Goal: Task Accomplishment & Management: Use online tool/utility

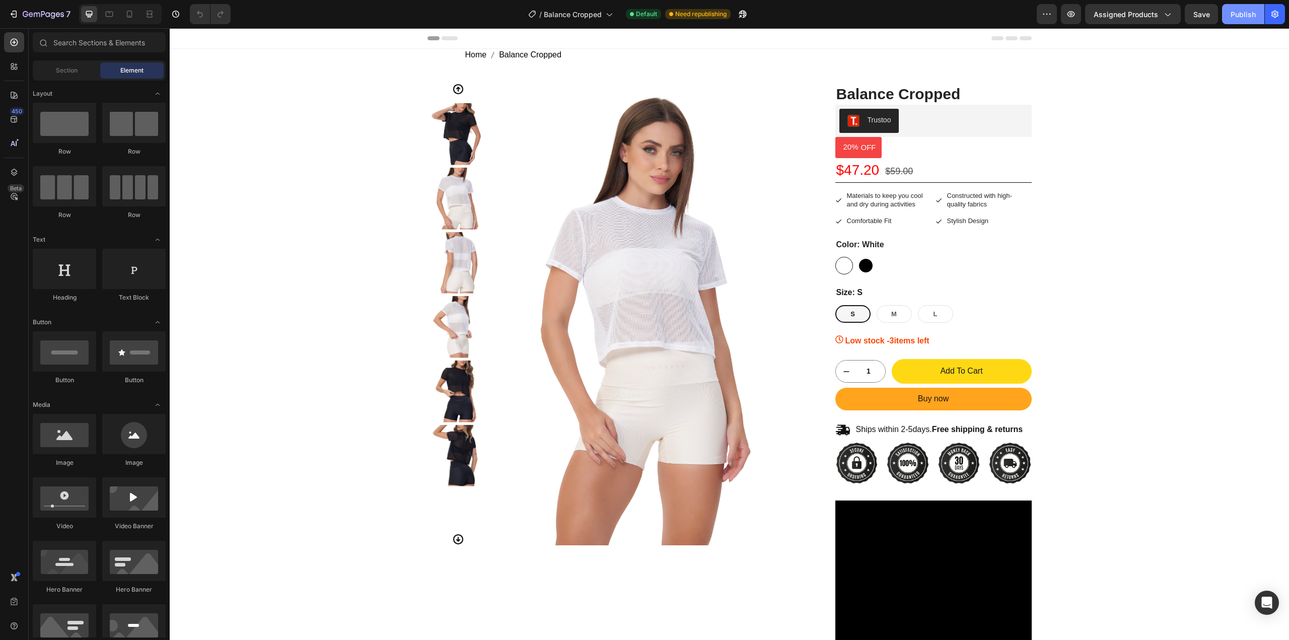
click at [1234, 16] on div "Publish" at bounding box center [1243, 14] width 25 height 11
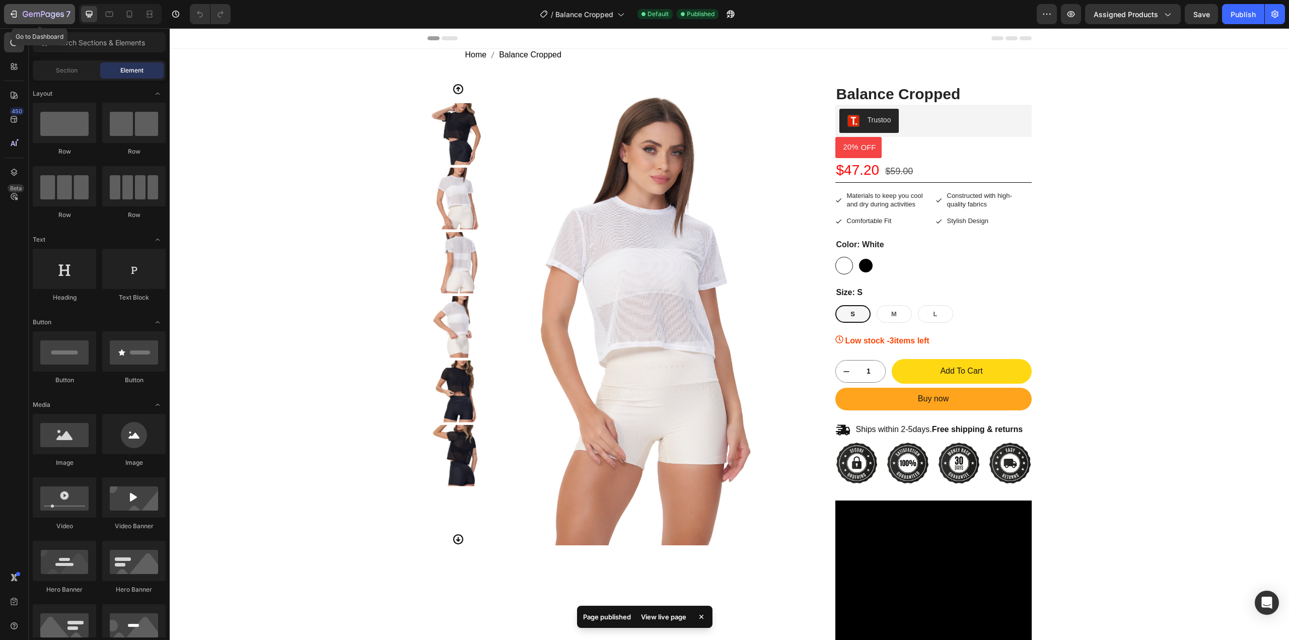
click at [58, 13] on icon "button" at bounding box center [58, 14] width 5 height 5
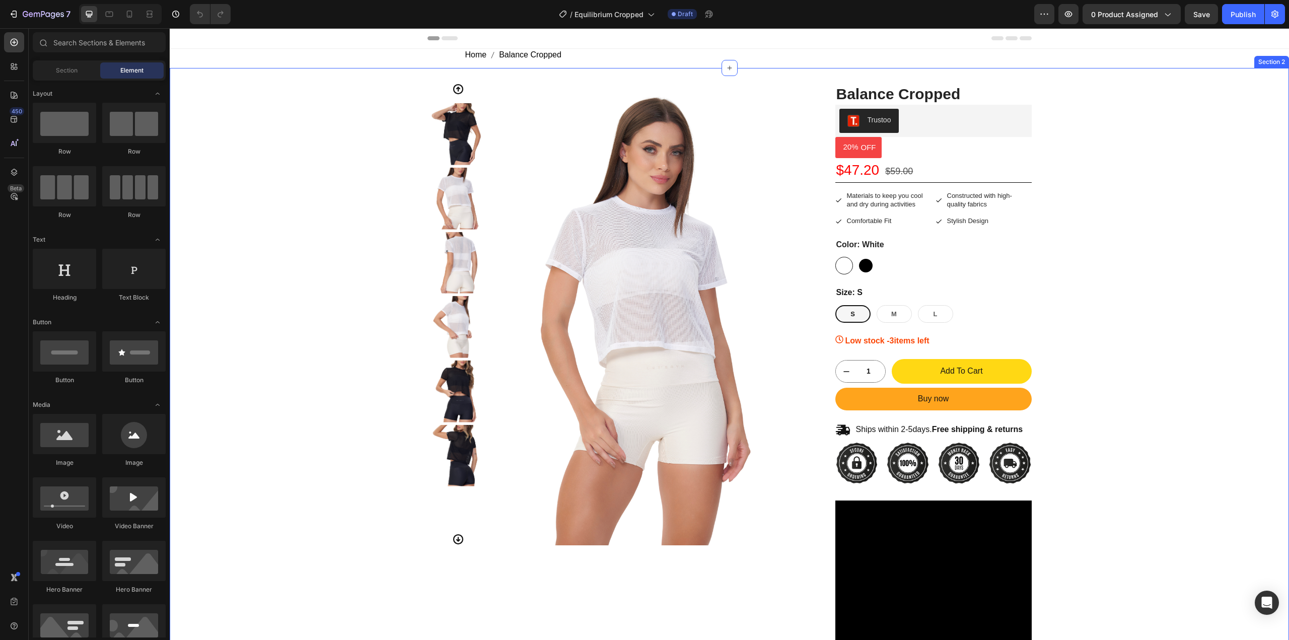
click at [332, 165] on div "Product Images Balance Cropped Product Title Trustoo Trustoo 20% OFF Discount T…" at bounding box center [729, 558] width 1105 height 950
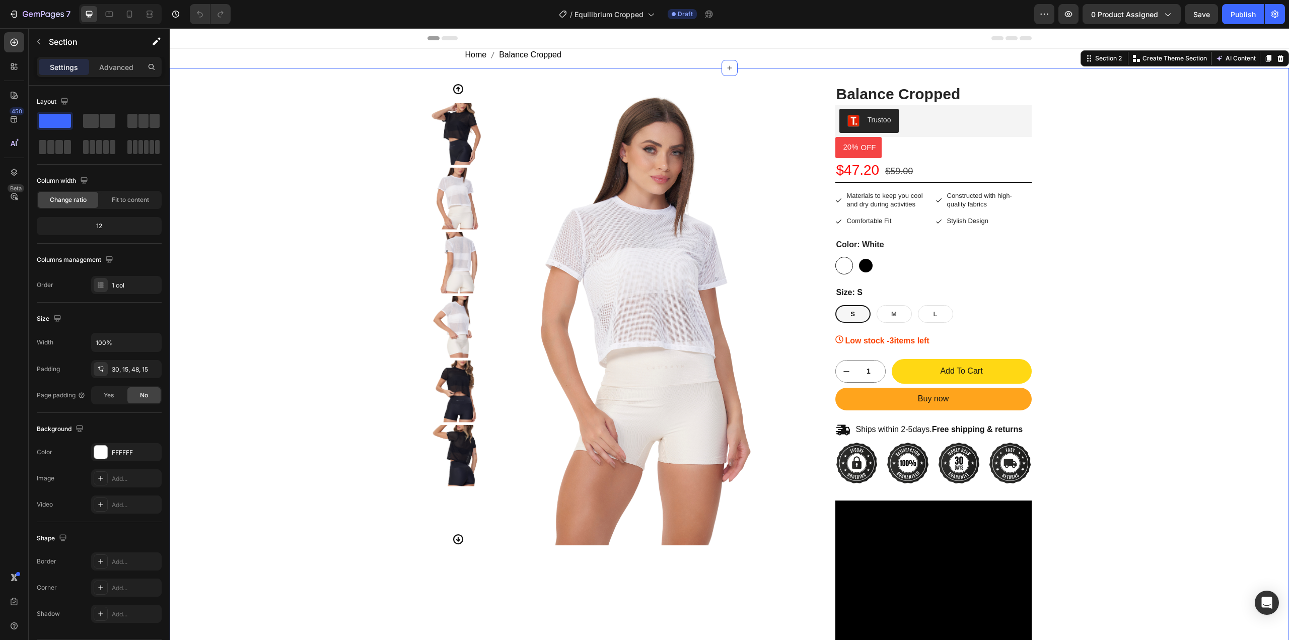
click at [1067, 182] on div "Product Images Balance Cropped Product Title Trustoo Trustoo 20% OFF Discount T…" at bounding box center [729, 558] width 1105 height 950
click at [526, 201] on img at bounding box center [649, 314] width 309 height 462
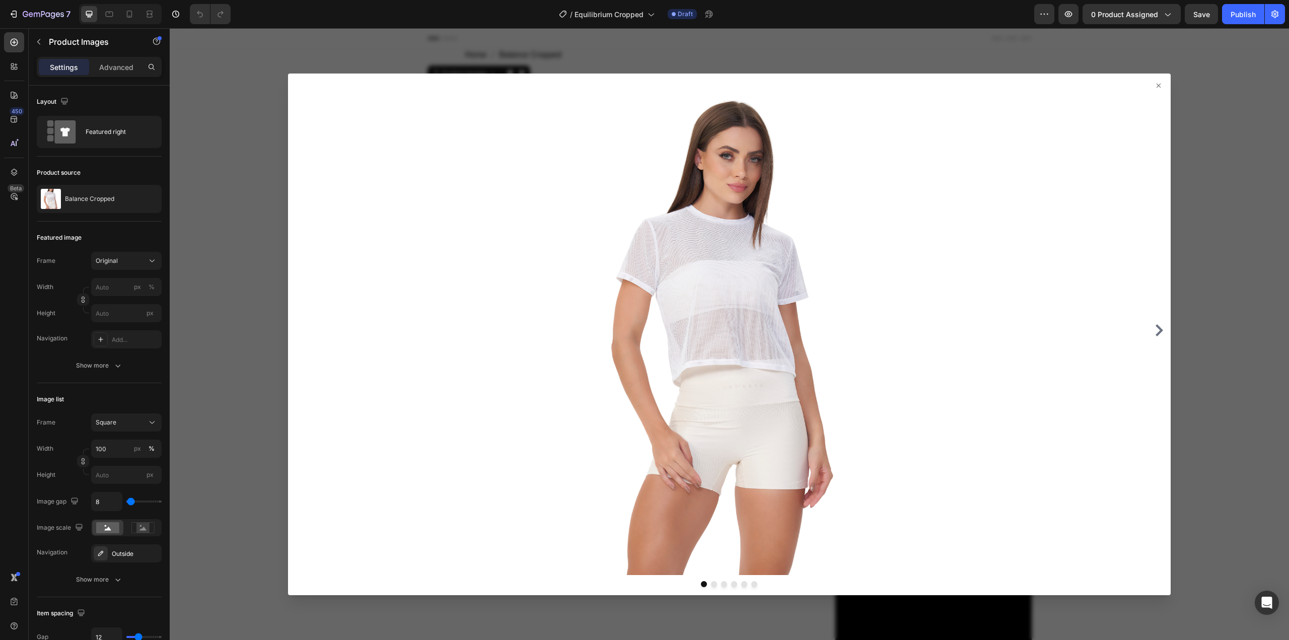
click at [1155, 85] on icon at bounding box center [1159, 86] width 8 height 8
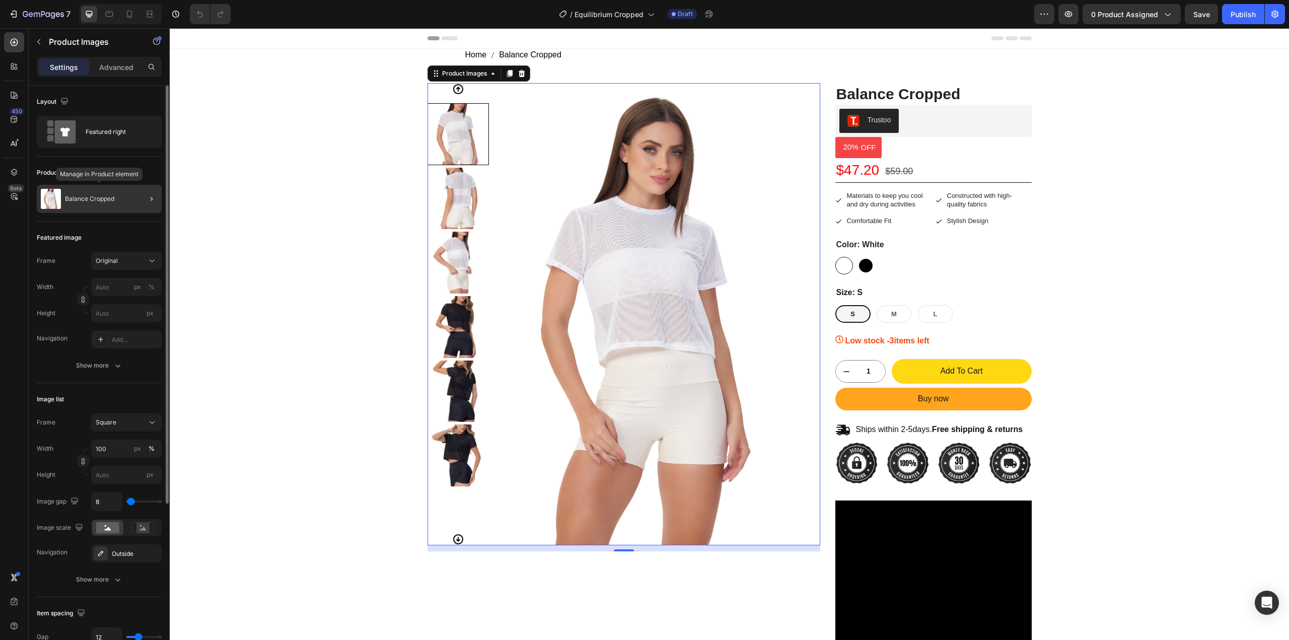
click at [128, 196] on div "Balance Cropped" at bounding box center [99, 199] width 125 height 28
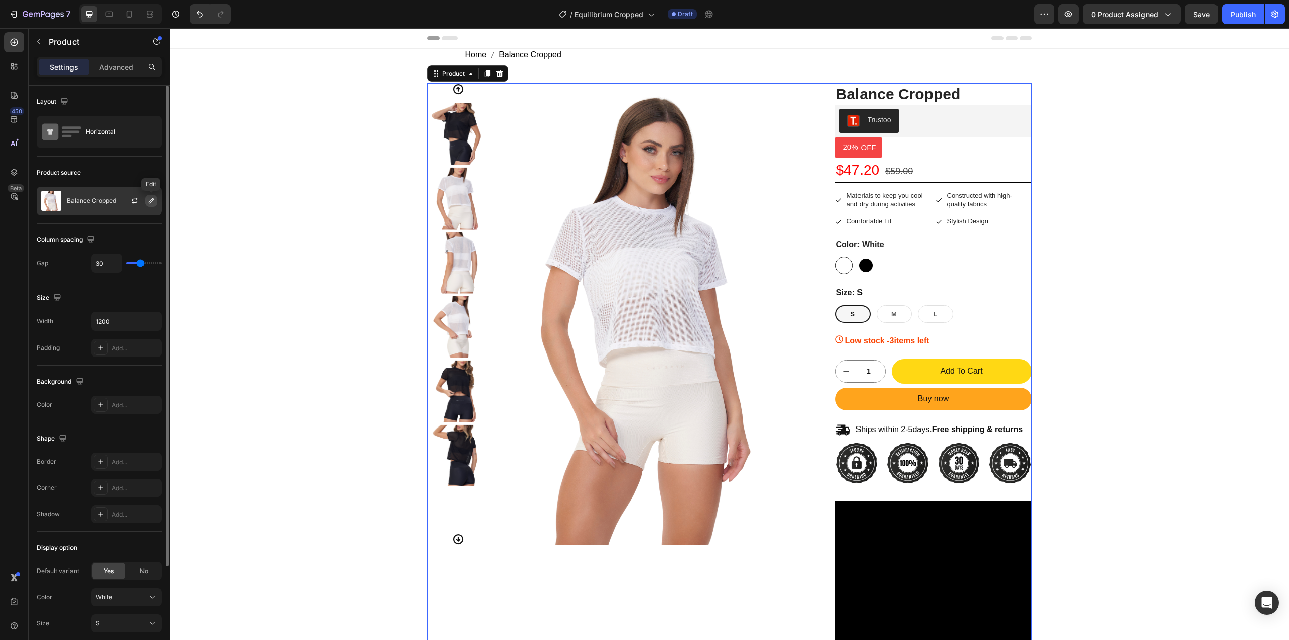
click at [153, 201] on icon "button" at bounding box center [151, 201] width 8 height 8
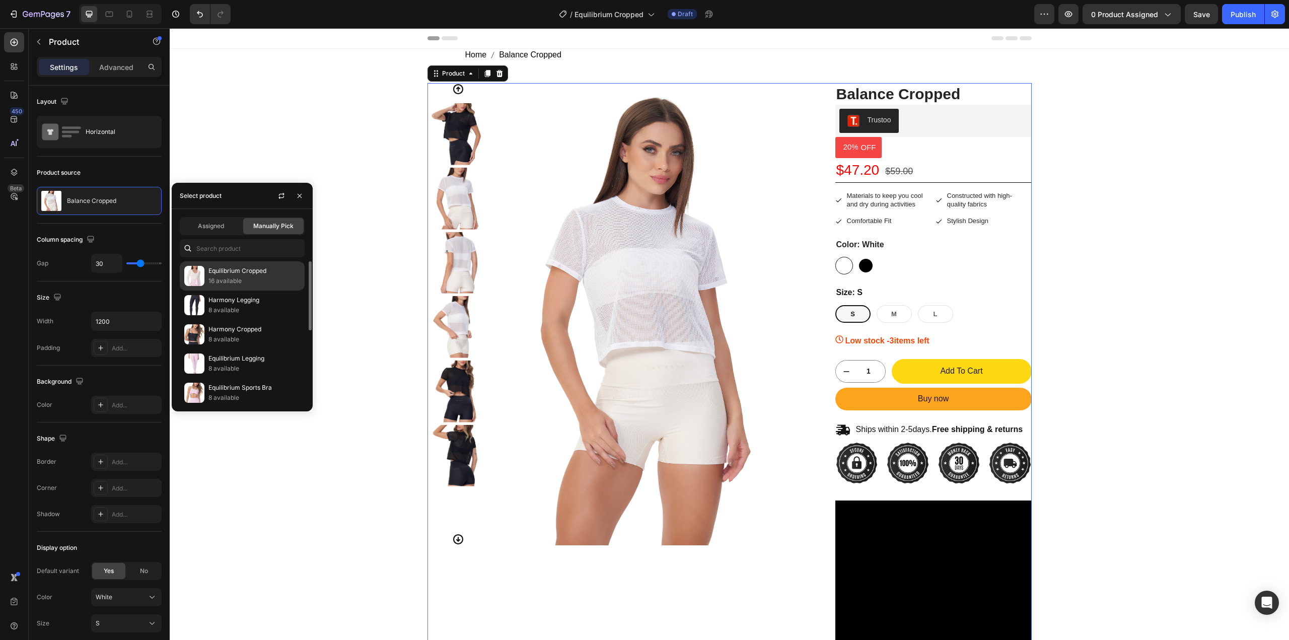
click at [231, 270] on p "Equilibrium Cropped" at bounding box center [255, 271] width 92 height 10
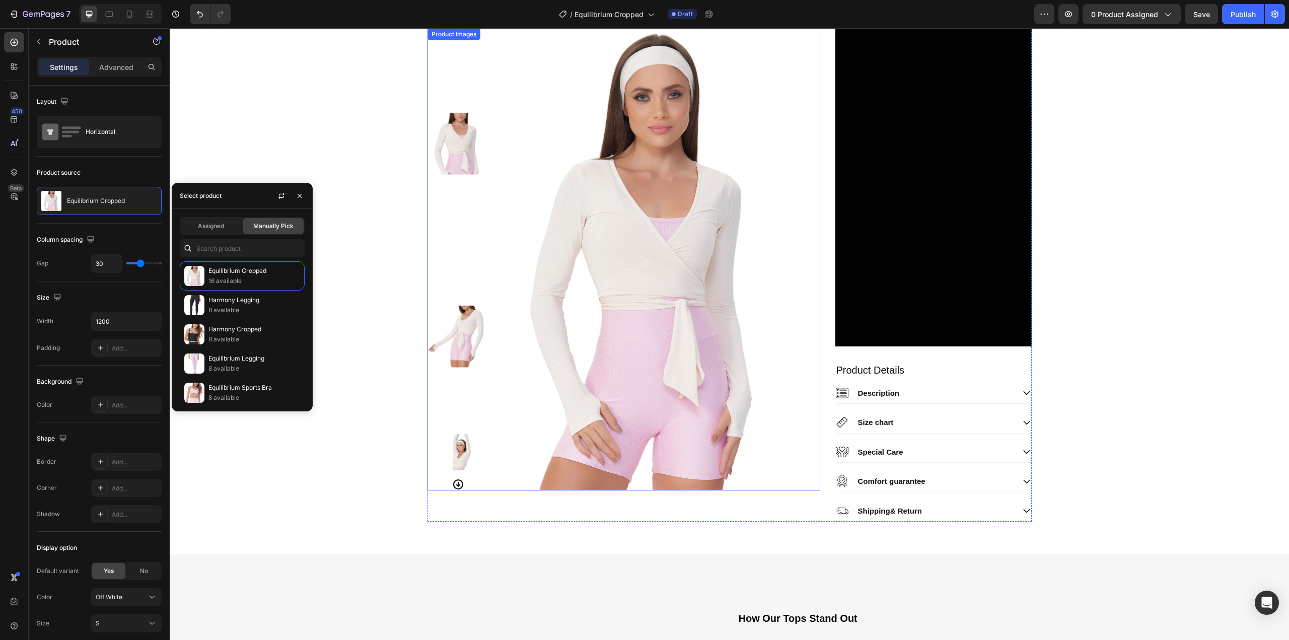
scroll to position [840, 0]
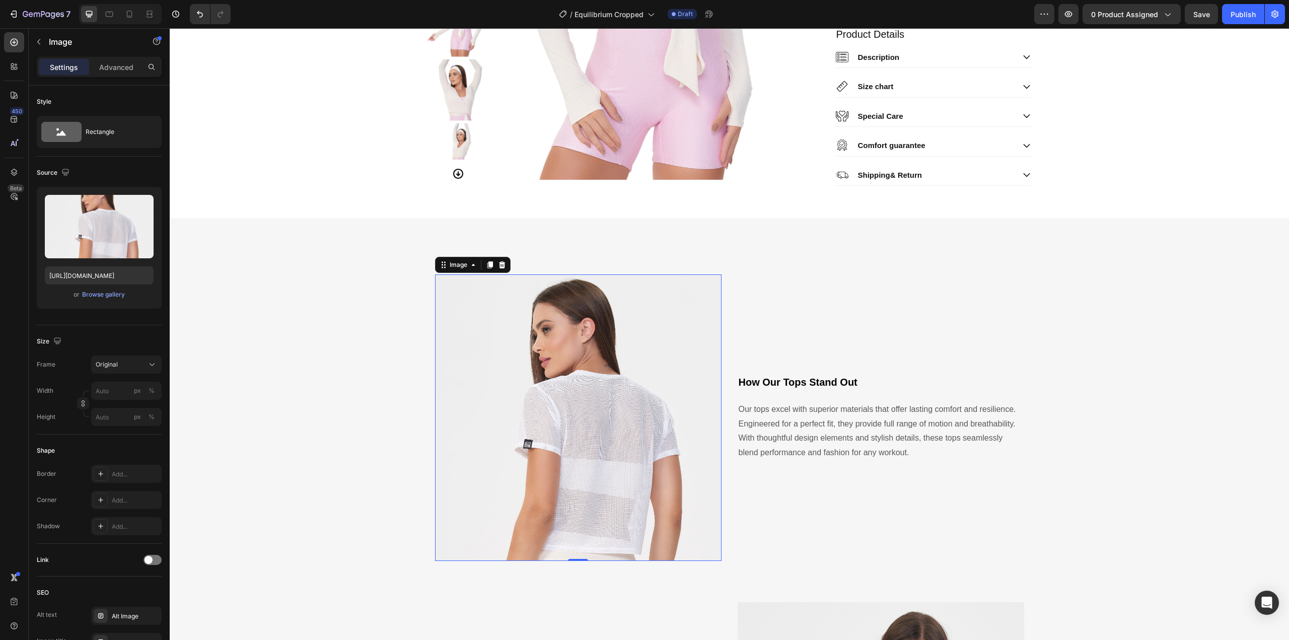
click at [605, 363] on img at bounding box center [578, 418] width 287 height 287
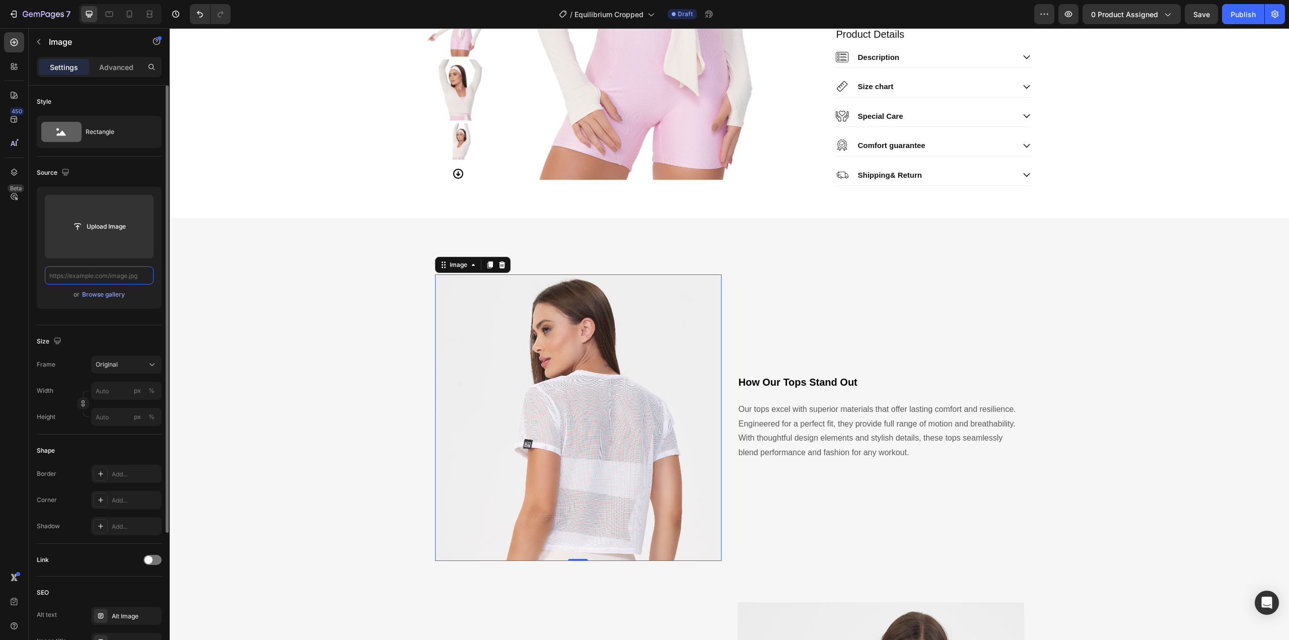
scroll to position [0, 0]
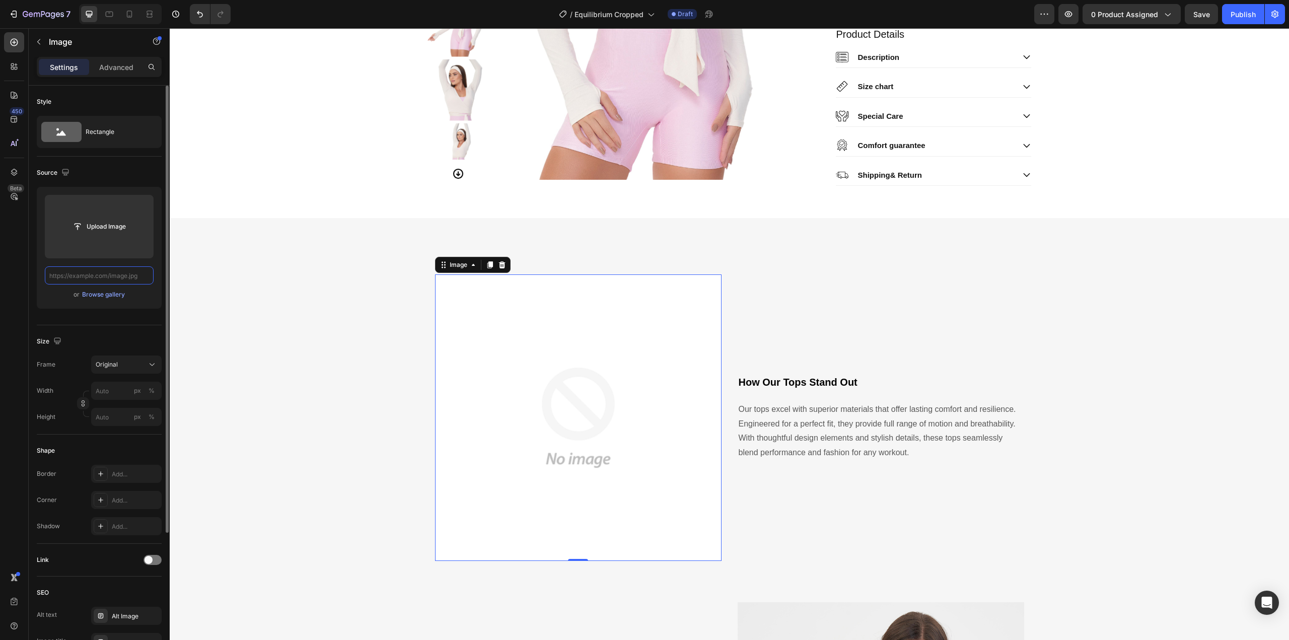
click at [81, 274] on input "text" at bounding box center [99, 275] width 109 height 18
paste input "[URL][DOMAIN_NAME]"
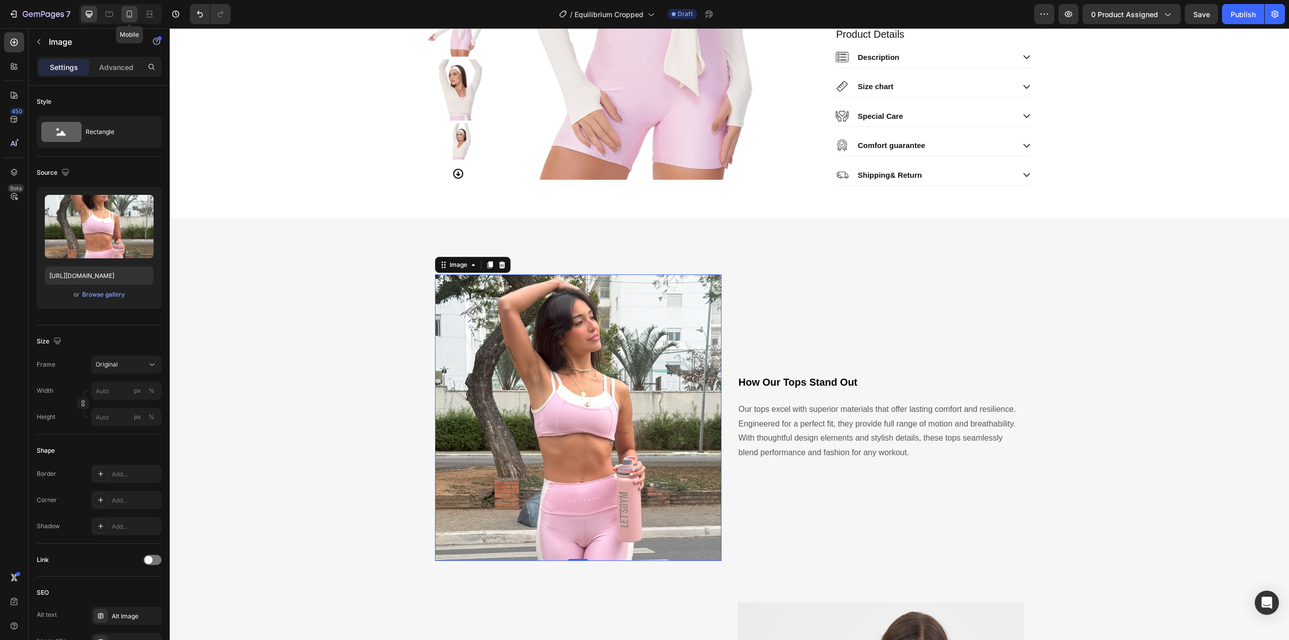
click at [130, 18] on icon at bounding box center [130, 14] width 6 height 7
type input "https://cdn.shopify.com/s/files/1/0716/6011/0117/files/Foto_Pagina_Produto_Quad…"
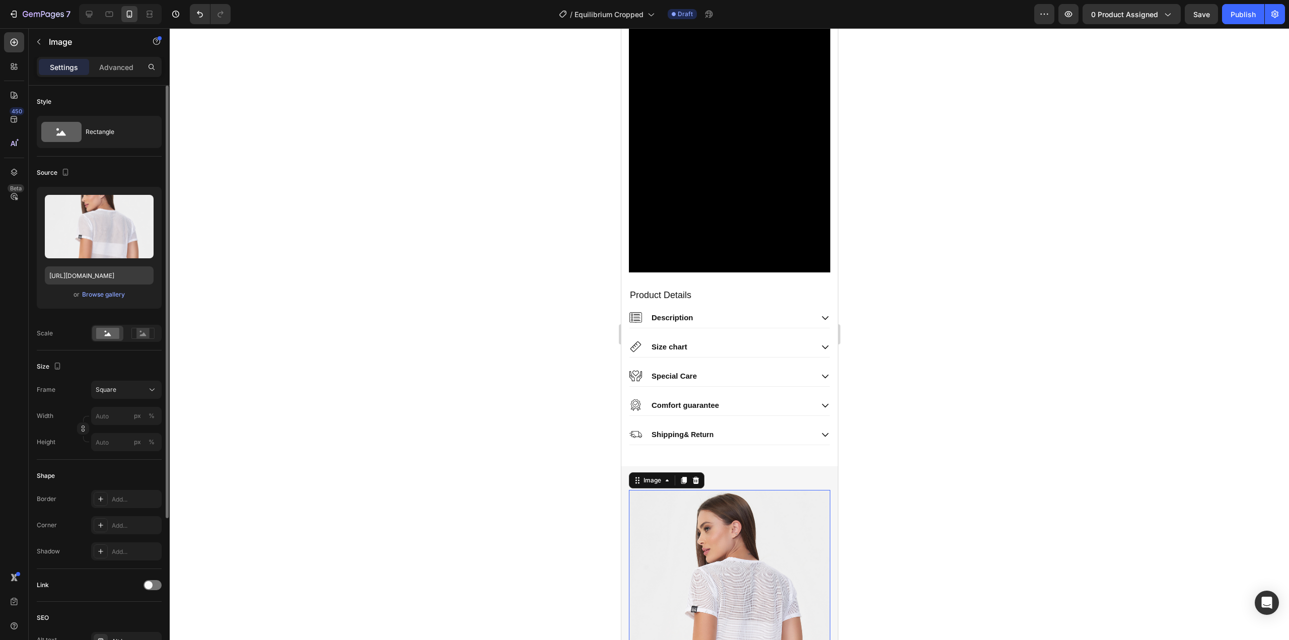
scroll to position [1171, 0]
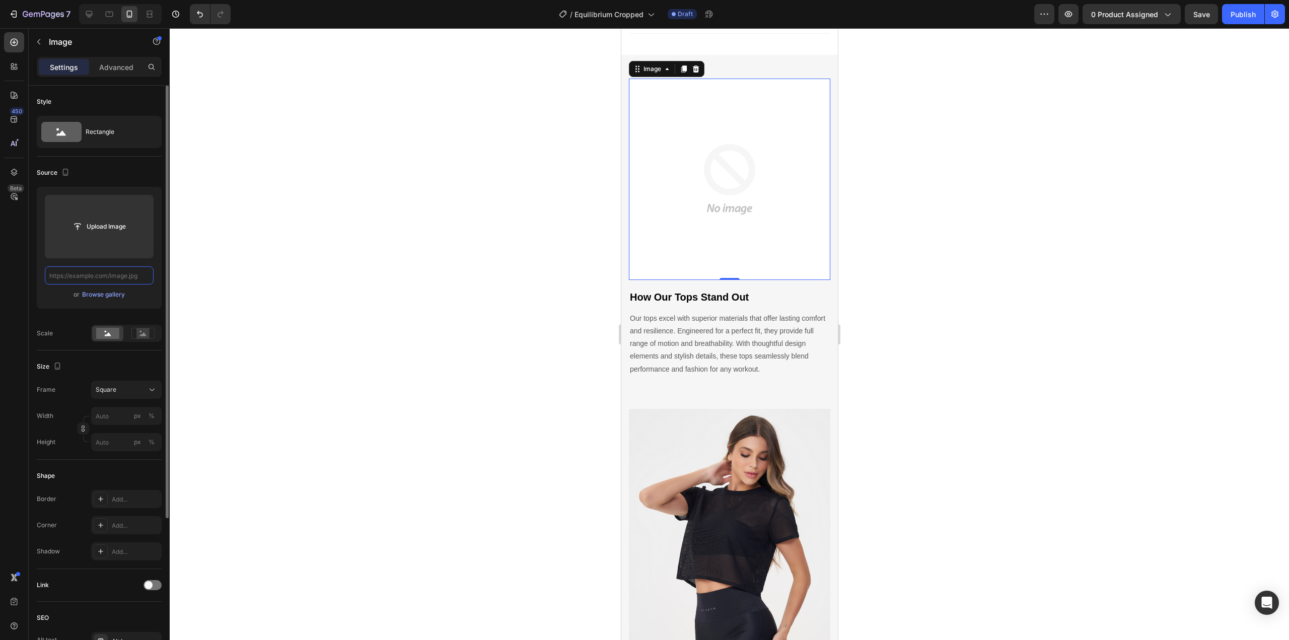
paste input "[URL][DOMAIN_NAME]"
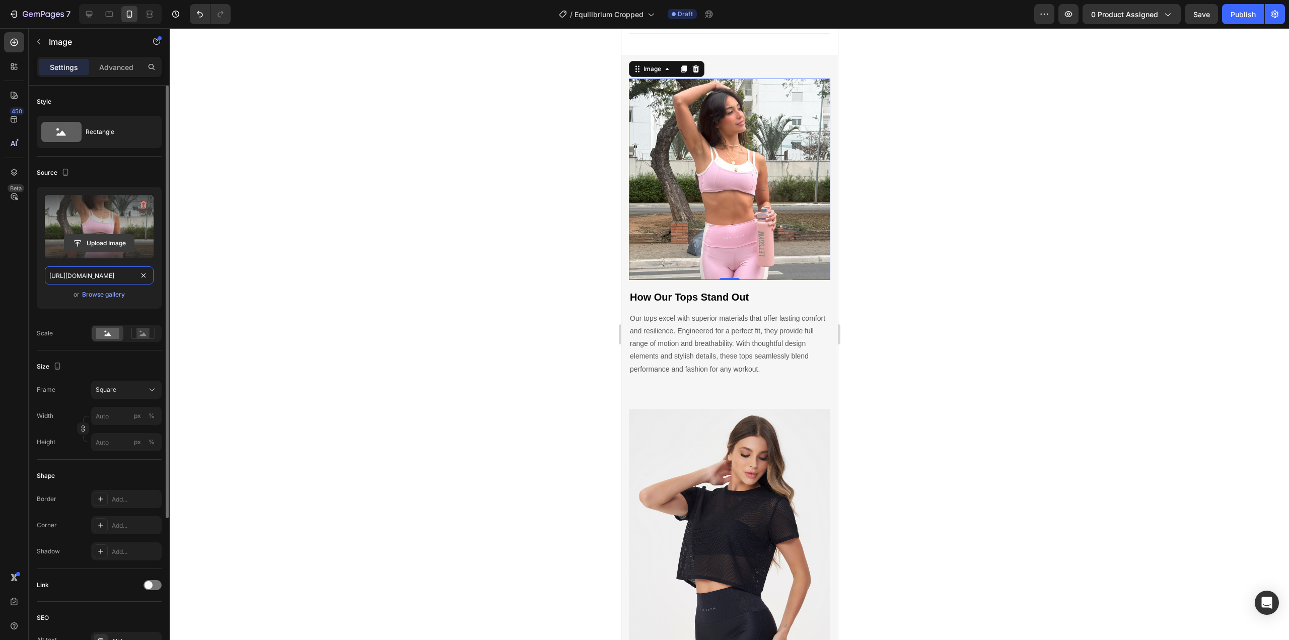
scroll to position [0, 351]
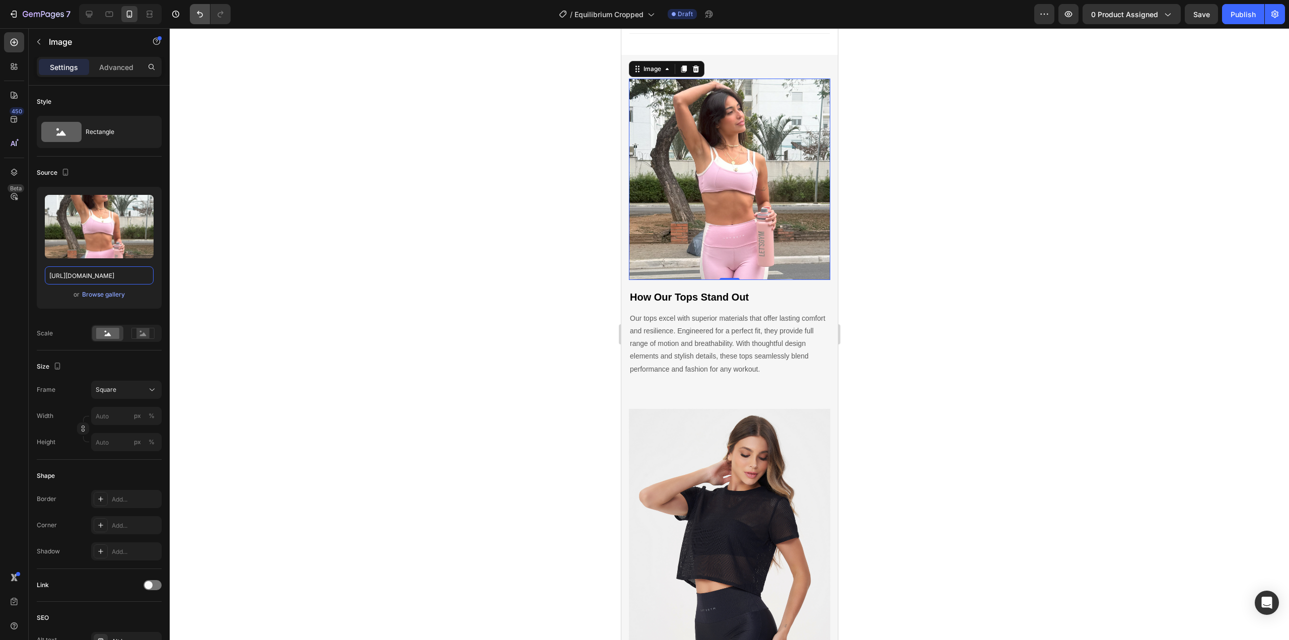
type input "[URL][DOMAIN_NAME]"
click at [686, 489] on img at bounding box center [729, 588] width 201 height 358
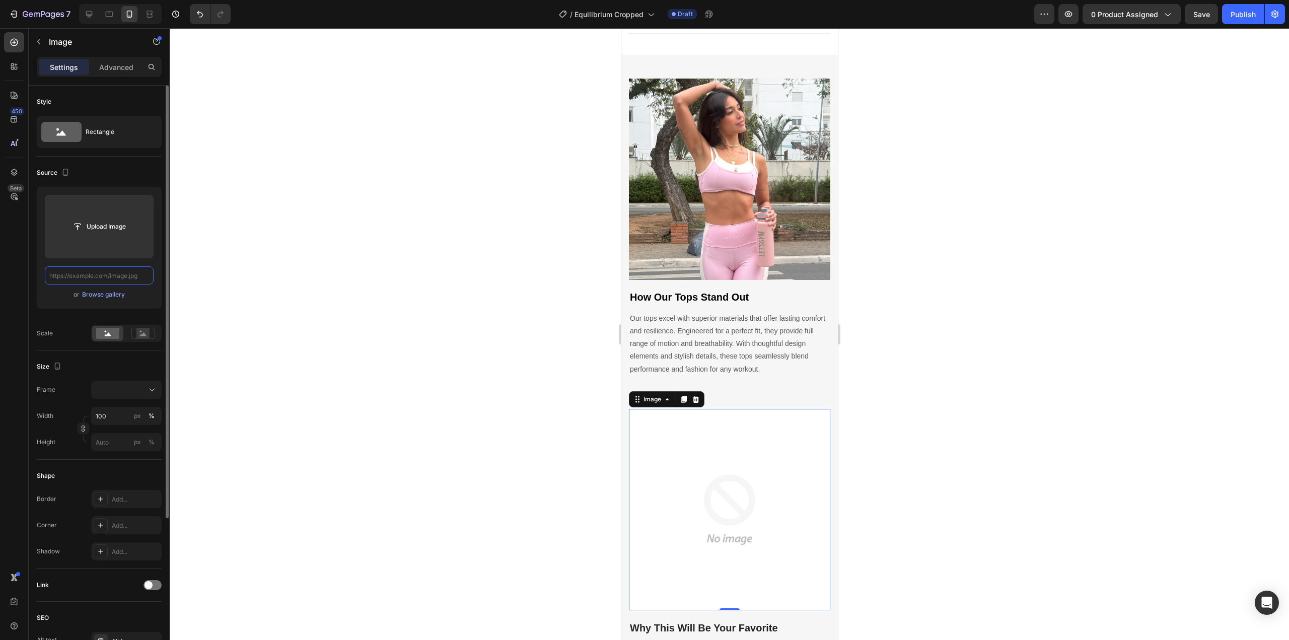
paste input "[URL][DOMAIN_NAME]"
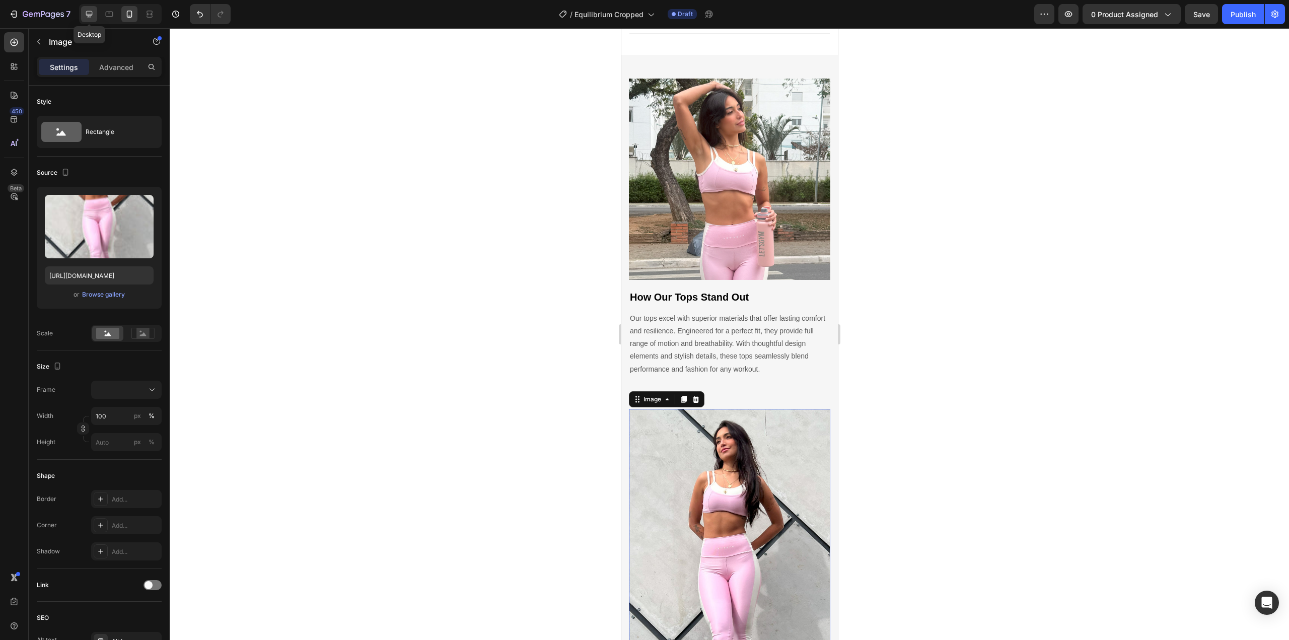
click at [89, 13] on icon at bounding box center [89, 14] width 10 height 10
type input "https://cdn.shopify.com/s/files/1/0716/6011/0117/files/Foto_Pagina_Produto_Comp…"
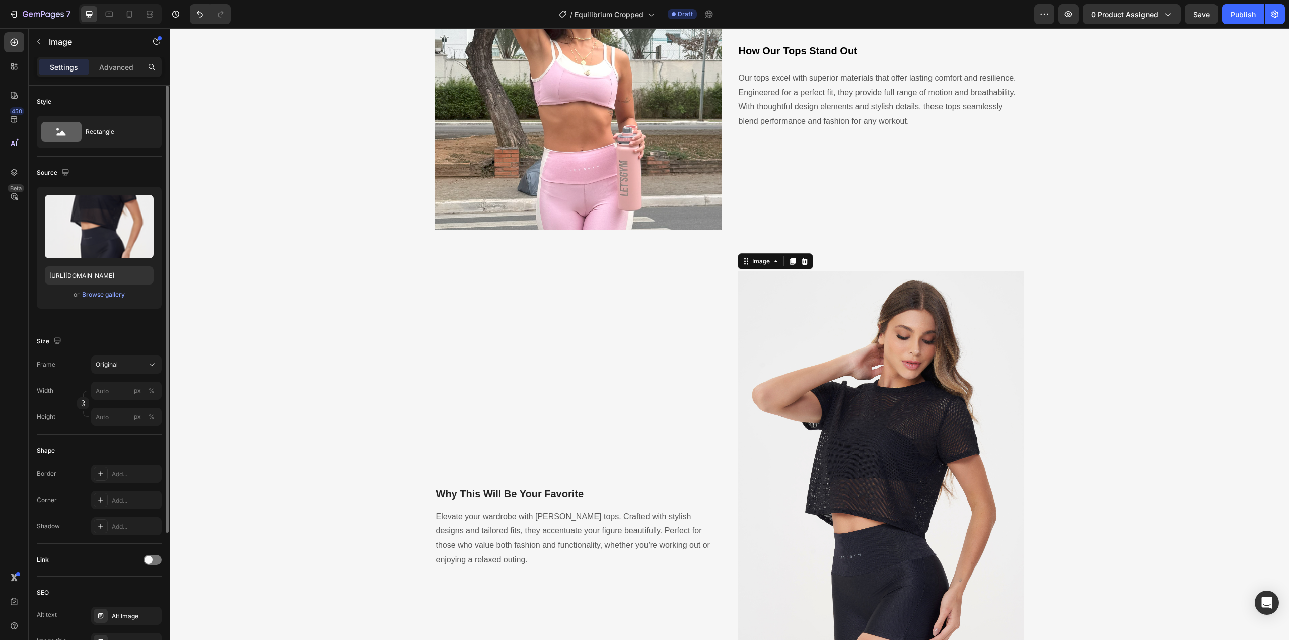
scroll to position [1379, 0]
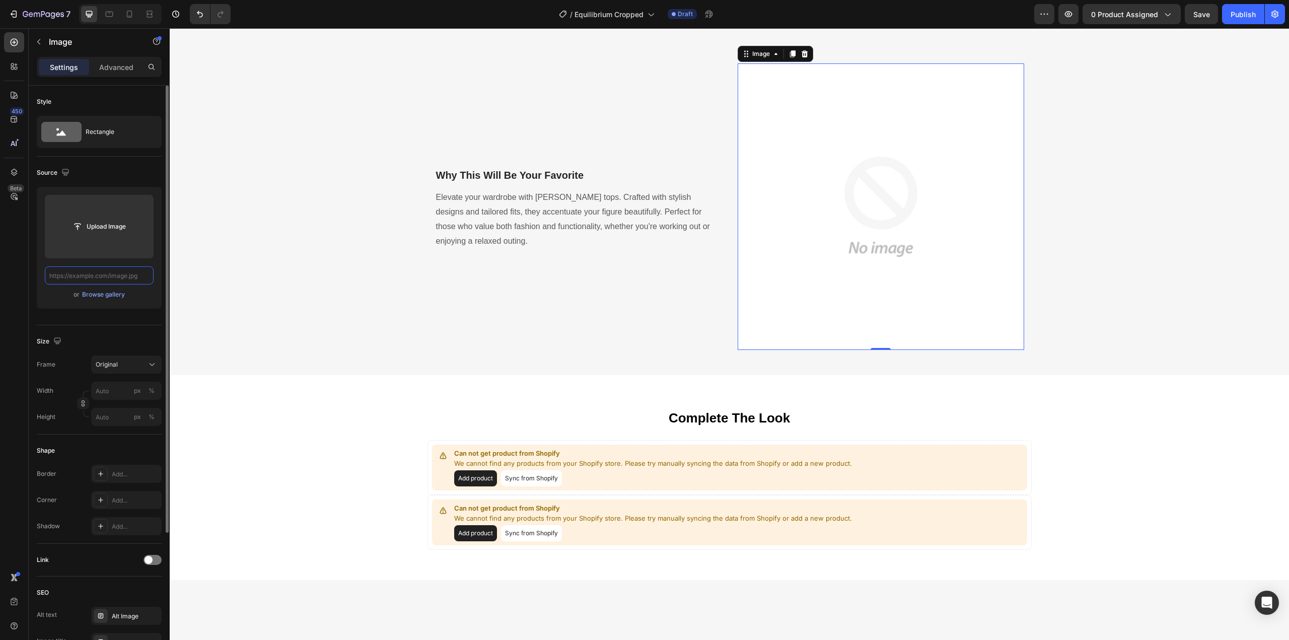
paste input "[URL][DOMAIN_NAME]"
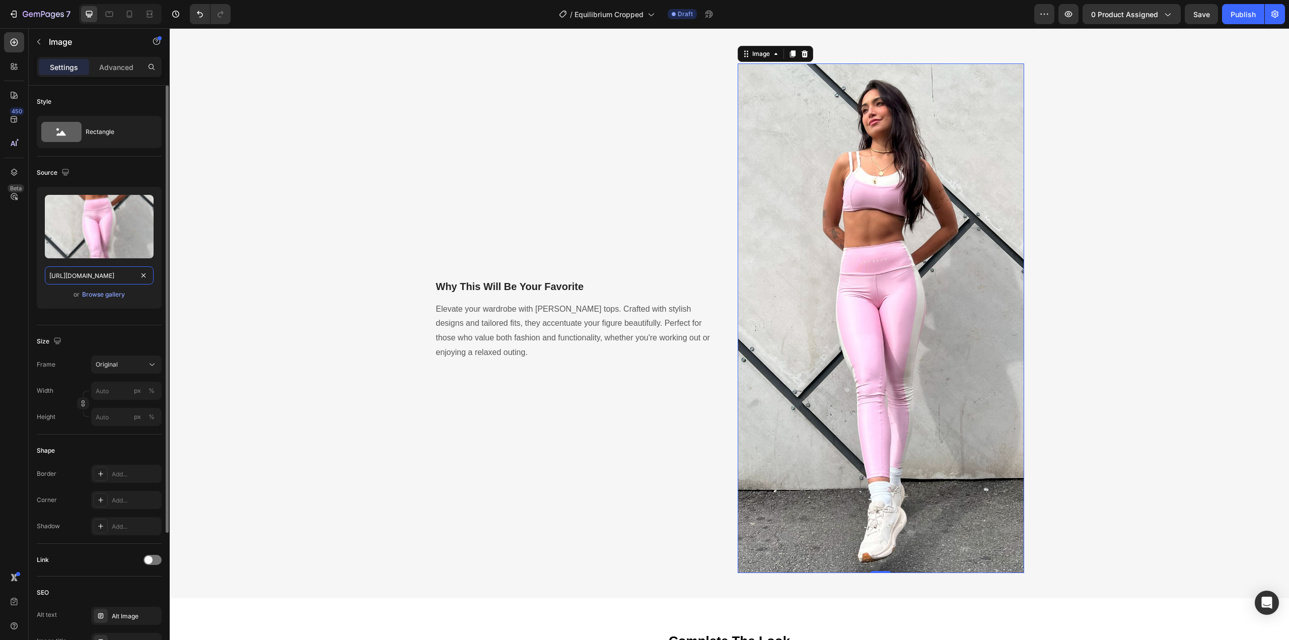
scroll to position [0, 340]
type input "[URL][DOMAIN_NAME]"
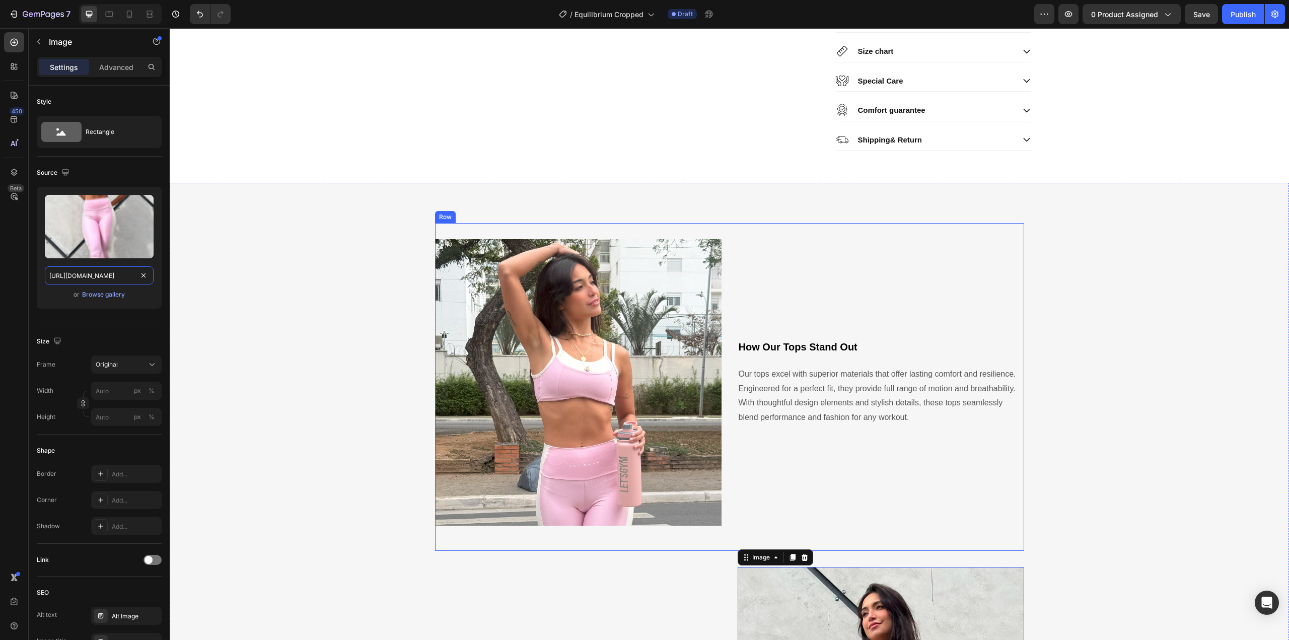
scroll to position [539, 0]
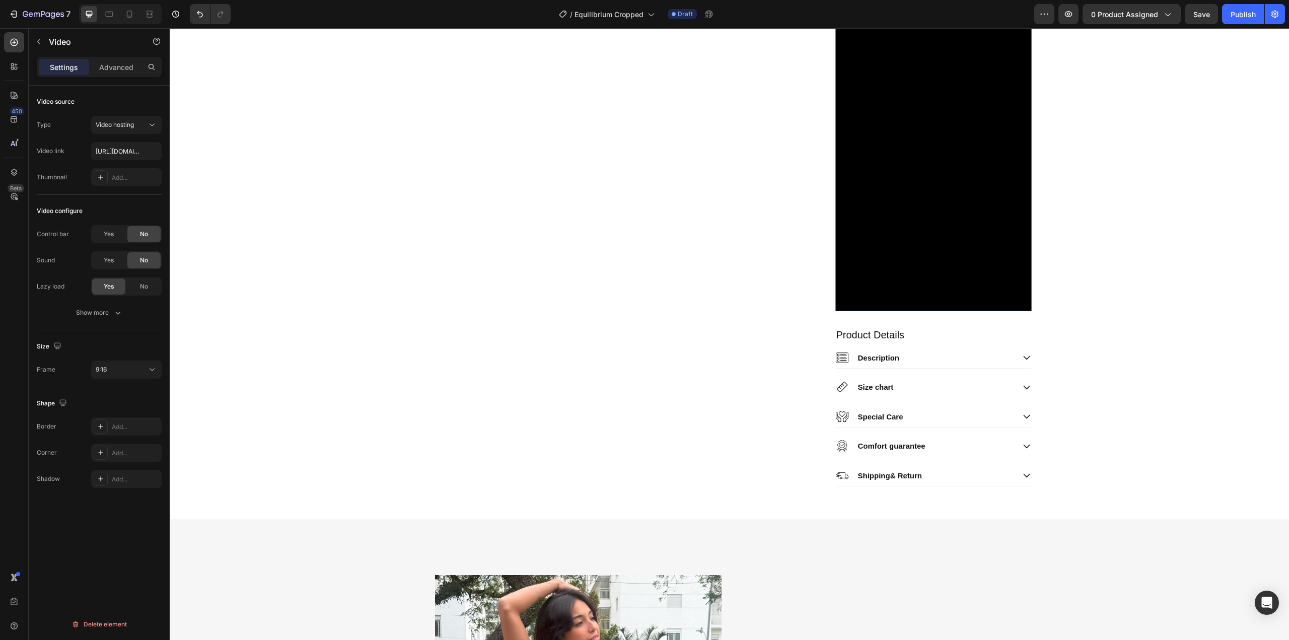
click at [942, 173] on video at bounding box center [934, 136] width 196 height 349
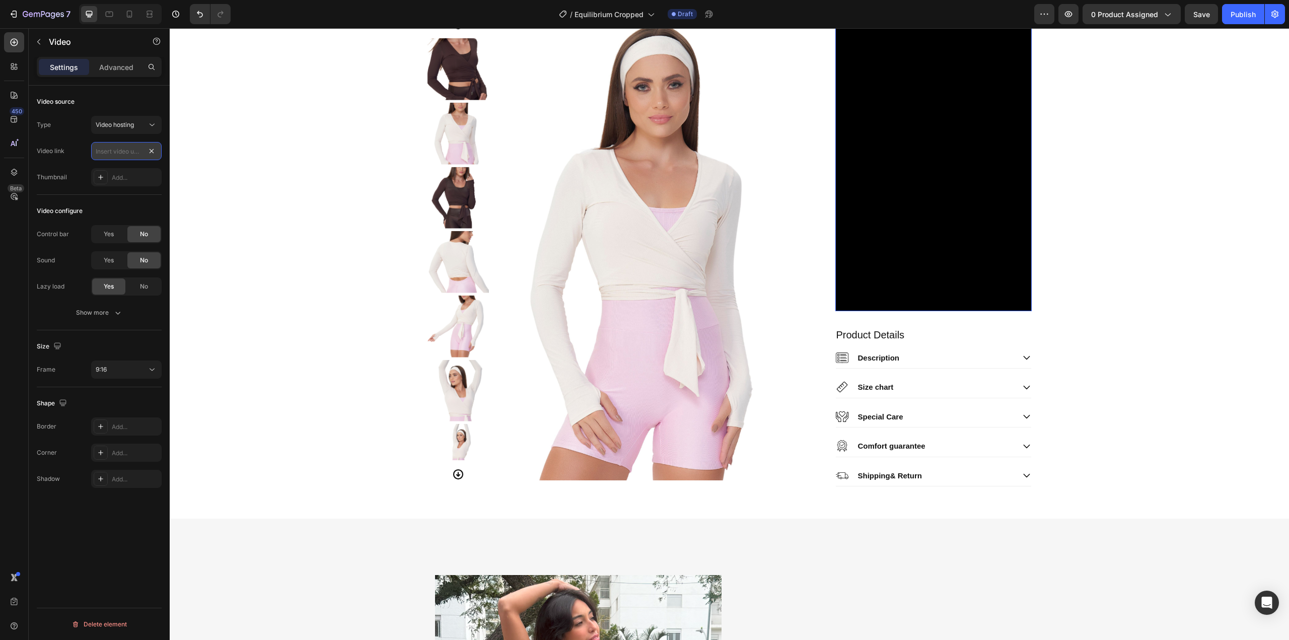
scroll to position [0, 0]
paste input "[URL][DOMAIN_NAME]"
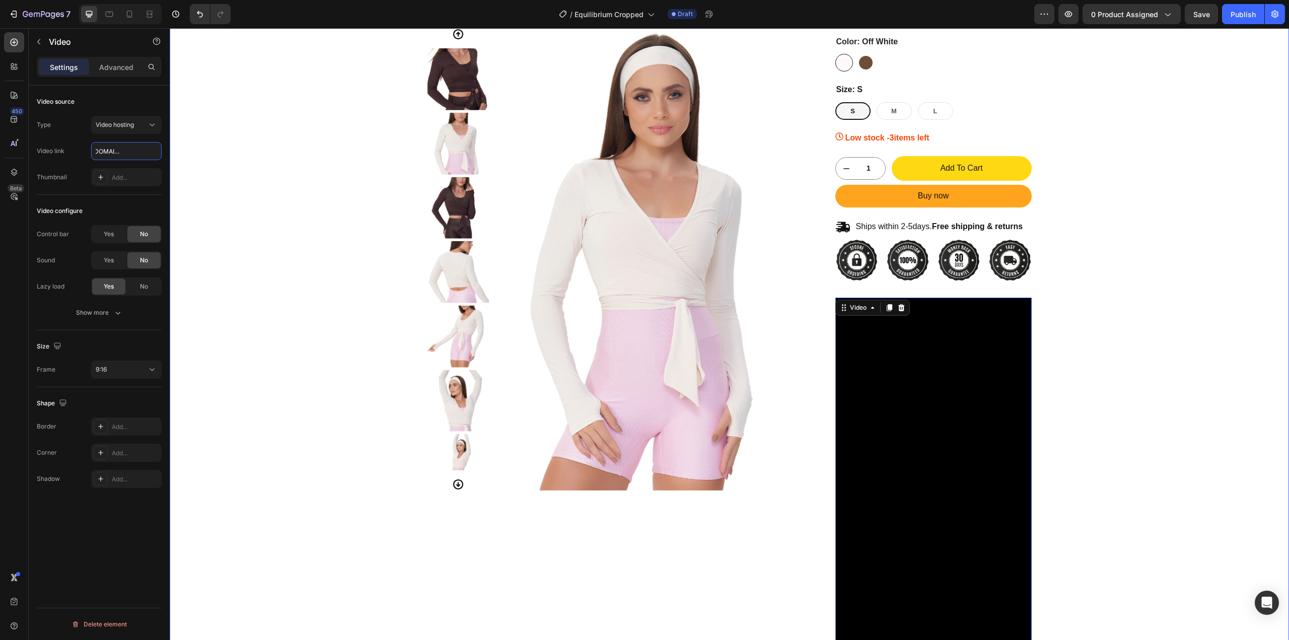
scroll to position [35, 0]
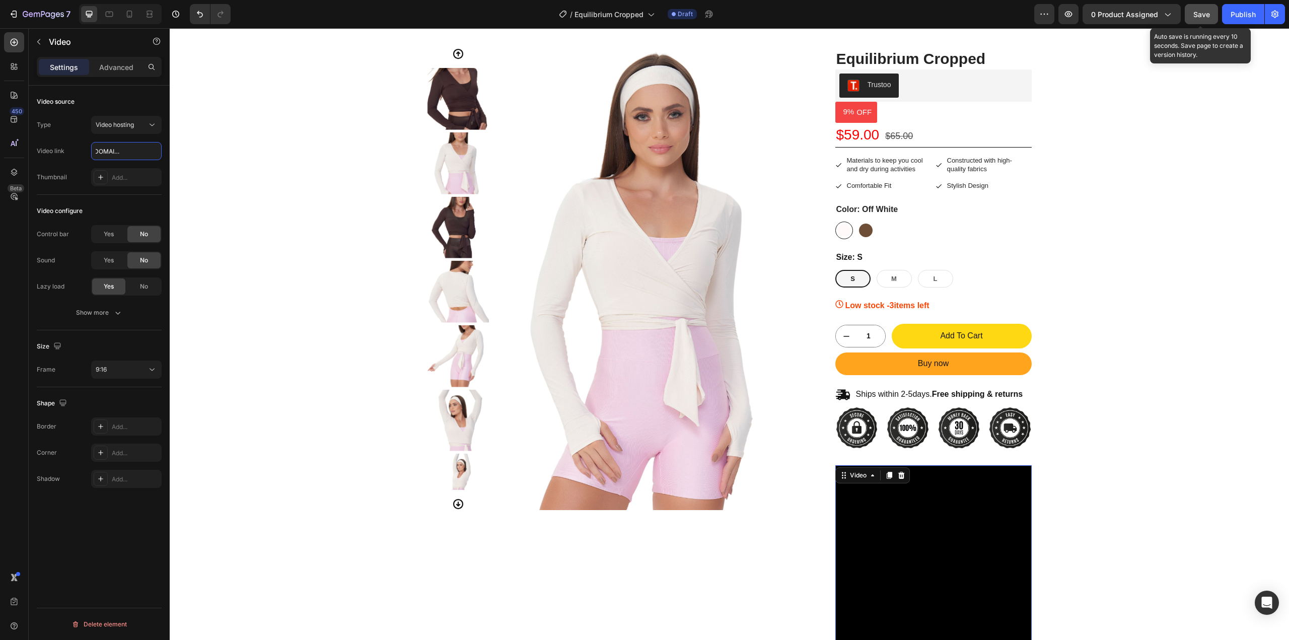
type input "[URL][DOMAIN_NAME]"
click at [1205, 13] on span "Save" at bounding box center [1202, 14] width 17 height 9
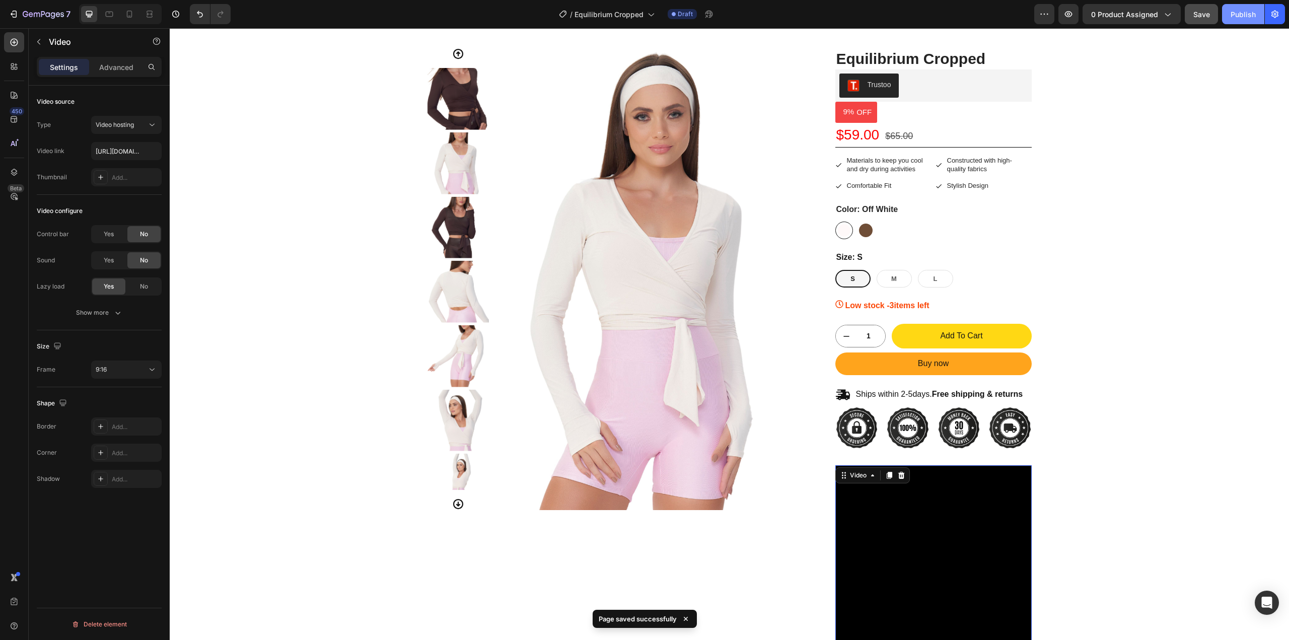
click at [1235, 12] on div "Publish" at bounding box center [1243, 14] width 25 height 11
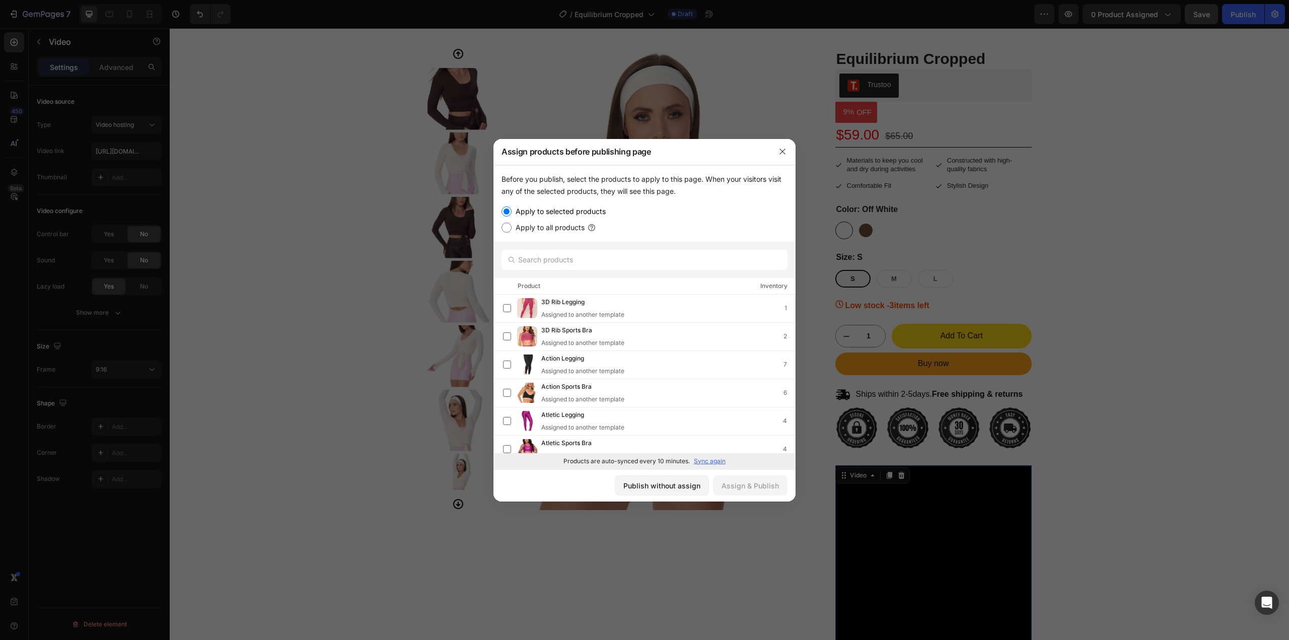
drag, startPoint x: 503, startPoint y: 153, endPoint x: 682, endPoint y: 194, distance: 183.9
click at [682, 194] on div "Assign products before publishing page Before you publish, select the products …" at bounding box center [645, 320] width 302 height 363
click at [589, 262] on input "text" at bounding box center [645, 260] width 286 height 20
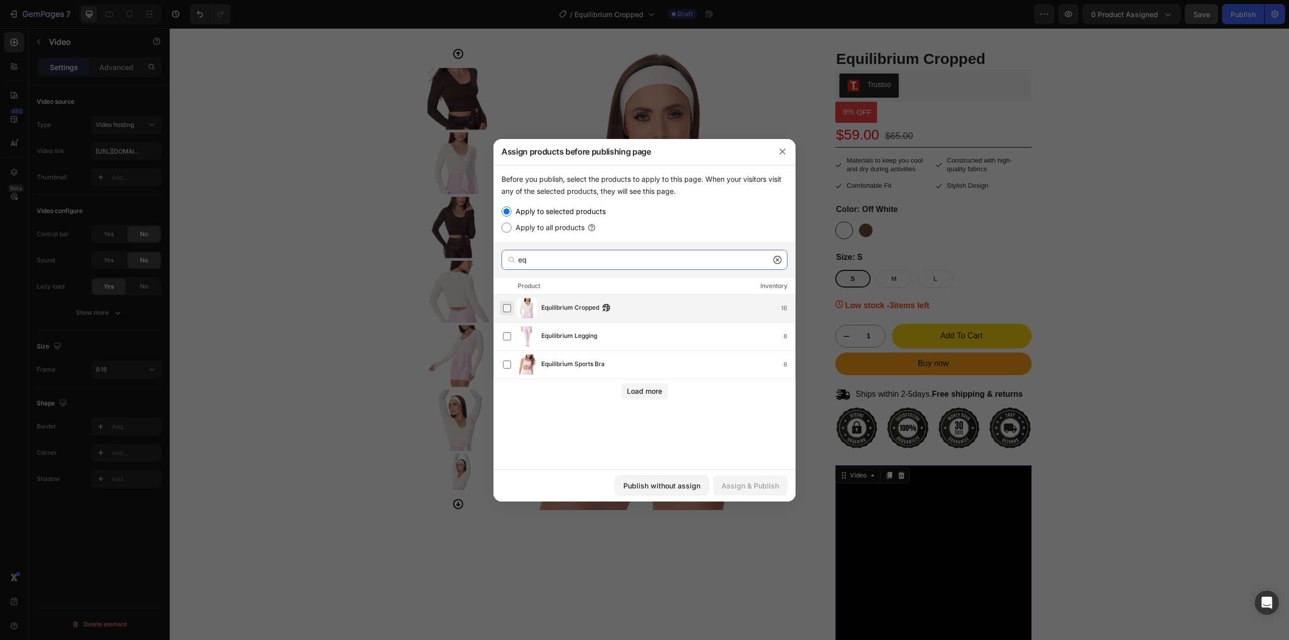
type input "eq"
click at [510, 309] on label at bounding box center [507, 308] width 8 height 8
click at [672, 488] on div "Publish without assign" at bounding box center [662, 486] width 77 height 11
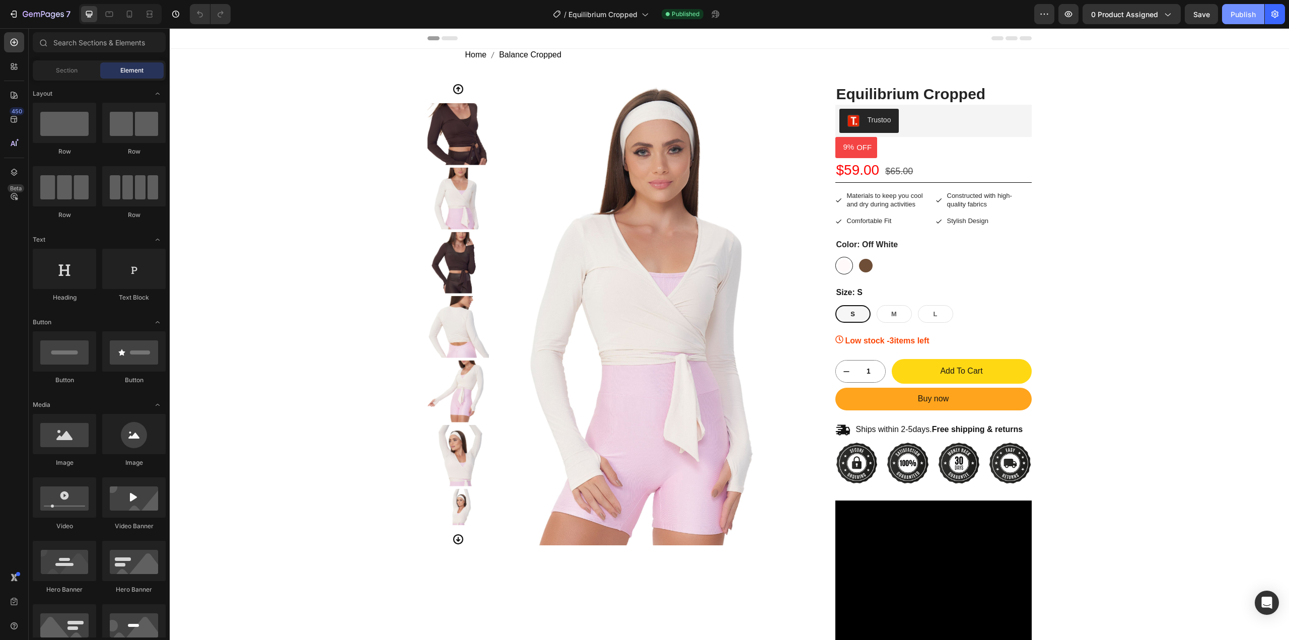
click at [1233, 16] on div "Publish" at bounding box center [1243, 14] width 25 height 11
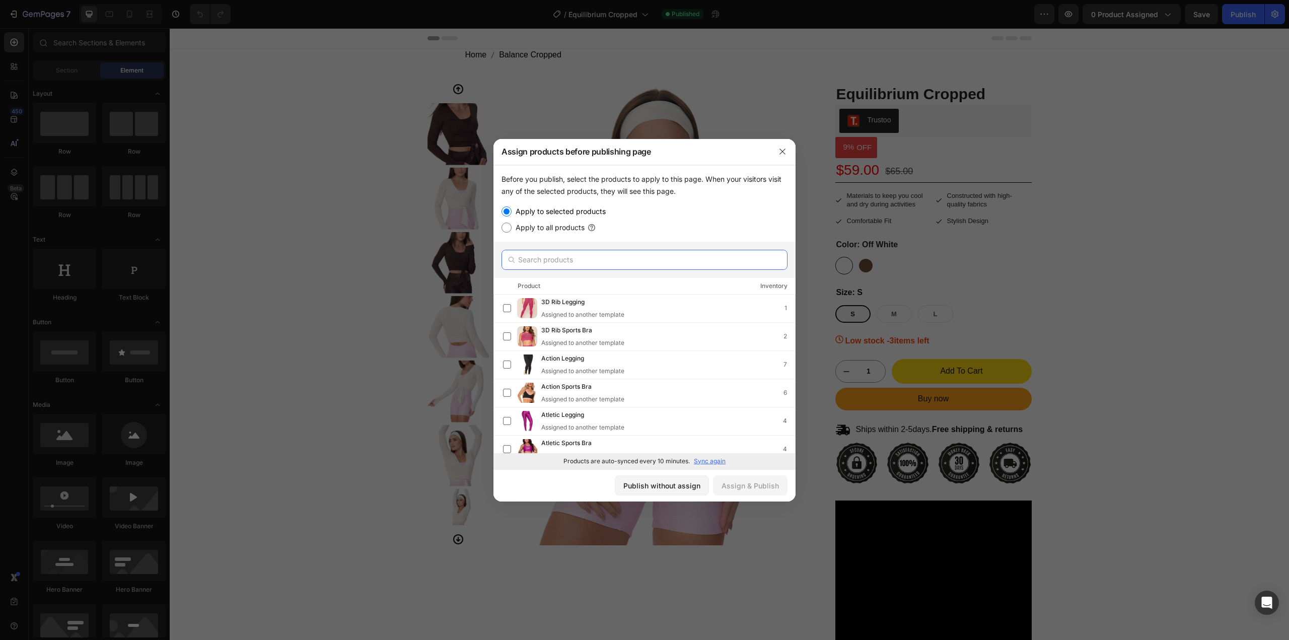
click at [561, 260] on input "text" at bounding box center [645, 260] width 286 height 20
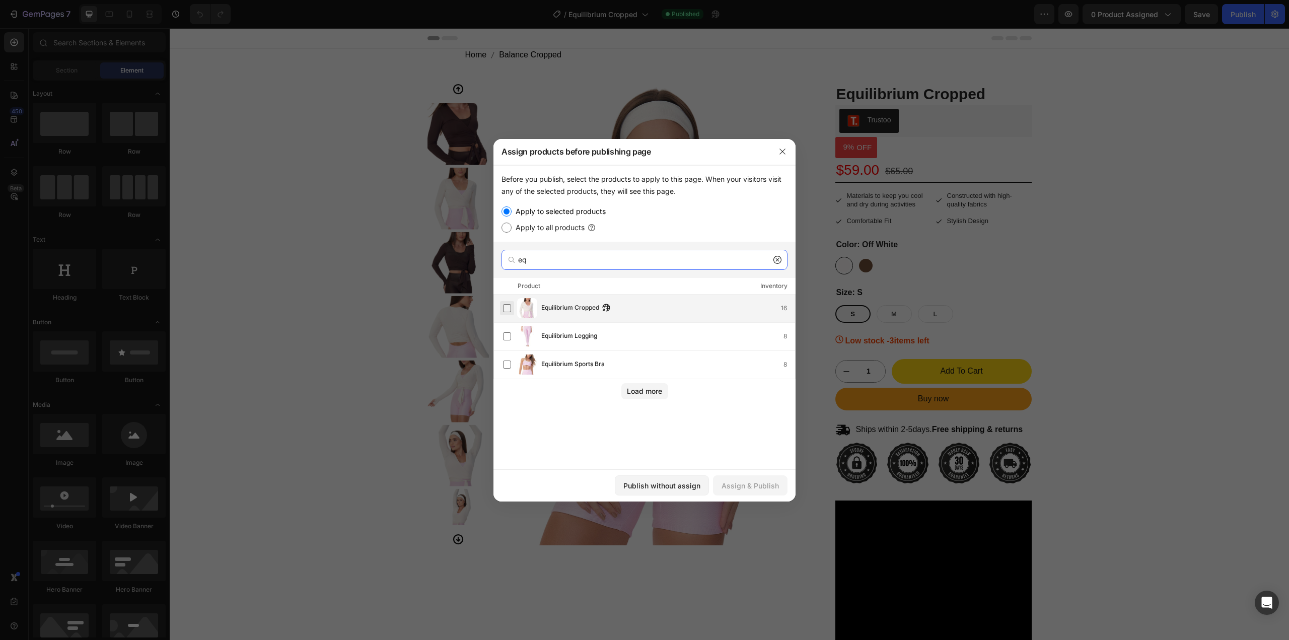
type input "eq"
click at [505, 311] on label at bounding box center [507, 308] width 8 height 8
click at [745, 489] on div "Assign & Publish" at bounding box center [750, 486] width 57 height 11
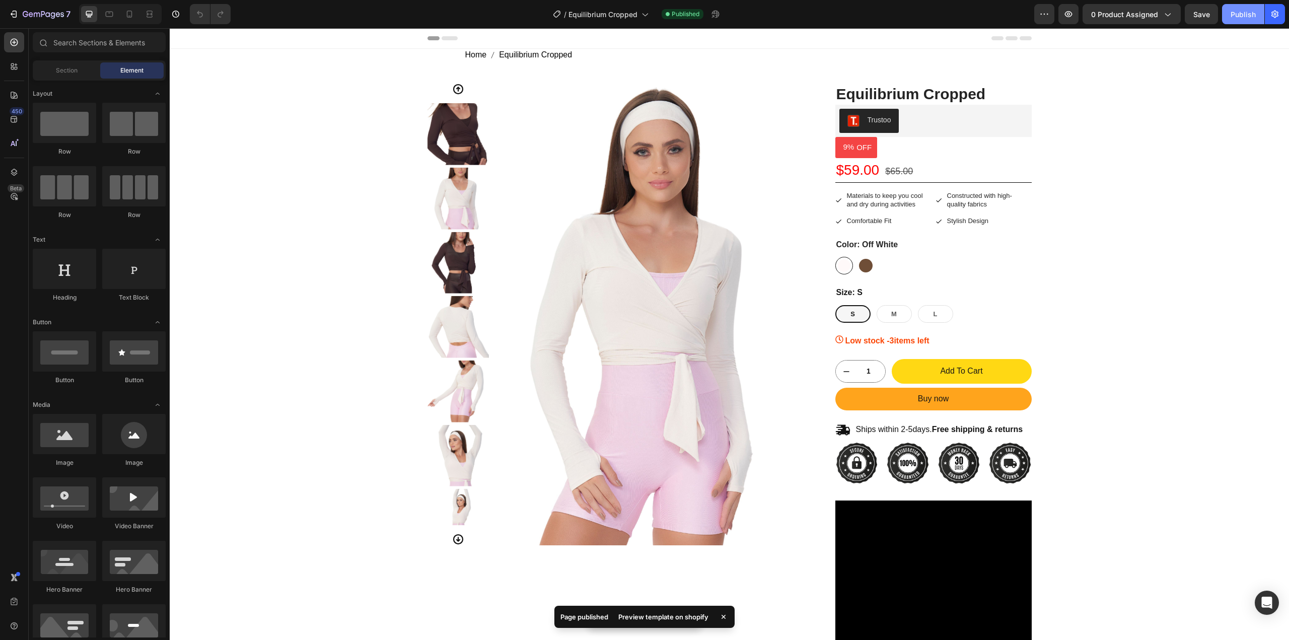
click at [1239, 11] on div "Publish" at bounding box center [1243, 14] width 25 height 11
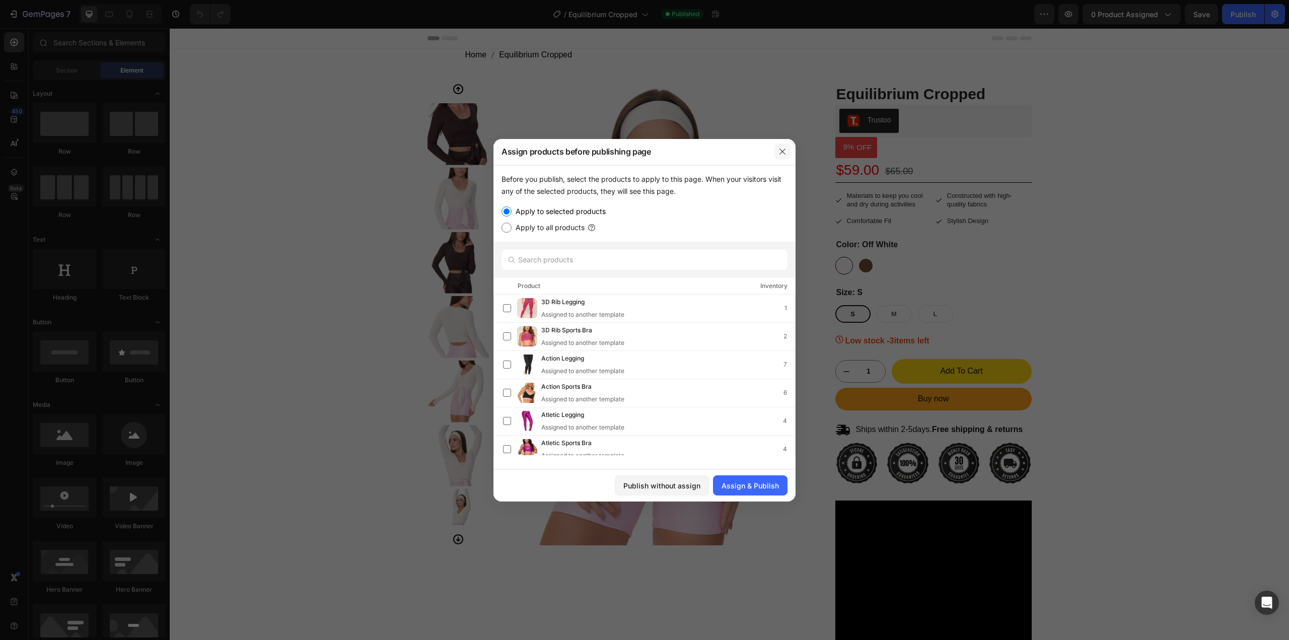
drag, startPoint x: 785, startPoint y: 151, endPoint x: 409, endPoint y: 18, distance: 397.9
click at [785, 151] on icon "button" at bounding box center [783, 152] width 8 height 8
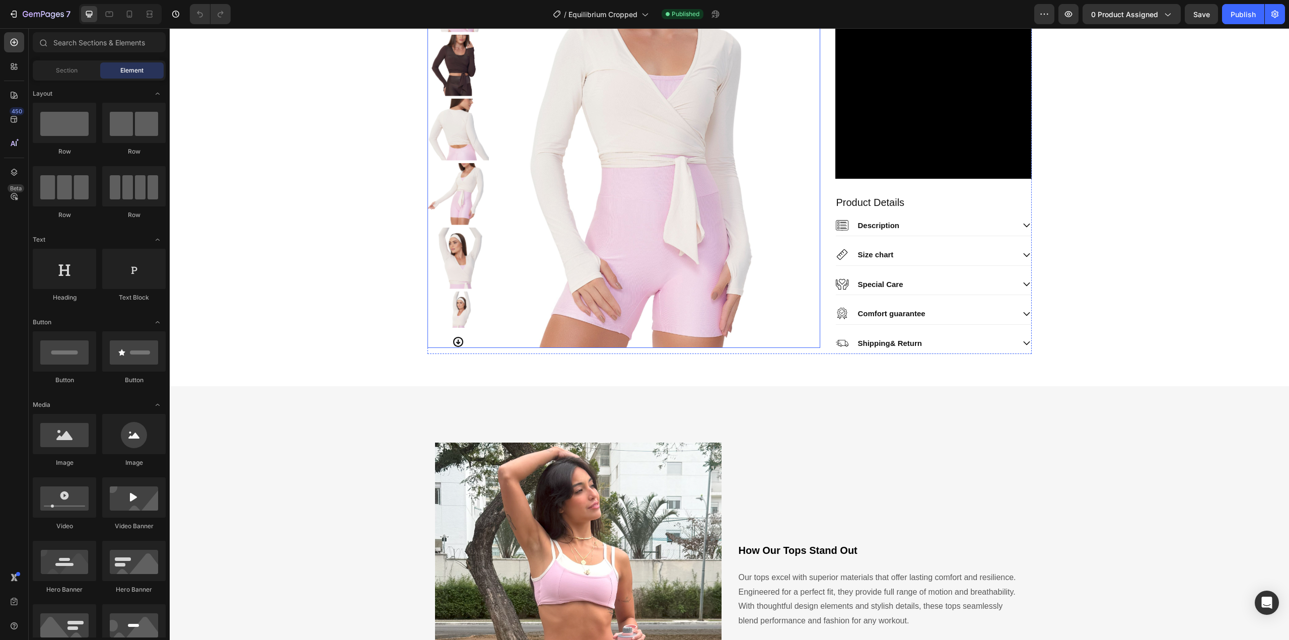
scroll to position [840, 0]
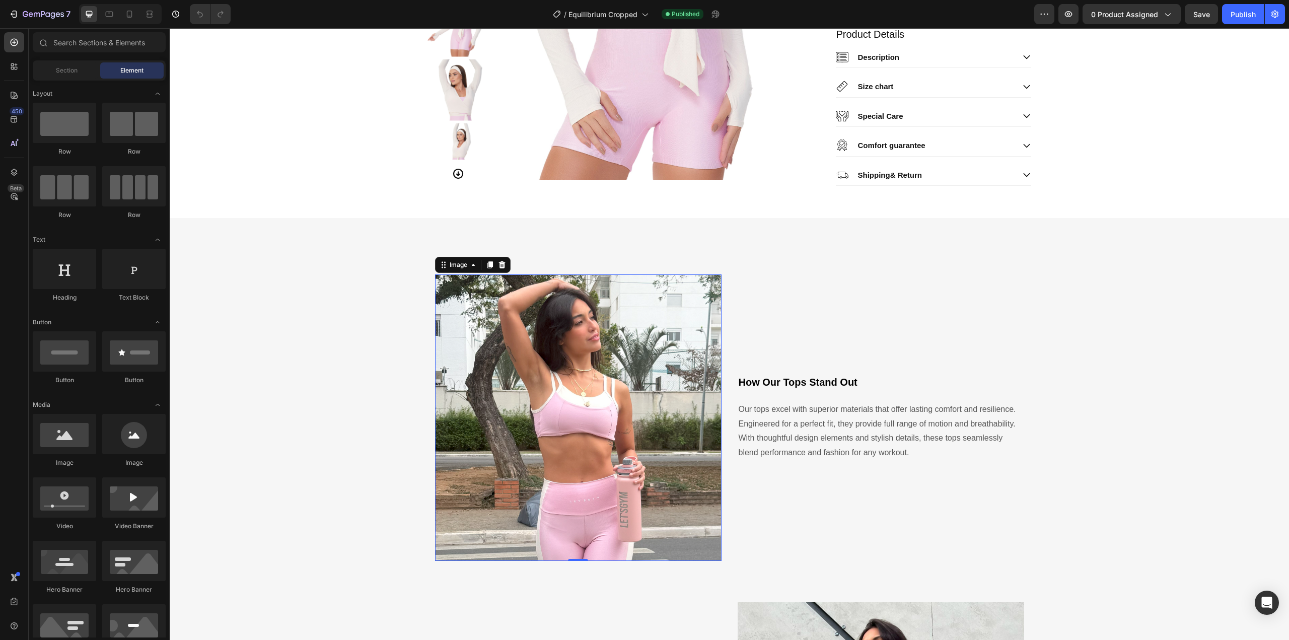
click at [562, 434] on img at bounding box center [578, 418] width 287 height 287
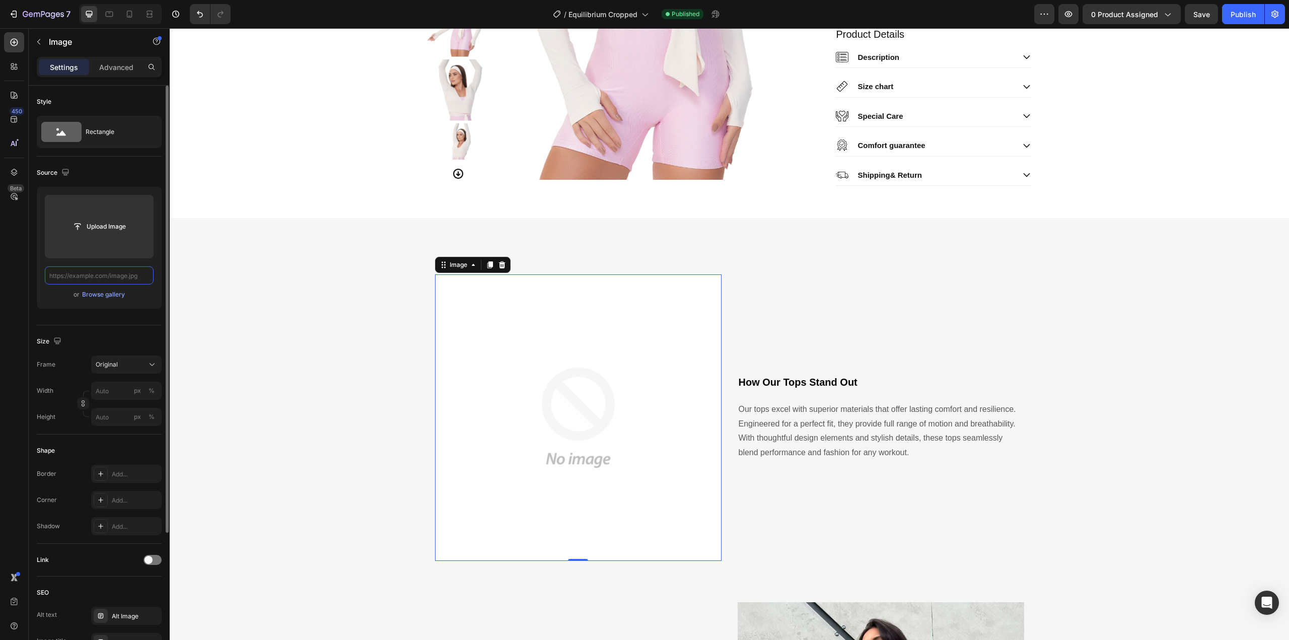
scroll to position [0, 0]
click at [115, 278] on input "text" at bounding box center [99, 275] width 109 height 18
paste input "https://cdn.shopify.com/s/files/1/0716/6011/0117/files/Foto_Pagina_Produto_Quad…"
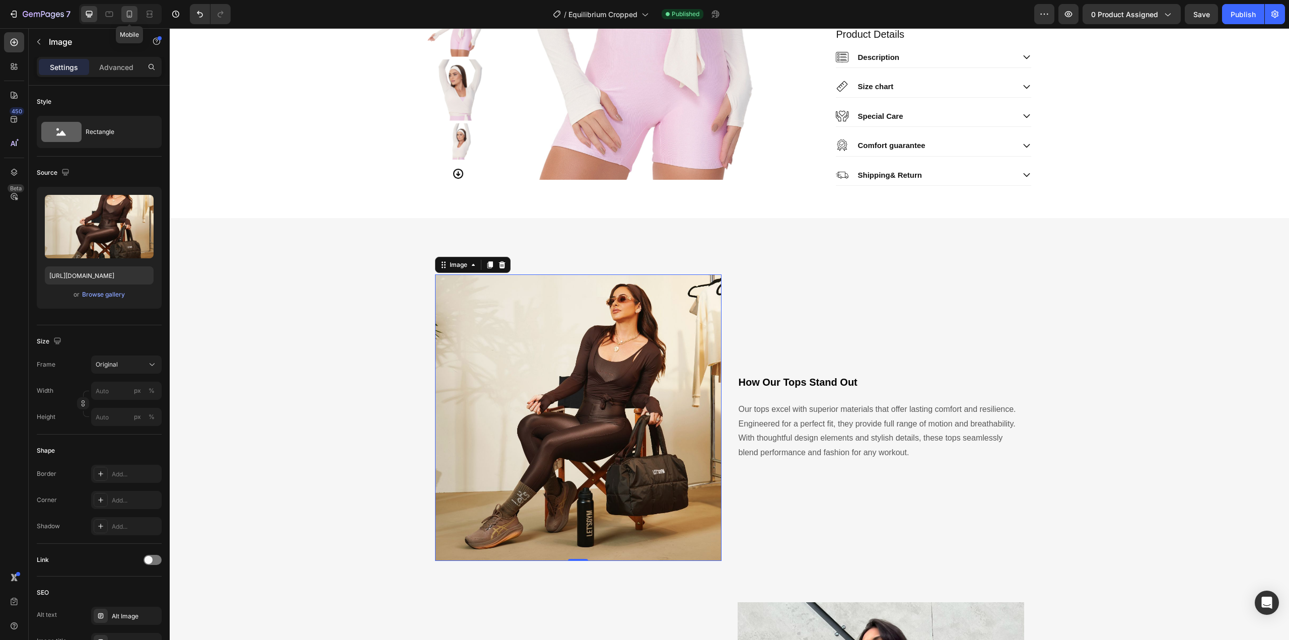
click at [131, 13] on icon at bounding box center [130, 14] width 6 height 7
type input "[URL][DOMAIN_NAME]"
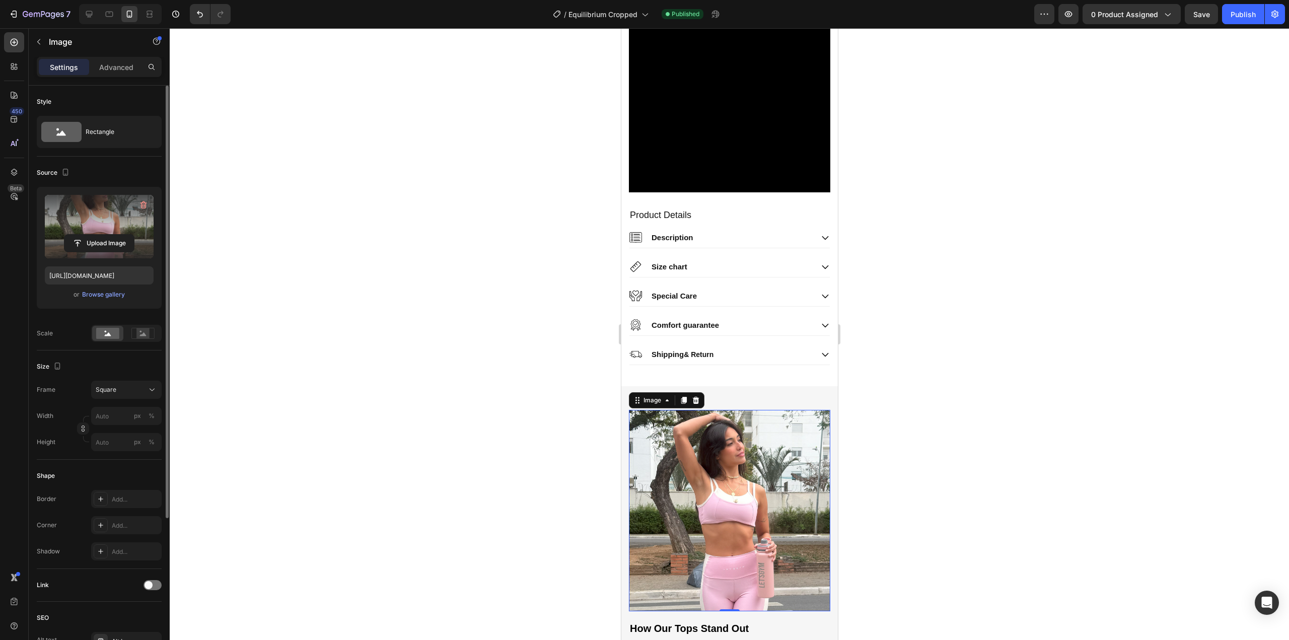
scroll to position [1171, 0]
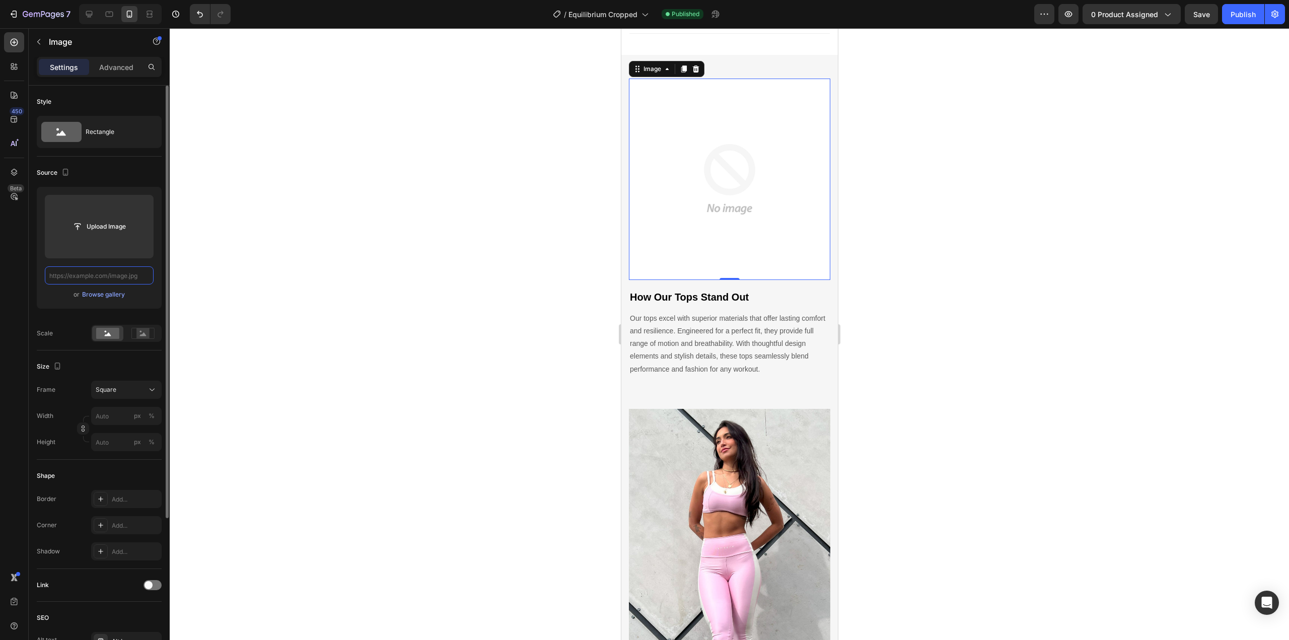
paste input "https://cdn.shopify.com/s/files/1/0716/6011/0117/files/Foto_Pagina_Produto_Quad…"
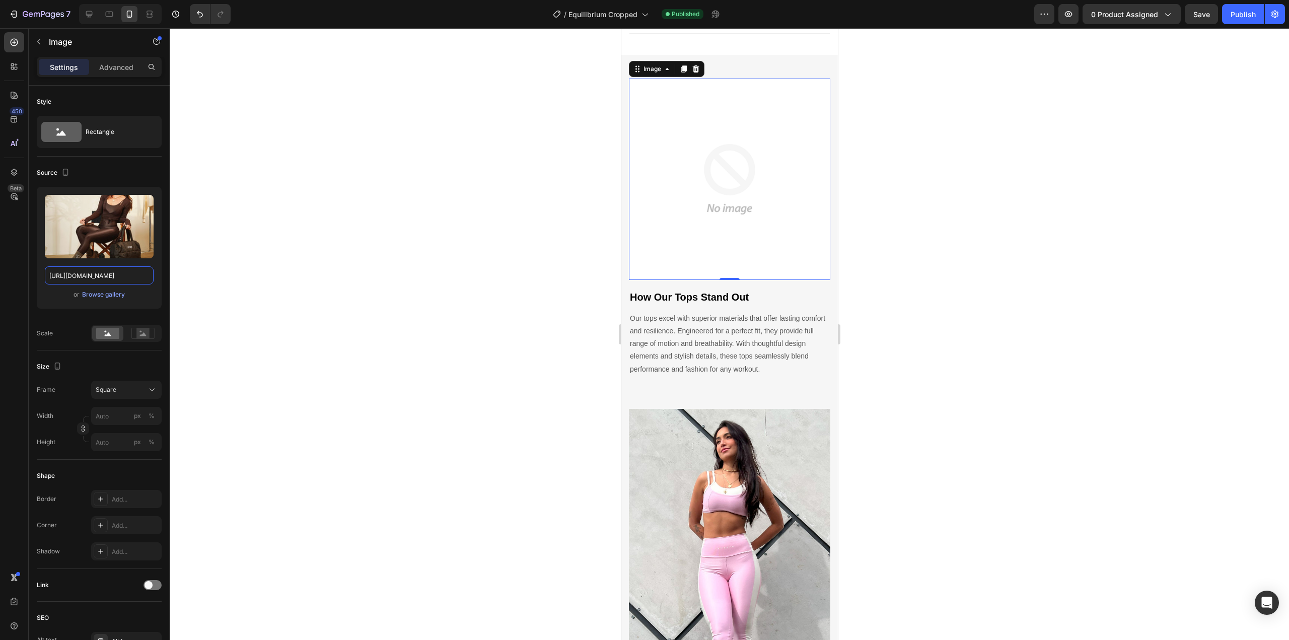
type input "https://cdn.shopify.com/s/files/1/0716/6011/0117/files/Foto_Pagina_Produto_Quad…"
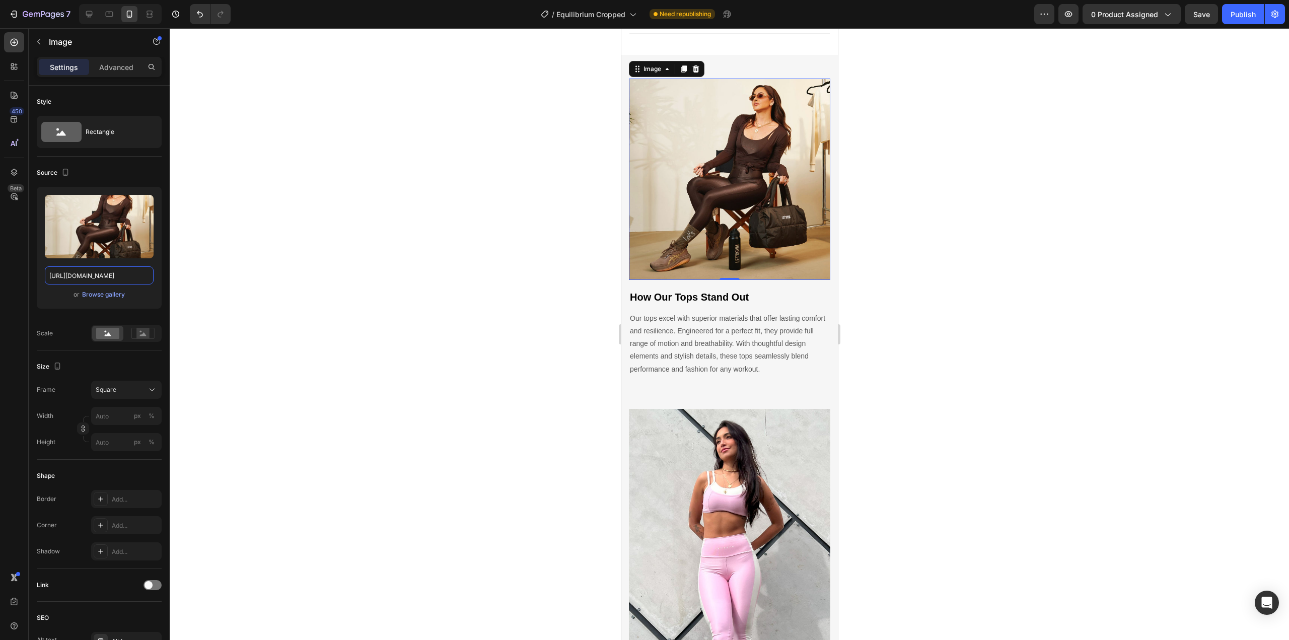
scroll to position [0, 0]
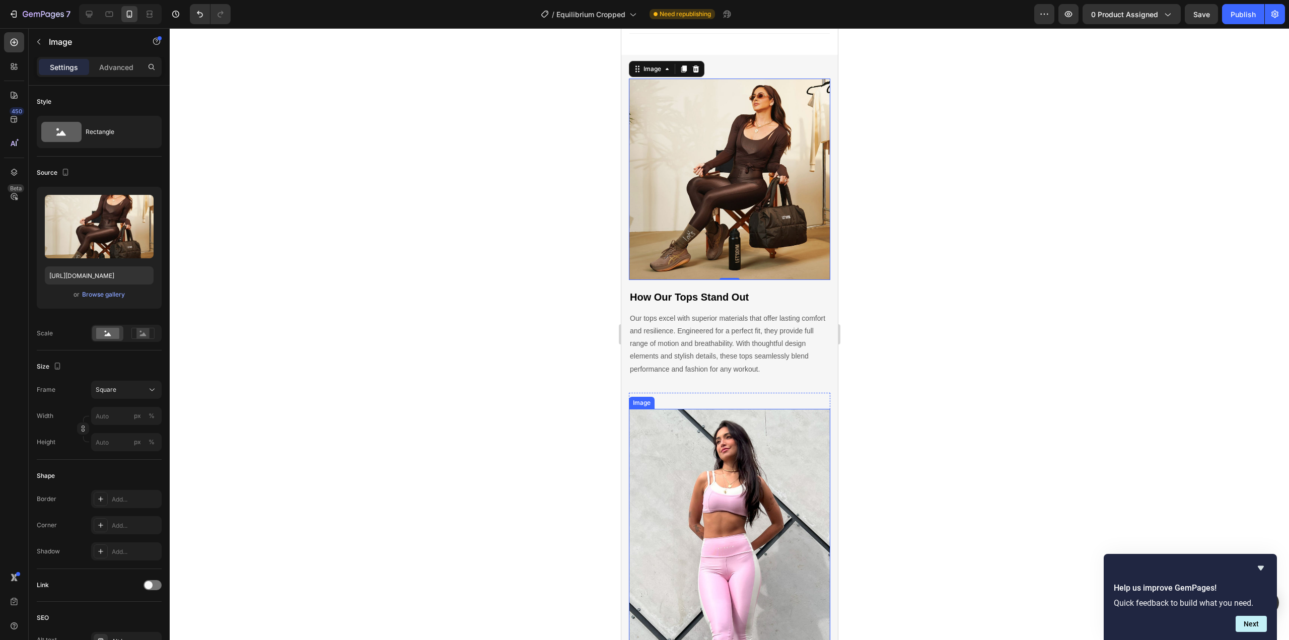
click at [678, 472] on img at bounding box center [729, 588] width 201 height 358
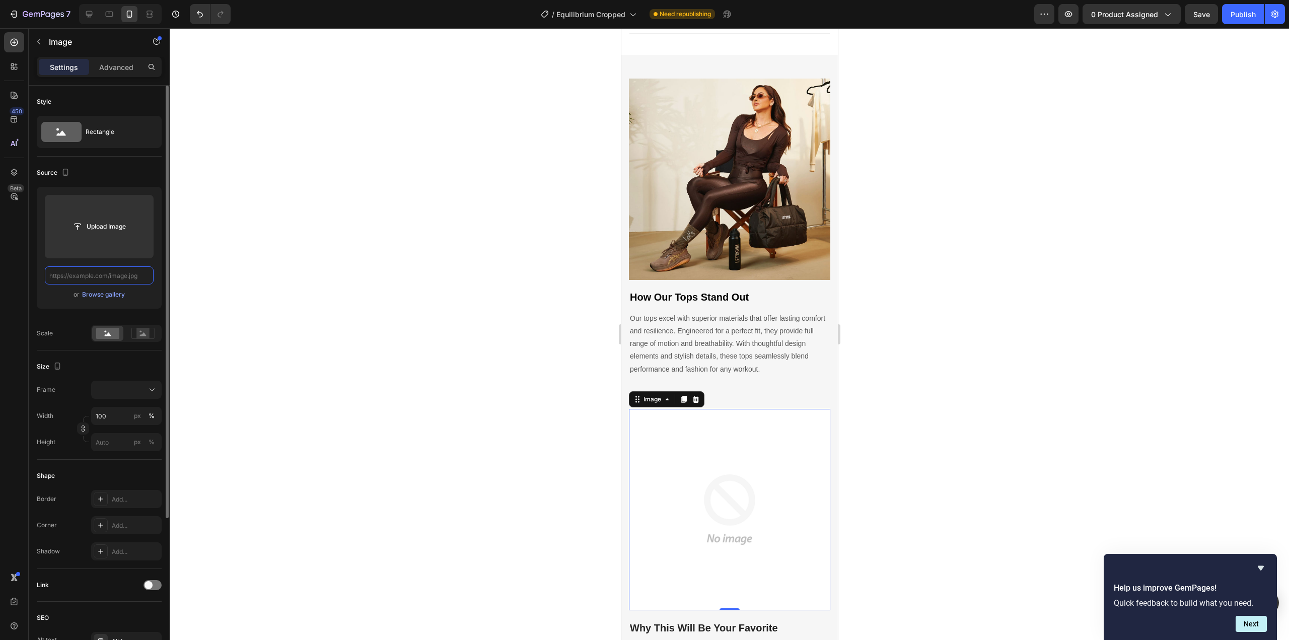
paste input "https://cdn.shopify.com/s/files/1/0716/6011/0117/files/Foto_Pagina_Produto_Comp…"
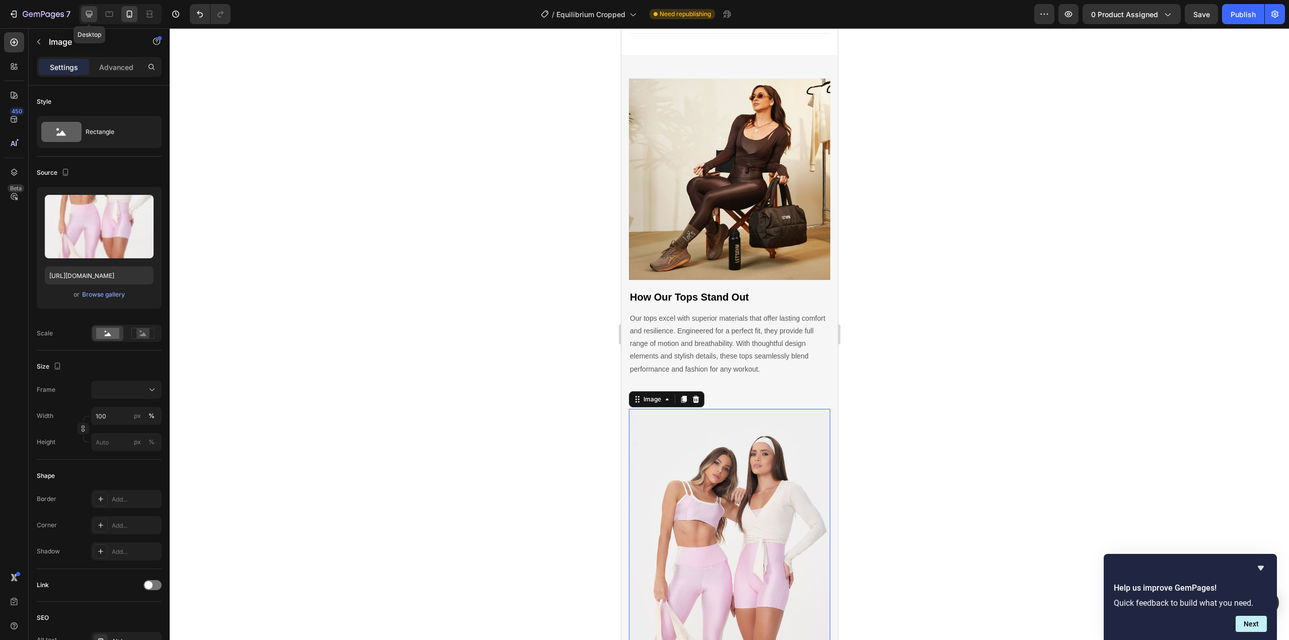
click at [86, 15] on icon at bounding box center [89, 14] width 10 height 10
type input "[URL][DOMAIN_NAME]"
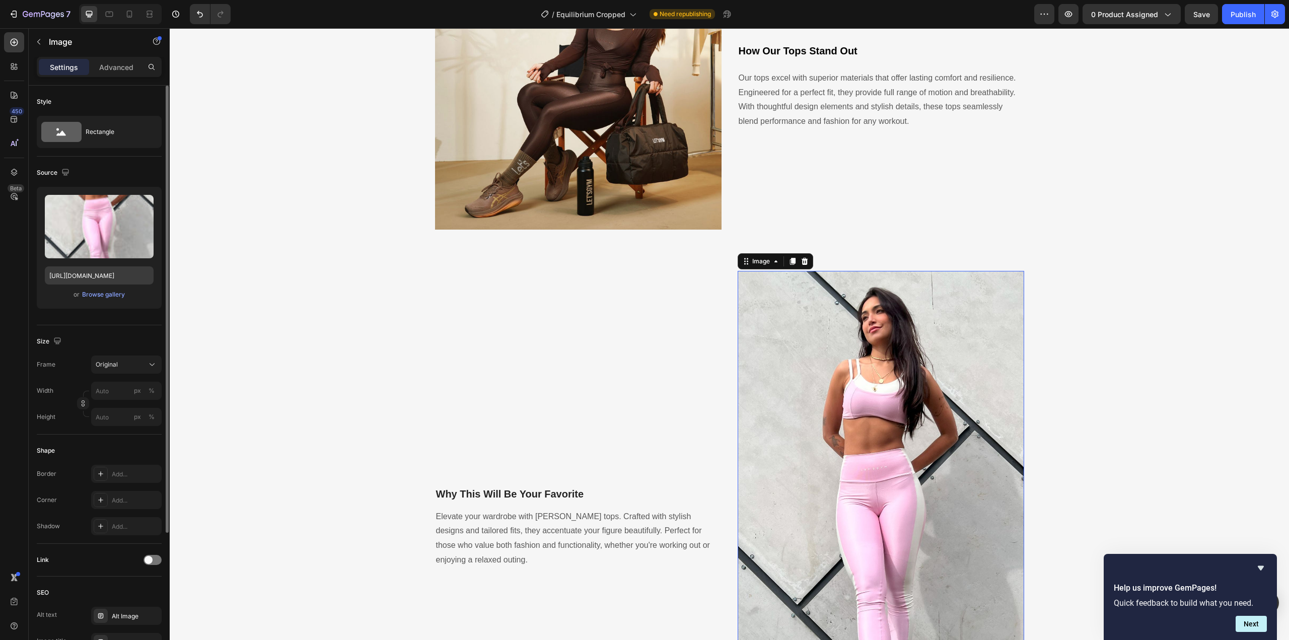
scroll to position [1379, 0]
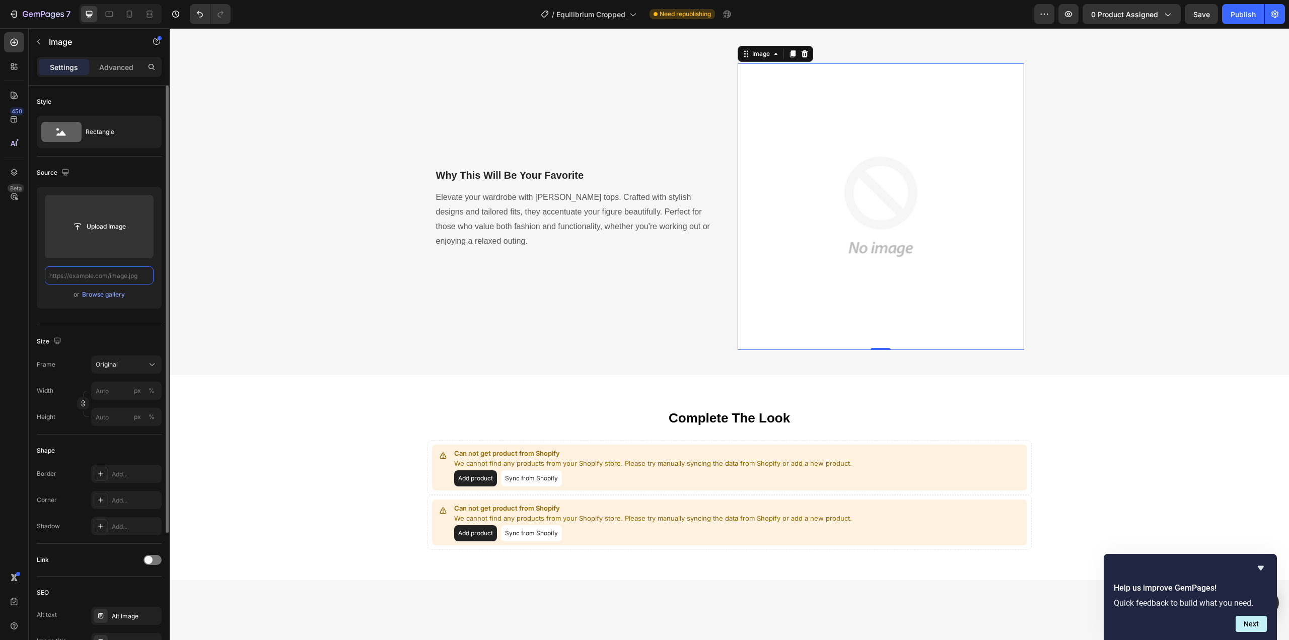
paste input "https://cdn.shopify.com/s/files/1/0716/6011/0117/files/Foto_Pagina_Produto_Comp…"
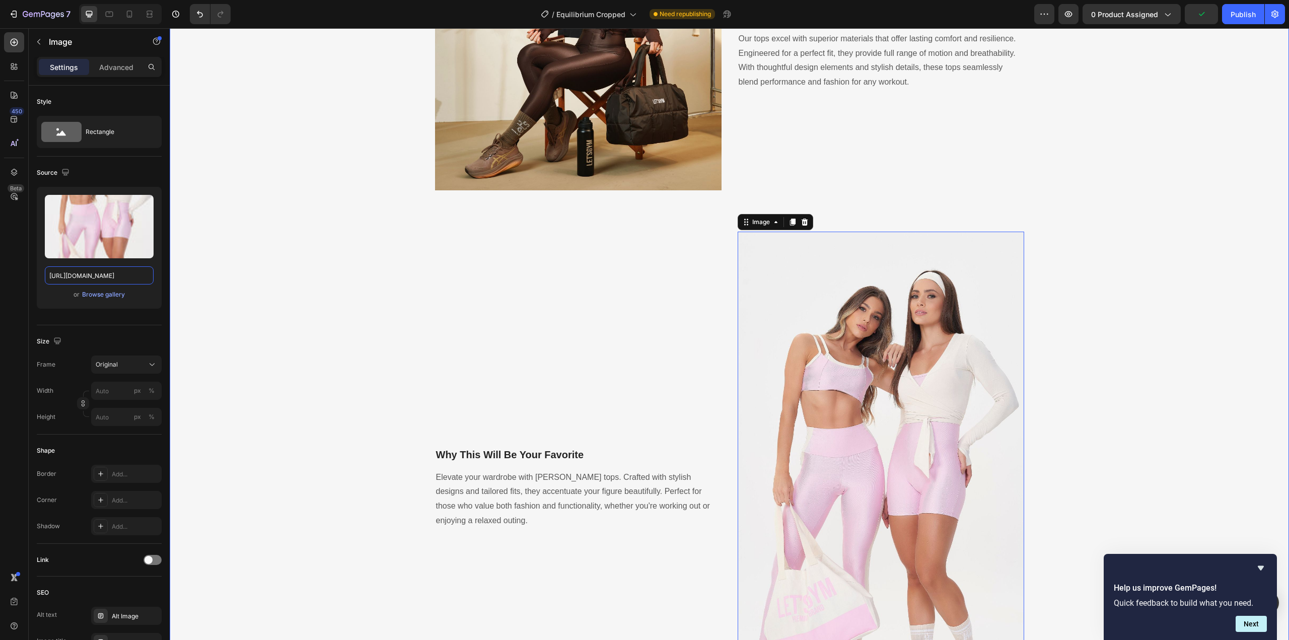
scroll to position [1043, 0]
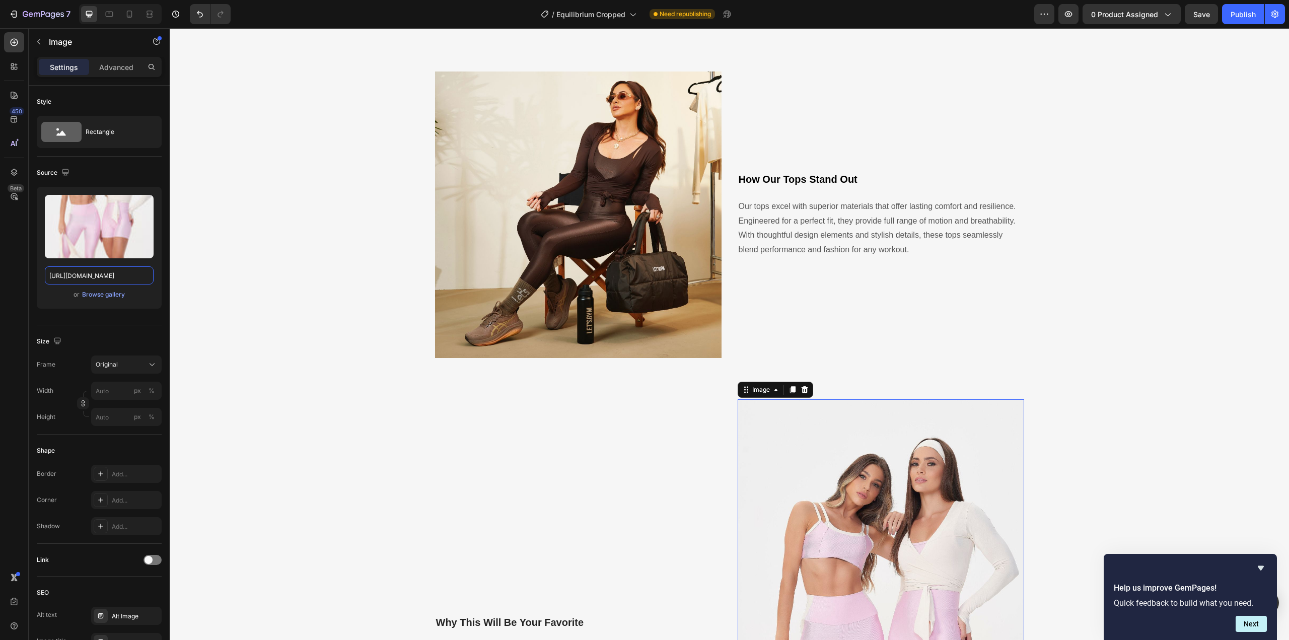
type input "https://cdn.shopify.com/s/files/1/0716/6011/0117/files/Foto_Pagina_Produto_Comp…"
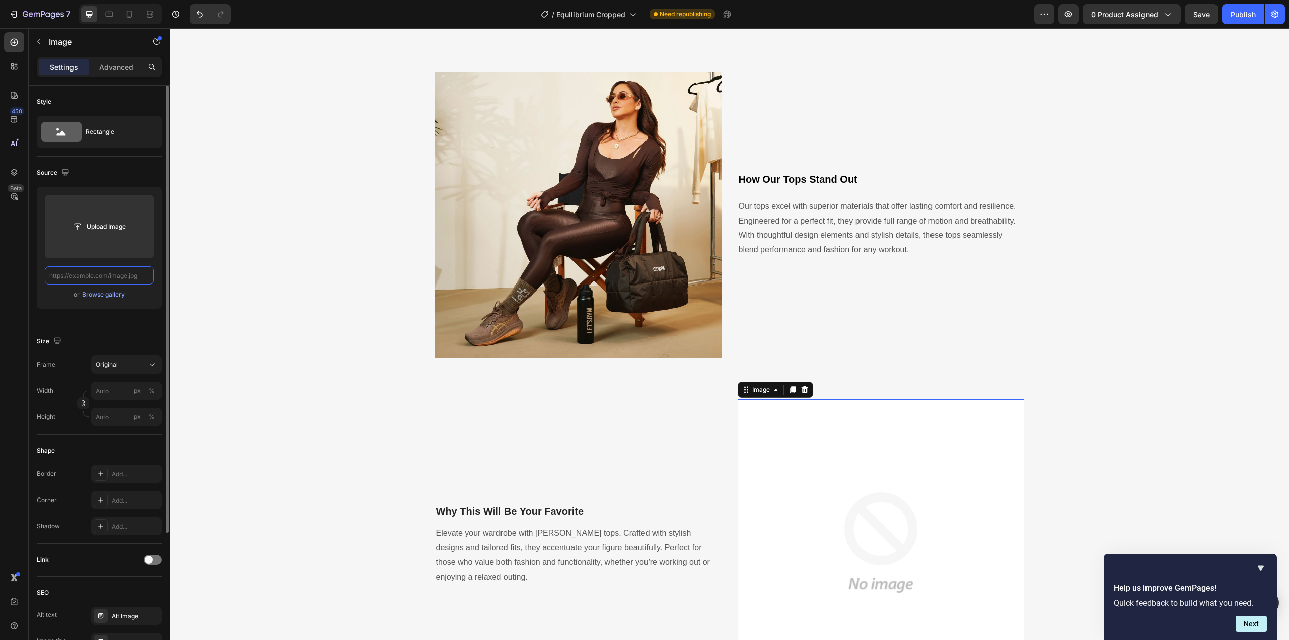
paste input "https://cdn.shopify.com/s/files/1/0716/6011/0117/files/Foto_Pagina_Produto_Comp…"
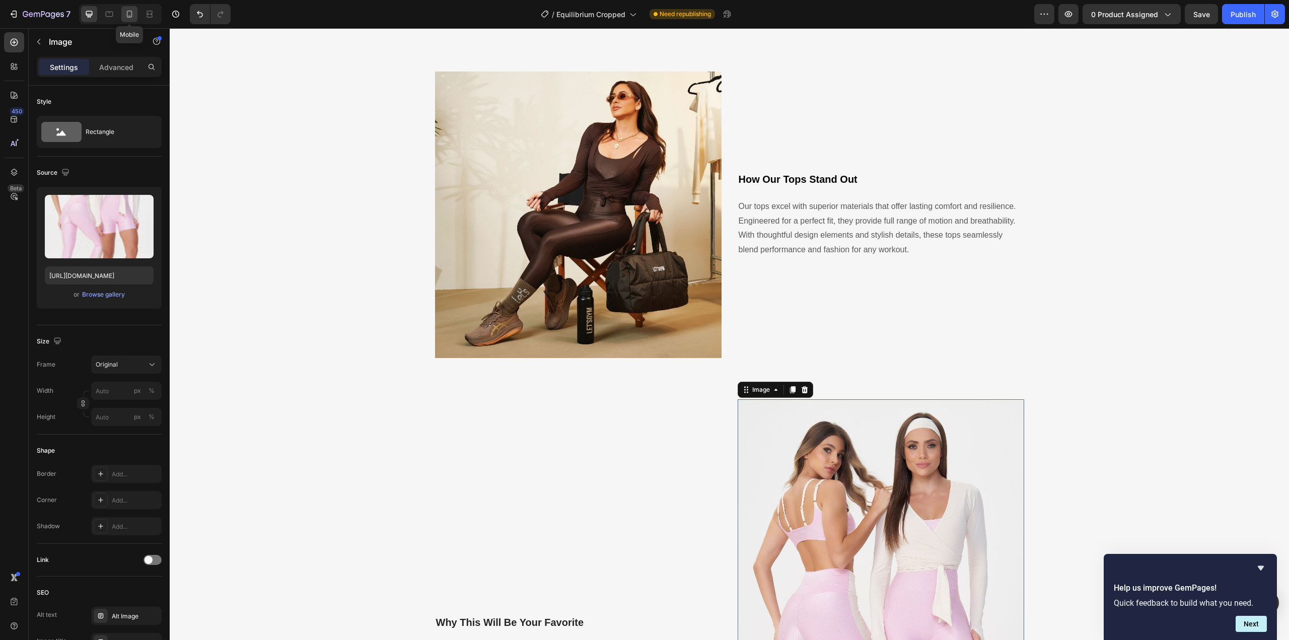
click at [130, 14] on icon at bounding box center [129, 14] width 10 height 10
type input "https://cdn.shopify.com/s/files/1/0716/6011/0117/files/Foto_Pagina_Produto_Comp…"
type input "100"
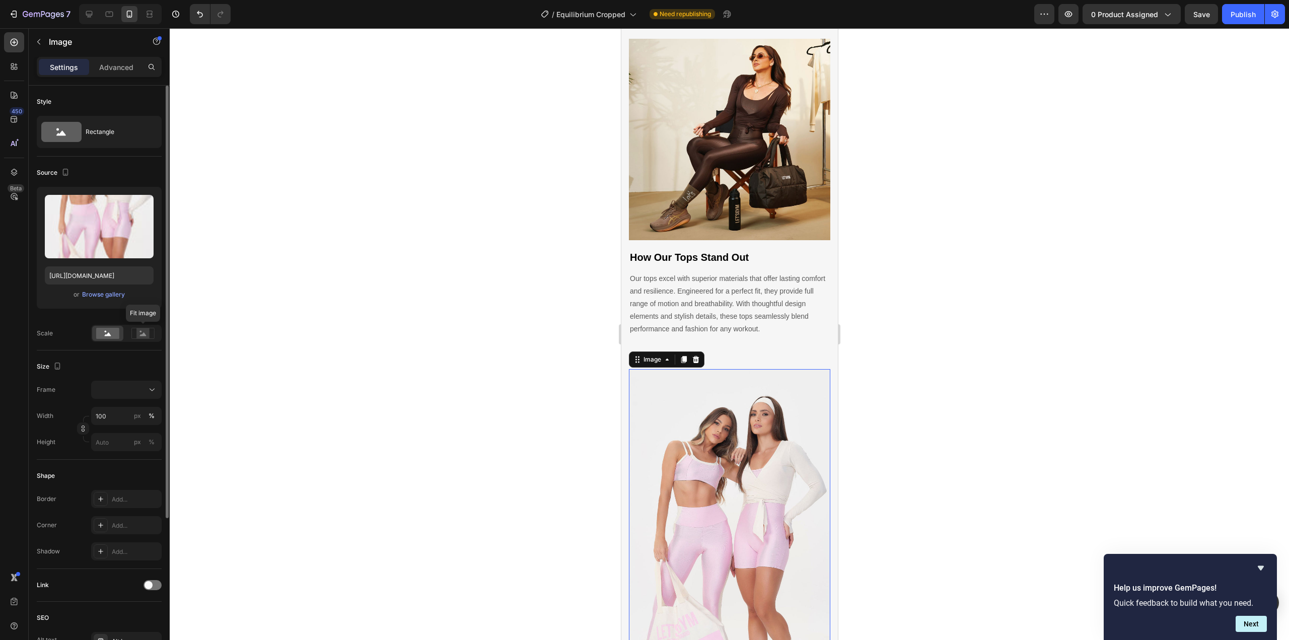
scroll to position [1341, 0]
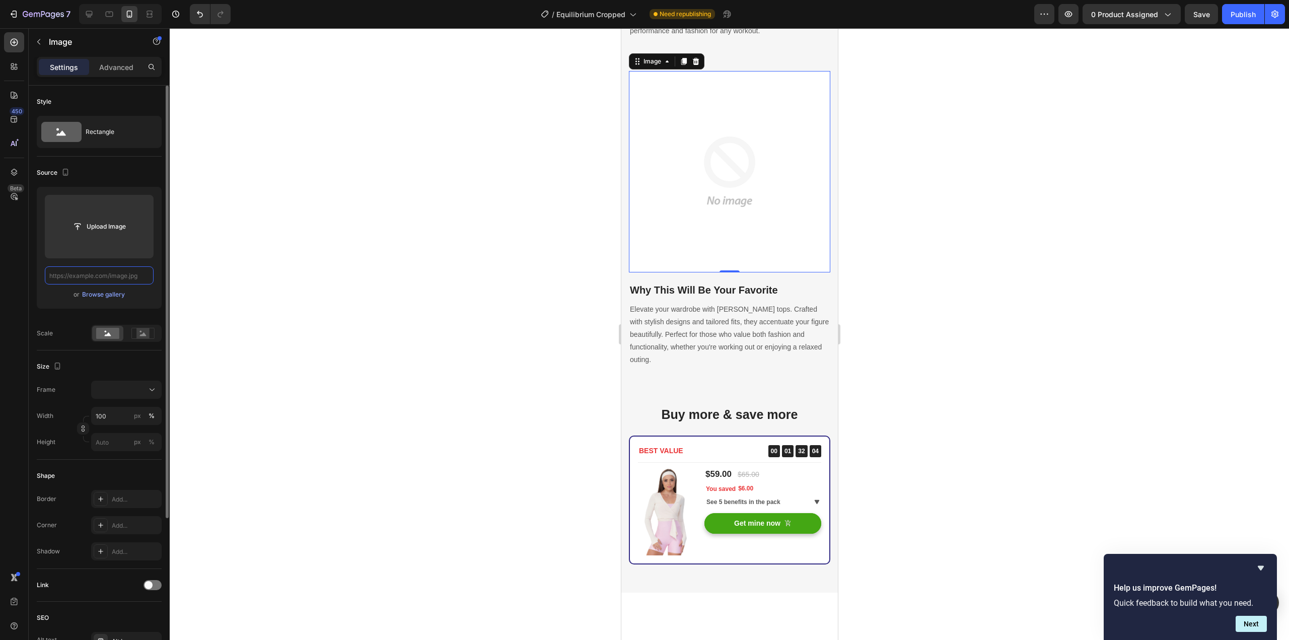
paste input "https://cdn.shopify.com/s/files/1/0716/6011/0117/files/Foto_Pagina_Produto_Comp…"
type input "https://cdn.shopify.com/s/files/1/0716/6011/0117/files/Foto_Pagina_Produto_Comp…"
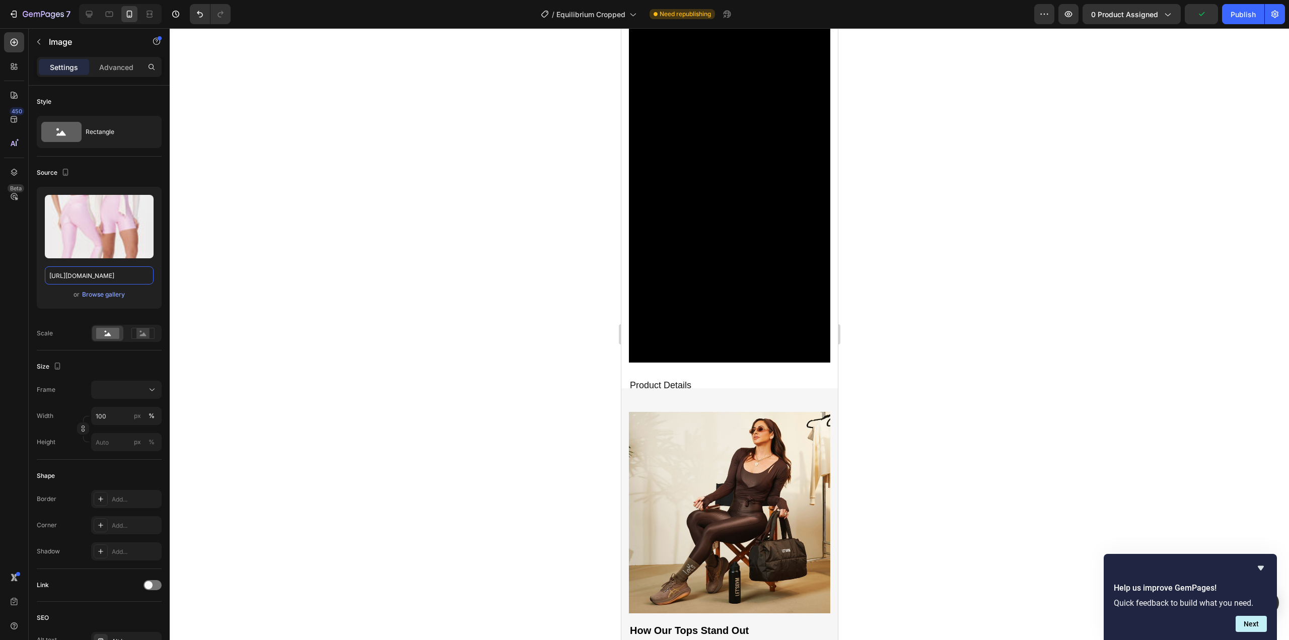
scroll to position [501, 0]
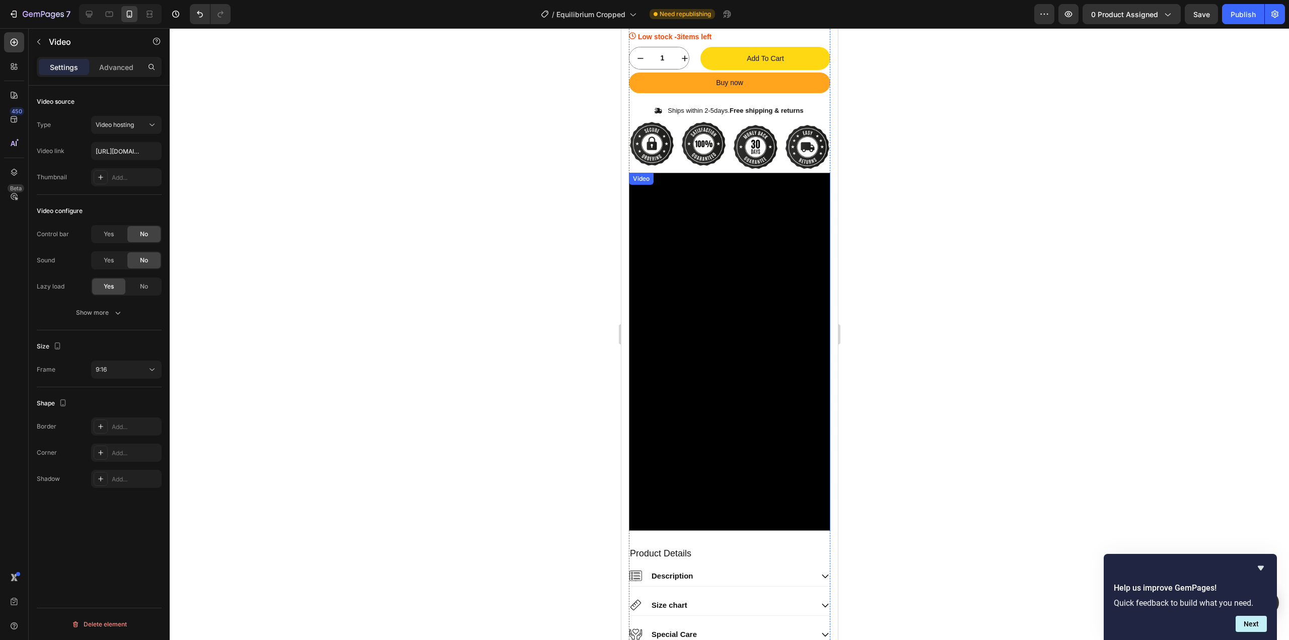
click at [746, 310] on video at bounding box center [729, 352] width 201 height 358
click at [694, 183] on icon at bounding box center [695, 182] width 7 height 7
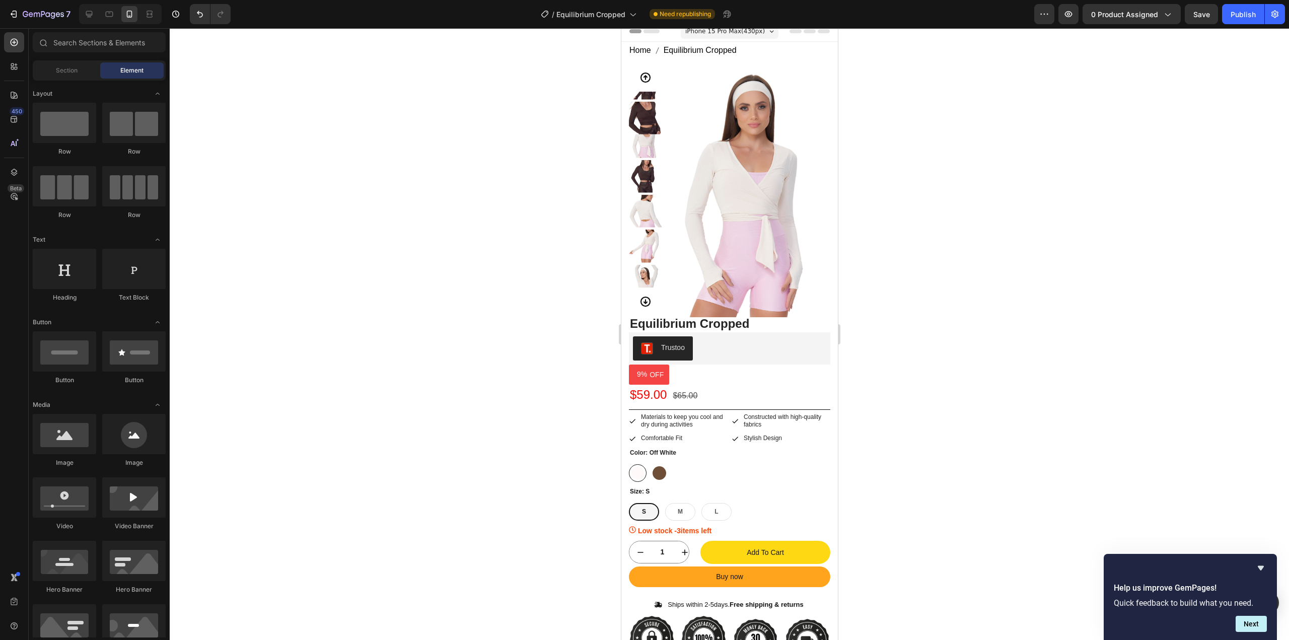
scroll to position [0, 0]
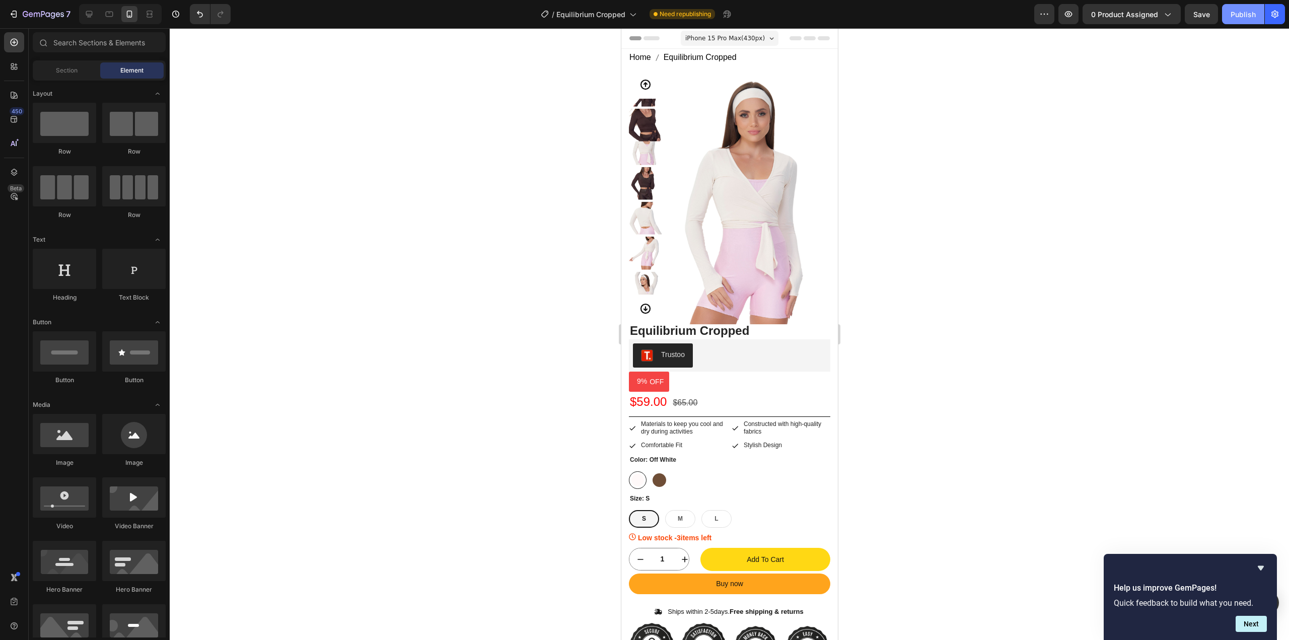
click at [1249, 14] on div "Publish" at bounding box center [1243, 14] width 25 height 11
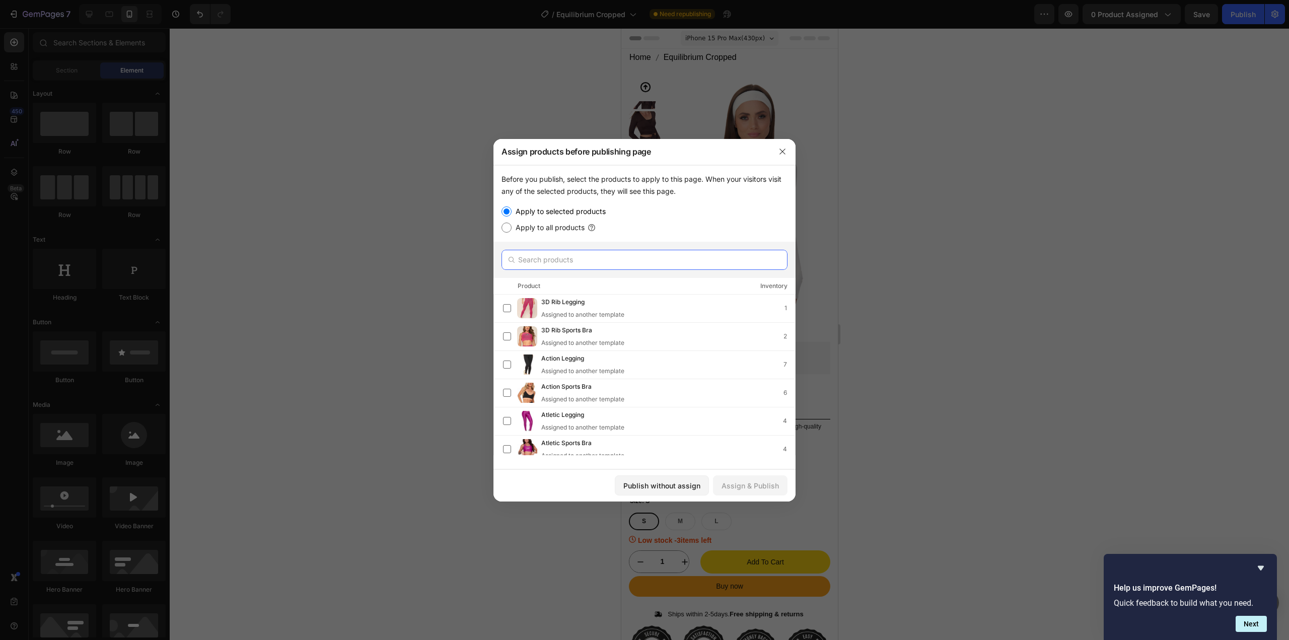
click at [546, 261] on input "text" at bounding box center [645, 260] width 286 height 20
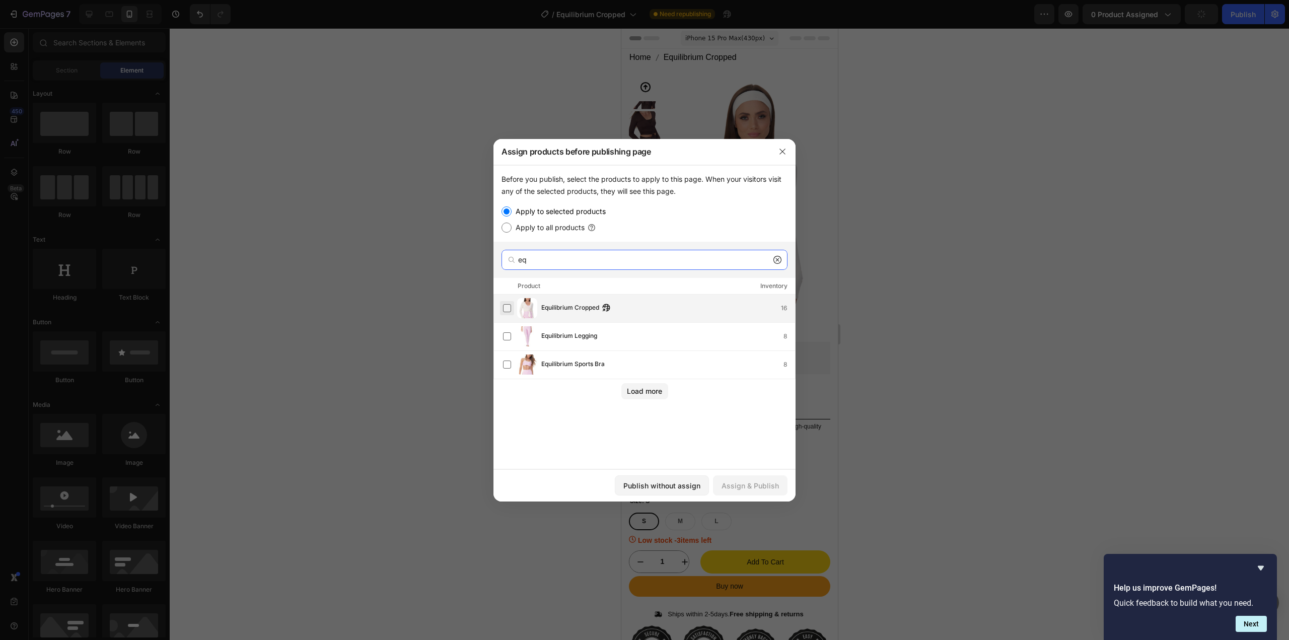
type input "eq"
click at [509, 310] on label at bounding box center [507, 308] width 8 height 8
click at [741, 488] on div "Assign & Publish" at bounding box center [750, 486] width 57 height 11
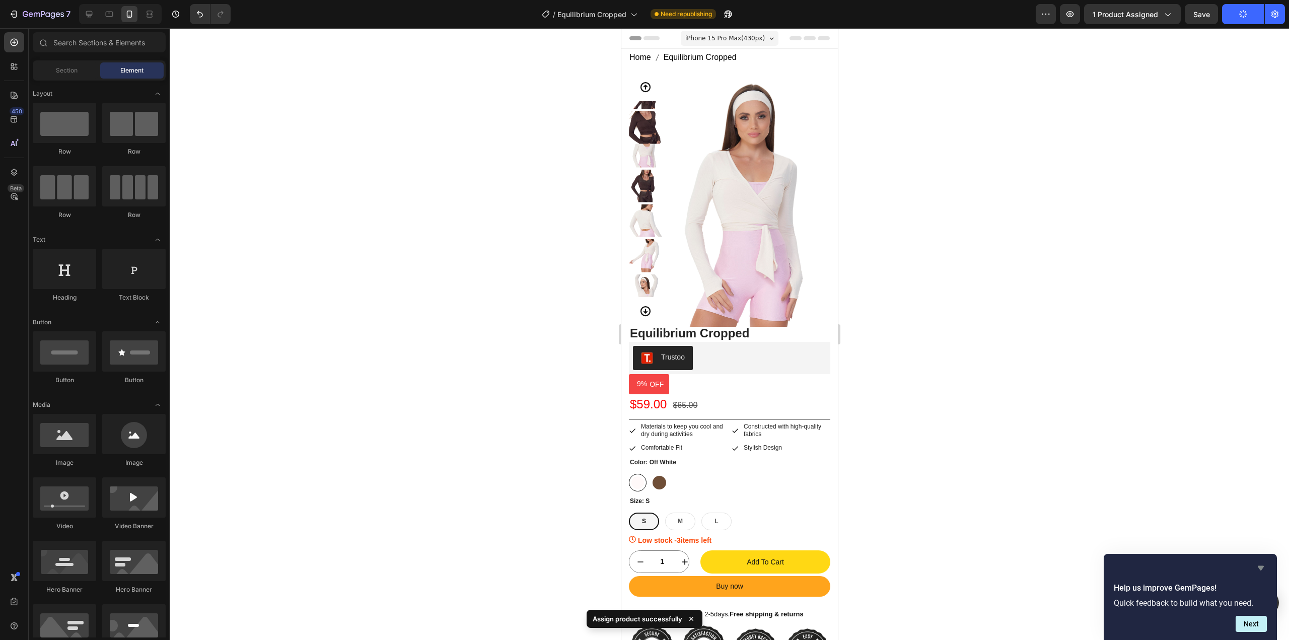
click at [1261, 567] on icon "Hide survey" at bounding box center [1261, 568] width 6 height 5
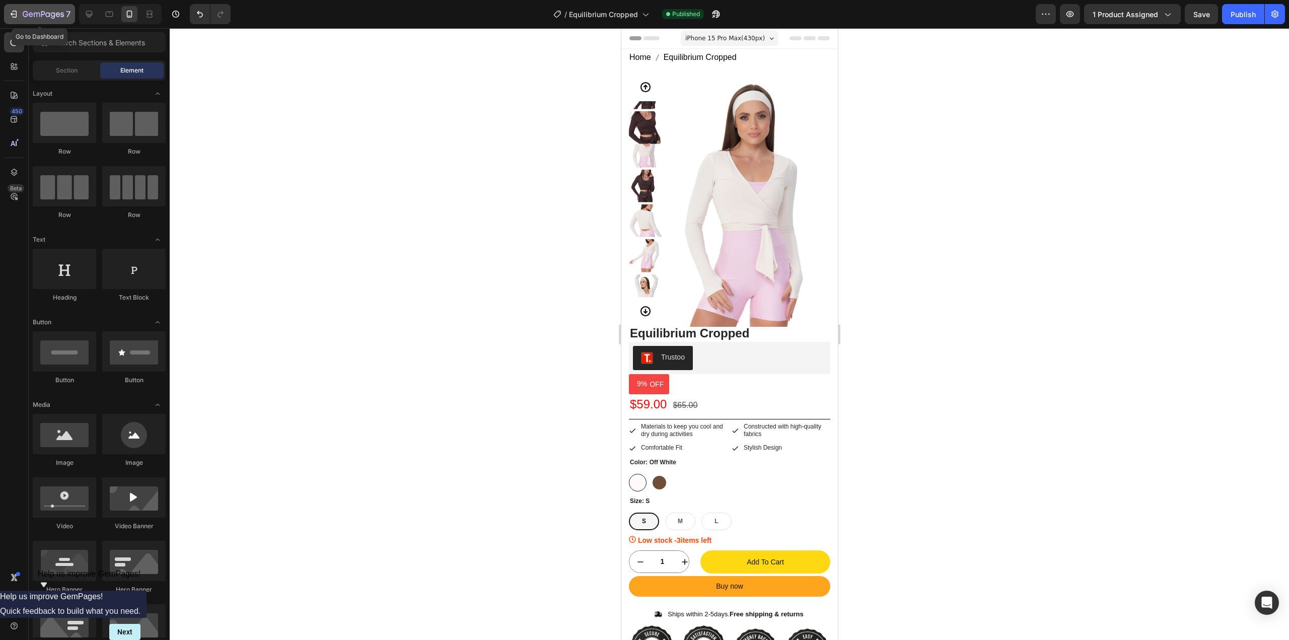
click at [18, 15] on icon "button" at bounding box center [14, 14] width 10 height 10
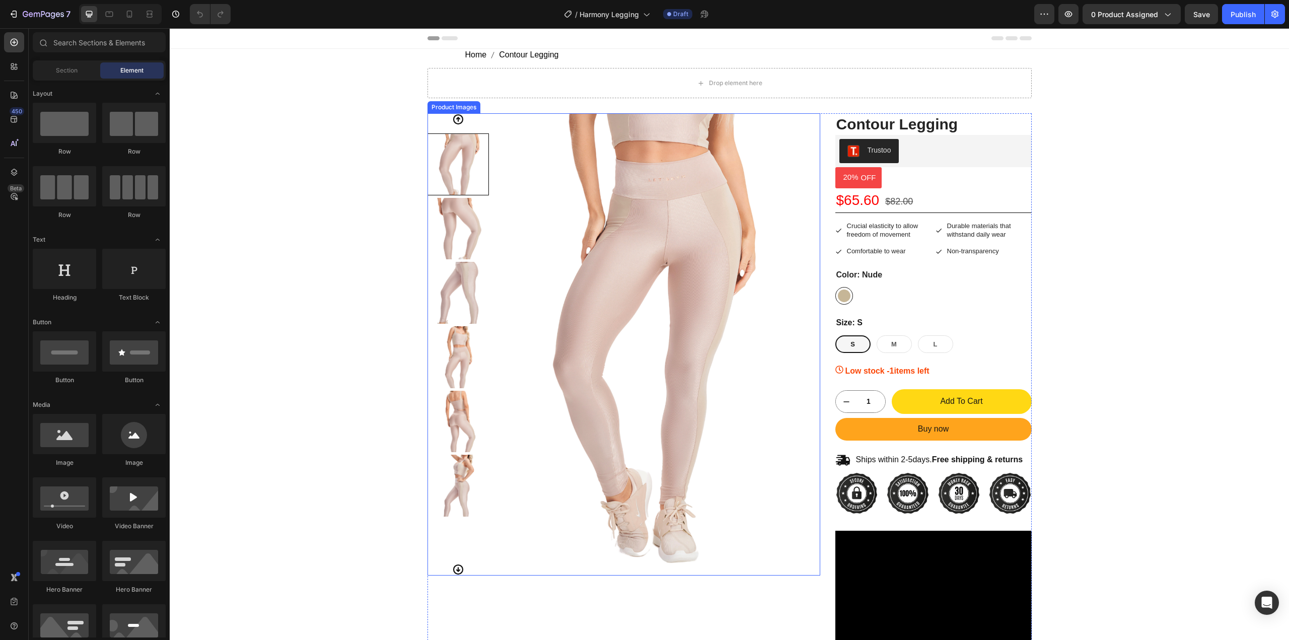
click at [501, 247] on img at bounding box center [649, 344] width 309 height 462
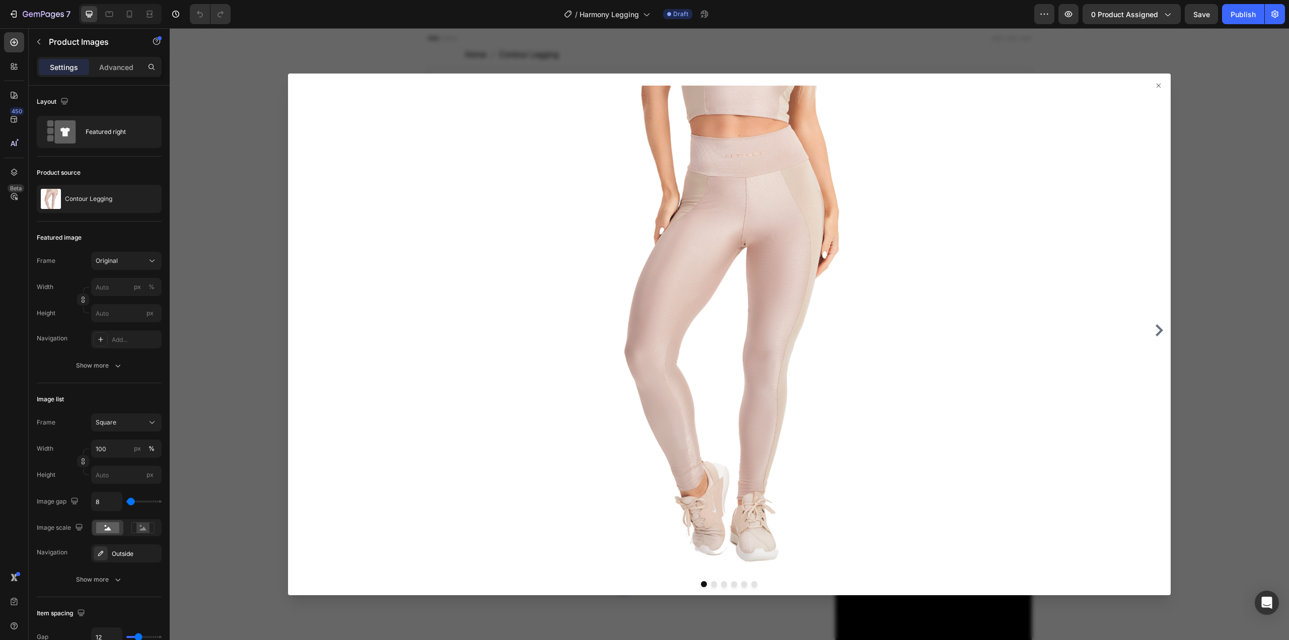
click at [1157, 84] on icon at bounding box center [1159, 85] width 4 height 4
click at [147, 198] on button "button" at bounding box center [152, 199] width 12 height 12
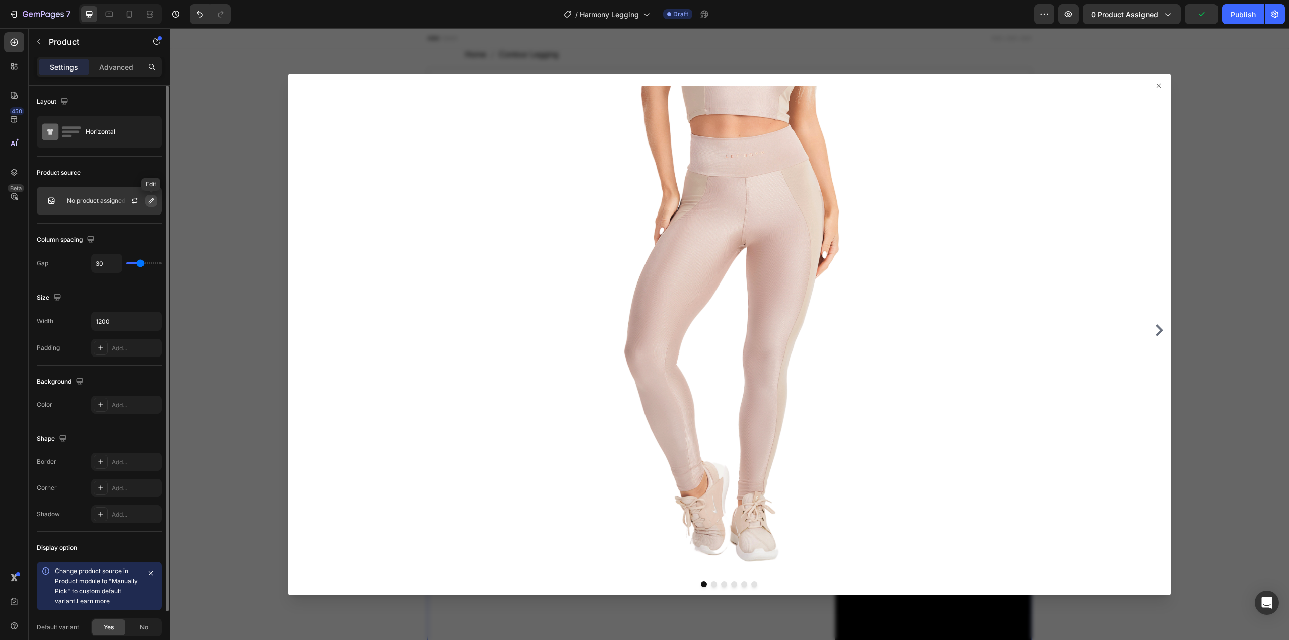
click at [150, 202] on icon "button" at bounding box center [151, 201] width 8 height 8
click at [98, 200] on p "No product assigned" at bounding box center [96, 200] width 58 height 7
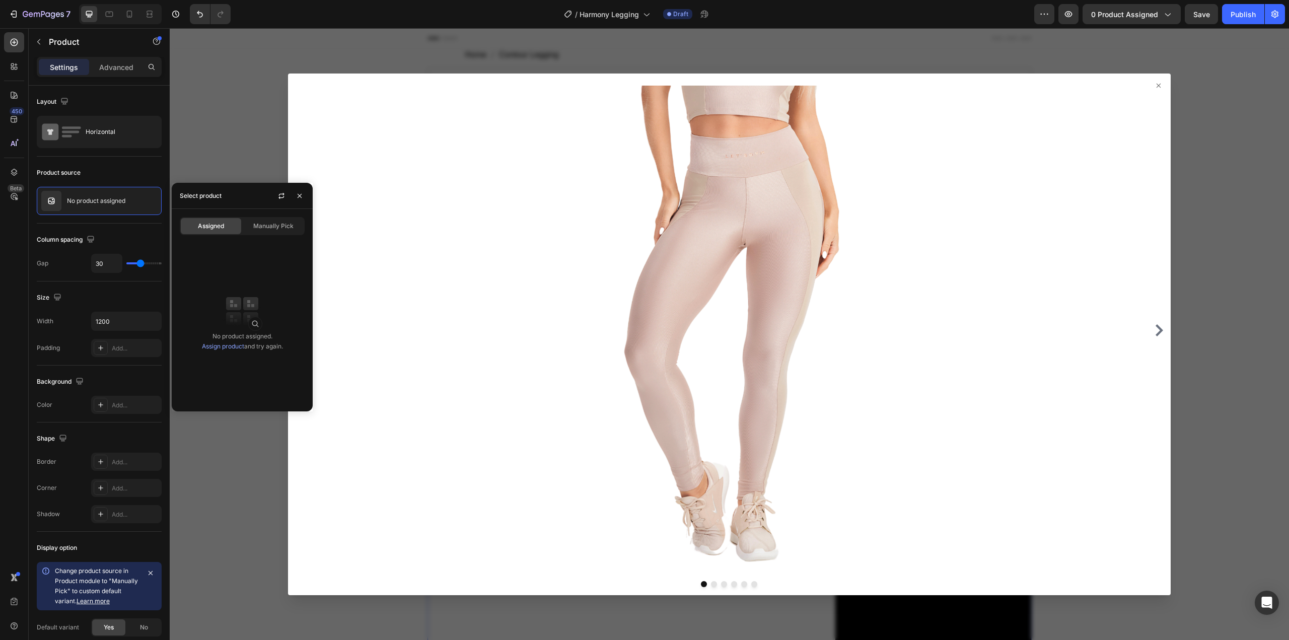
click at [252, 323] on img at bounding box center [242, 311] width 40 height 40
click at [218, 349] on link "Assign product" at bounding box center [223, 347] width 42 height 8
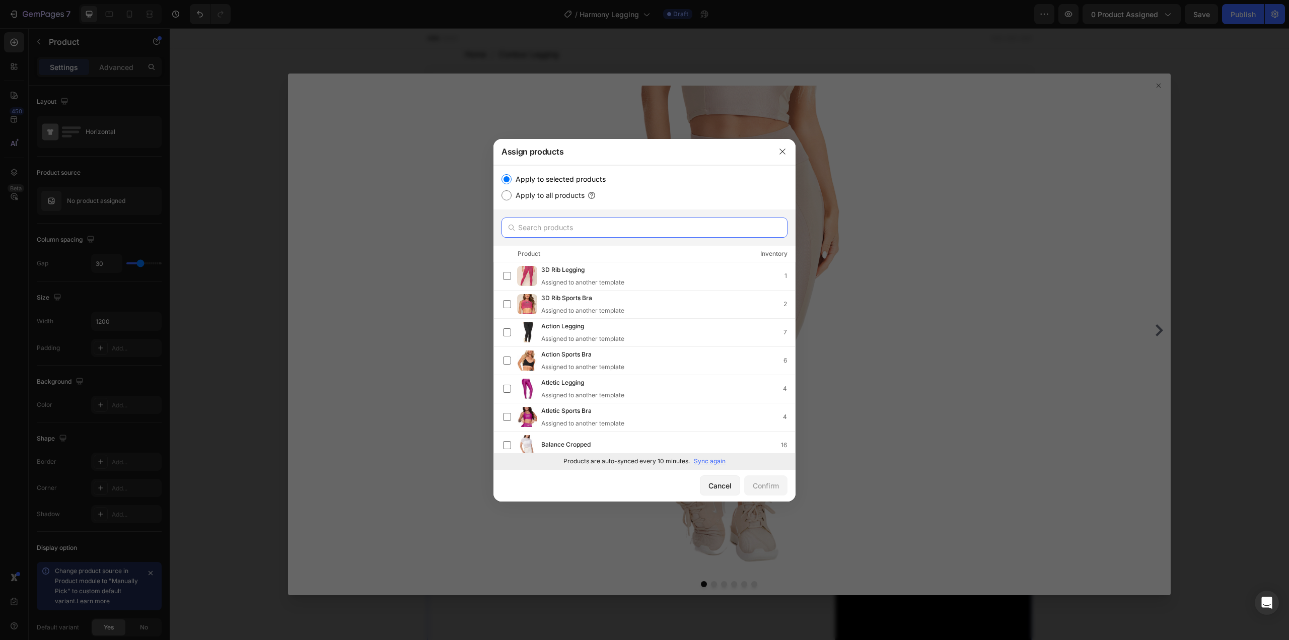
click at [528, 225] on input "text" at bounding box center [645, 228] width 286 height 20
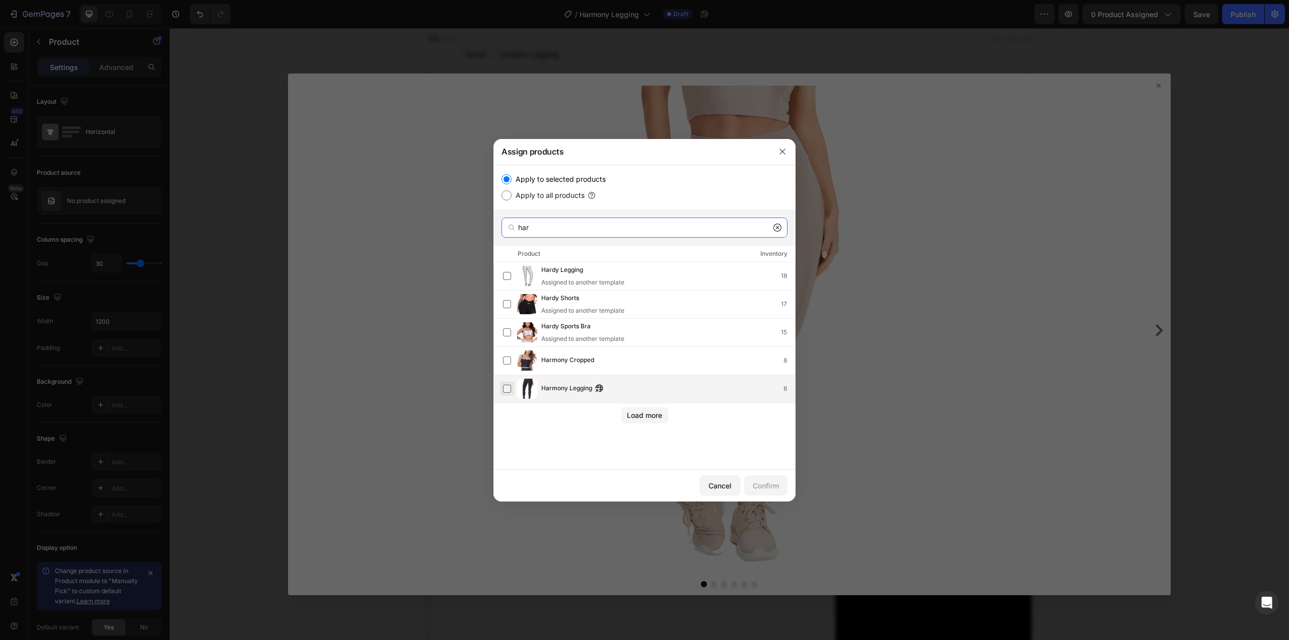
type input "har"
click at [507, 386] on label at bounding box center [507, 389] width 8 height 8
click at [761, 487] on div "Confirm" at bounding box center [766, 486] width 26 height 11
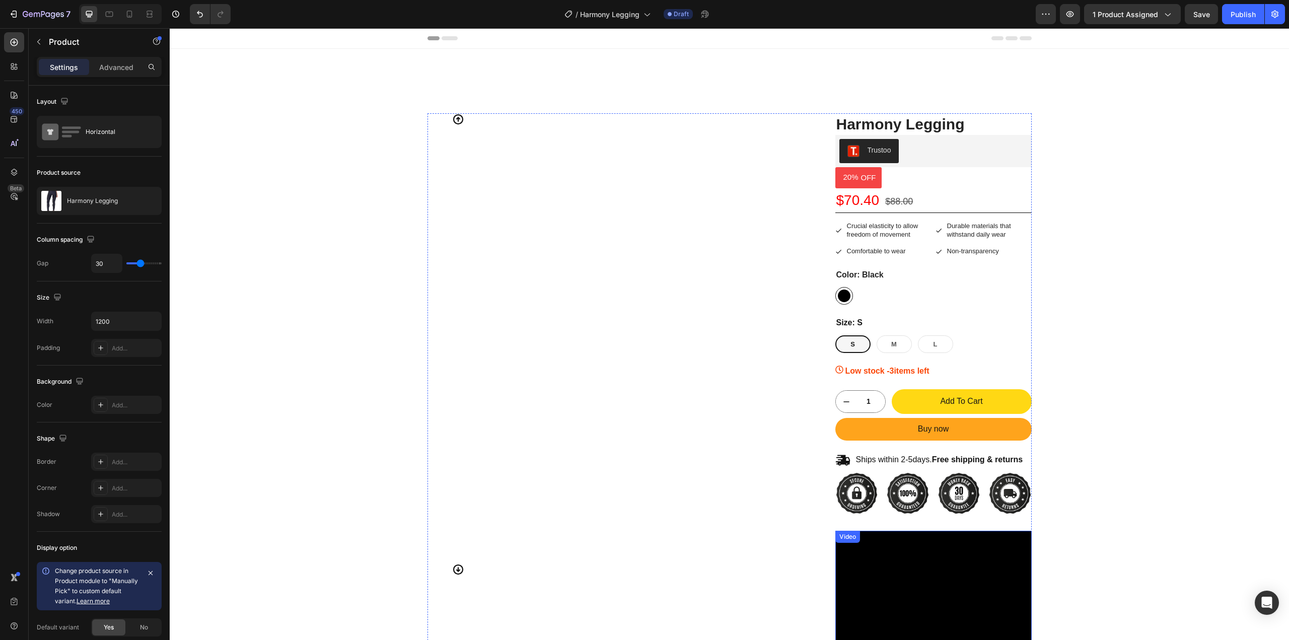
scroll to position [336, 0]
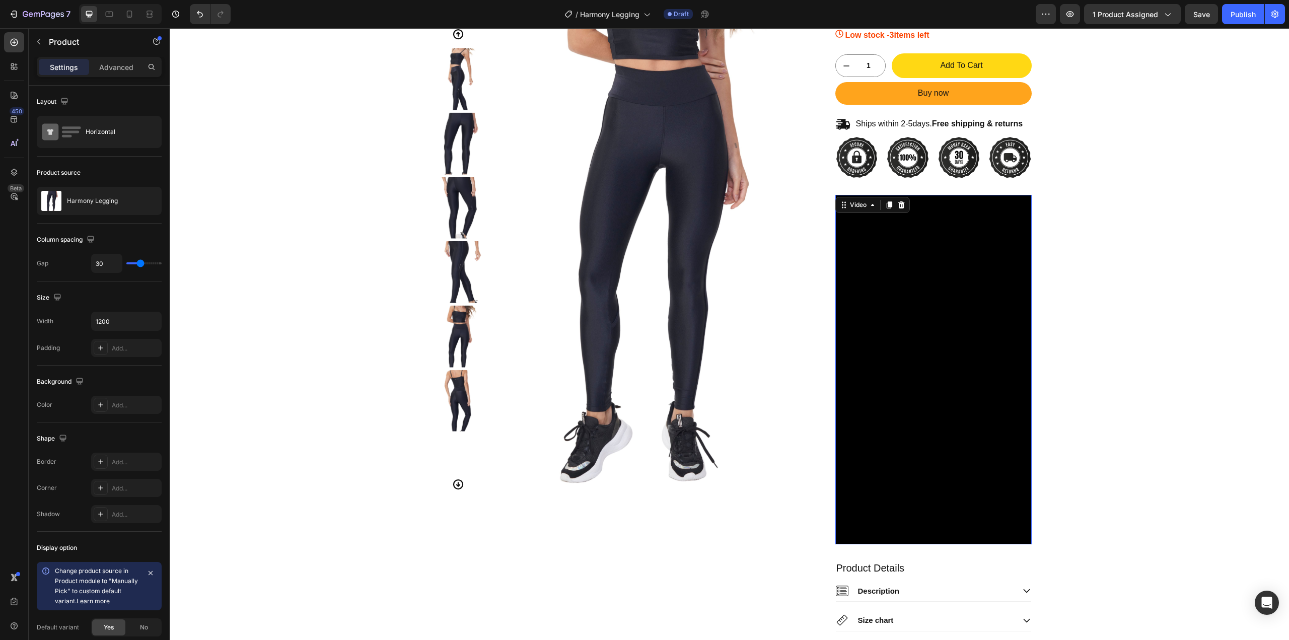
click at [885, 391] on video at bounding box center [934, 369] width 196 height 349
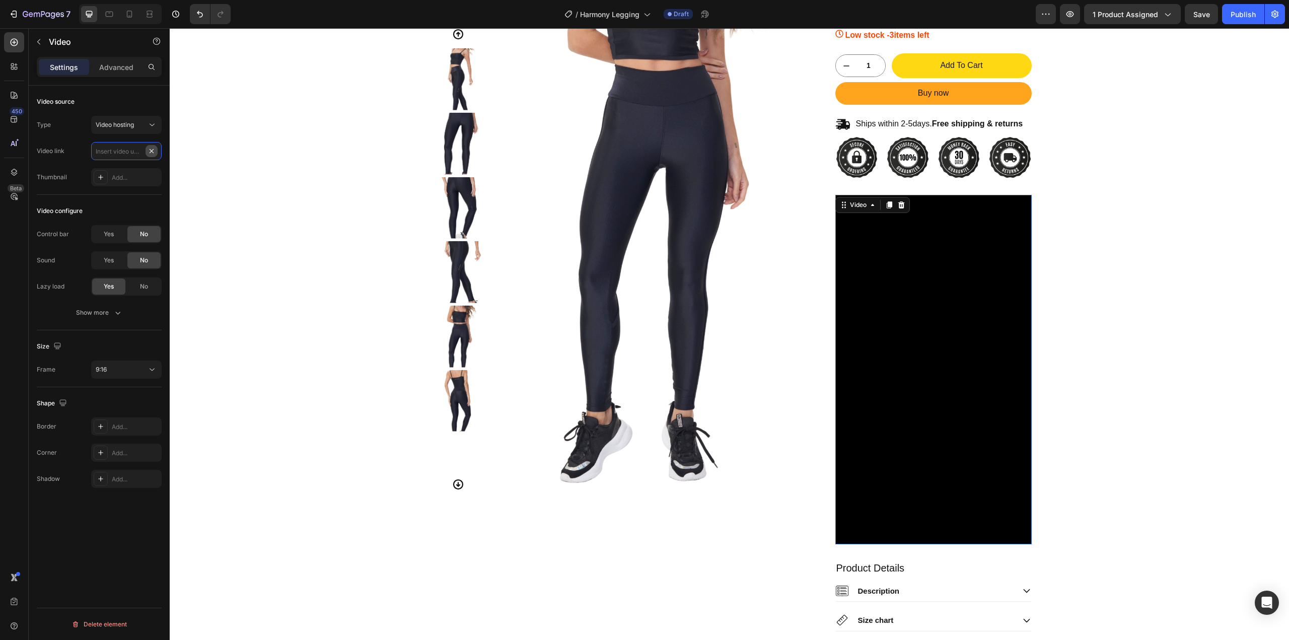
scroll to position [0, 0]
paste input "[URL][DOMAIN_NAME]"
type input "[URL][DOMAIN_NAME]"
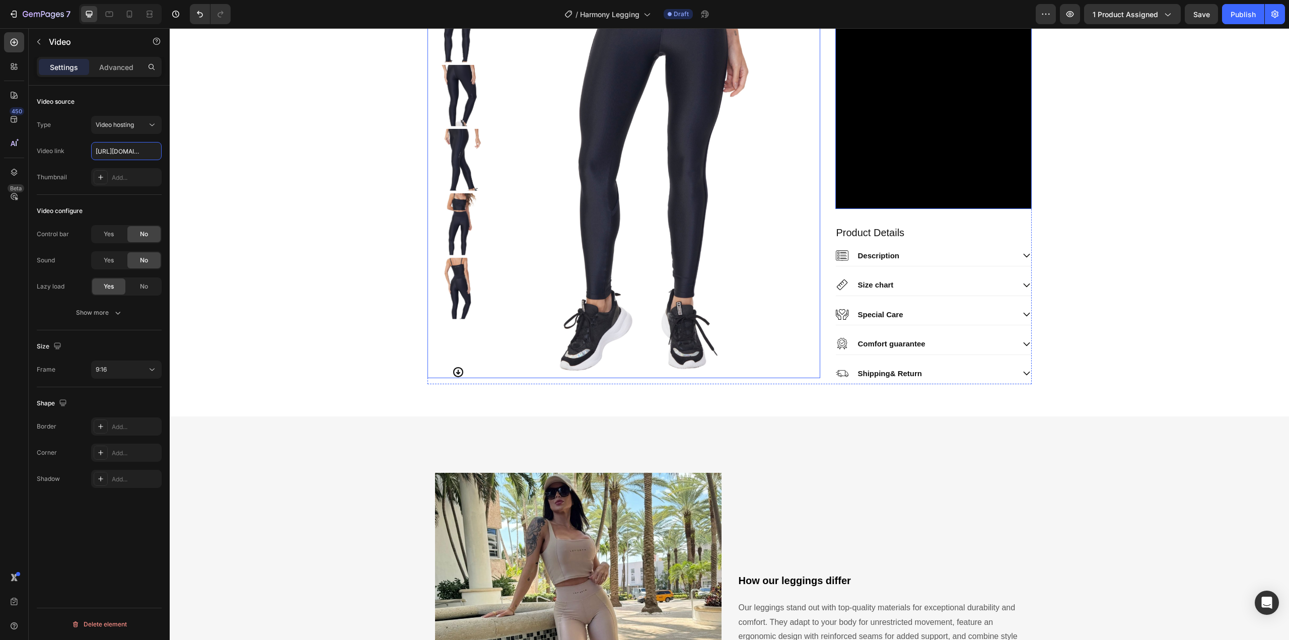
scroll to position [840, 0]
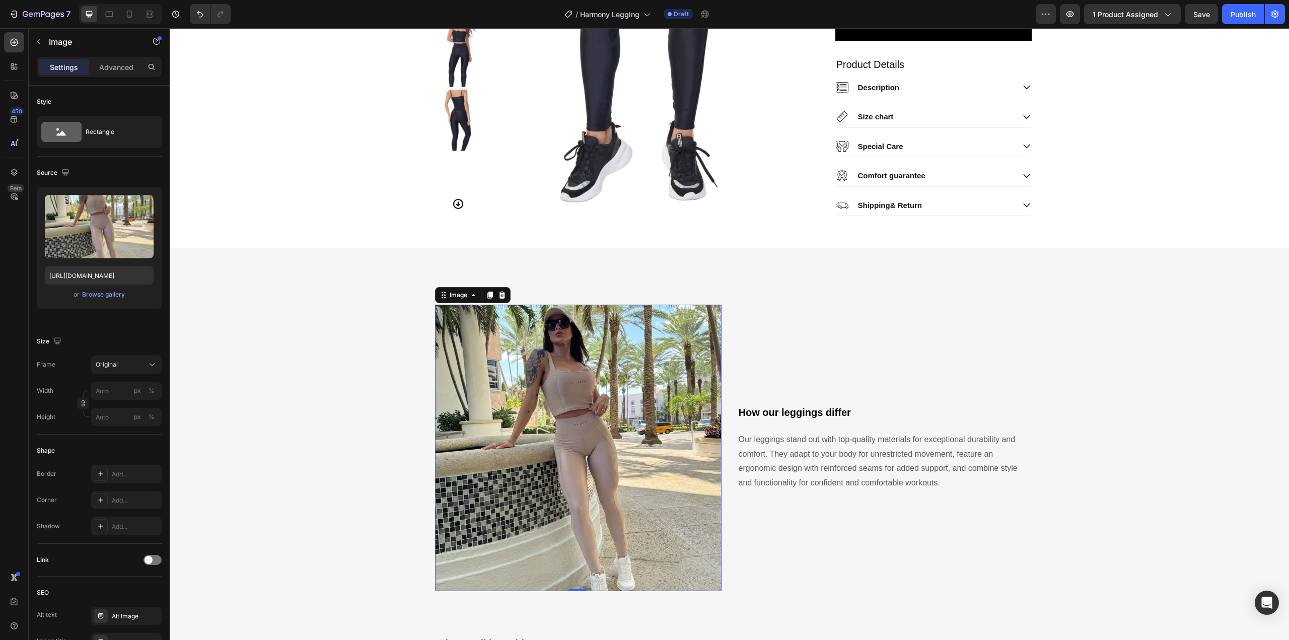
click at [653, 377] on img at bounding box center [578, 448] width 287 height 287
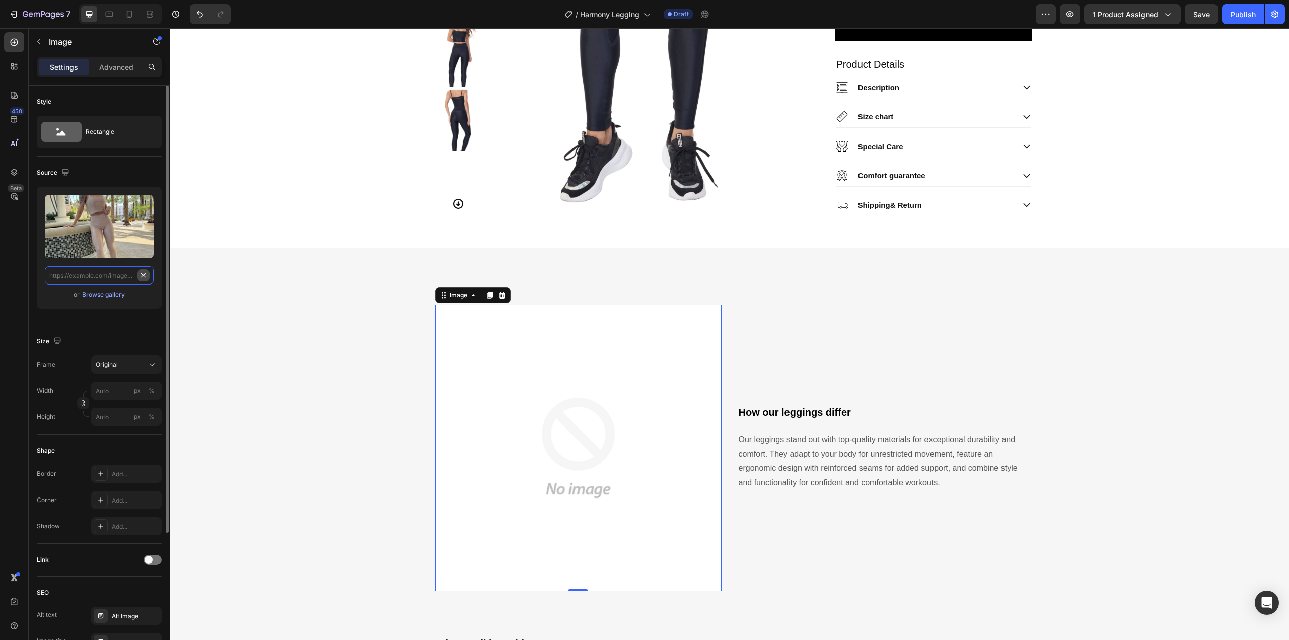
scroll to position [0, 0]
paste input "[URL][DOMAIN_NAME]"
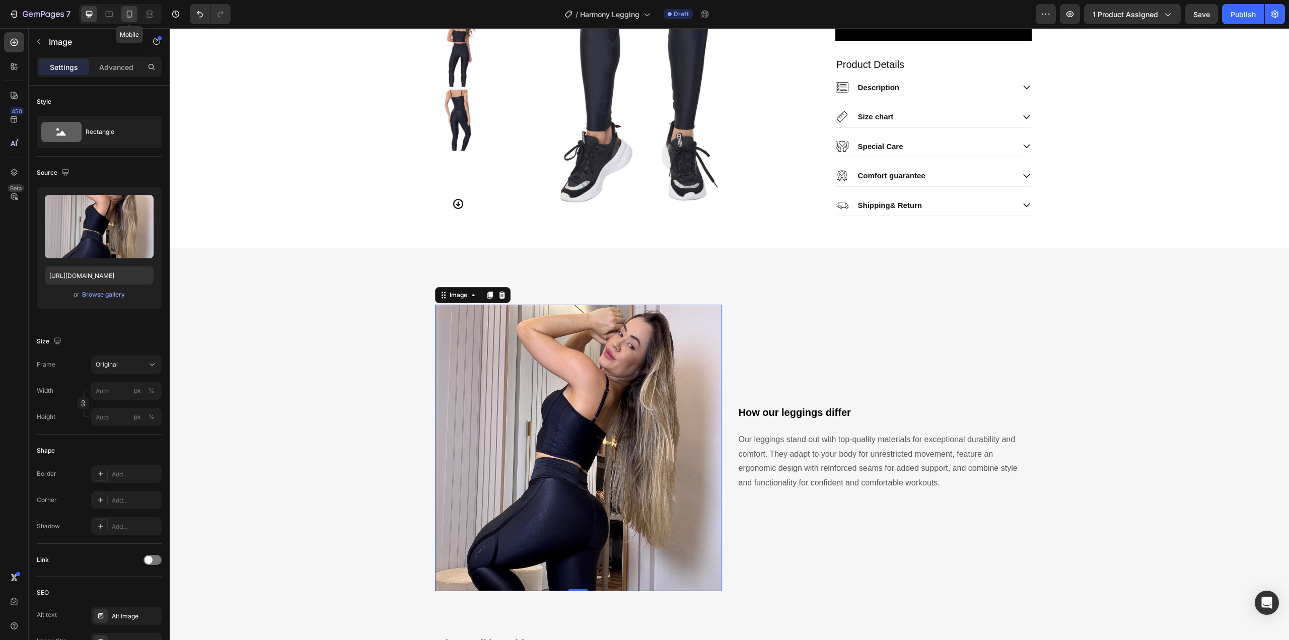
click at [129, 14] on icon at bounding box center [129, 14] width 10 height 10
type input "https://cdn.shopify.com/s/files/1/0716/6011/0117/files/Foto_Pagina_Produto_Quad…"
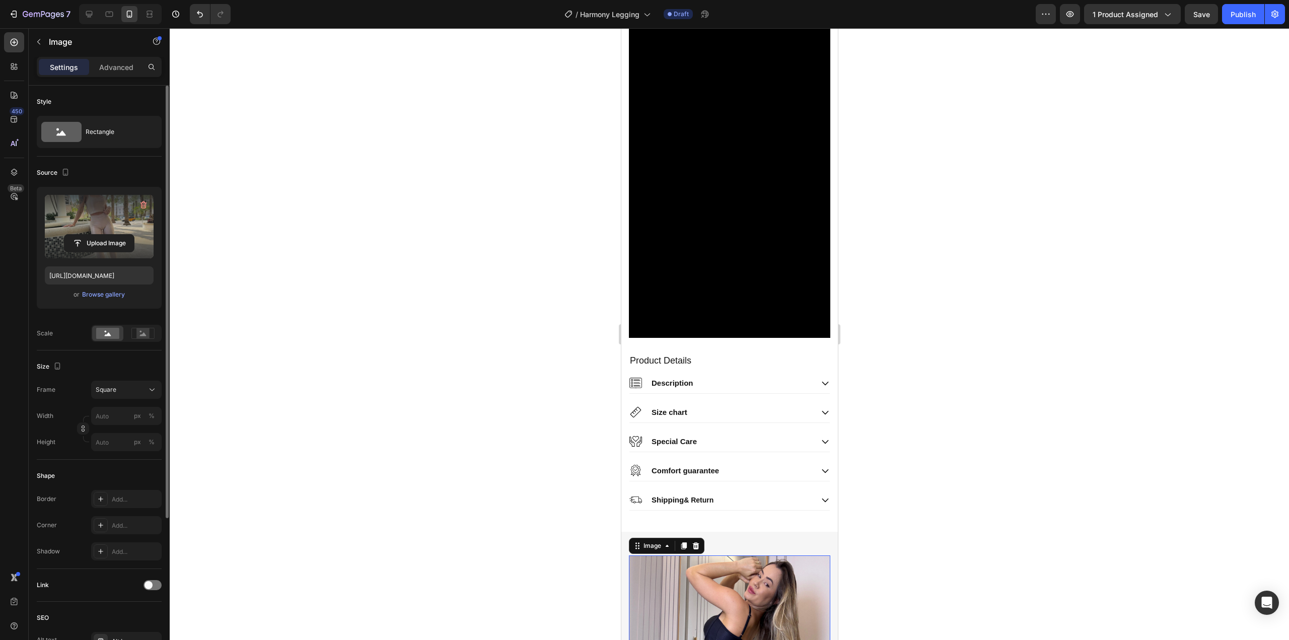
scroll to position [1201, 0]
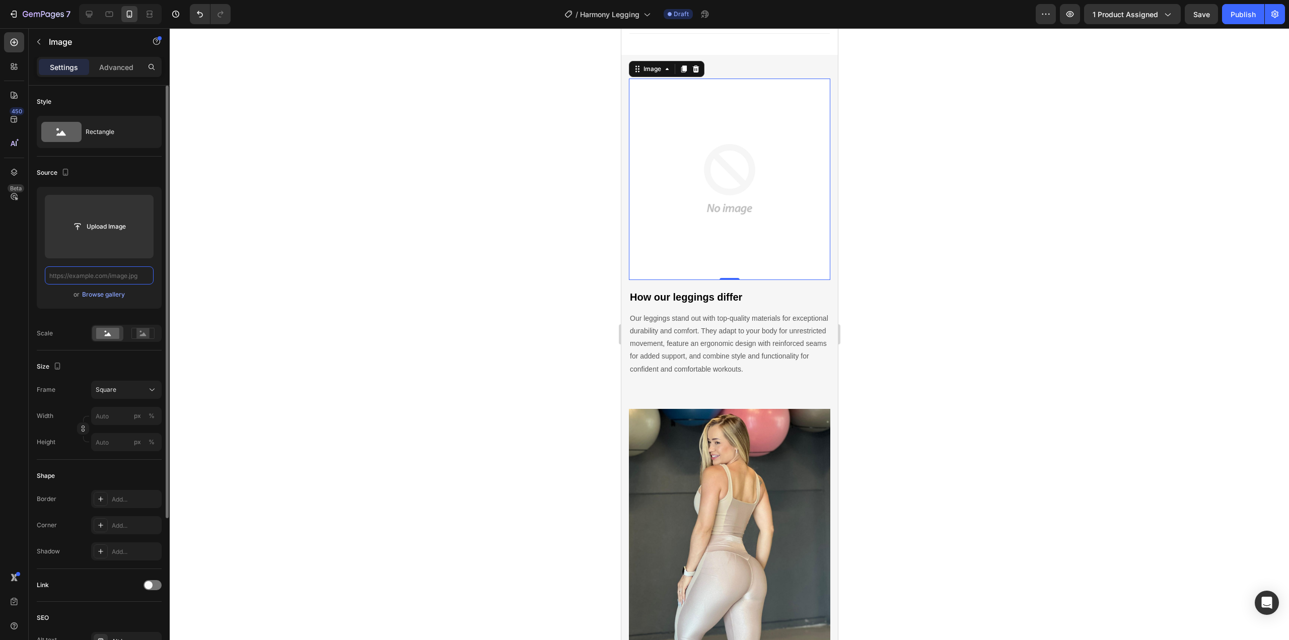
paste input "[URL][DOMAIN_NAME]"
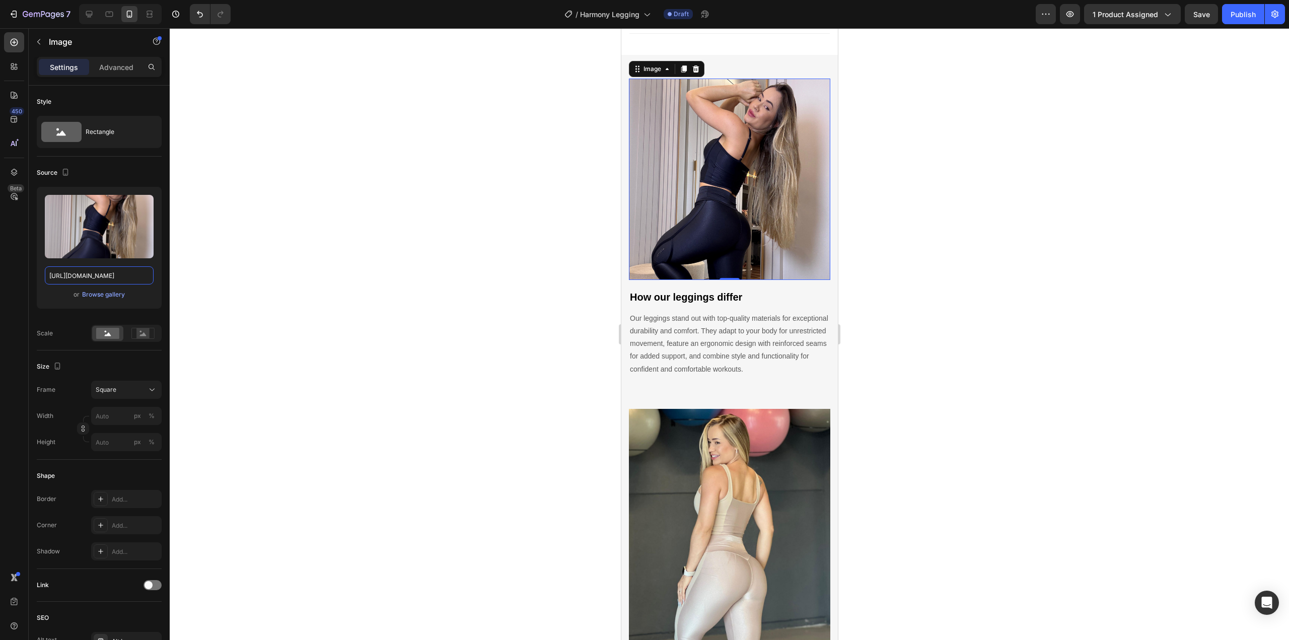
type input "[URL][DOMAIN_NAME]"
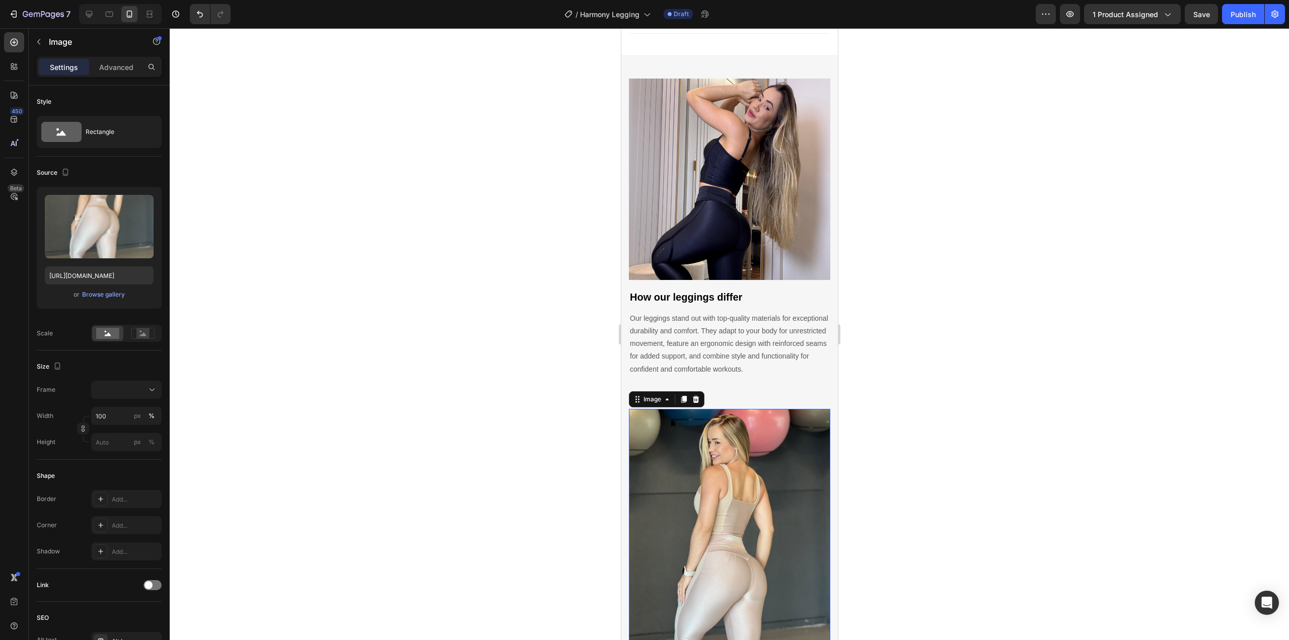
click at [691, 454] on img at bounding box center [729, 588] width 201 height 358
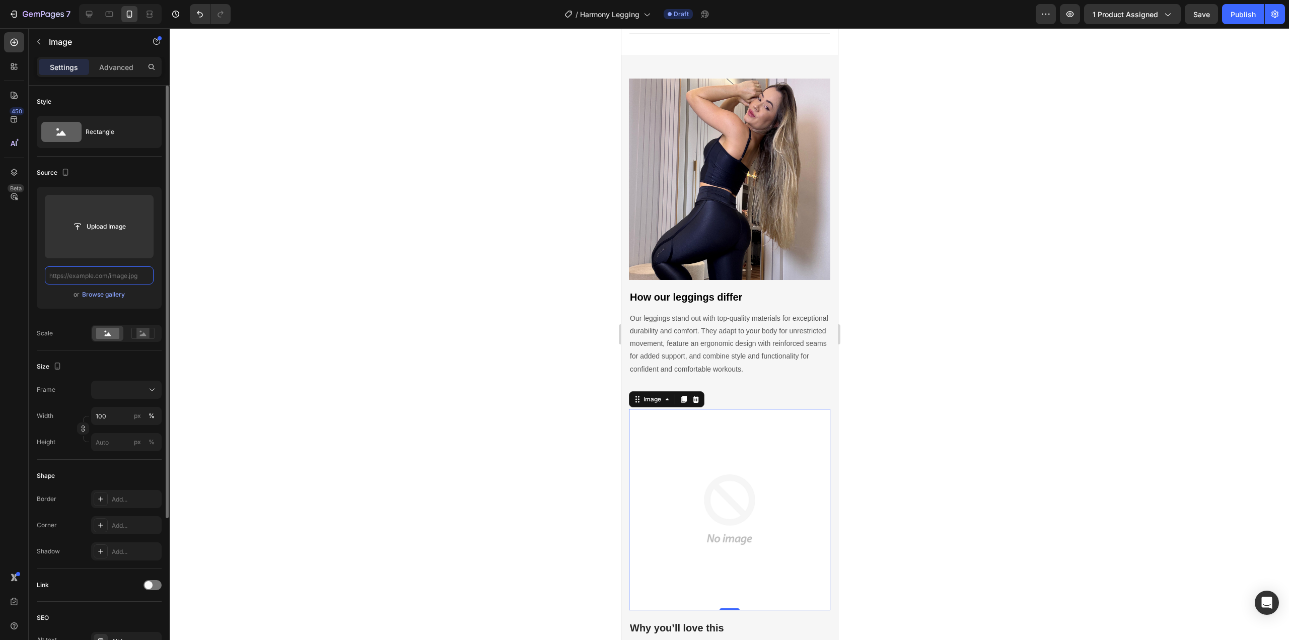
paste input "[URL][DOMAIN_NAME]"
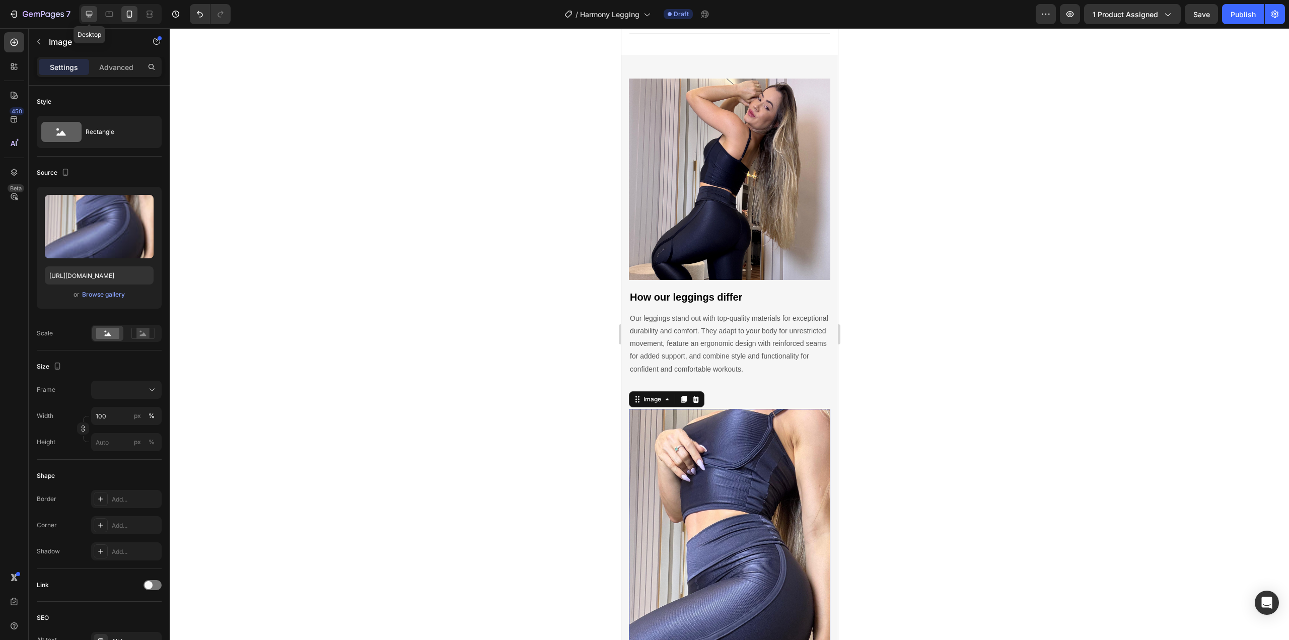
click at [88, 12] on icon at bounding box center [89, 14] width 10 height 10
type input "https://cdn.shopify.com/s/files/1/0716/6011/0117/files/Foto_Pagina_Produto_Comp…"
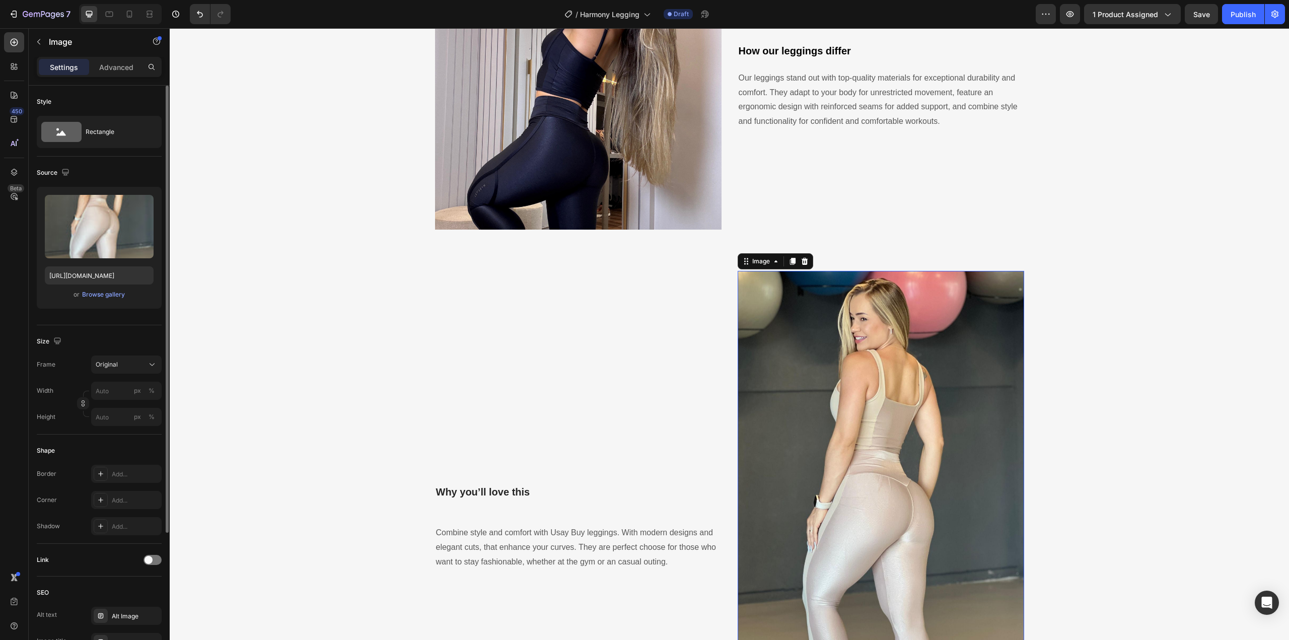
scroll to position [1409, 0]
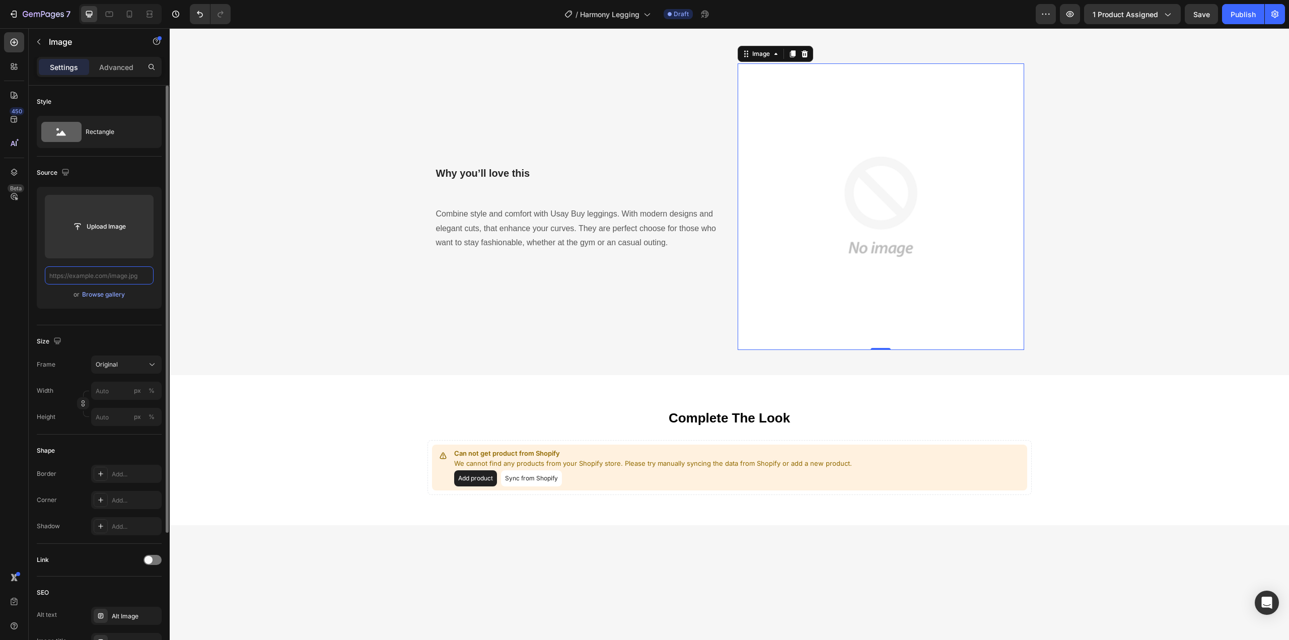
paste input "[URL][DOMAIN_NAME]"
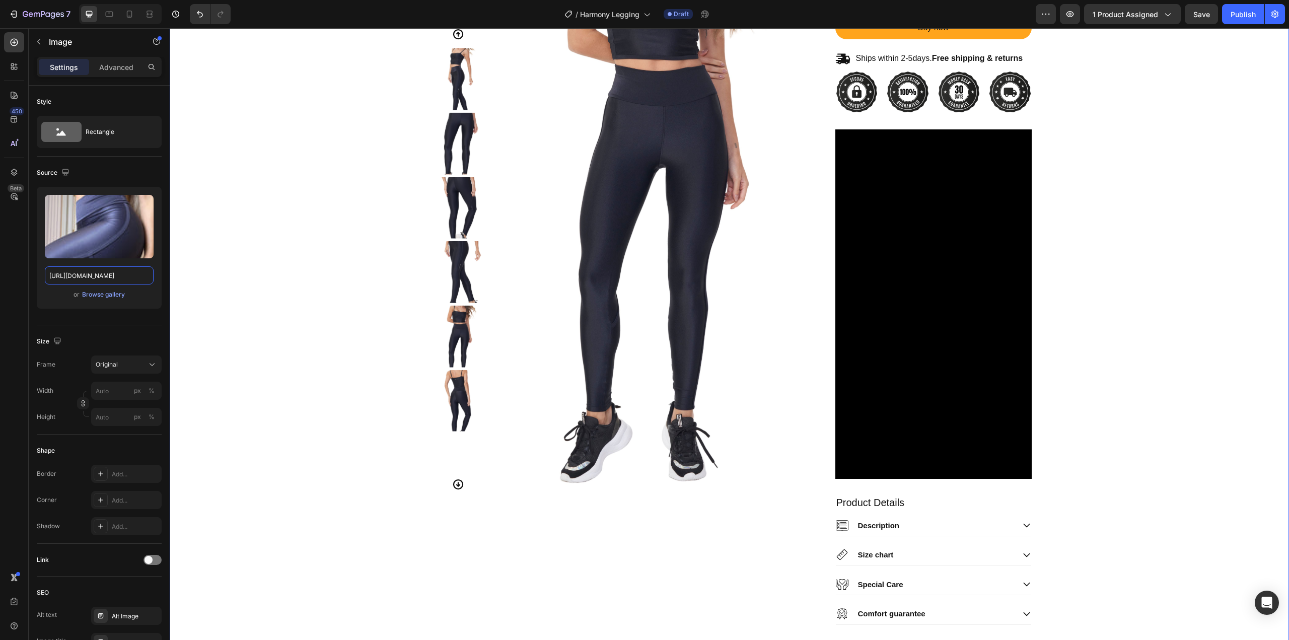
scroll to position [233, 0]
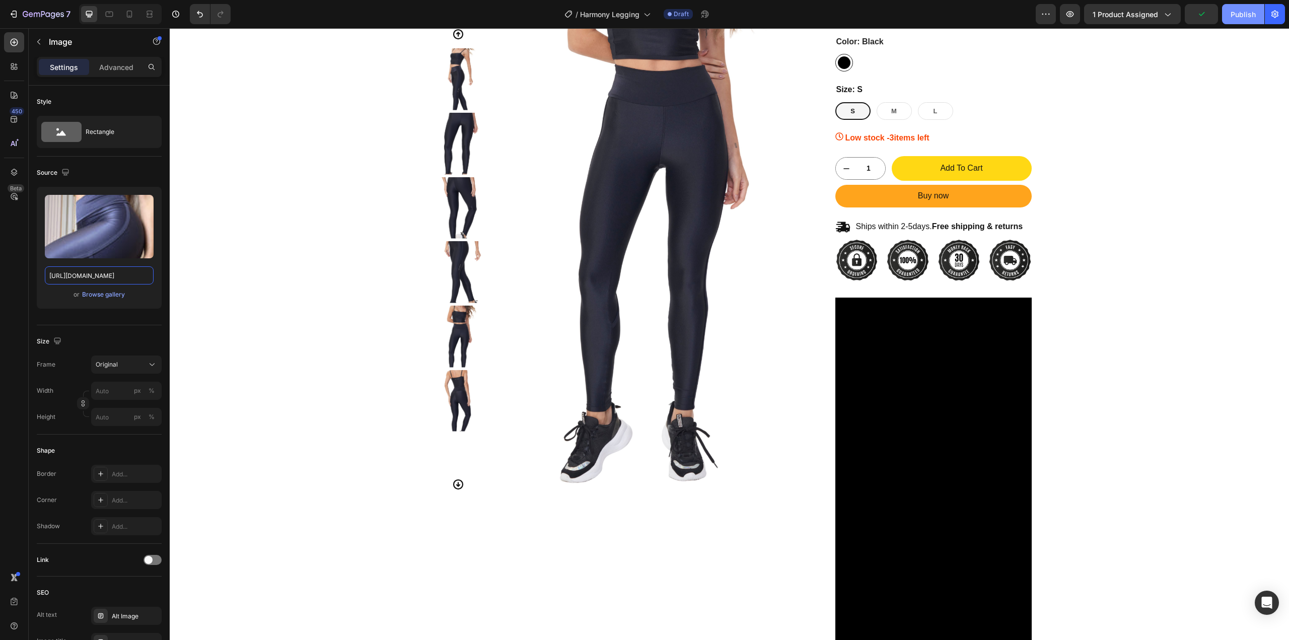
type input "[URL][DOMAIN_NAME]"
click at [1241, 15] on div "Publish" at bounding box center [1243, 14] width 25 height 11
click at [24, 10] on div "7" at bounding box center [47, 14] width 48 height 12
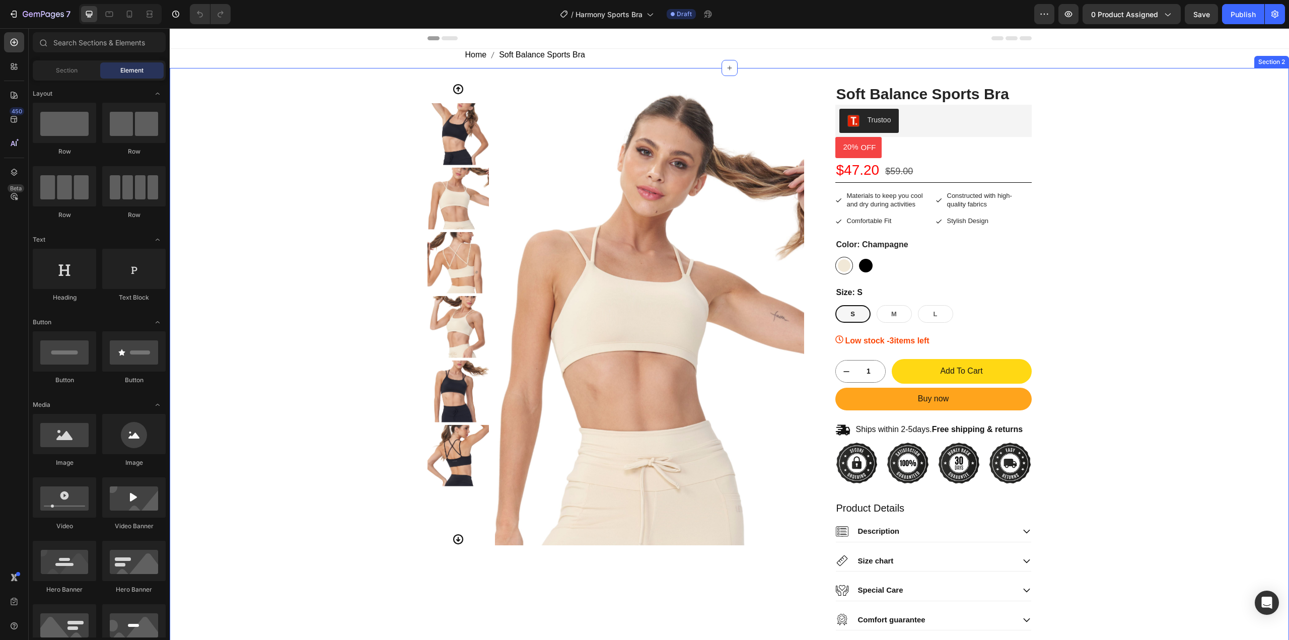
click at [383, 163] on div "Product Images Soft Balance Sports Bra Product Title Trustoo Trustoo 20% OFF Di…" at bounding box center [729, 375] width 1105 height 585
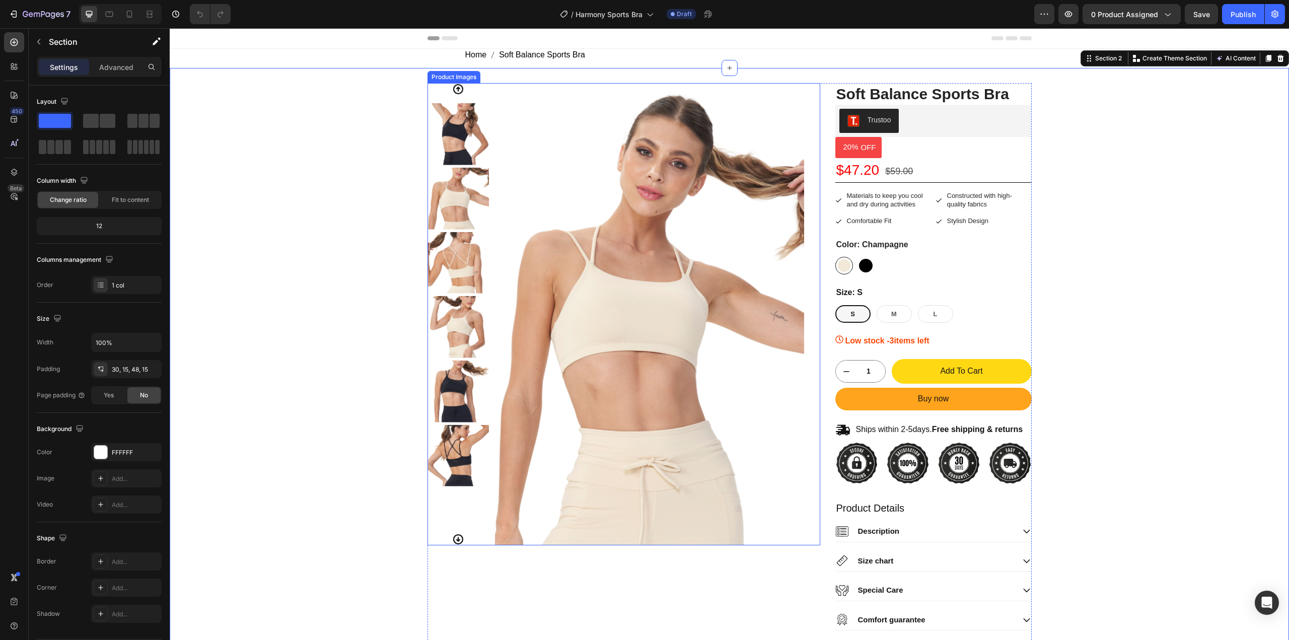
click at [505, 139] on img at bounding box center [649, 314] width 309 height 462
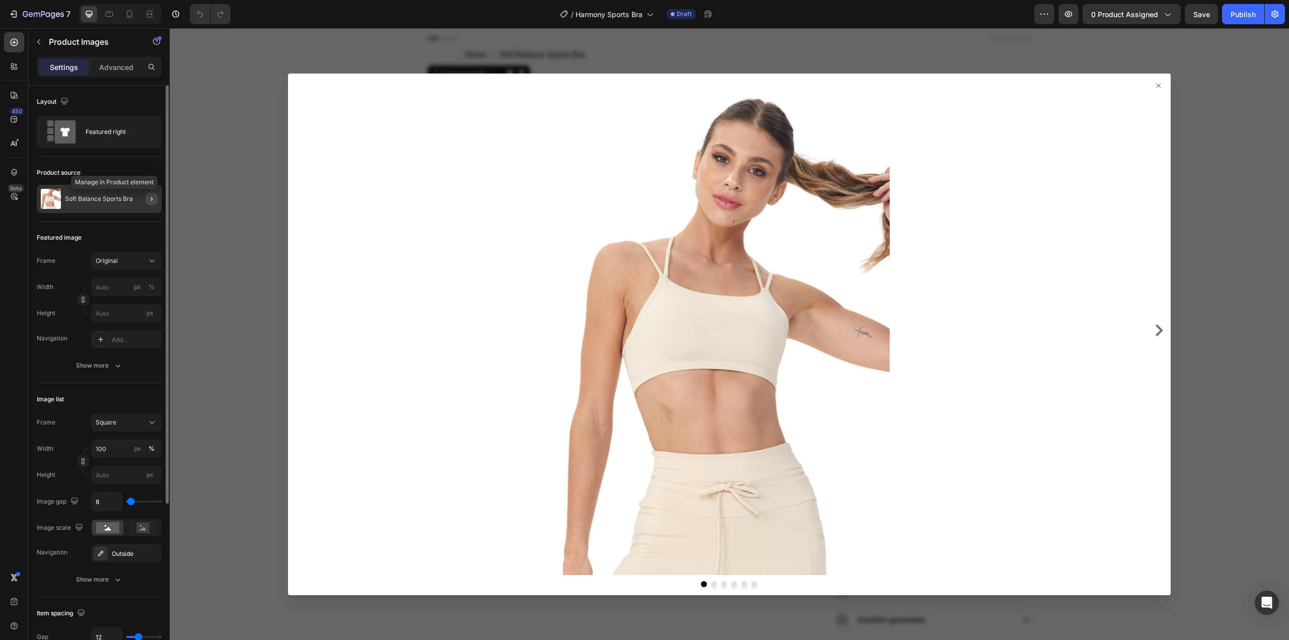
click at [151, 200] on icon "button" at bounding box center [152, 199] width 8 height 8
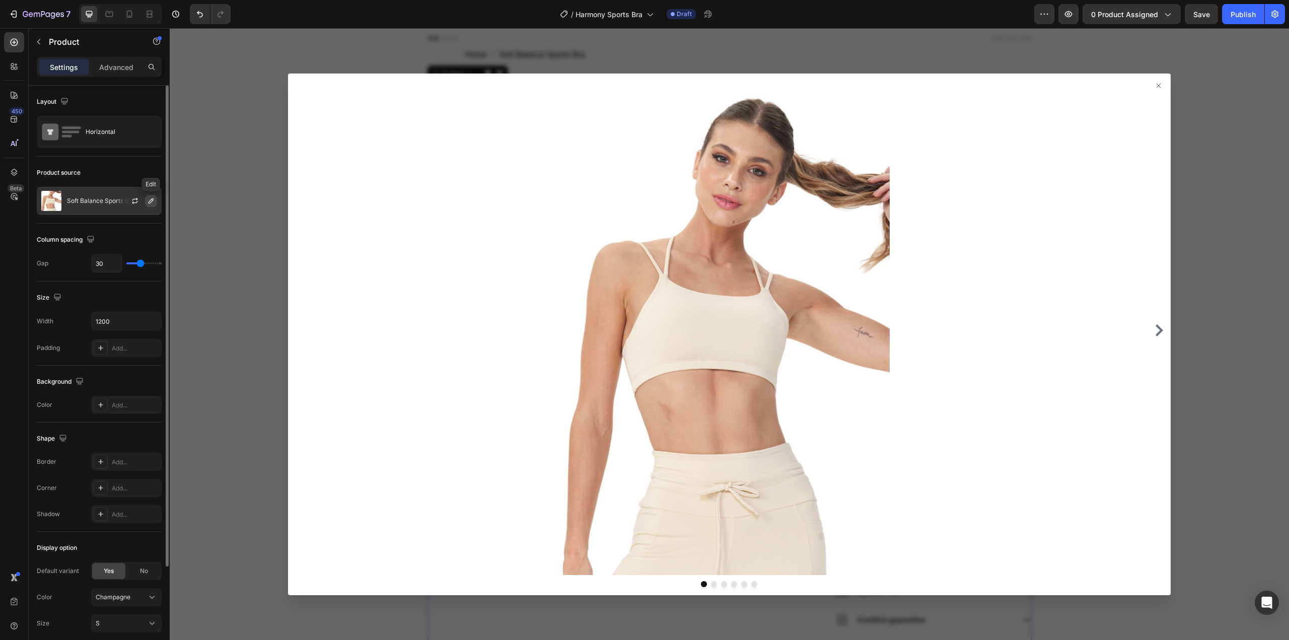
click at [150, 200] on icon "button" at bounding box center [151, 200] width 5 height 5
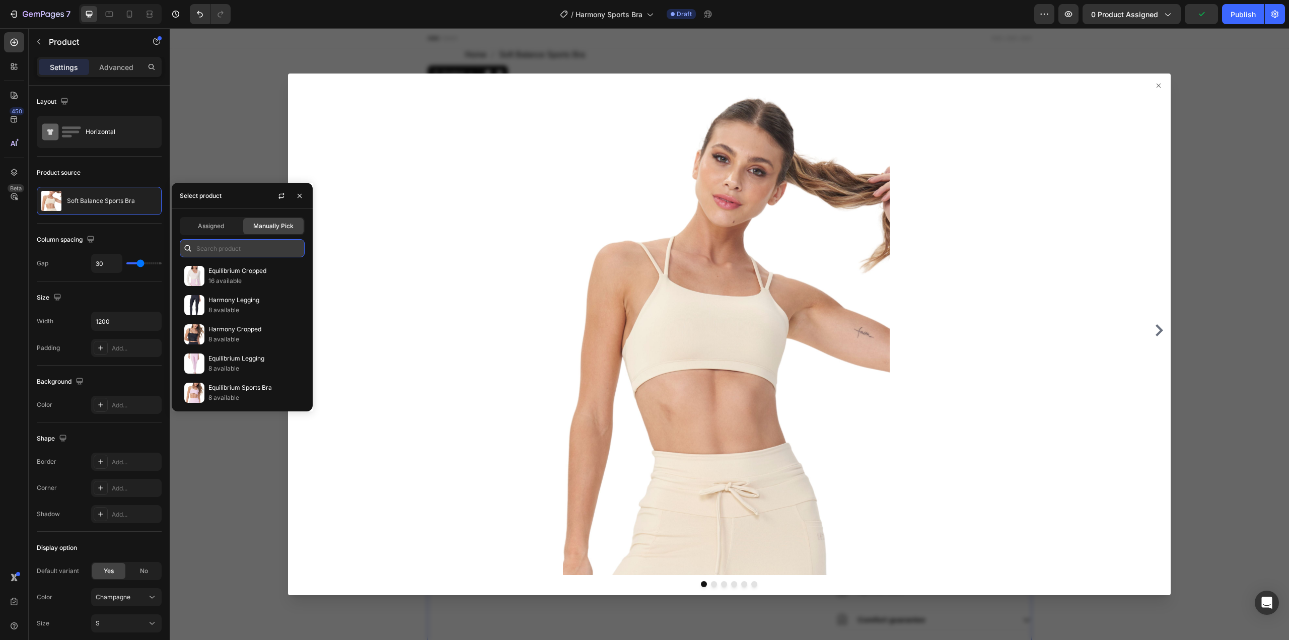
click at [219, 245] on input "text" at bounding box center [242, 248] width 125 height 18
click at [211, 330] on p "Harmony Cropped" at bounding box center [255, 329] width 92 height 10
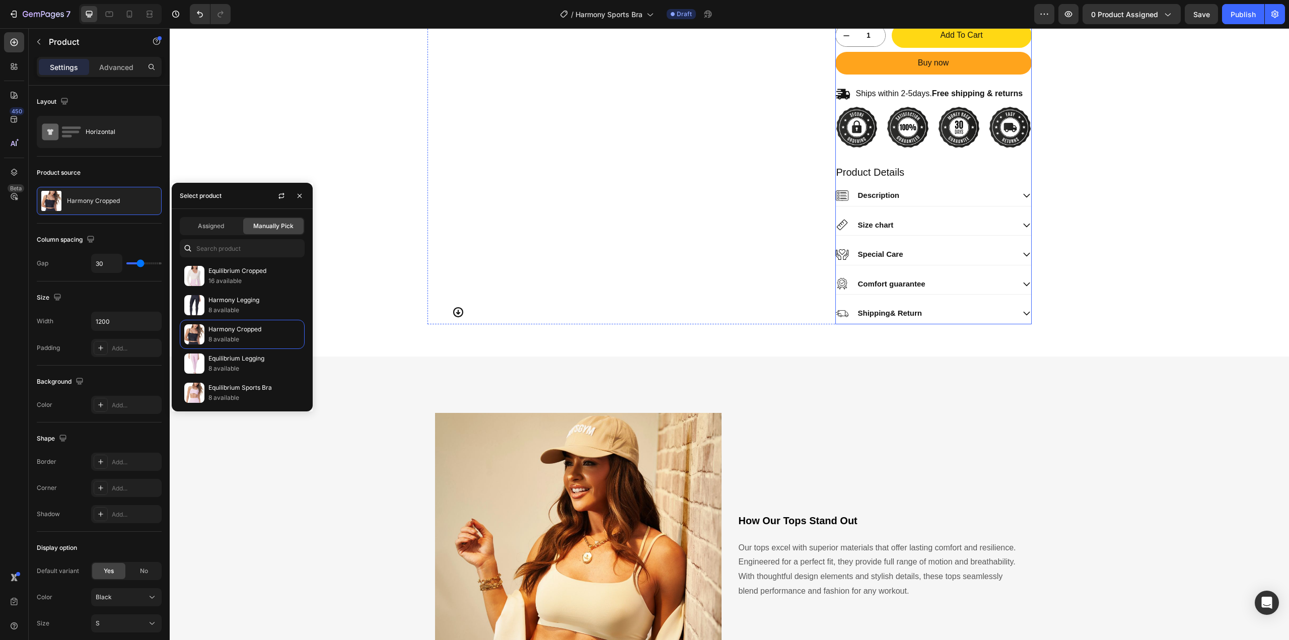
scroll to position [168, 0]
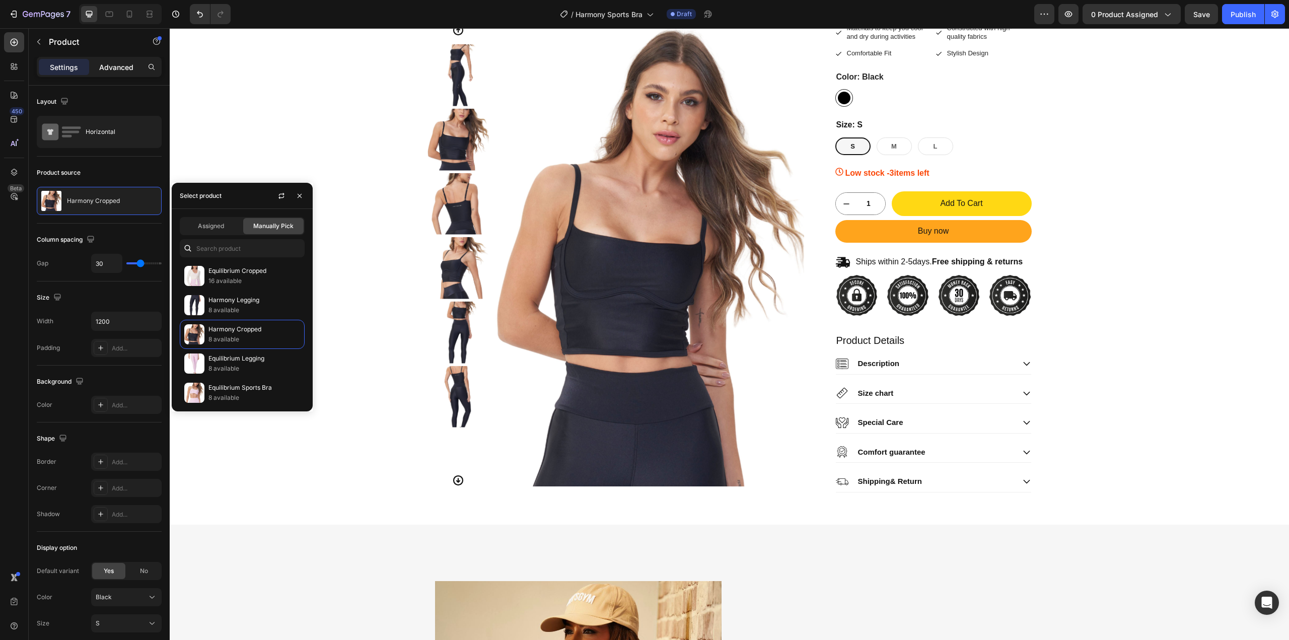
click at [128, 66] on p "Advanced" at bounding box center [116, 67] width 34 height 11
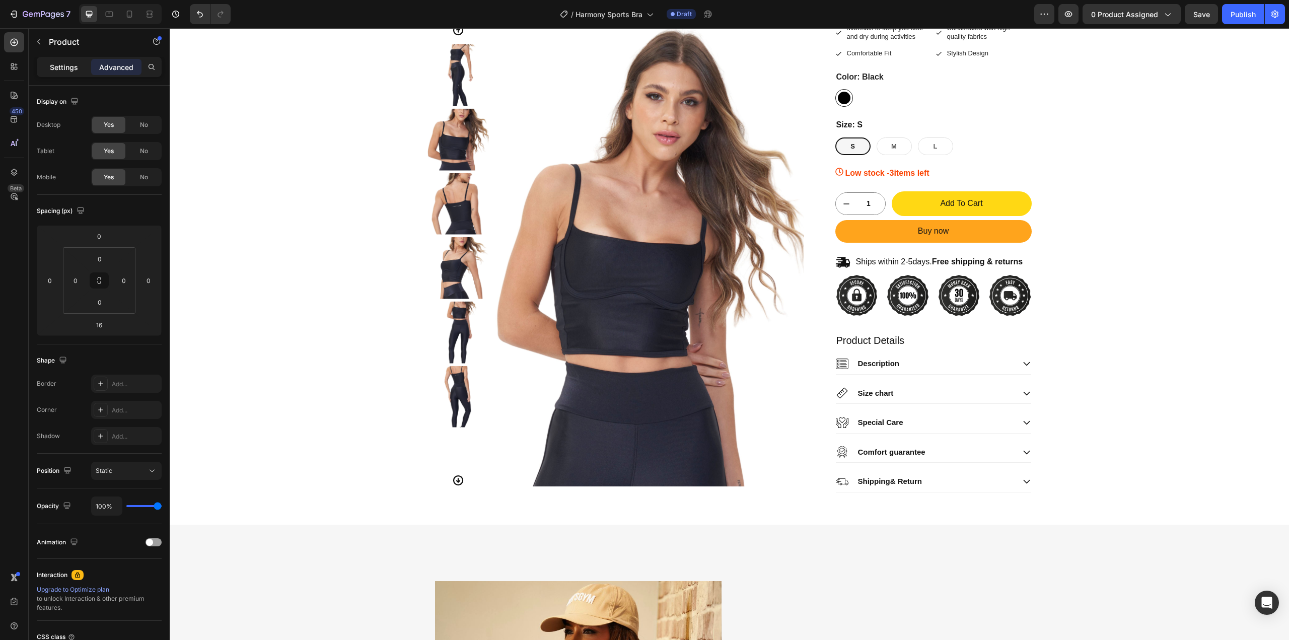
click at [54, 59] on div "Settings" at bounding box center [64, 67] width 50 height 16
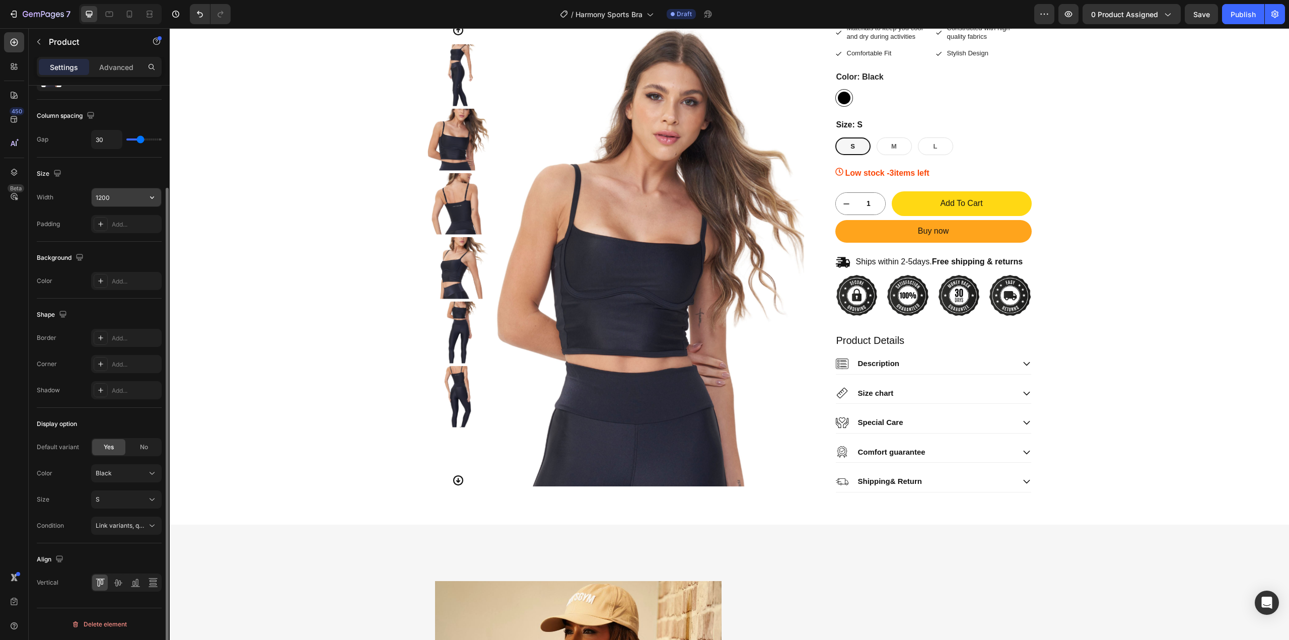
scroll to position [0, 0]
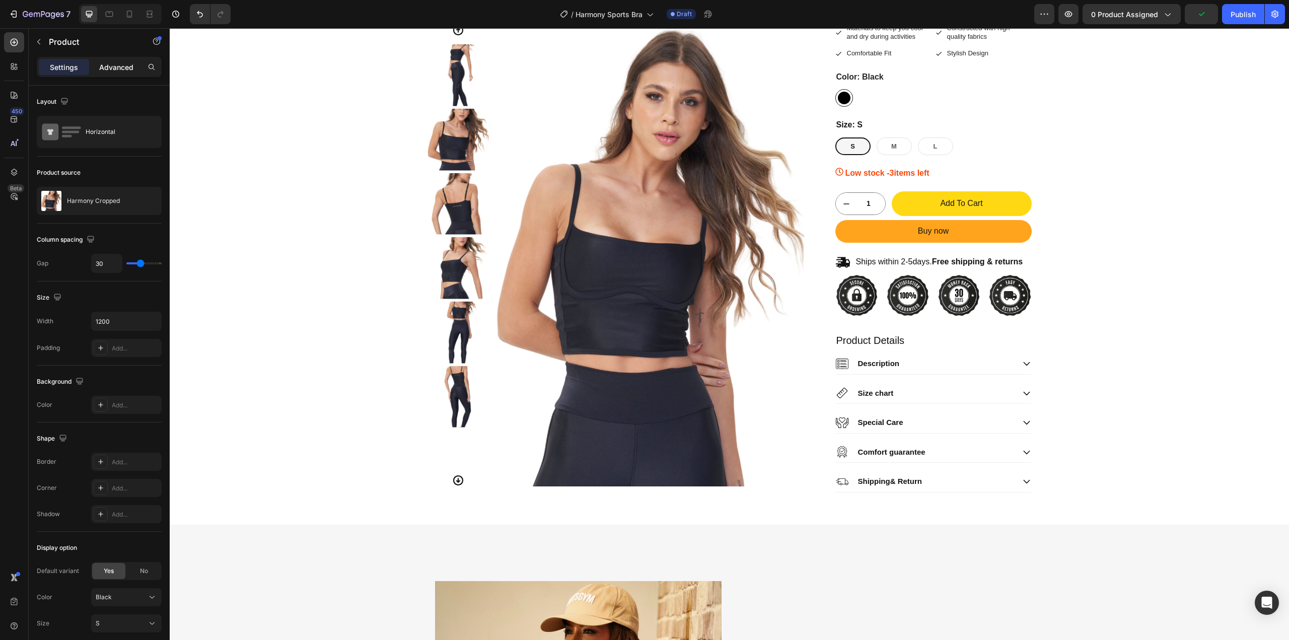
click at [110, 71] on p "Advanced" at bounding box center [116, 67] width 34 height 11
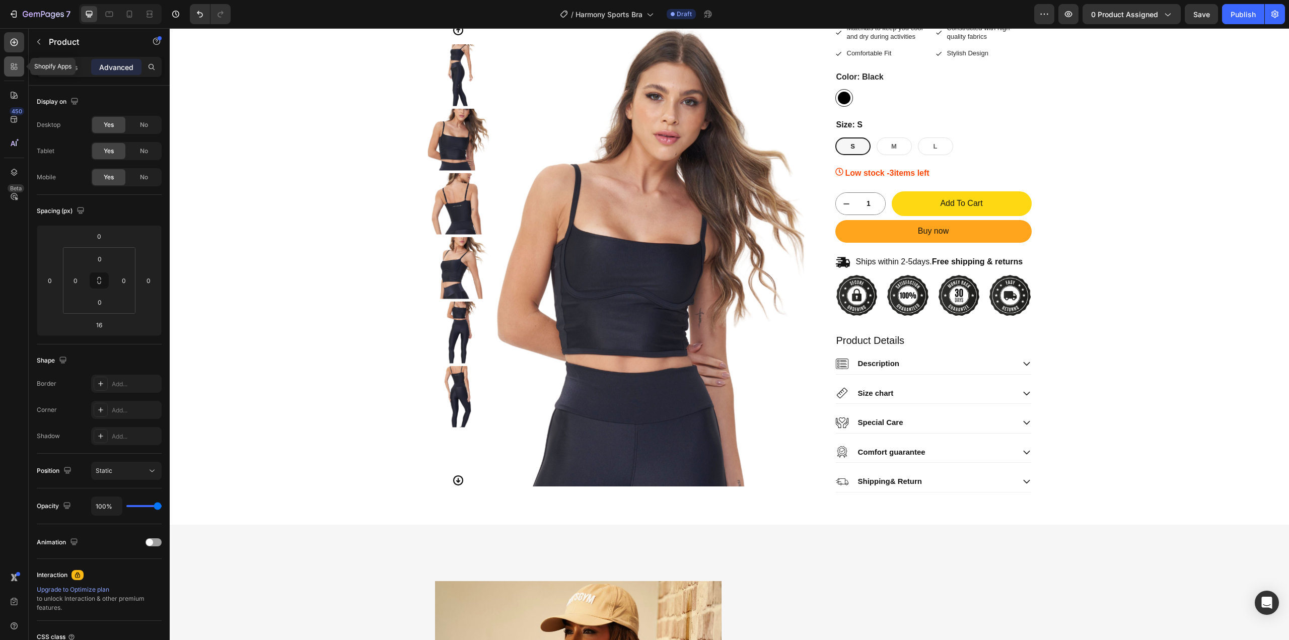
click at [13, 65] on icon at bounding box center [14, 66] width 10 height 10
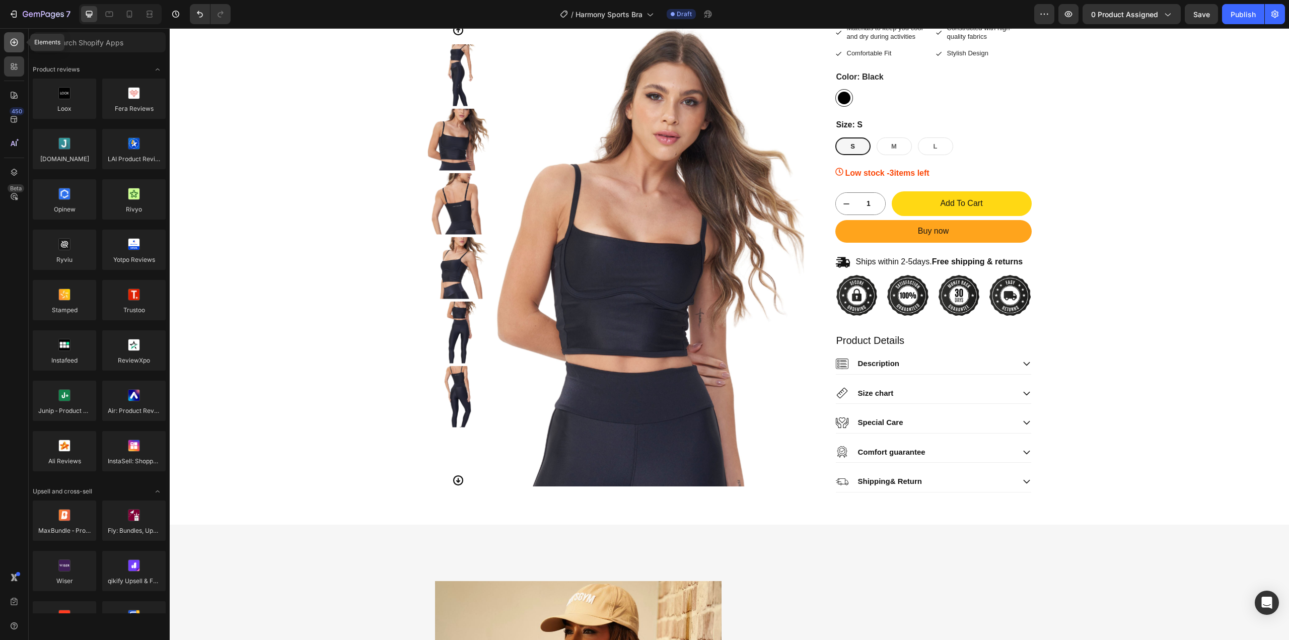
click at [13, 45] on icon at bounding box center [14, 42] width 10 height 10
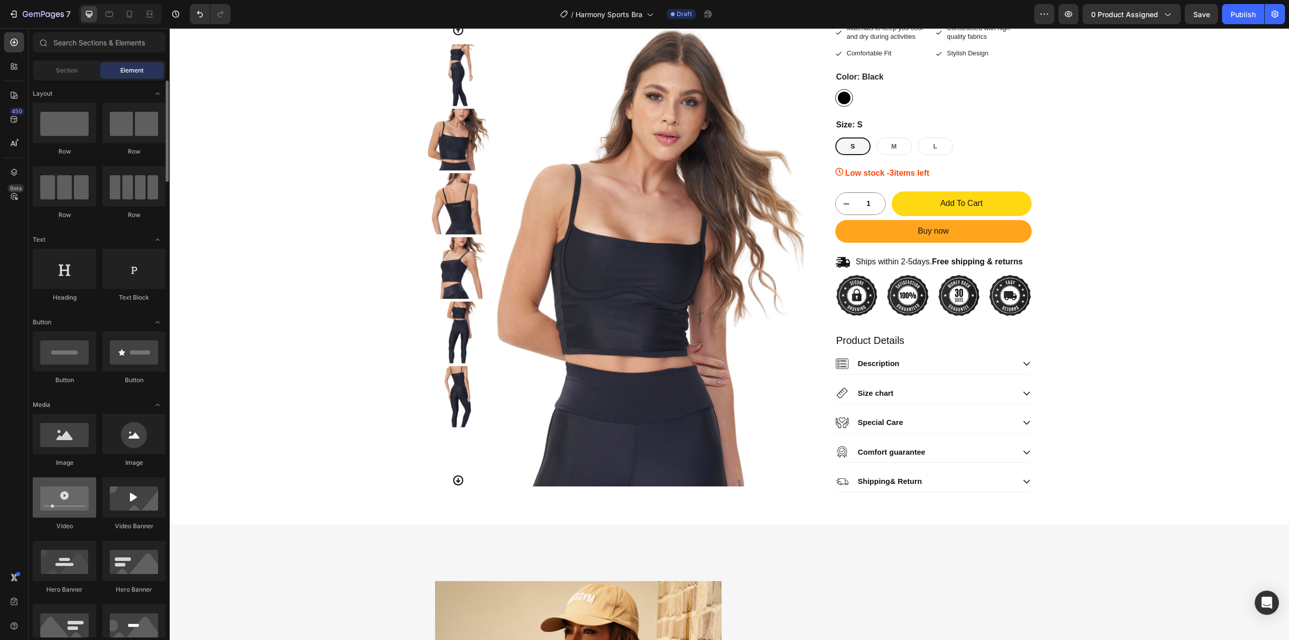
click at [73, 506] on div at bounding box center [64, 497] width 63 height 40
click at [907, 325] on div "Harmony Cropped Product Title Trustoo Trustoo 20% OFF Discount Tag $52.00 Produ…" at bounding box center [934, 203] width 196 height 577
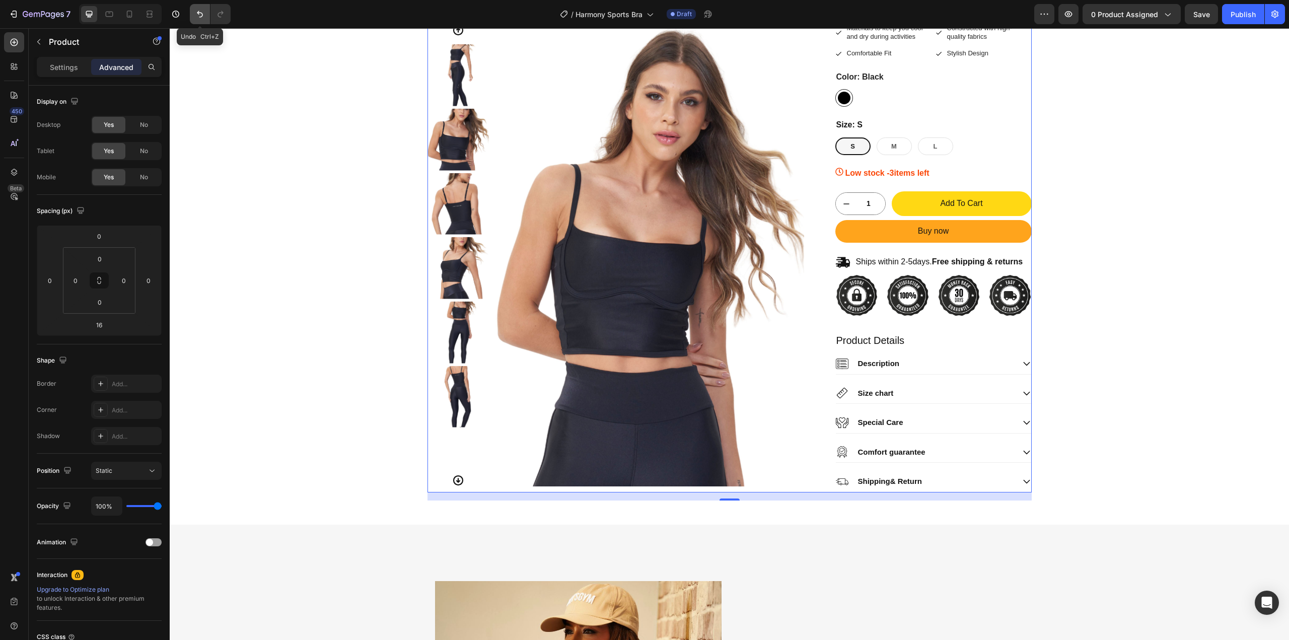
click at [199, 14] on icon "Undo/Redo" at bounding box center [200, 14] width 6 height 7
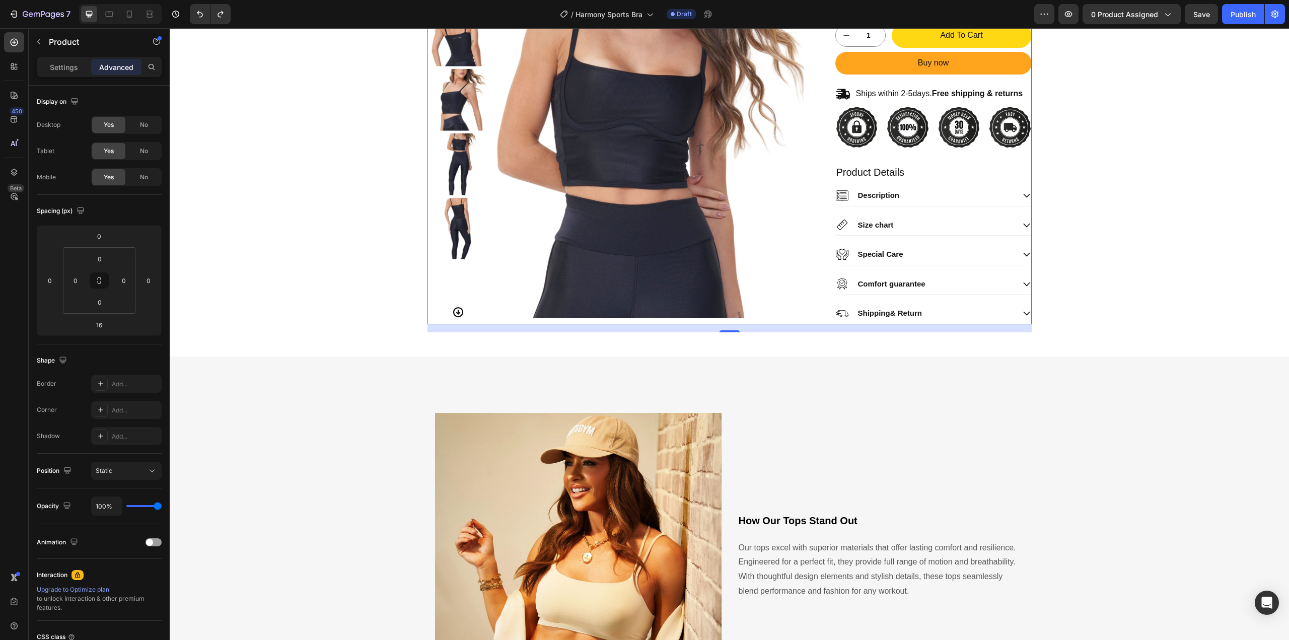
click at [913, 156] on div "Harmony Cropped Product Title Trustoo Trustoo 20% OFF Discount Tag $52.00 Produ…" at bounding box center [934, 35] width 196 height 577
click at [16, 47] on icon at bounding box center [14, 42] width 10 height 10
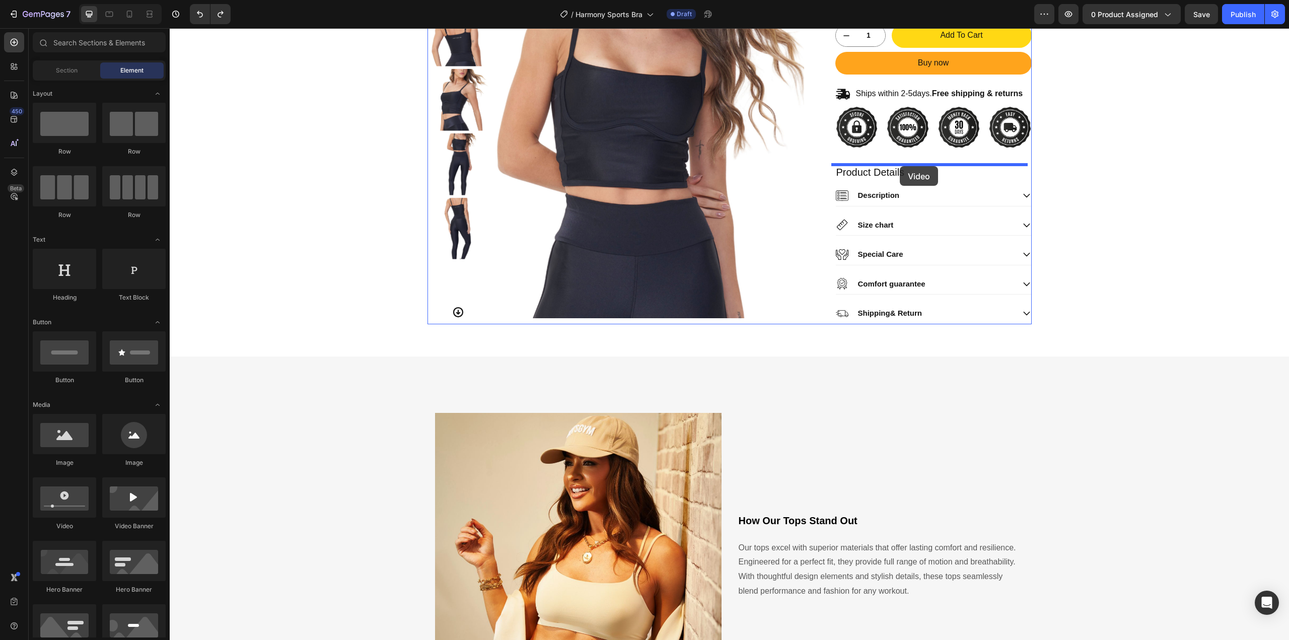
drag, startPoint x: 236, startPoint y: 525, endPoint x: 900, endPoint y: 166, distance: 754.5
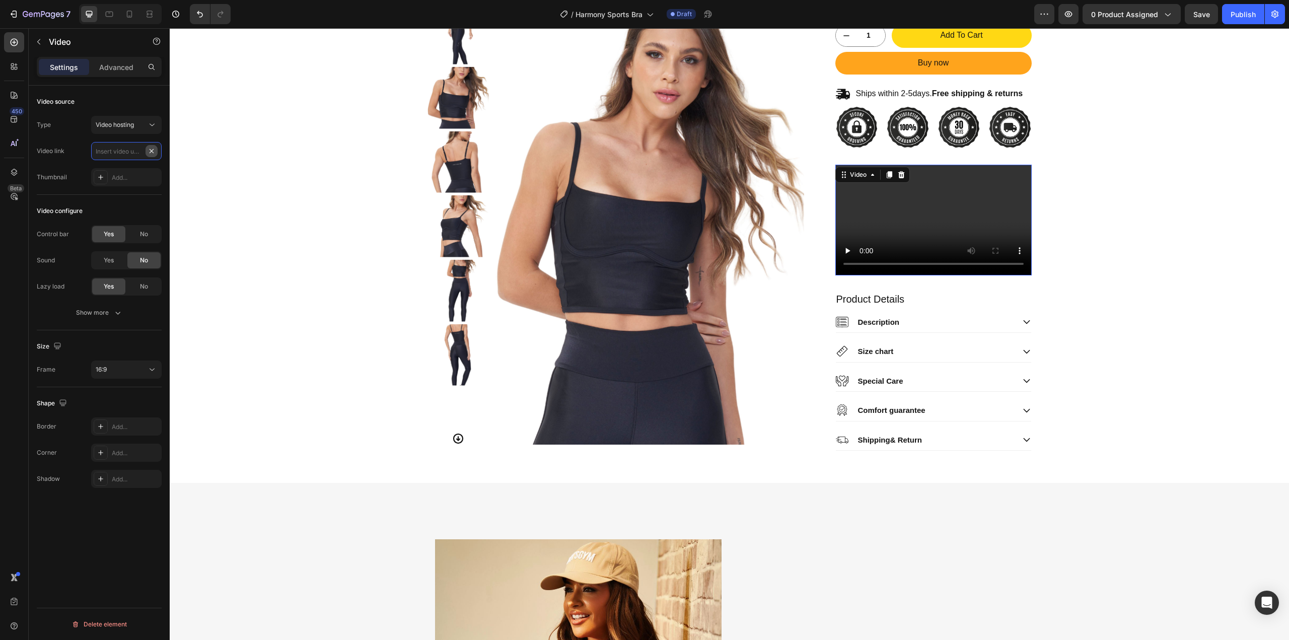
scroll to position [0, 0]
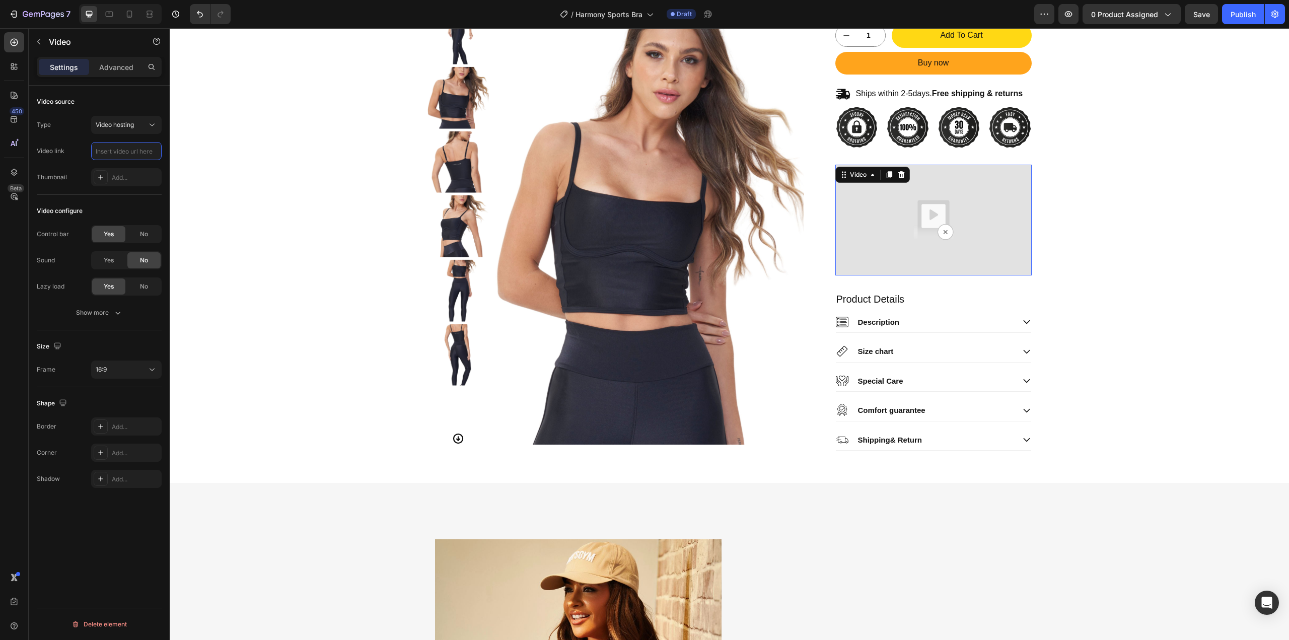
paste input "[URL][DOMAIN_NAME]"
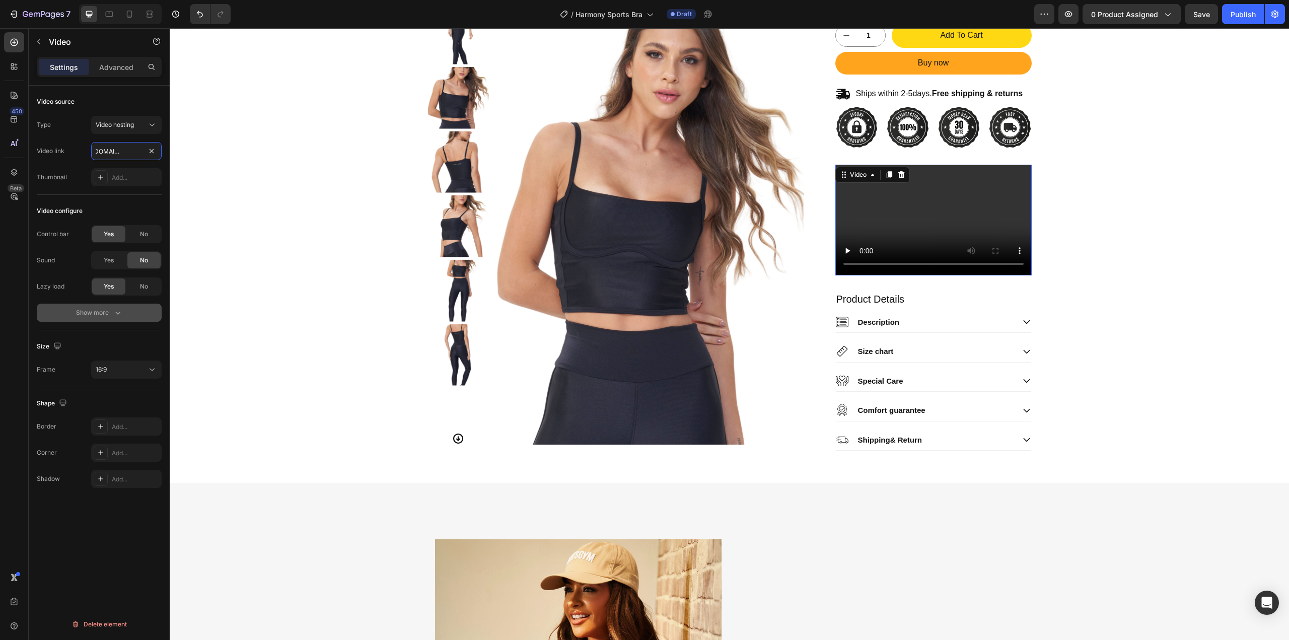
type input "[URL][DOMAIN_NAME]"
click at [117, 310] on icon "button" at bounding box center [118, 313] width 10 height 10
click at [110, 314] on span "Yes" at bounding box center [109, 312] width 10 height 9
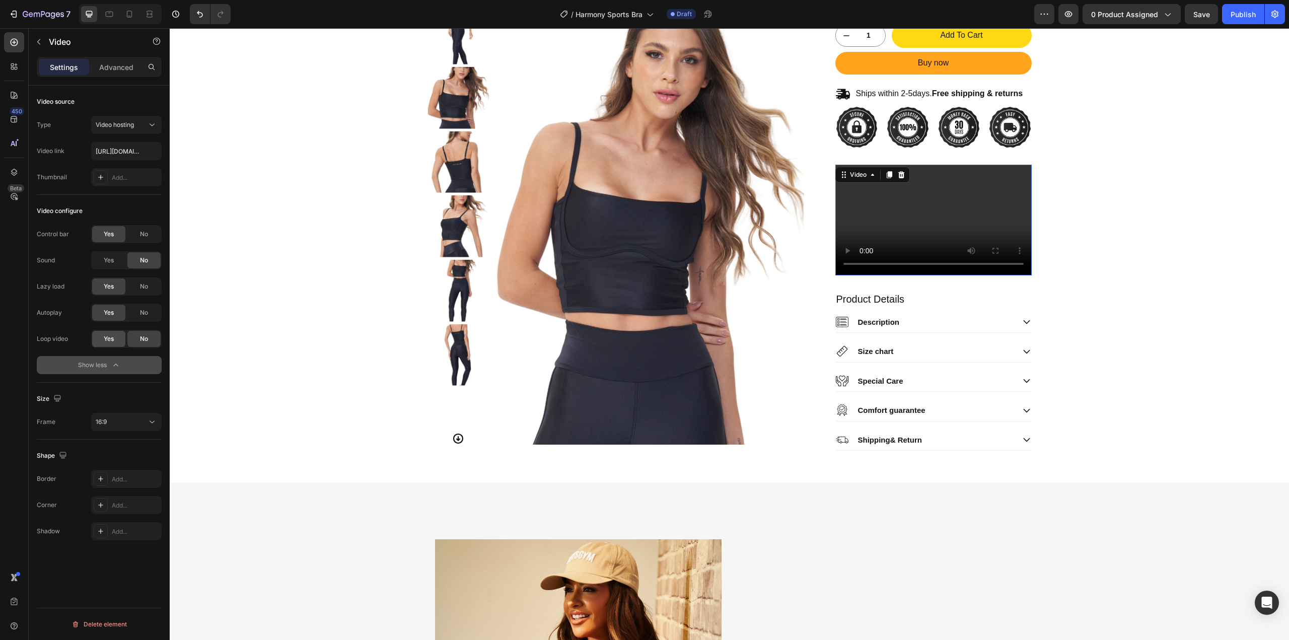
click at [106, 342] on span "Yes" at bounding box center [109, 338] width 10 height 9
click at [136, 235] on div "No" at bounding box center [143, 234] width 33 height 16
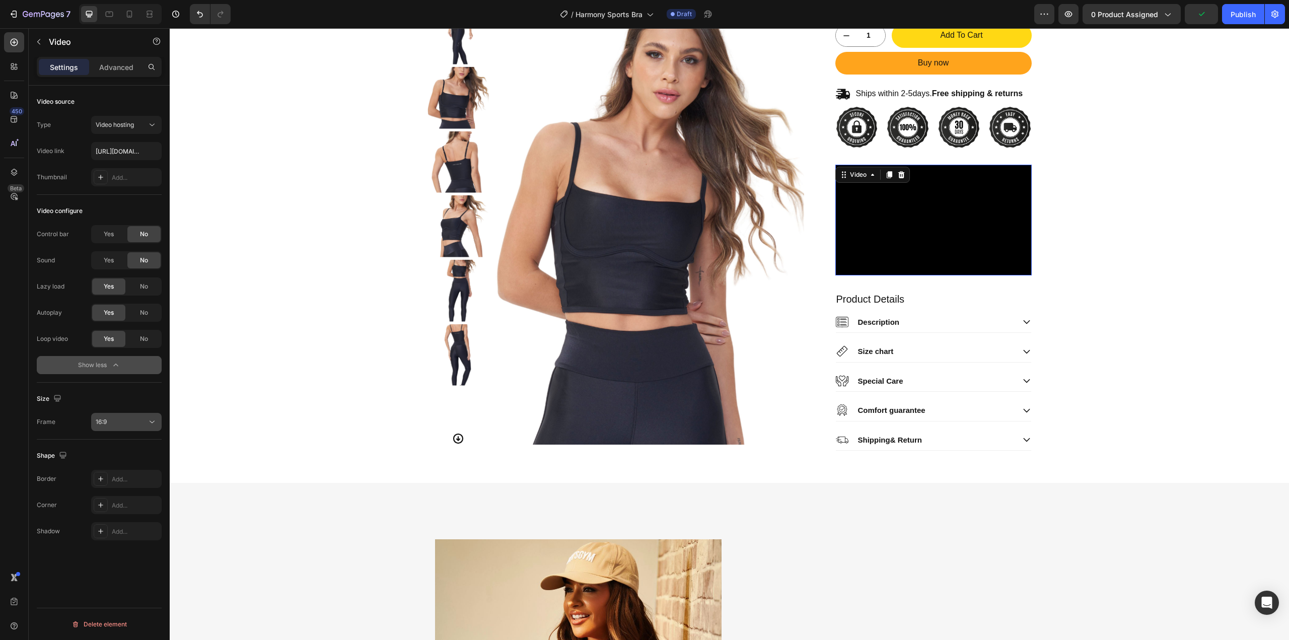
click at [149, 422] on icon at bounding box center [152, 422] width 10 height 10
click at [114, 500] on p "9:16" at bounding box center [122, 502] width 53 height 9
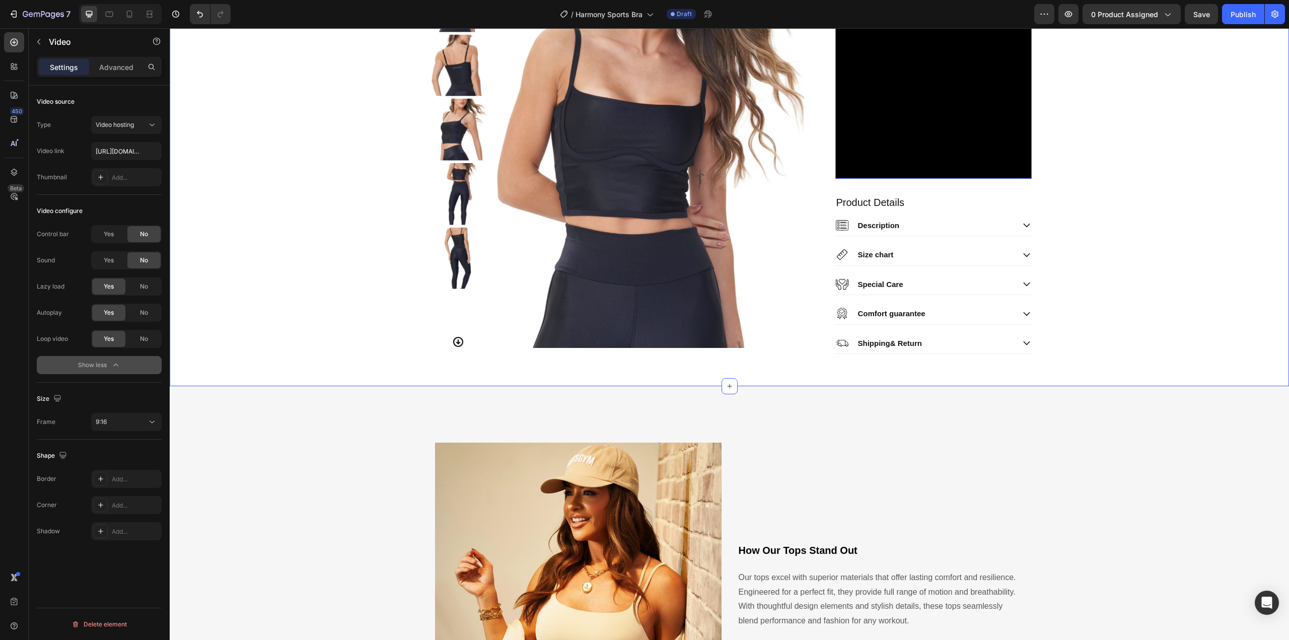
scroll to position [840, 0]
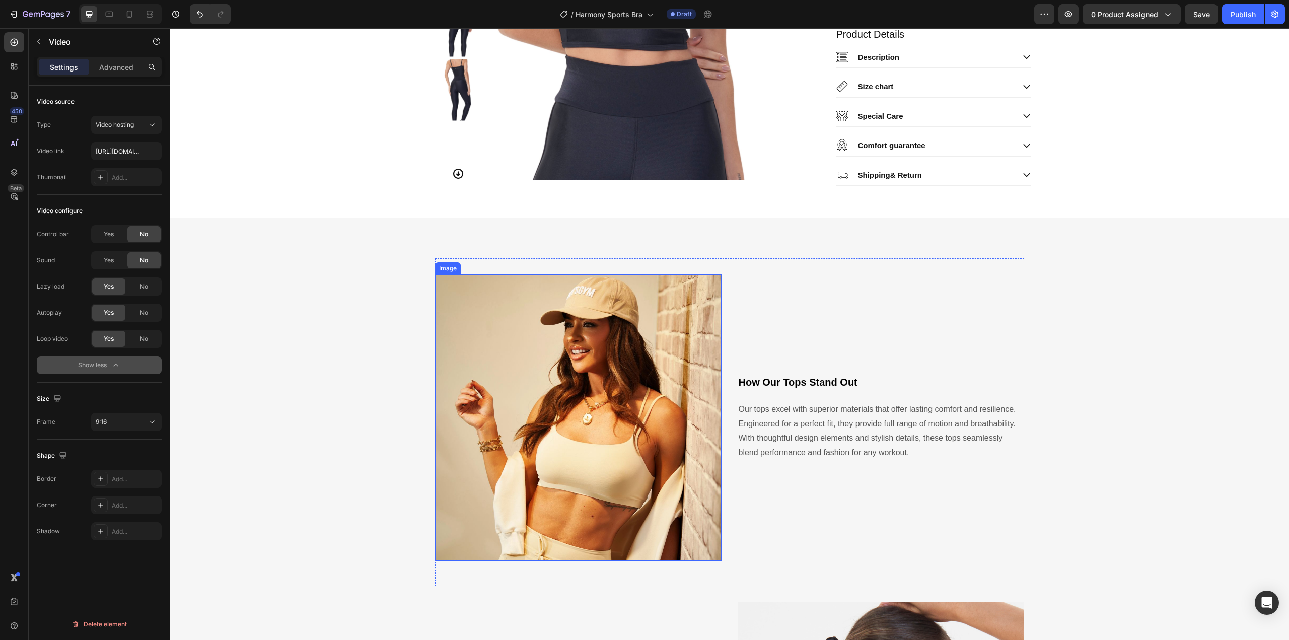
click at [589, 381] on img at bounding box center [578, 418] width 287 height 287
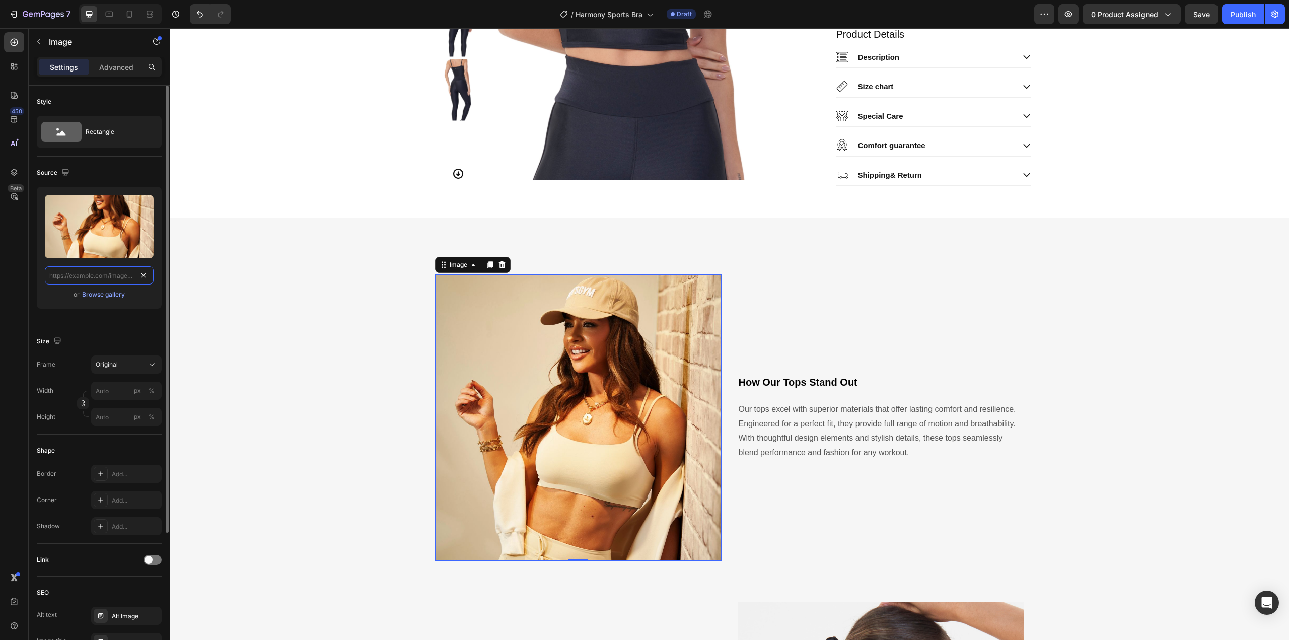
scroll to position [0, 0]
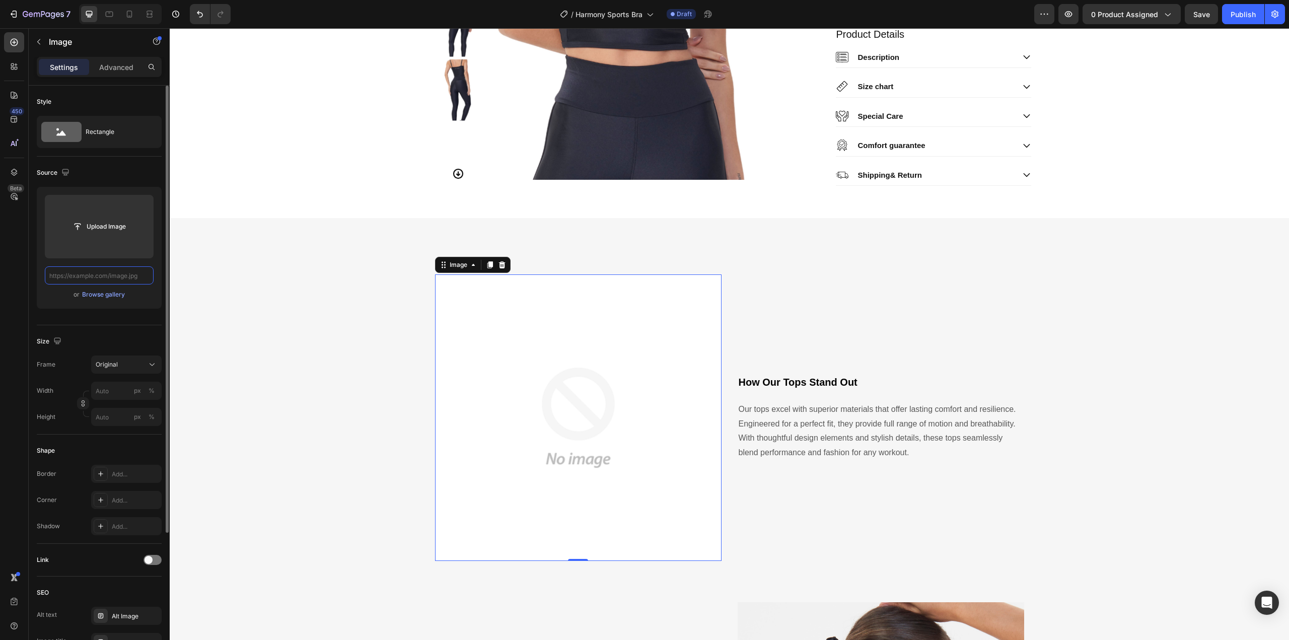
paste input "[URL][DOMAIN_NAME]"
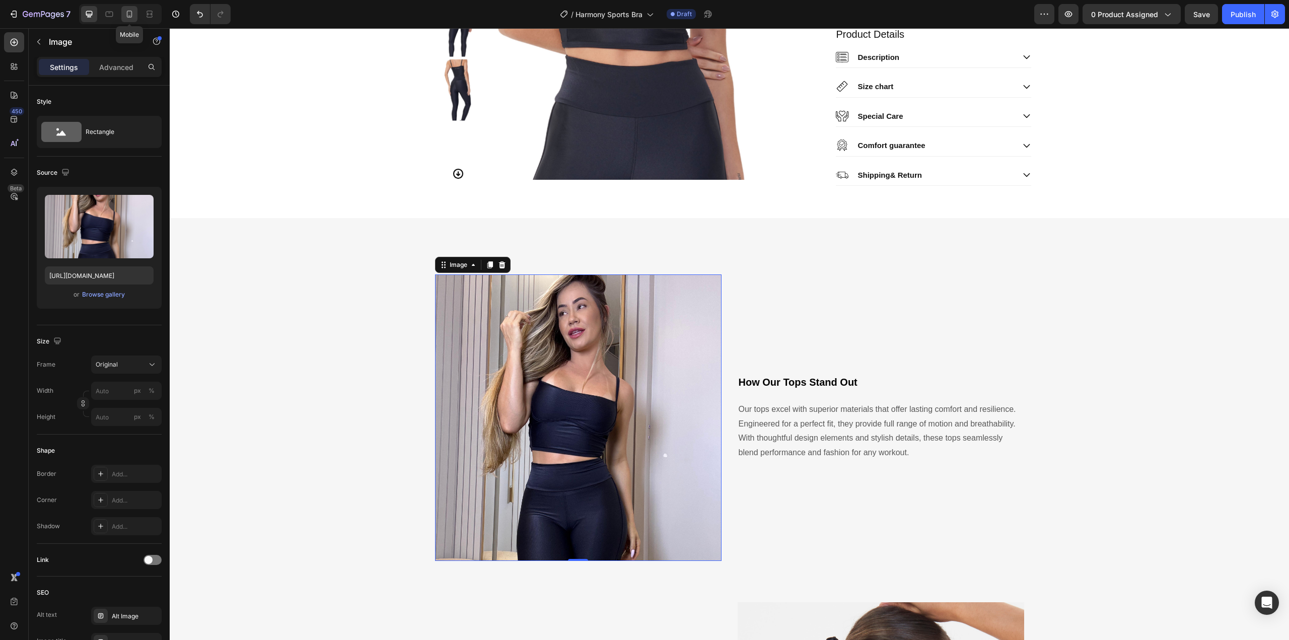
click at [133, 14] on icon at bounding box center [129, 14] width 10 height 10
type input "[URL][DOMAIN_NAME]"
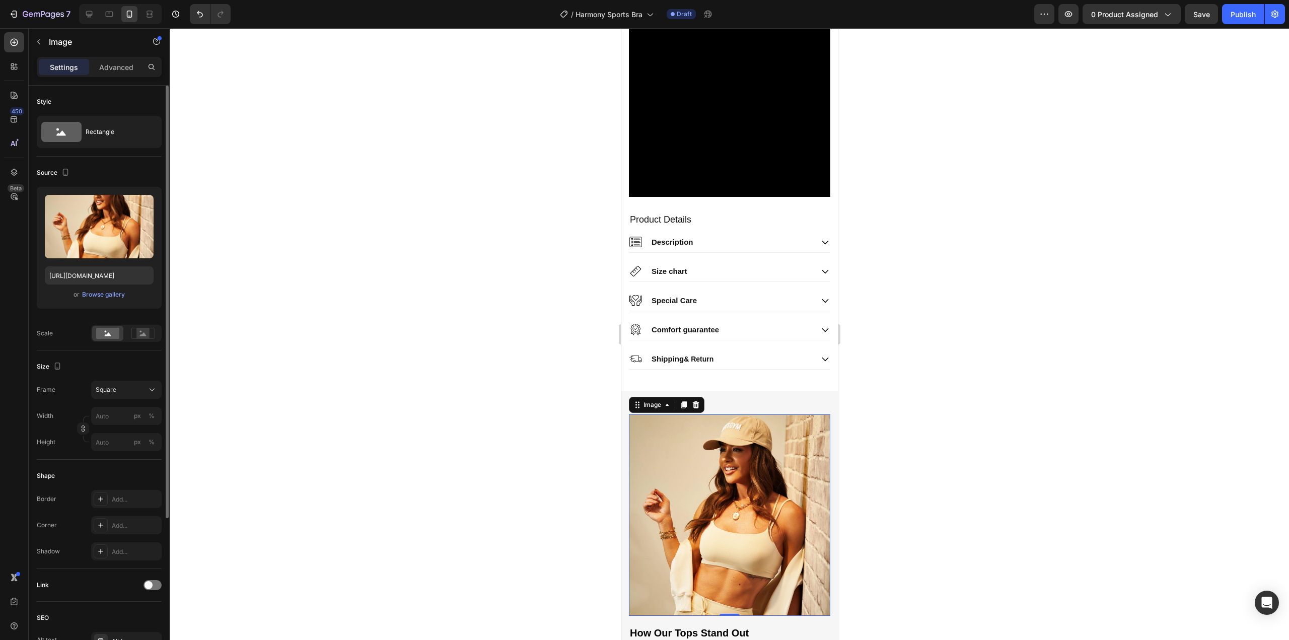
scroll to position [1171, 0]
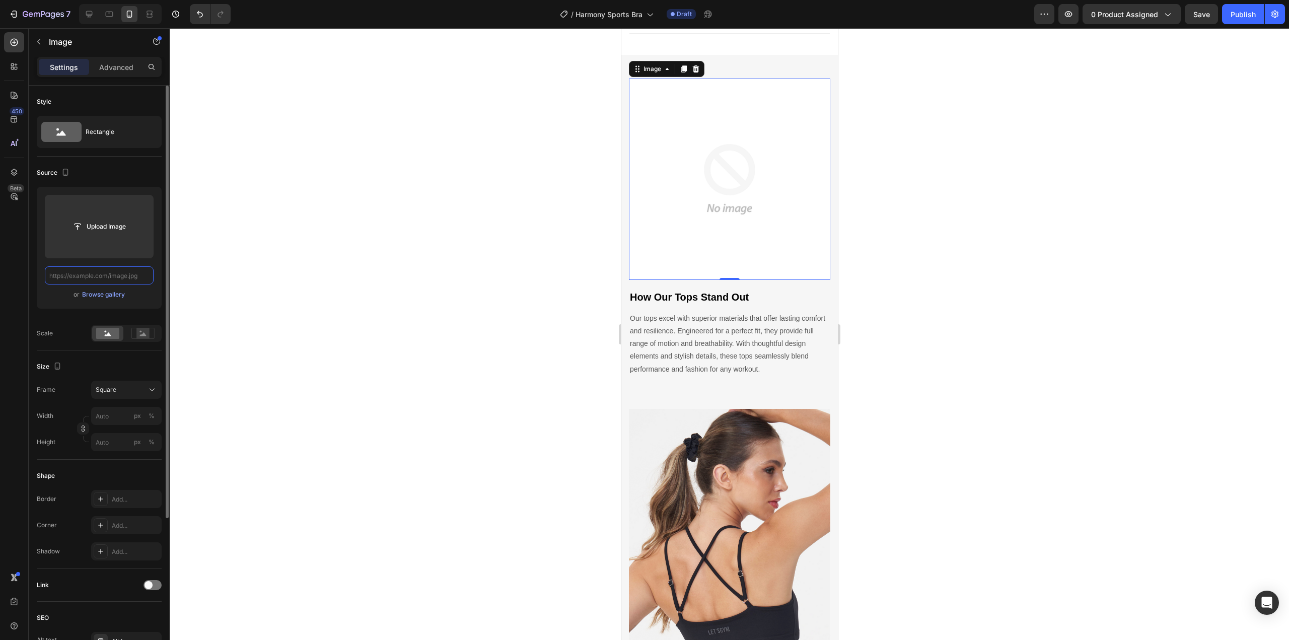
paste input "[URL][DOMAIN_NAME]"
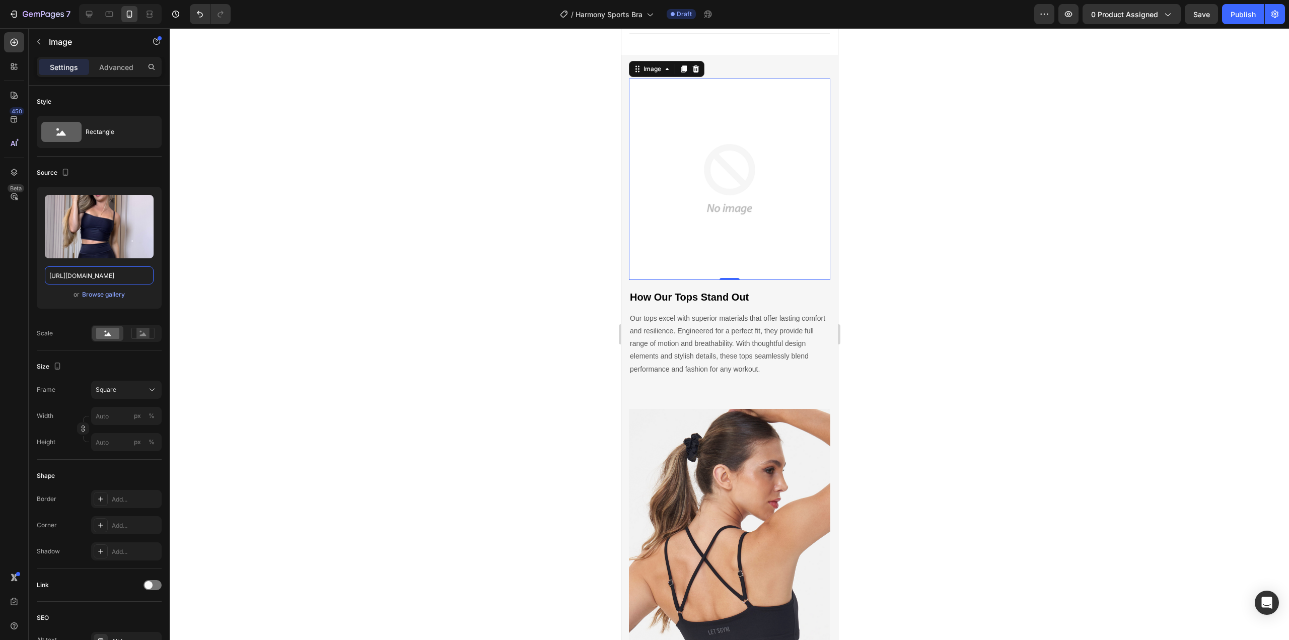
type input "[URL][DOMAIN_NAME]"
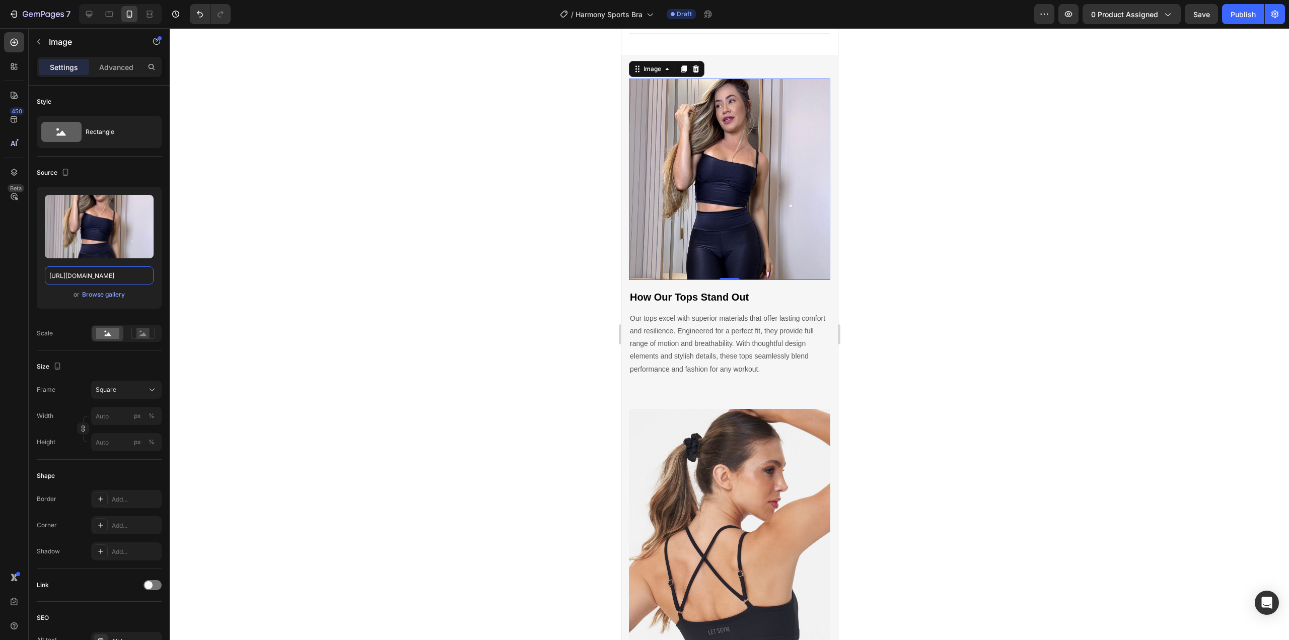
scroll to position [0, 0]
click at [88, 17] on icon at bounding box center [89, 14] width 7 height 7
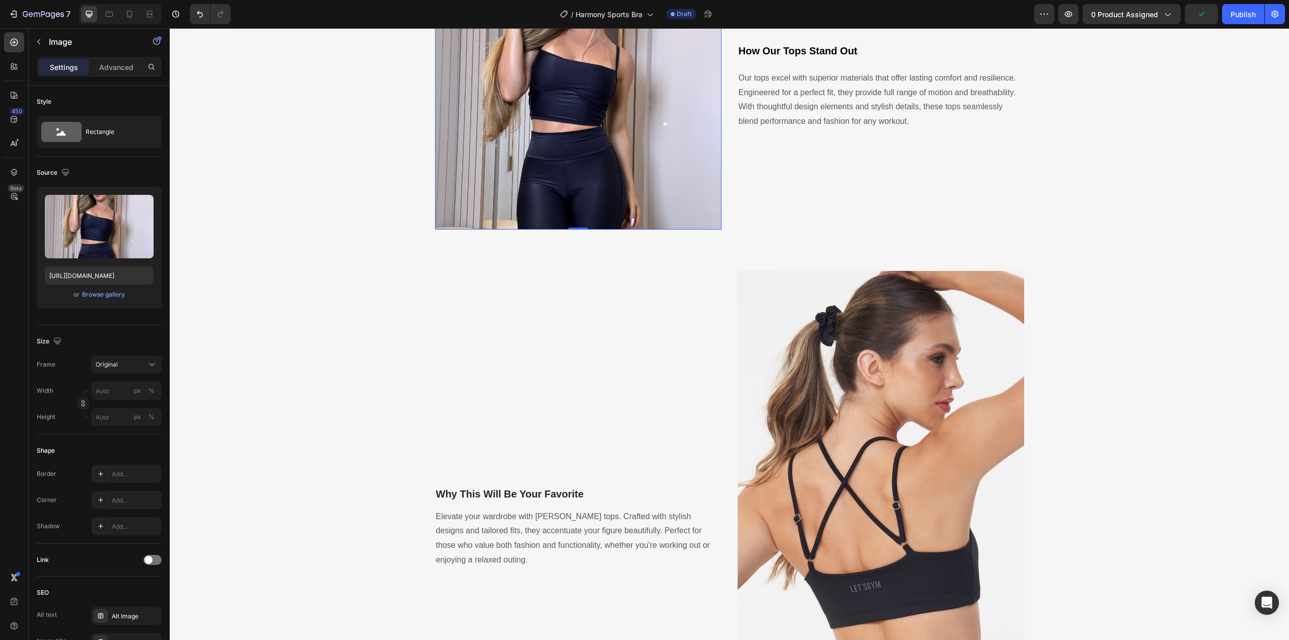
scroll to position [1051, 0]
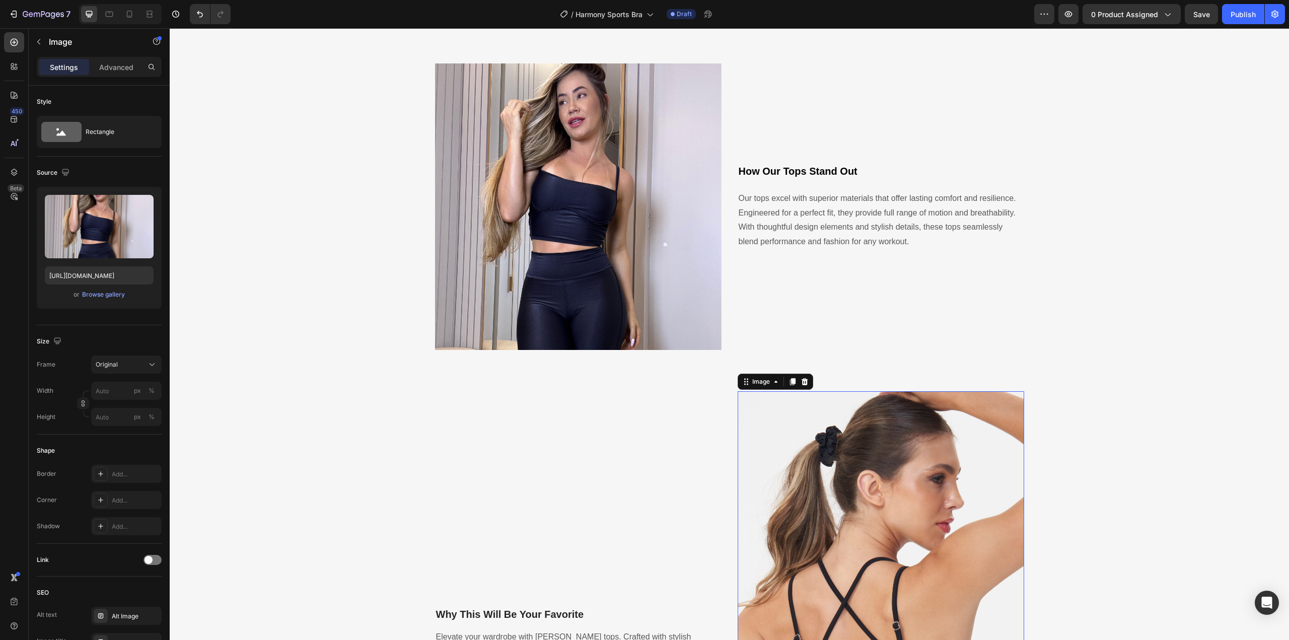
click at [882, 563] on img at bounding box center [881, 646] width 287 height 510
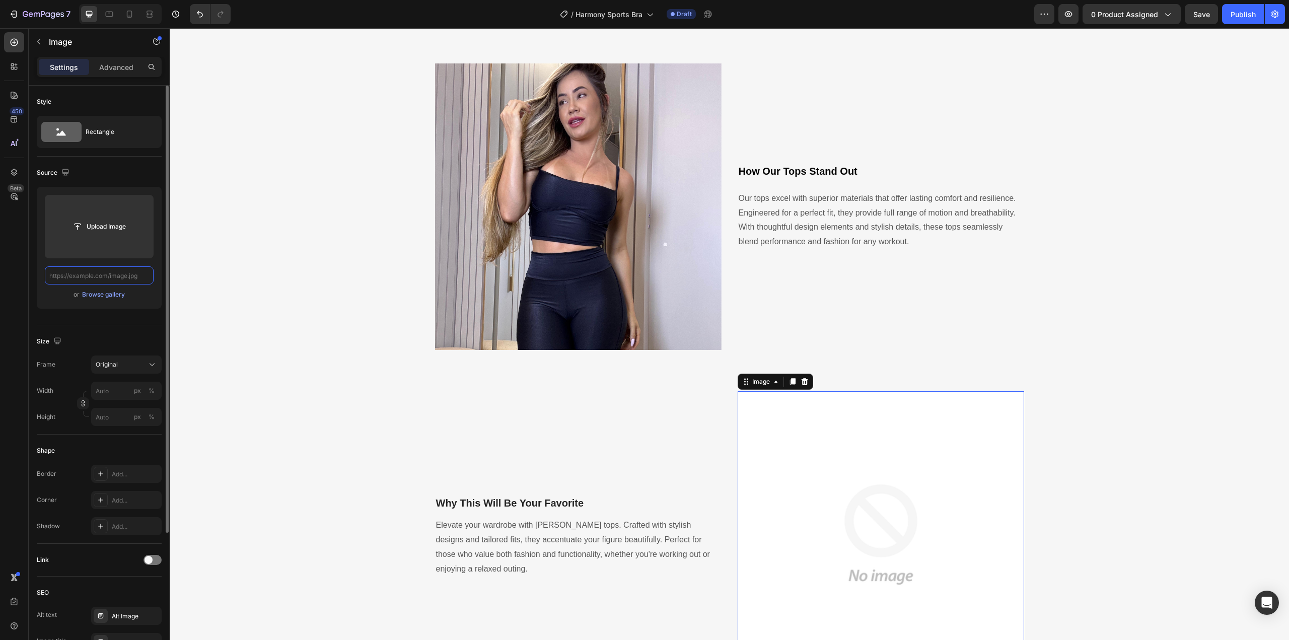
scroll to position [0, 0]
paste input "[URL][DOMAIN_NAME]"
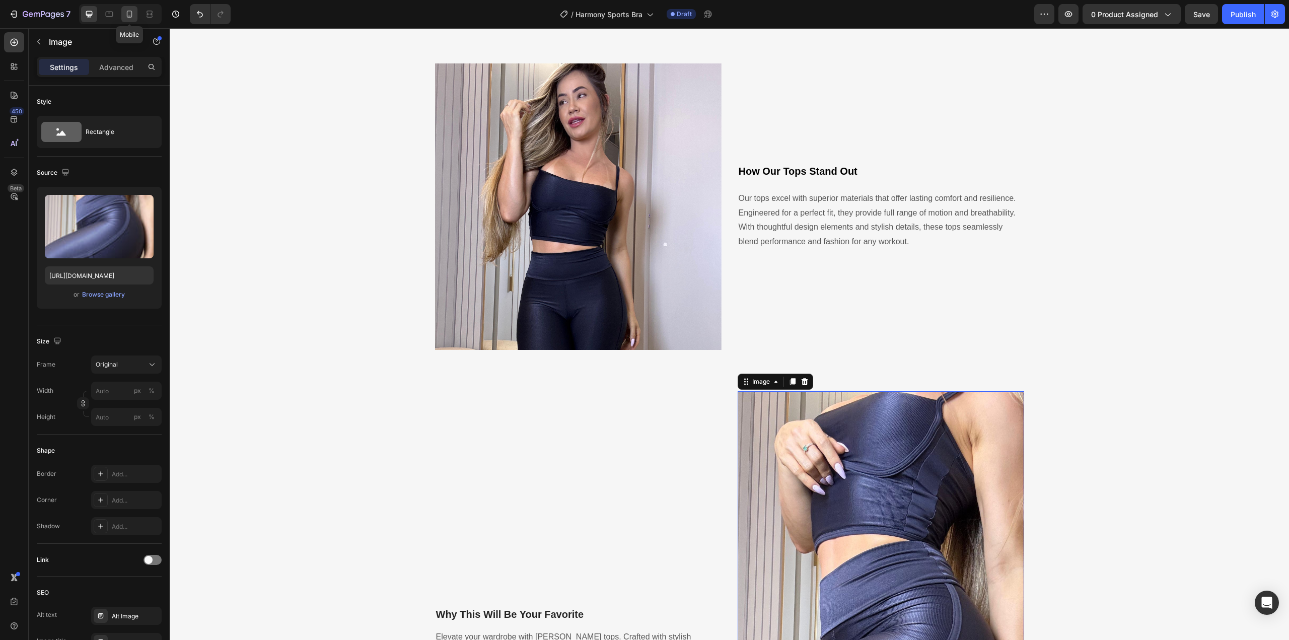
click at [131, 13] on icon at bounding box center [129, 14] width 10 height 10
type input "[URL][DOMAIN_NAME]"
type input "100"
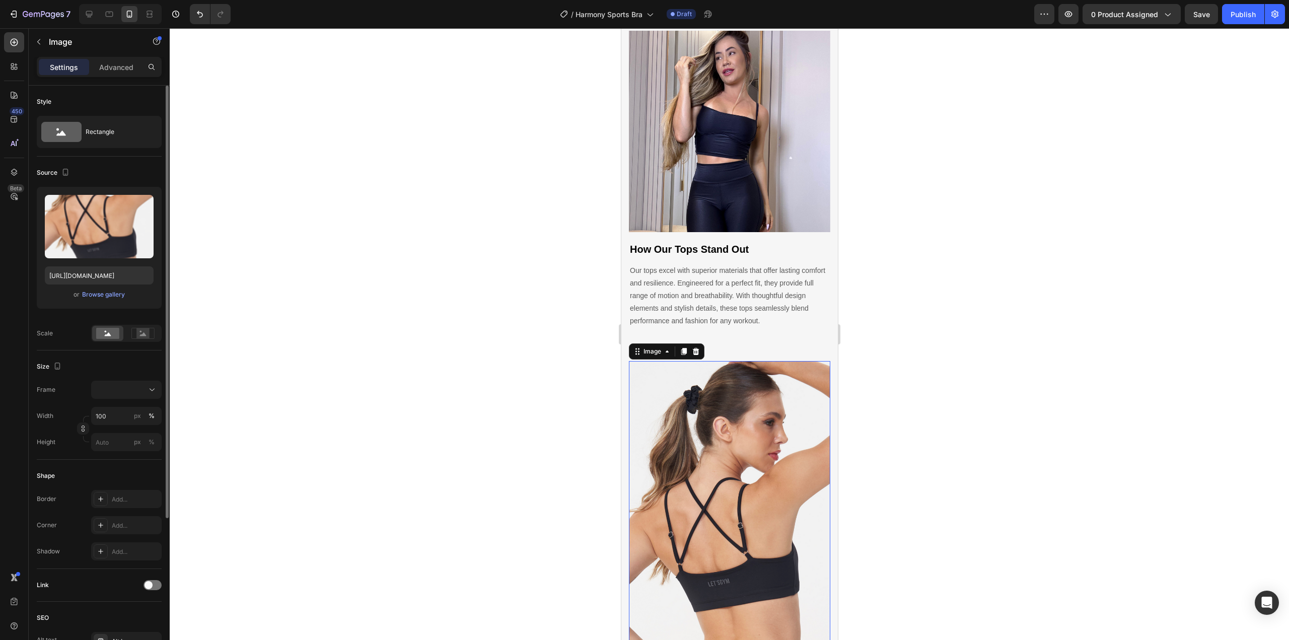
scroll to position [1341, 0]
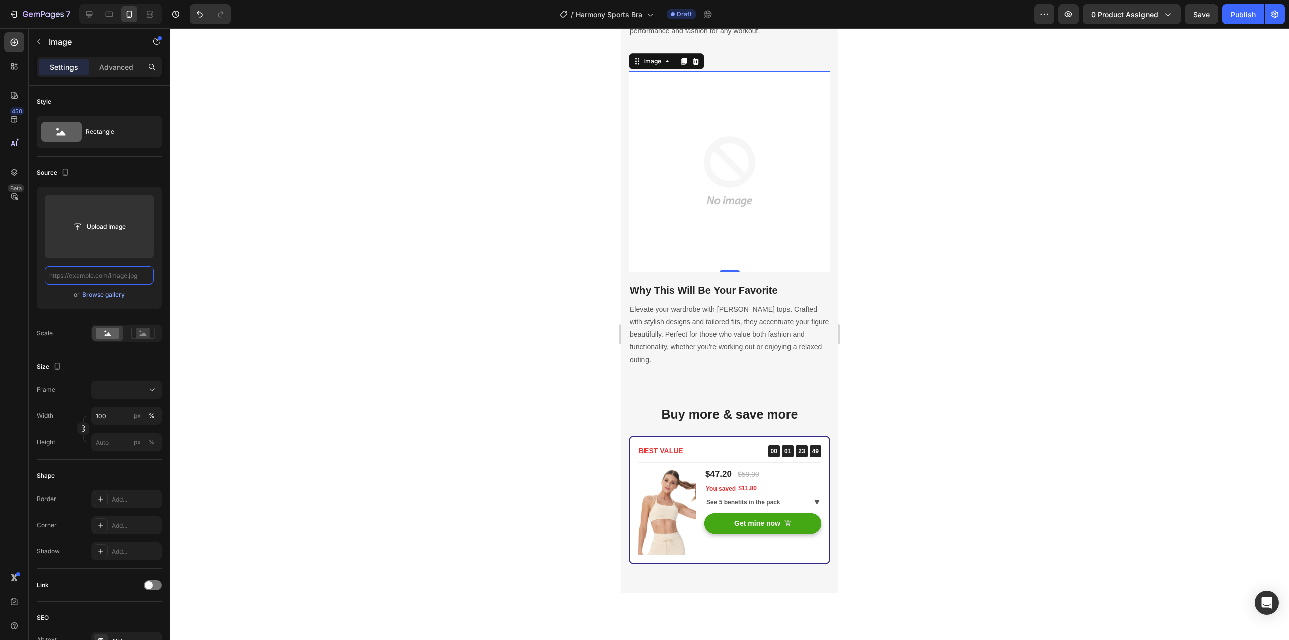
paste input "[URL][DOMAIN_NAME]"
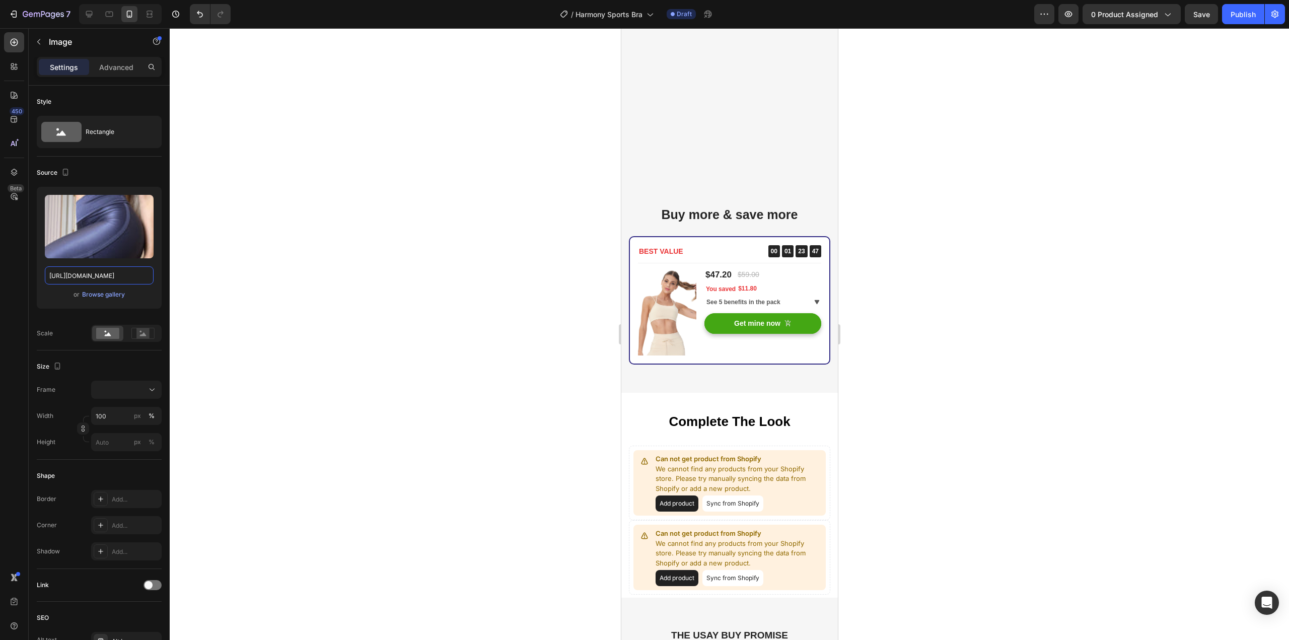
scroll to position [1845, 0]
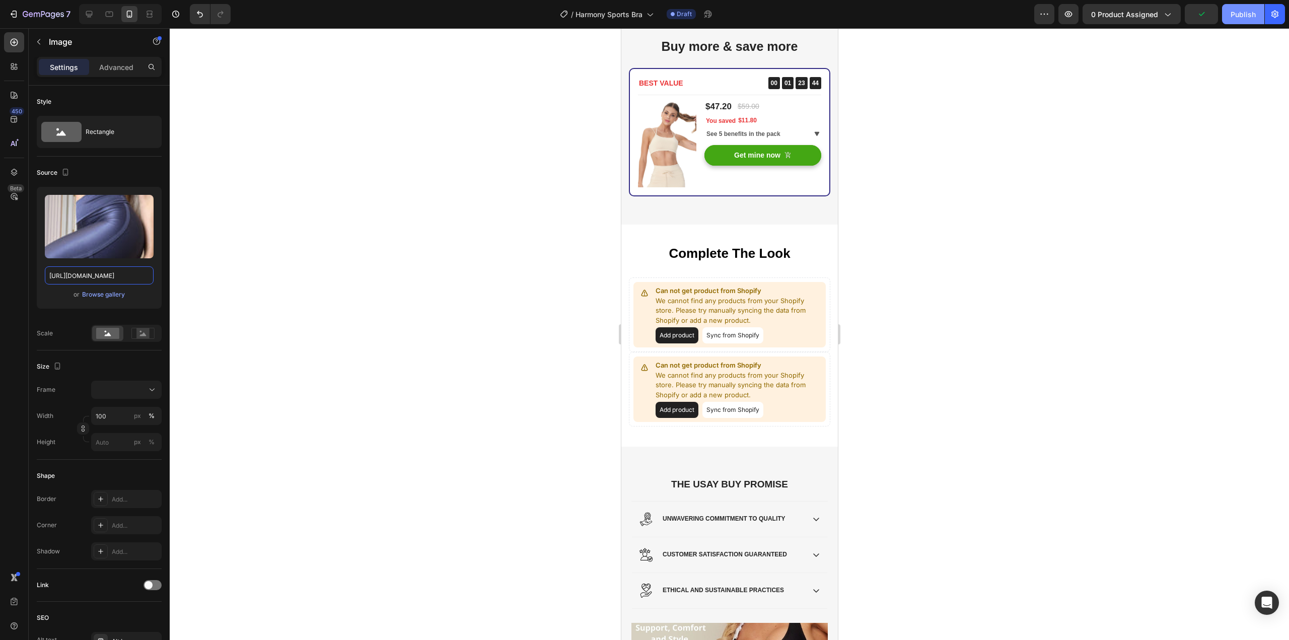
type input "[URL][DOMAIN_NAME]"
click at [1245, 16] on div "Publish" at bounding box center [1243, 14] width 25 height 11
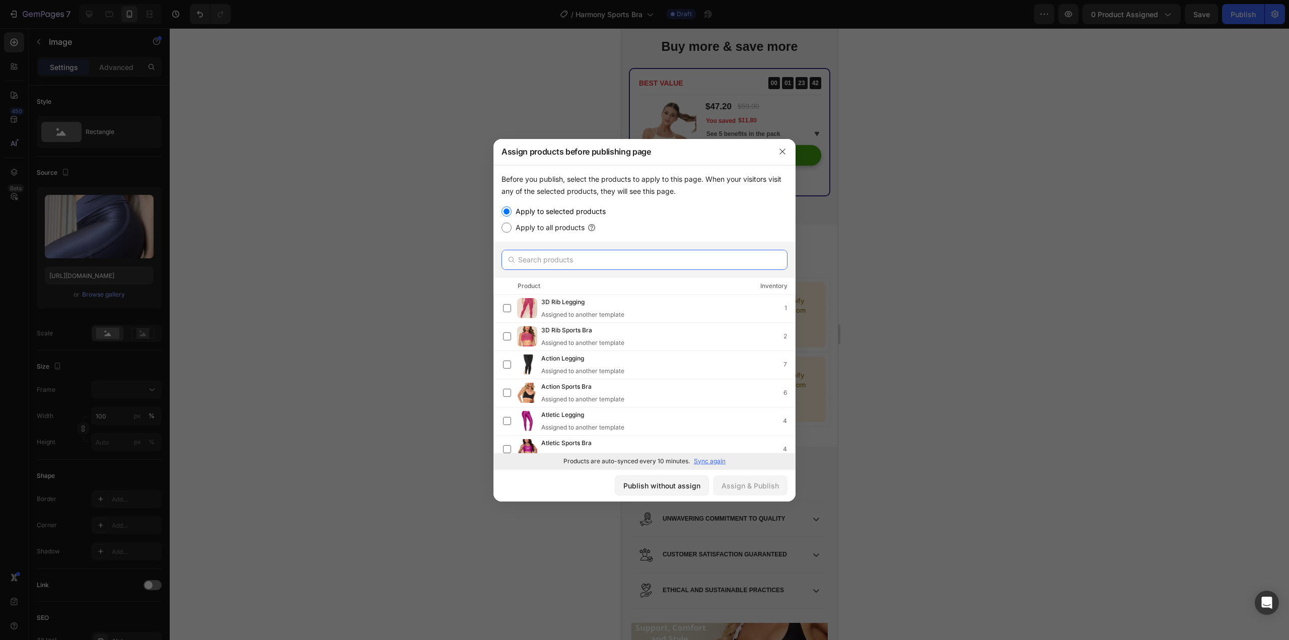
click at [532, 259] on input "text" at bounding box center [645, 260] width 286 height 20
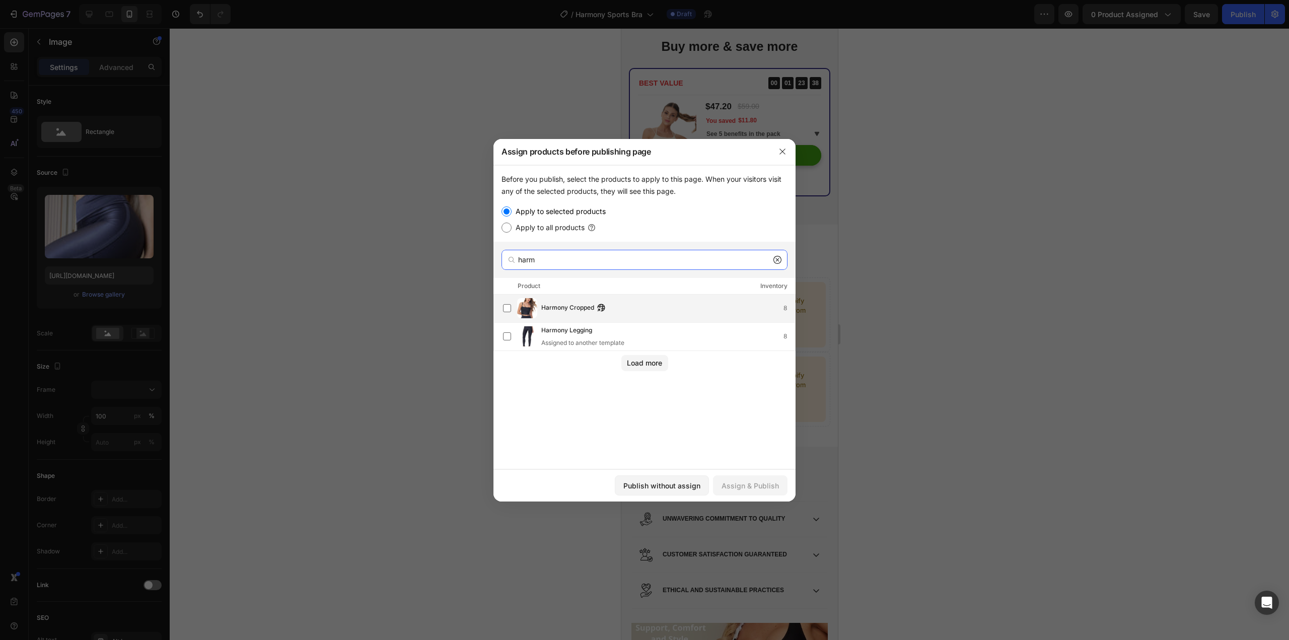
type input "harm"
click at [655, 309] on div "Harmony Cropped 8" at bounding box center [668, 308] width 254 height 11
click at [755, 487] on div "Assign & Publish" at bounding box center [750, 486] width 57 height 11
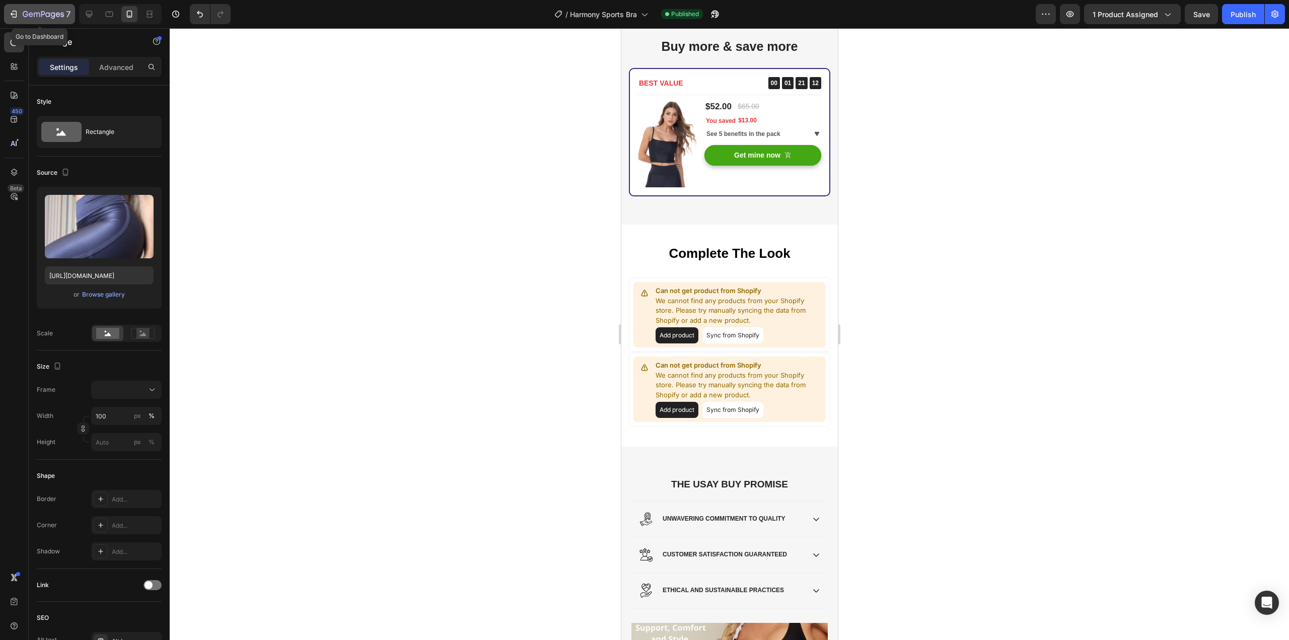
click at [35, 15] on icon "button" at bounding box center [43, 15] width 41 height 9
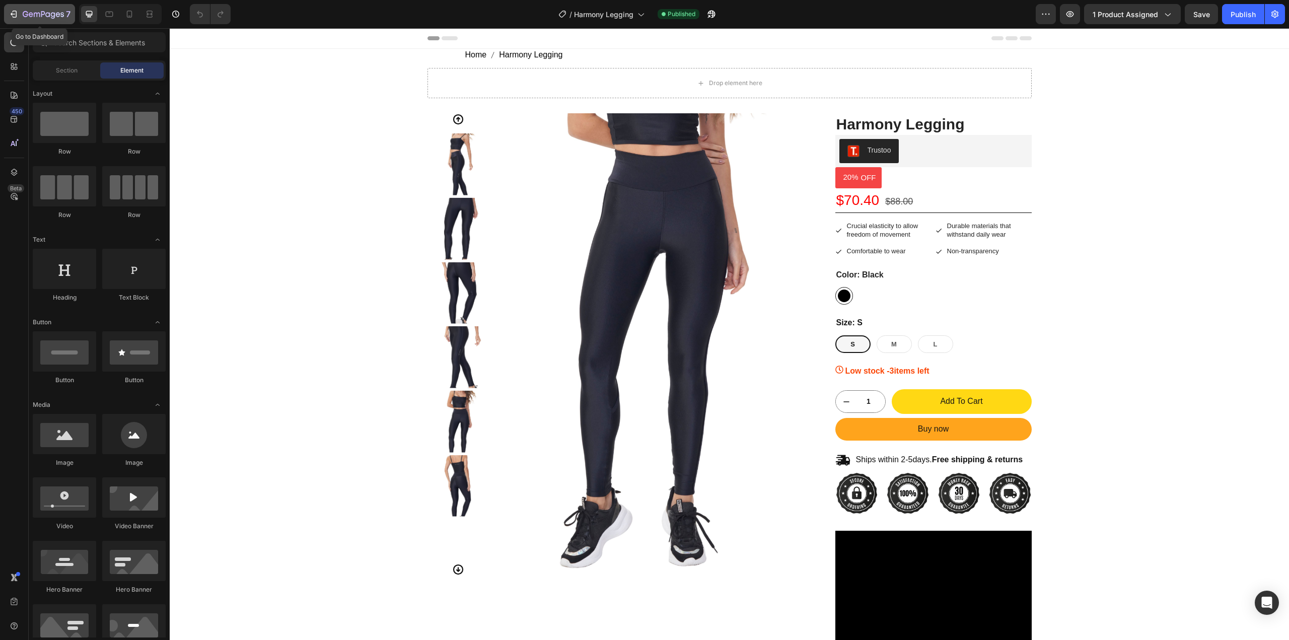
click at [36, 14] on icon "button" at bounding box center [43, 15] width 41 height 9
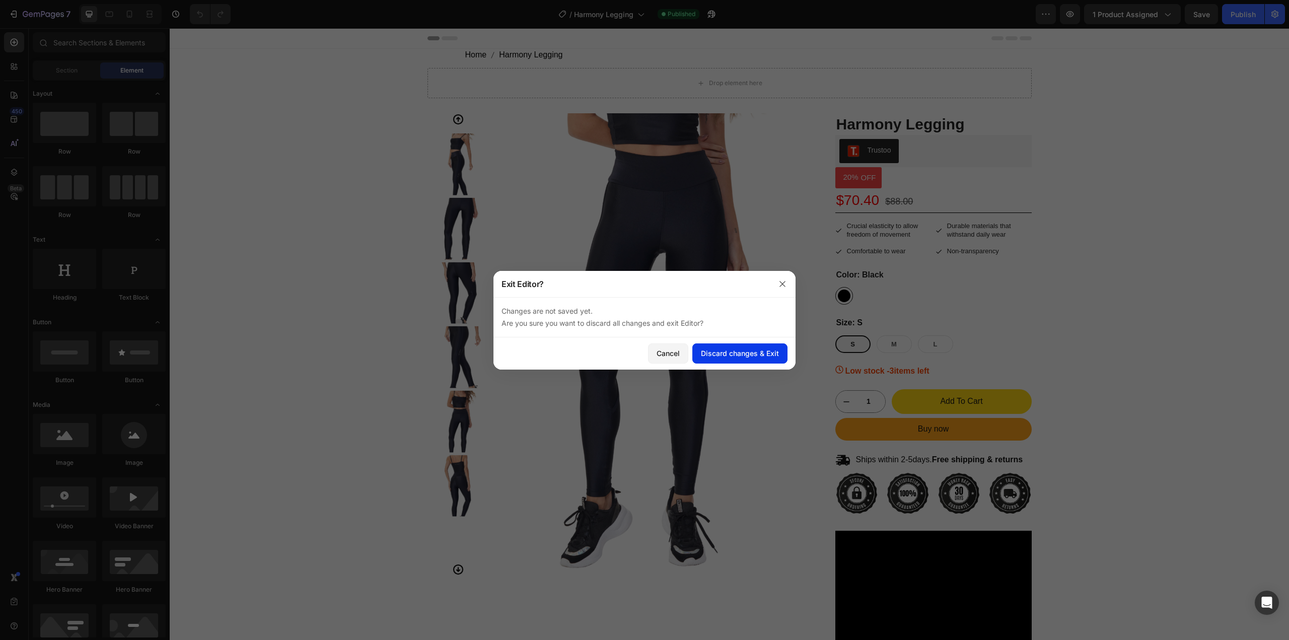
click at [707, 355] on div "Discard changes & Exit" at bounding box center [740, 353] width 78 height 11
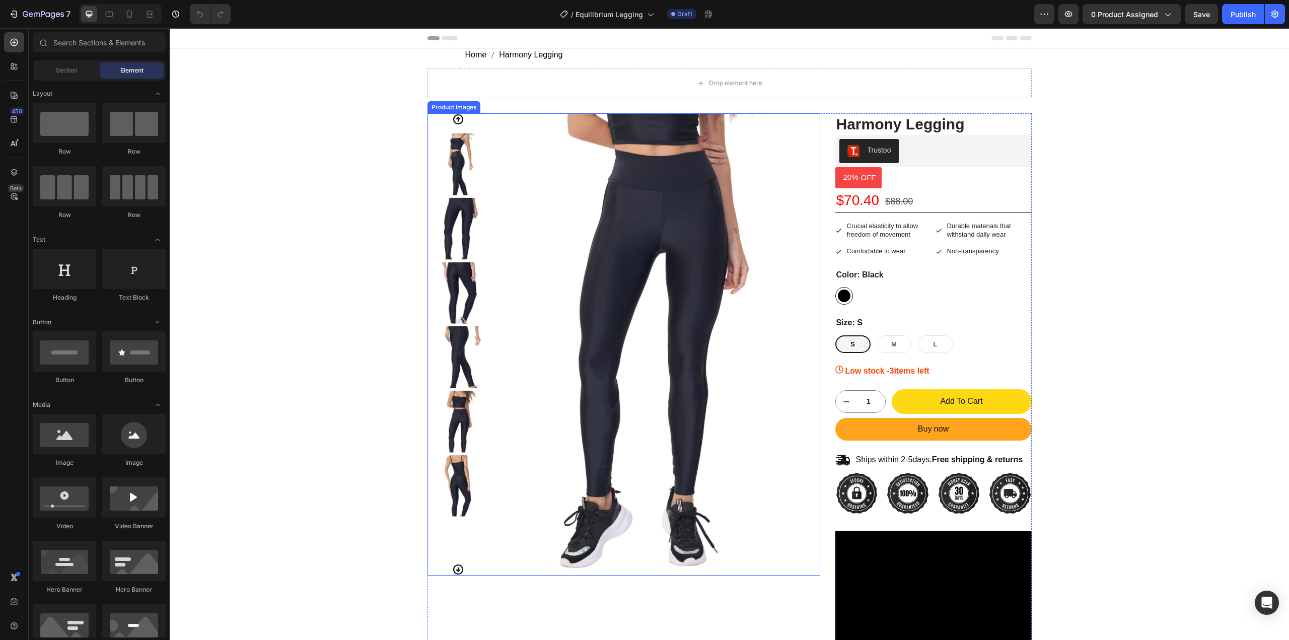
click at [428, 210] on img at bounding box center [459, 229] width 62 height 62
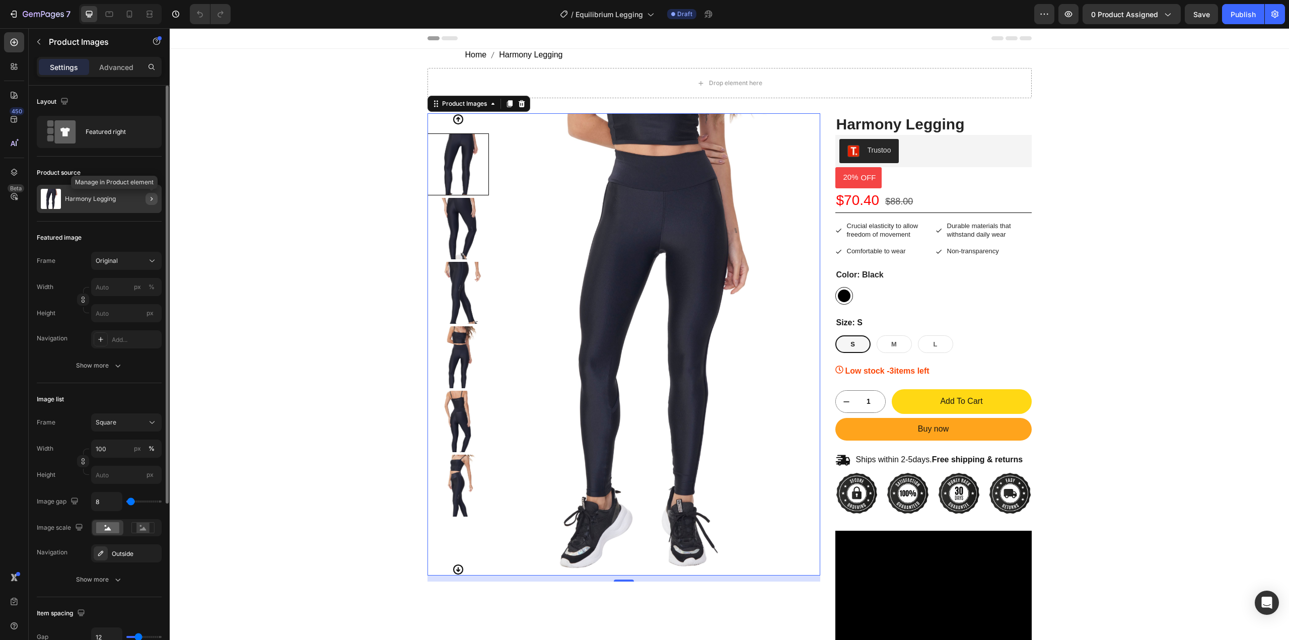
click at [152, 199] on icon "button" at bounding box center [152, 199] width 8 height 8
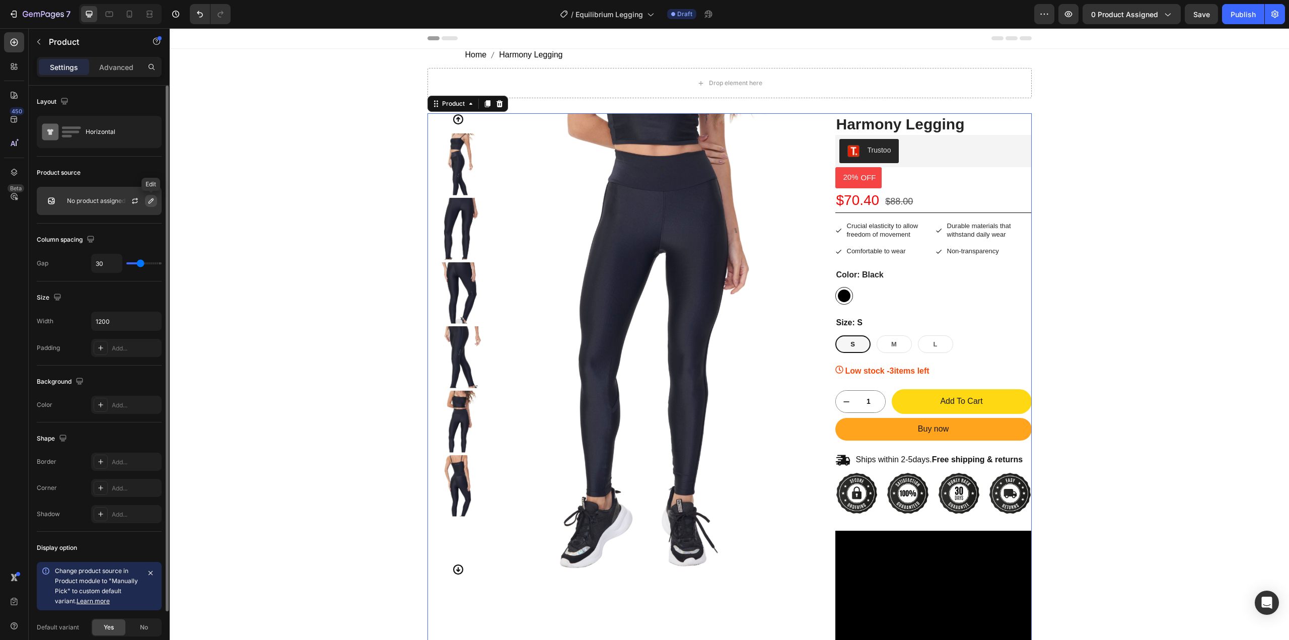
click at [154, 203] on icon "button" at bounding box center [151, 201] width 8 height 8
click at [110, 201] on p "No product assigned" at bounding box center [96, 200] width 58 height 7
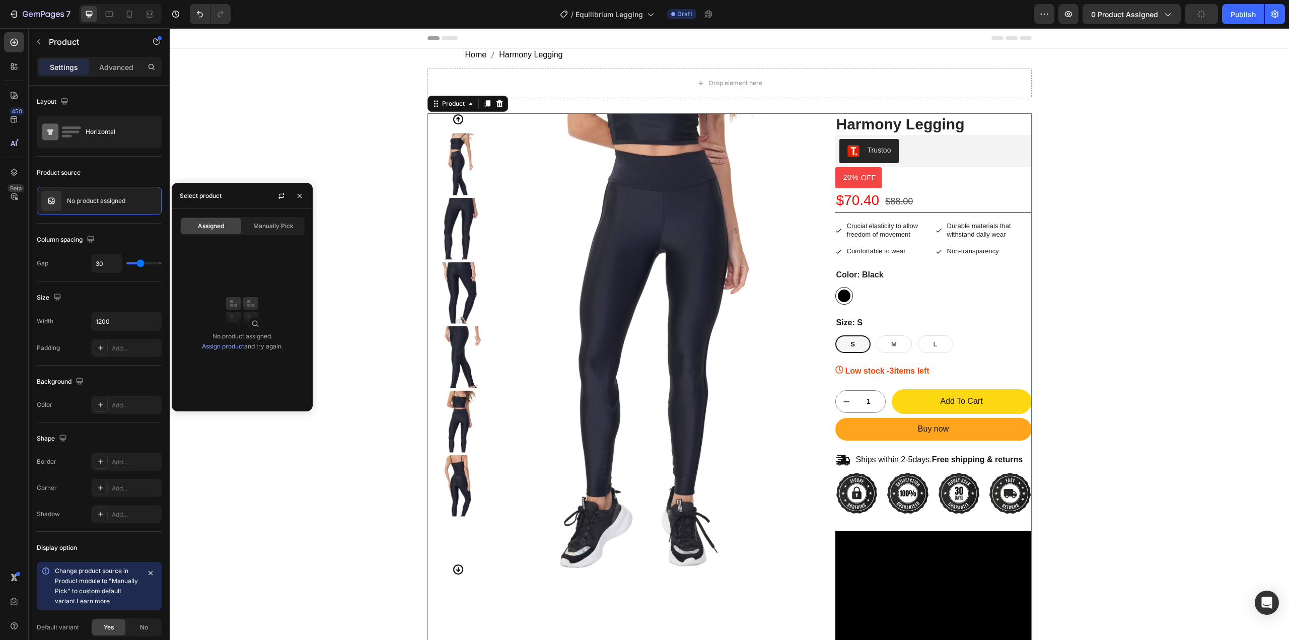
click at [214, 344] on link "Assign product" at bounding box center [223, 347] width 42 height 8
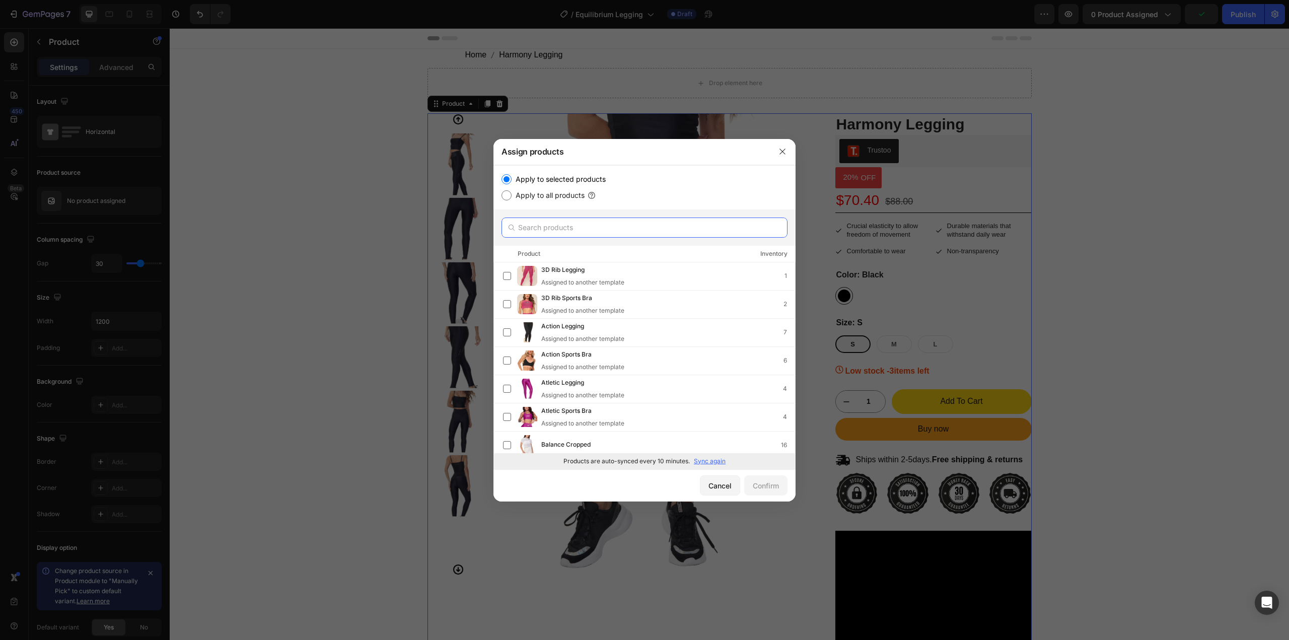
click at [531, 227] on input "text" at bounding box center [645, 228] width 286 height 20
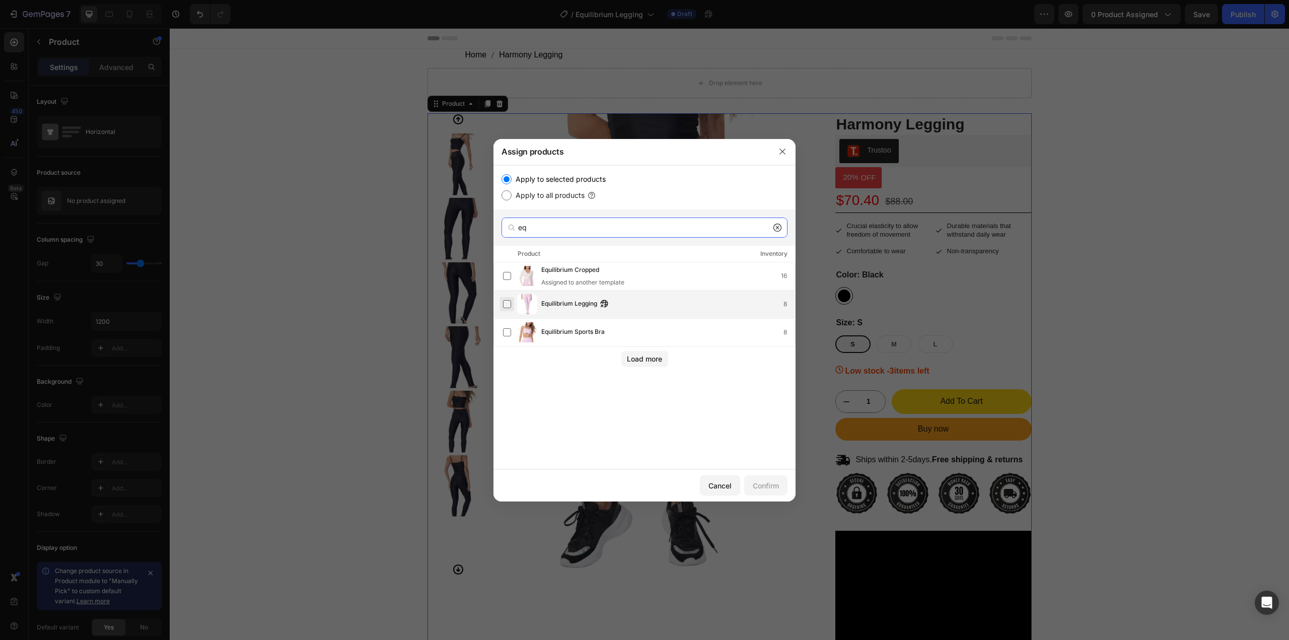
type input "eq"
click at [506, 307] on label at bounding box center [507, 304] width 8 height 8
click at [774, 491] on button "Confirm" at bounding box center [765, 485] width 43 height 20
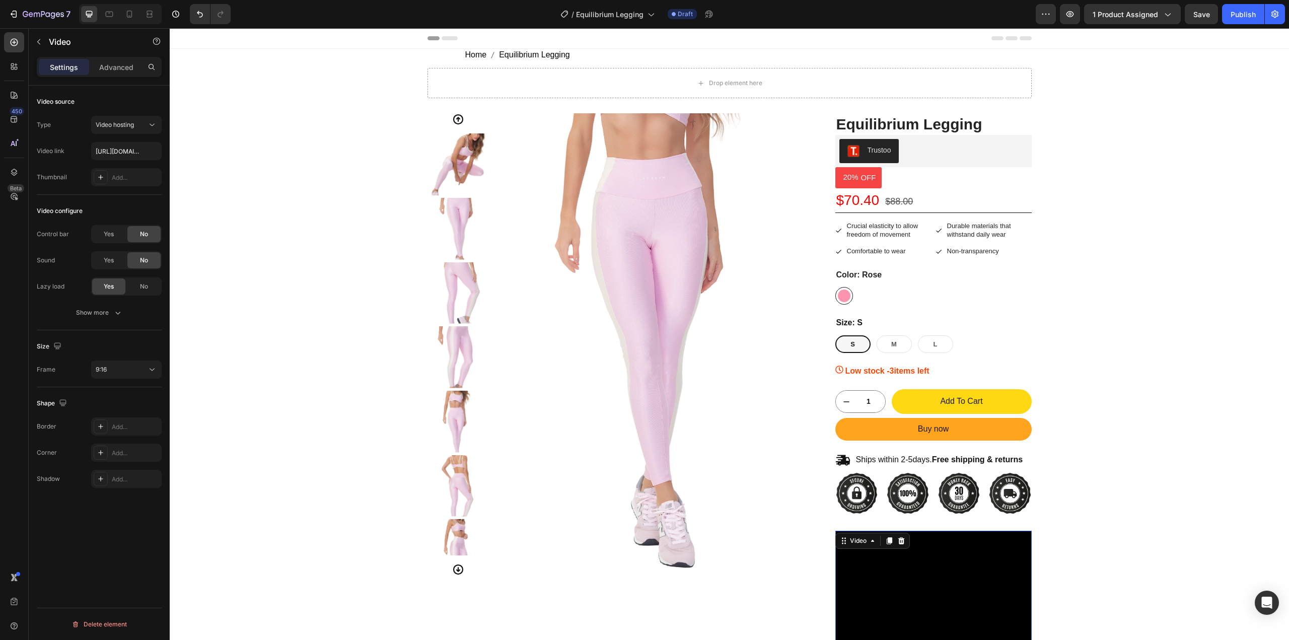
paste input "[URL][DOMAIN_NAME]"
type input "[URL][DOMAIN_NAME]"
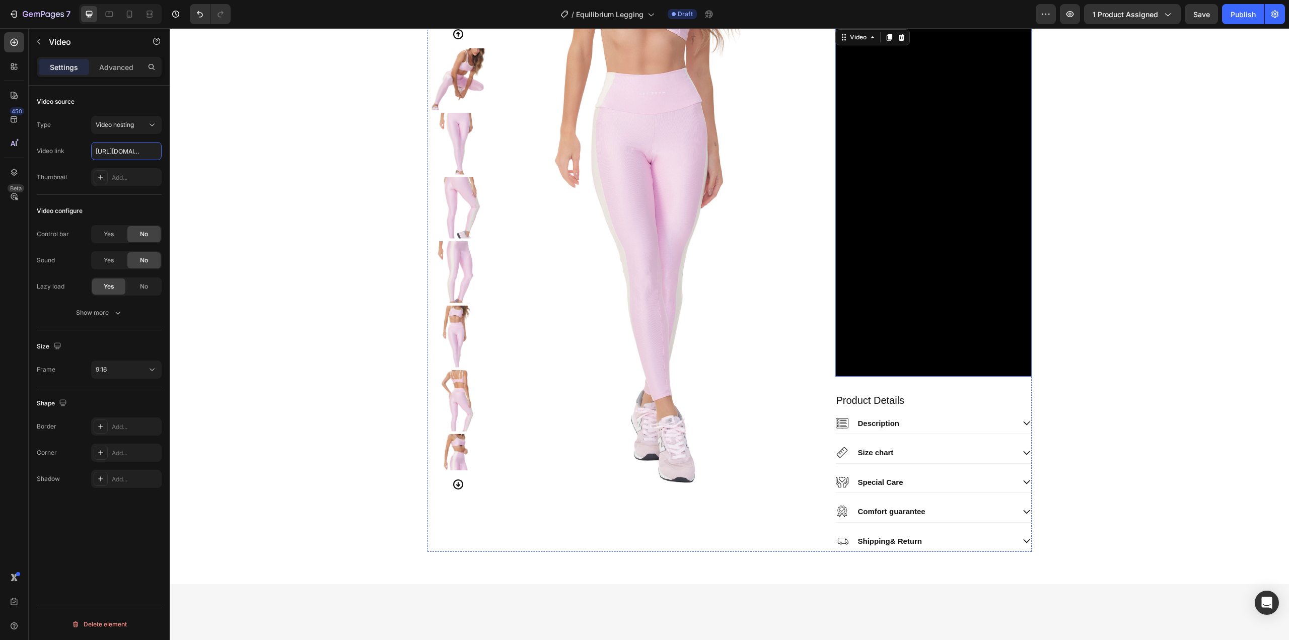
scroll to position [671, 0]
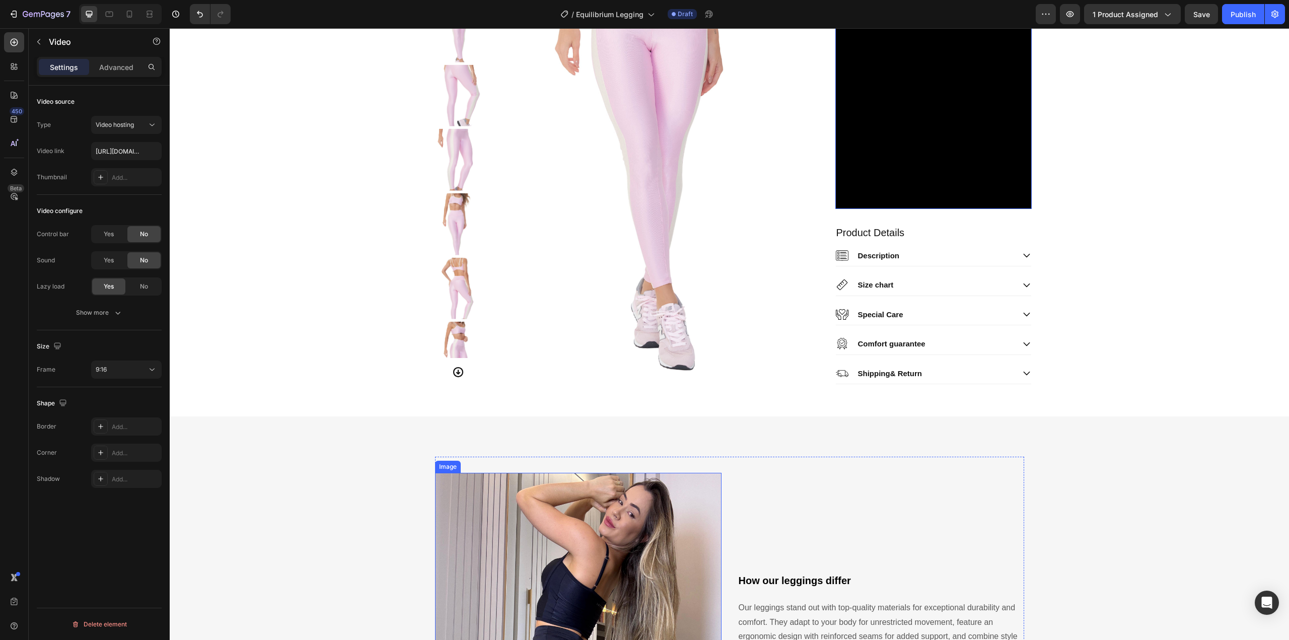
click at [622, 571] on img at bounding box center [578, 616] width 287 height 287
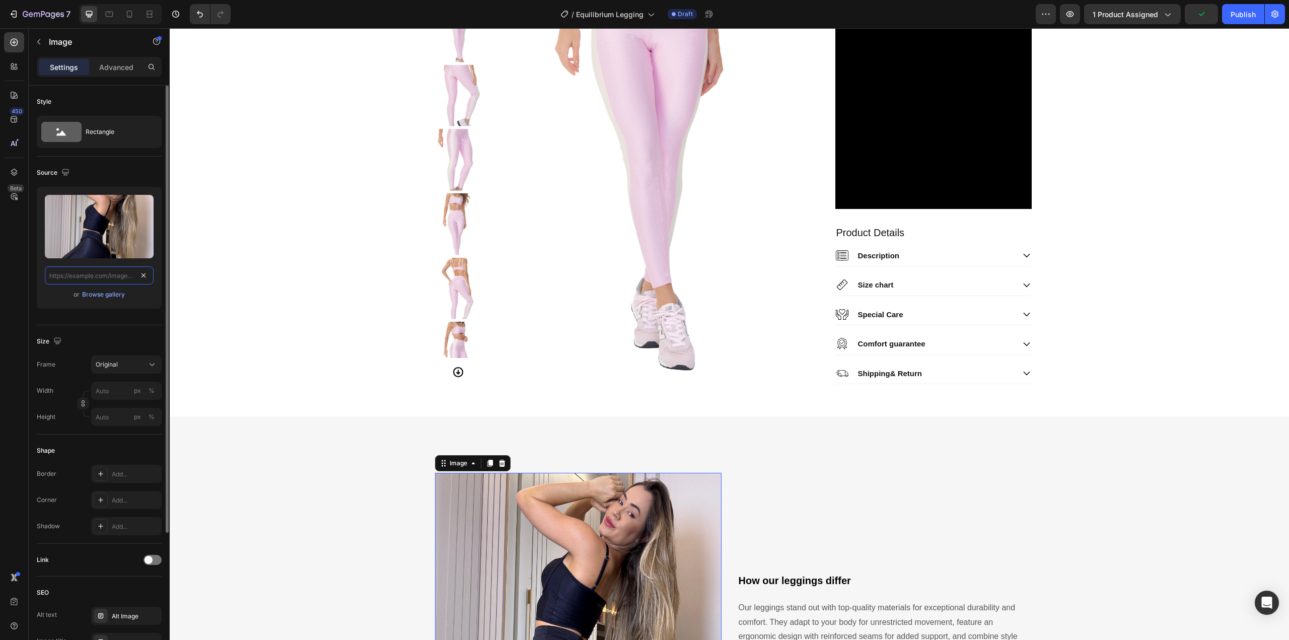
scroll to position [0, 0]
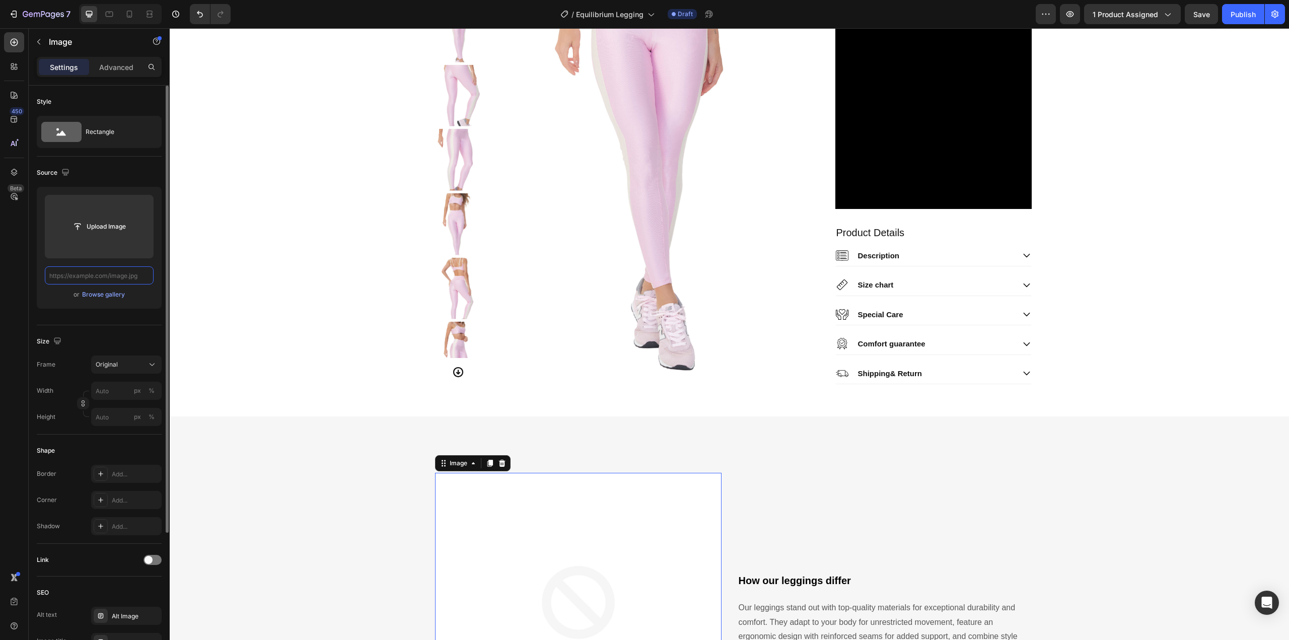
paste input "[URL][DOMAIN_NAME]"
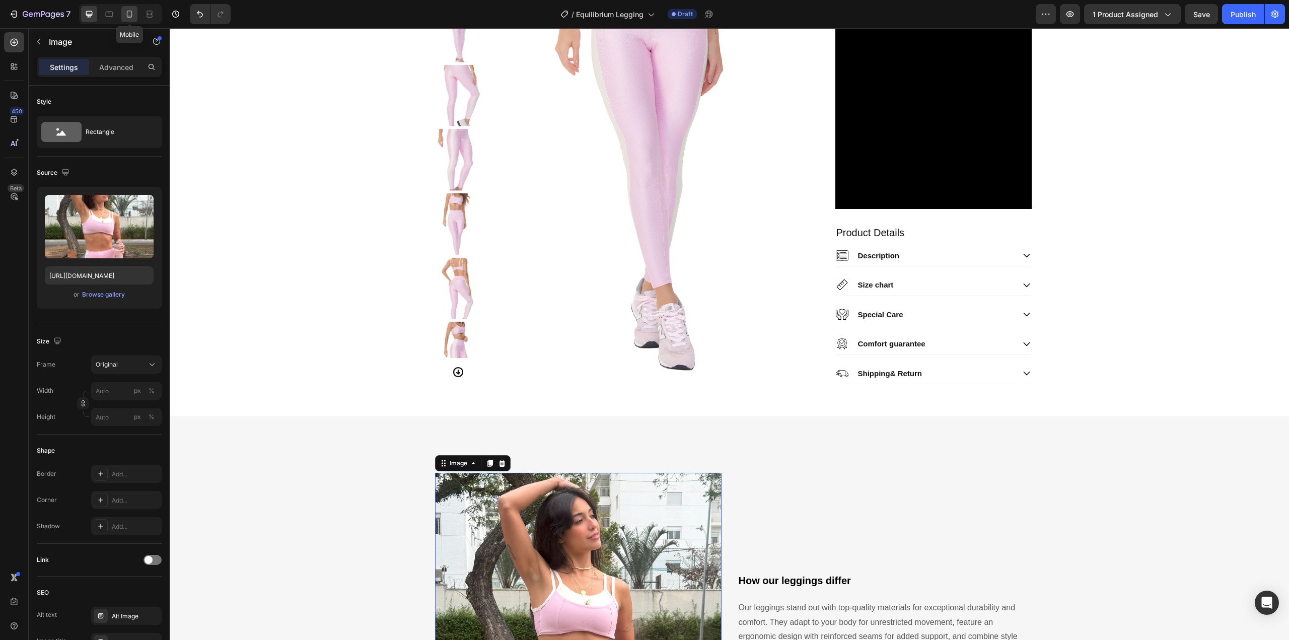
click at [129, 14] on icon at bounding box center [129, 14] width 10 height 10
type input "[URL][DOMAIN_NAME]"
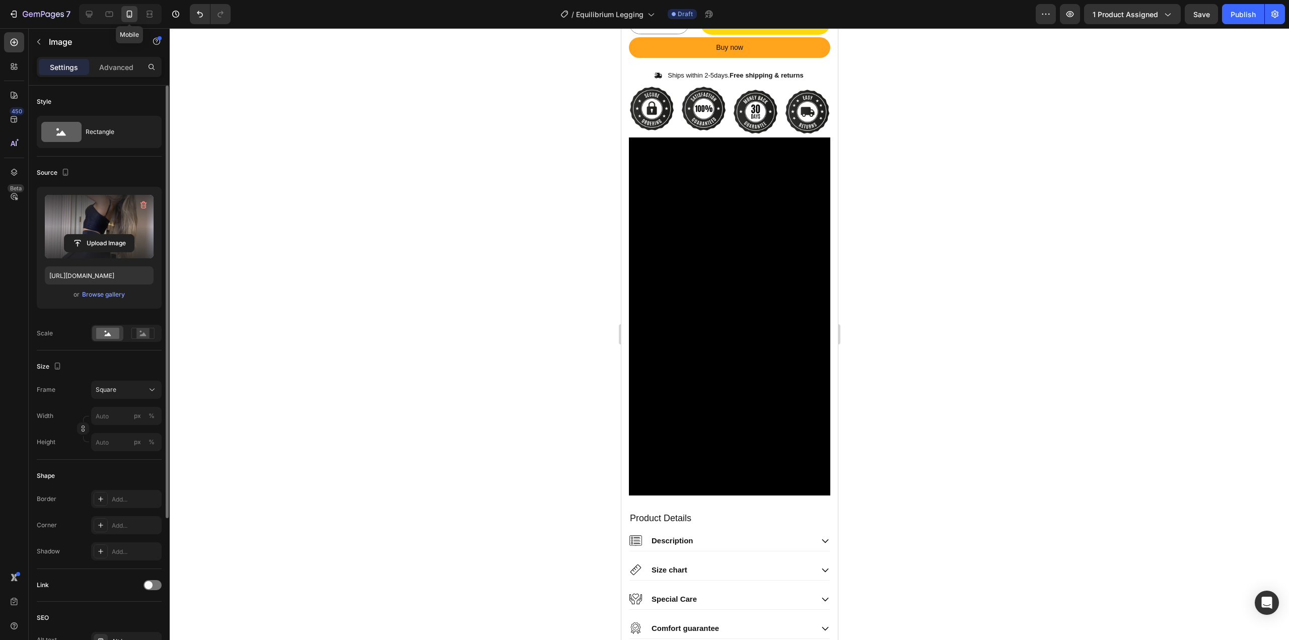
scroll to position [592, 0]
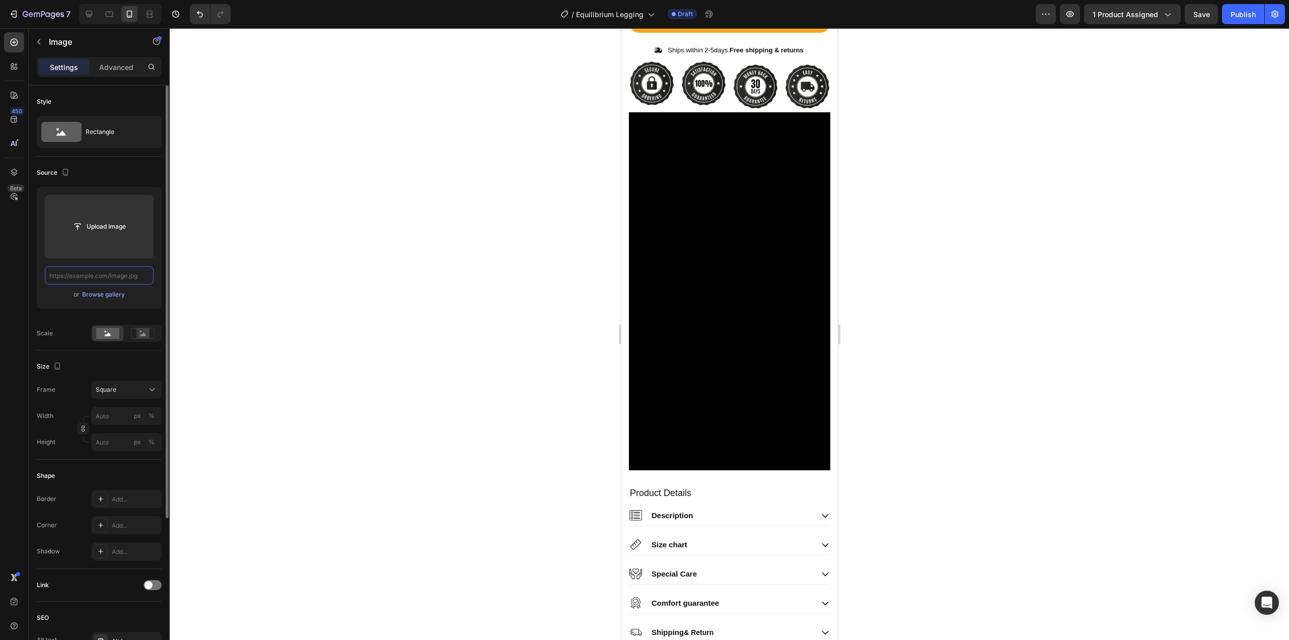
paste input "[URL][DOMAIN_NAME]"
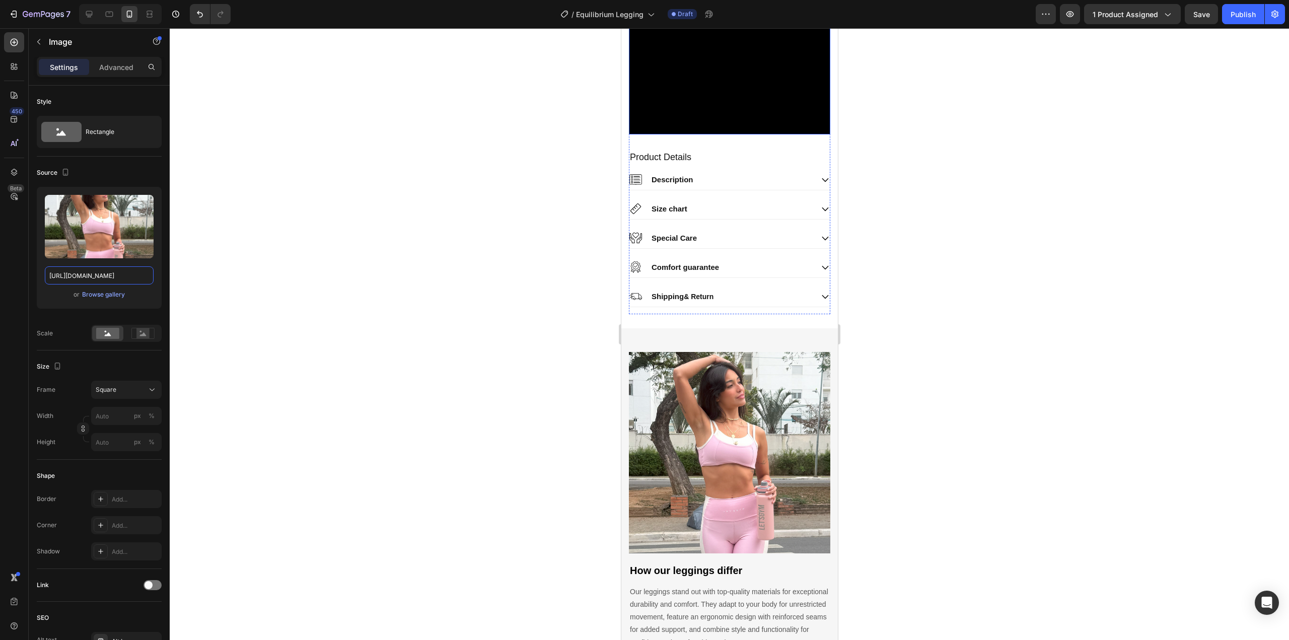
scroll to position [1096, 0]
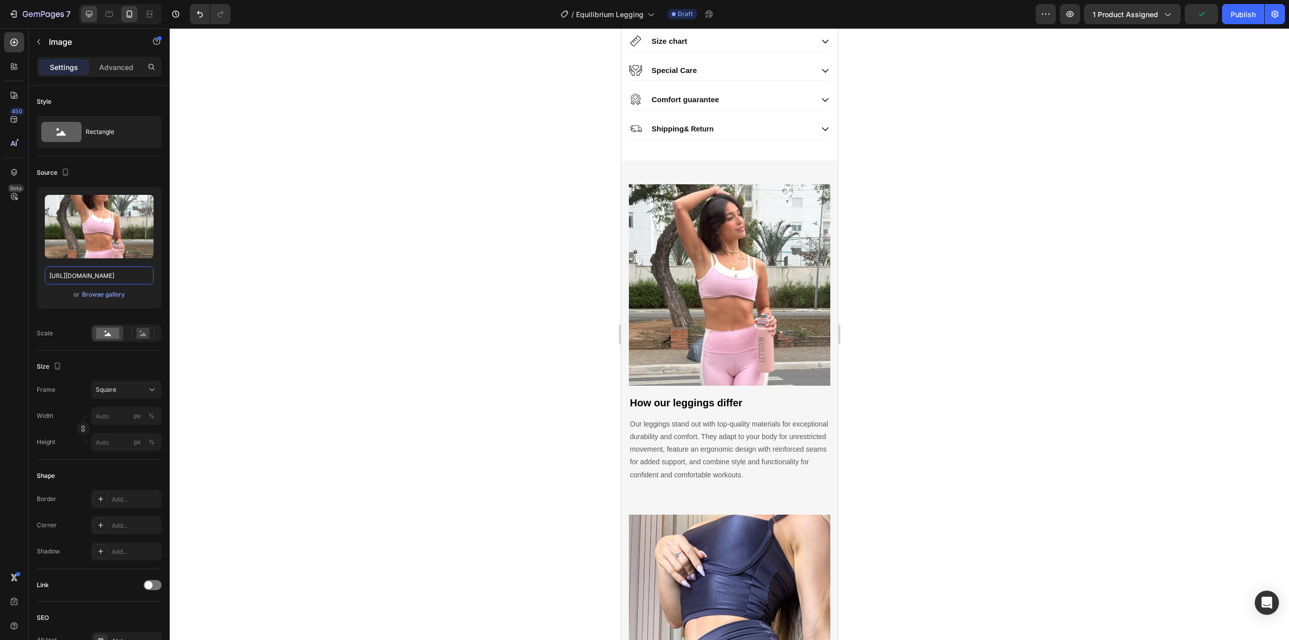
type input "[URL][DOMAIN_NAME]"
click at [89, 11] on icon at bounding box center [89, 14] width 7 height 7
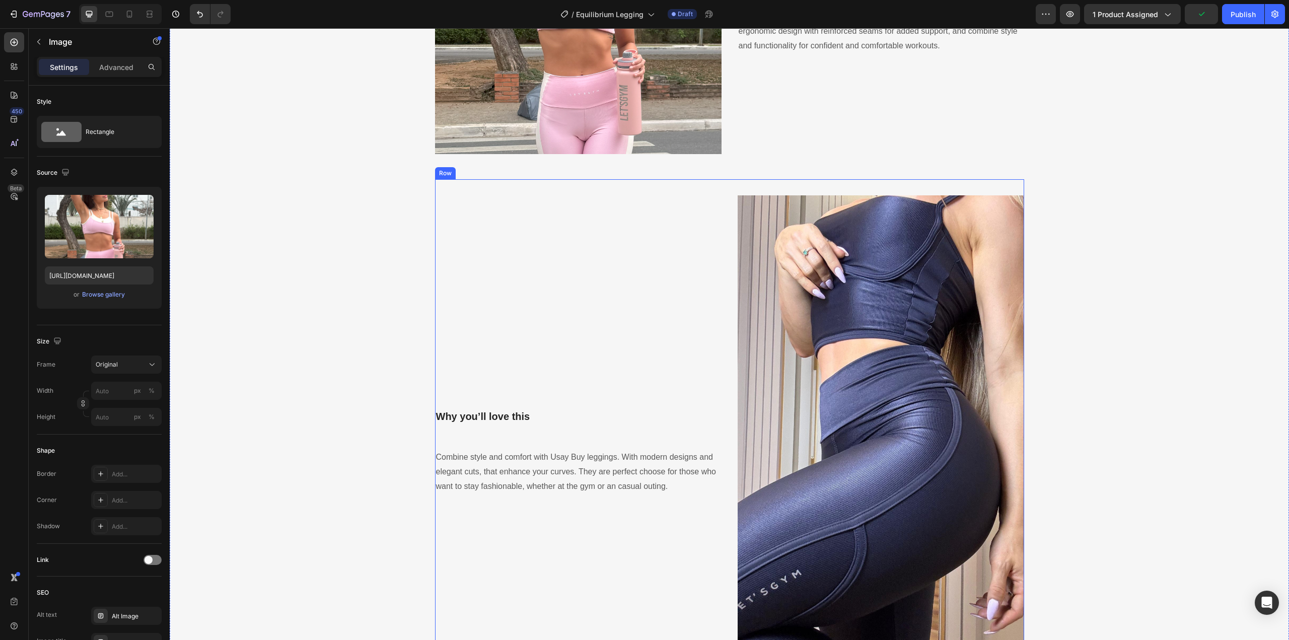
scroll to position [1081, 0]
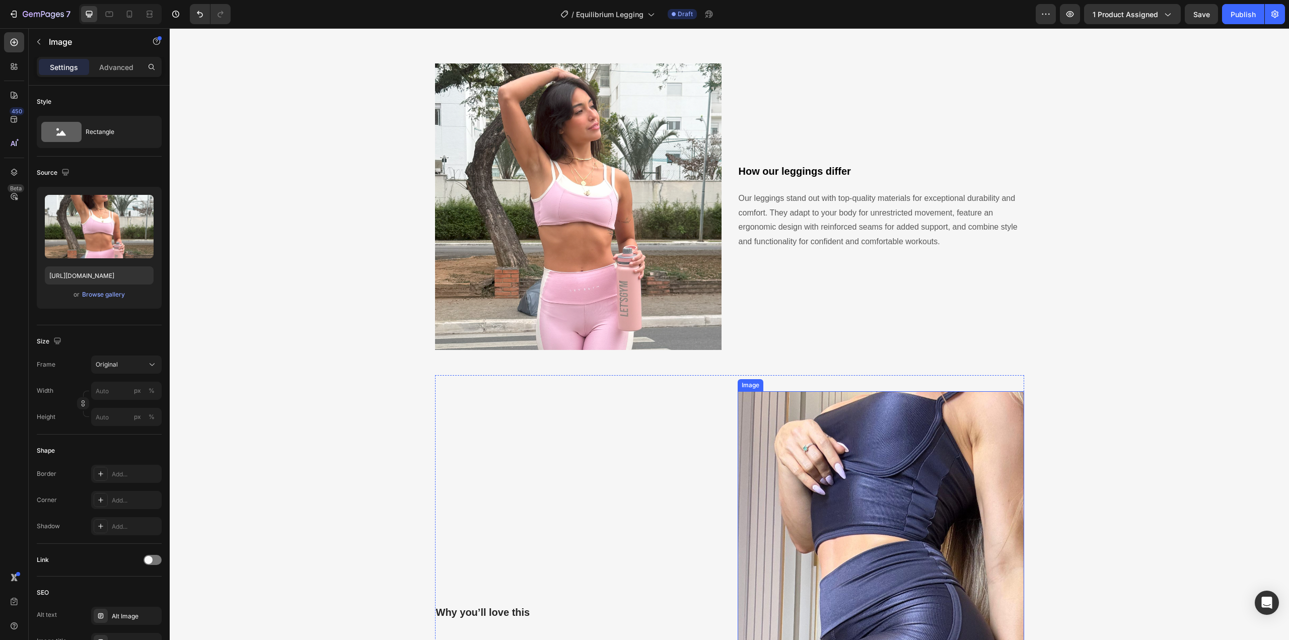
click at [851, 464] on img at bounding box center [881, 646] width 287 height 510
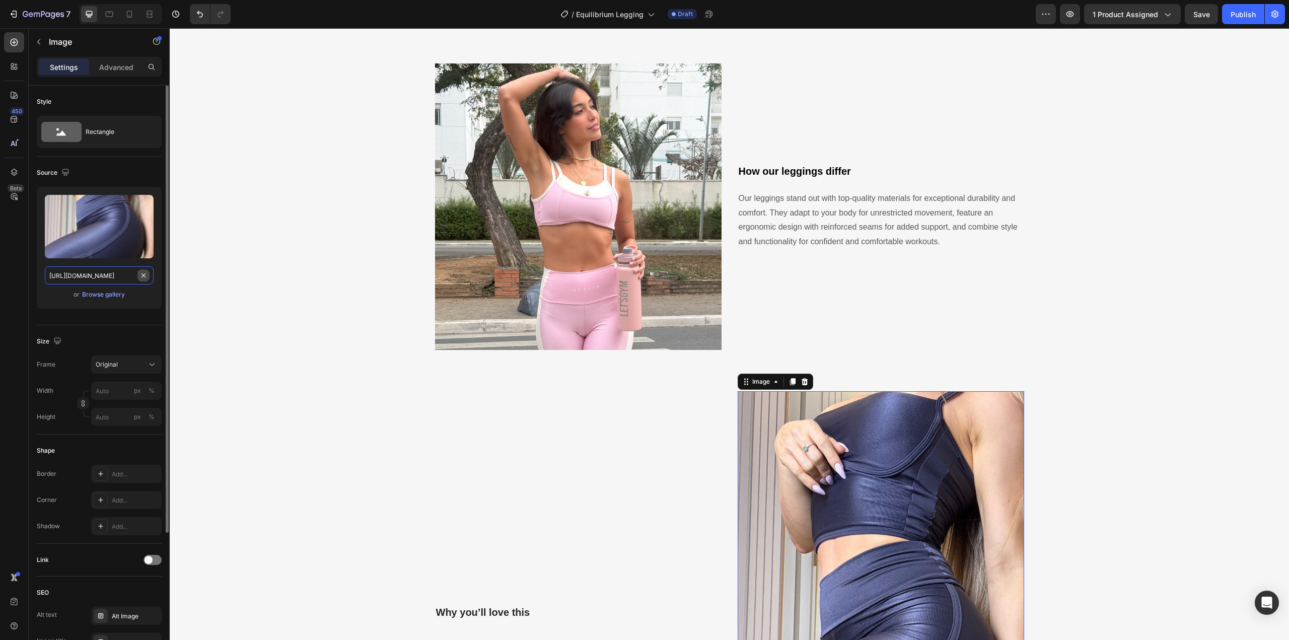
drag, startPoint x: 142, startPoint y: 270, endPoint x: 123, endPoint y: 274, distance: 18.5
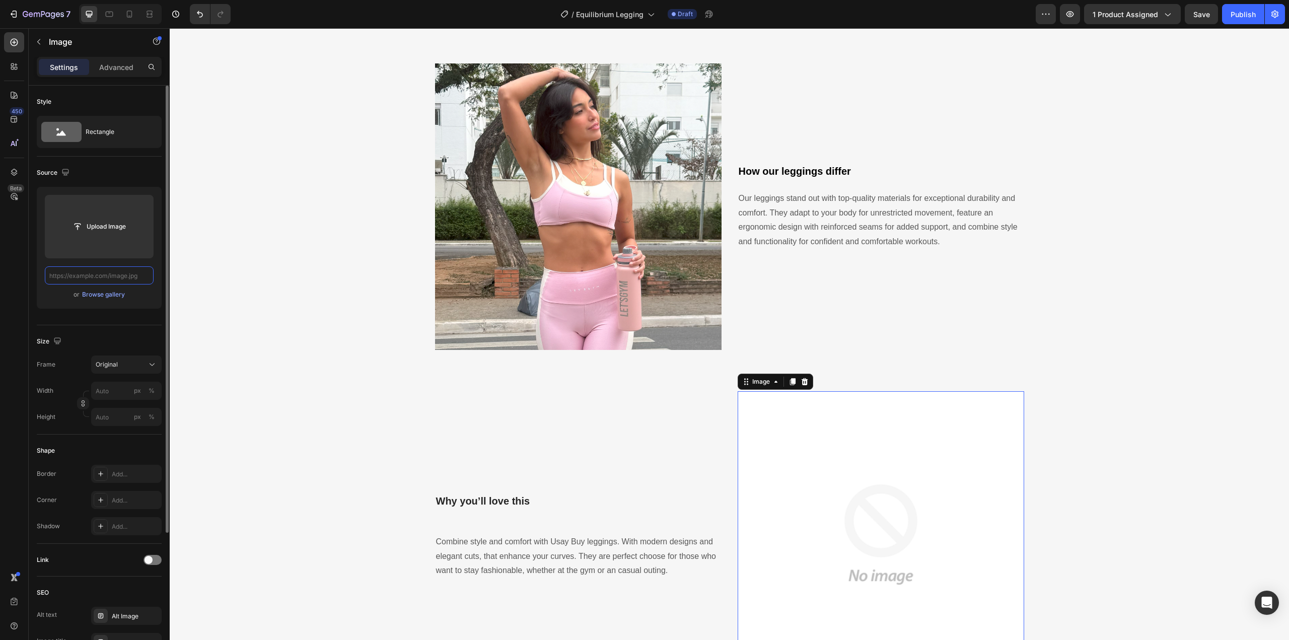
paste input "[URL][DOMAIN_NAME]"
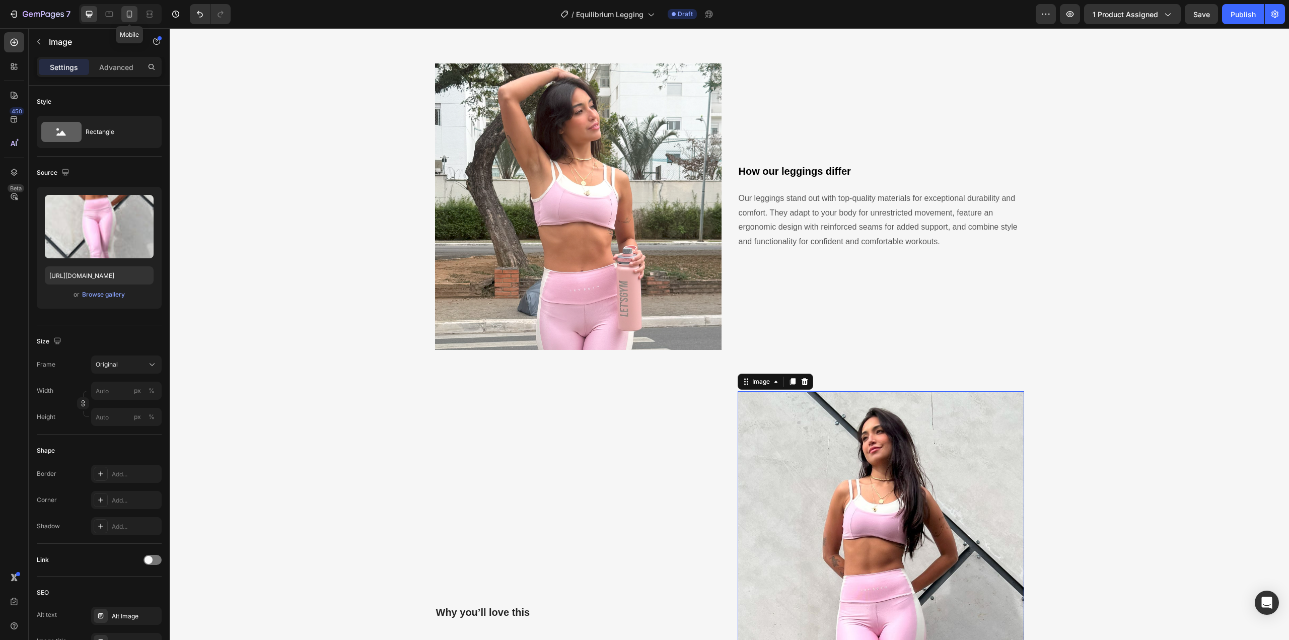
click at [128, 10] on icon at bounding box center [129, 14] width 10 height 10
type input "[URL][DOMAIN_NAME]"
type input "100"
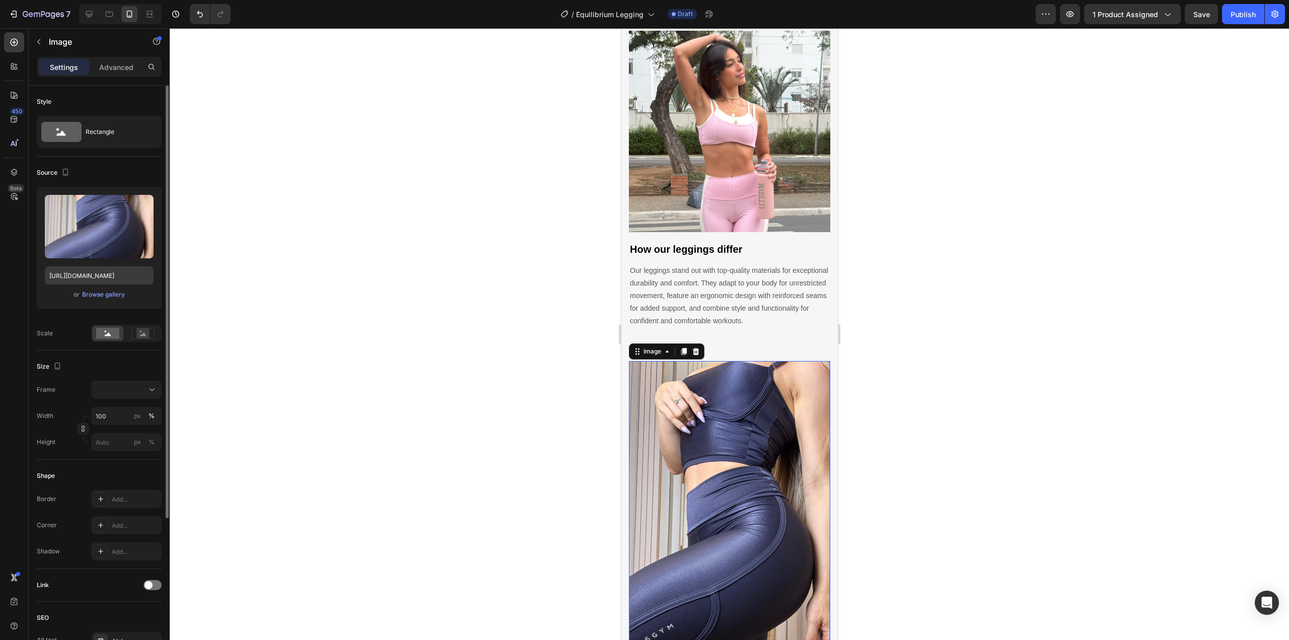
scroll to position [1371, 0]
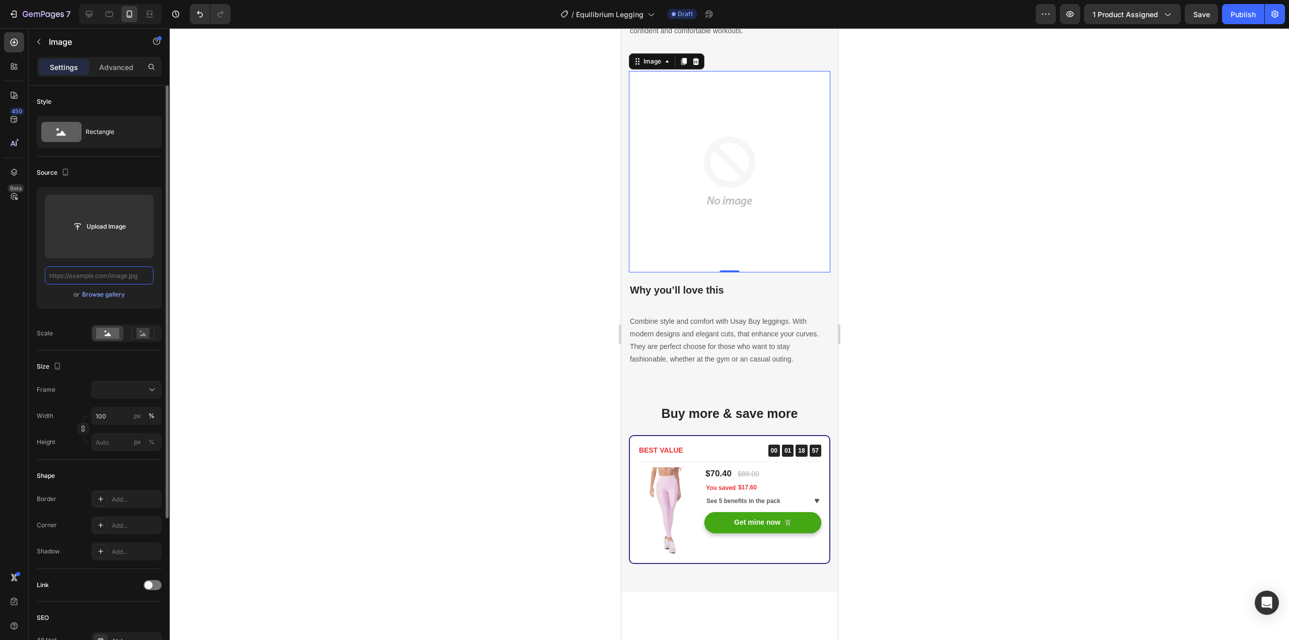
paste input "[URL][DOMAIN_NAME]"
type input "[URL][DOMAIN_NAME]"
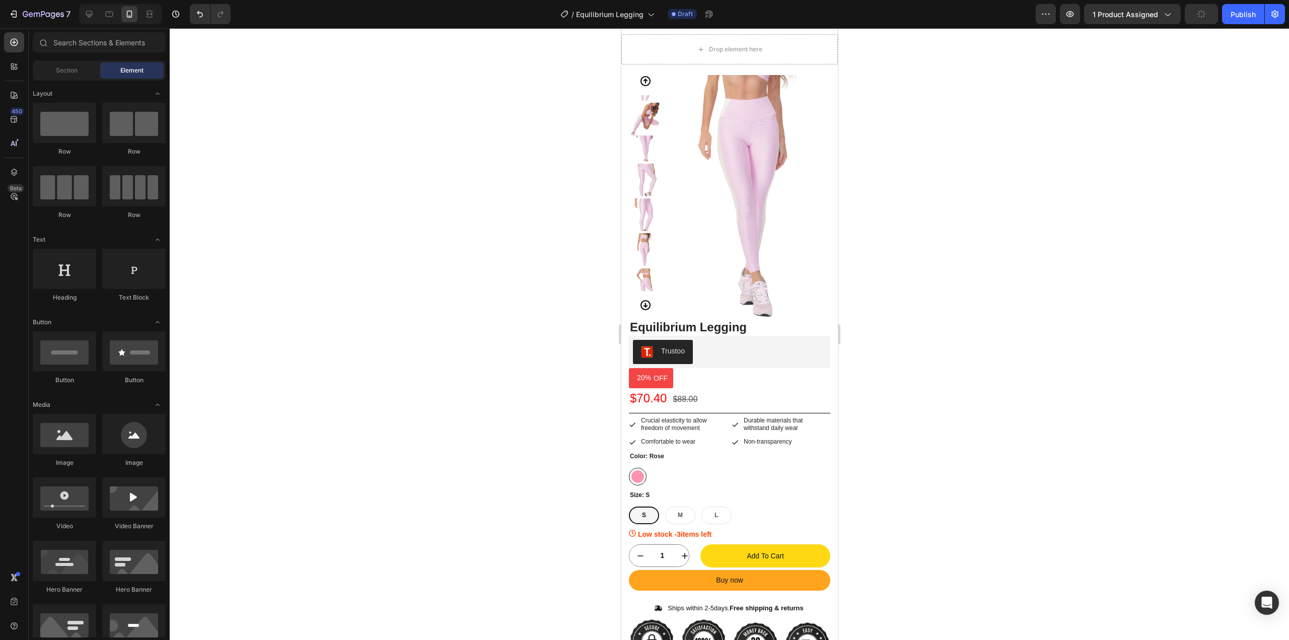
scroll to position [0, 0]
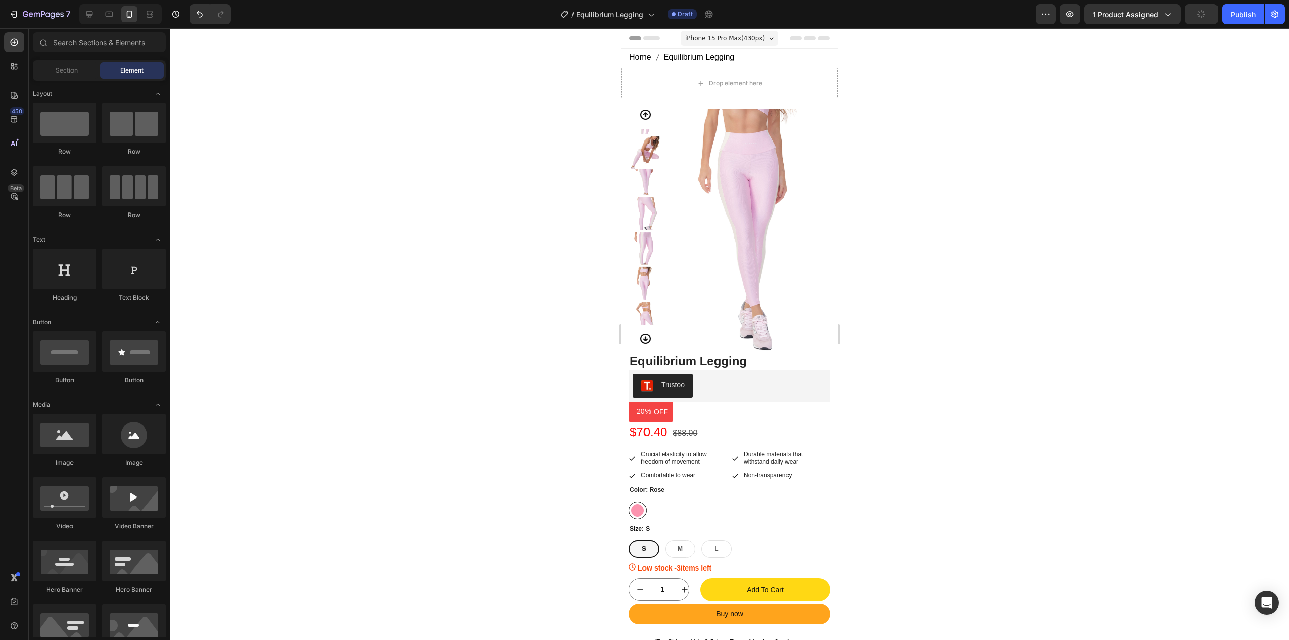
drag, startPoint x: 835, startPoint y: 370, endPoint x: 1800, endPoint y: 59, distance: 1013.9
click at [1257, 12] on button "Publish" at bounding box center [1243, 14] width 42 height 20
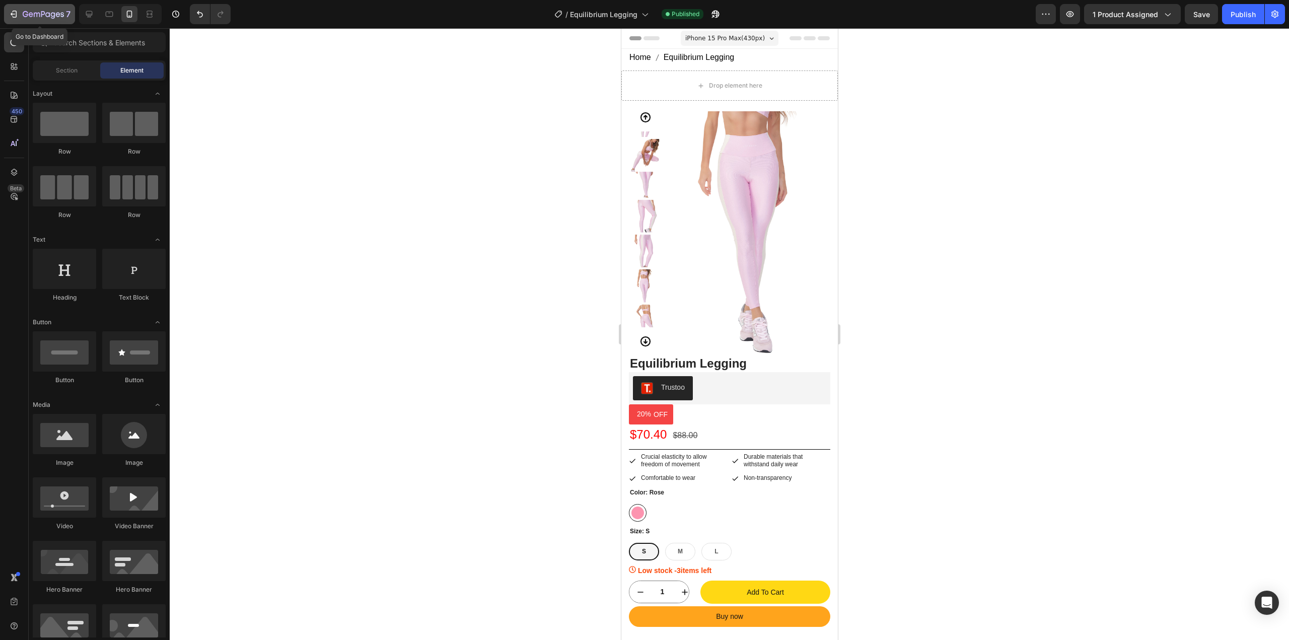
click at [28, 10] on div "7" at bounding box center [47, 14] width 48 height 12
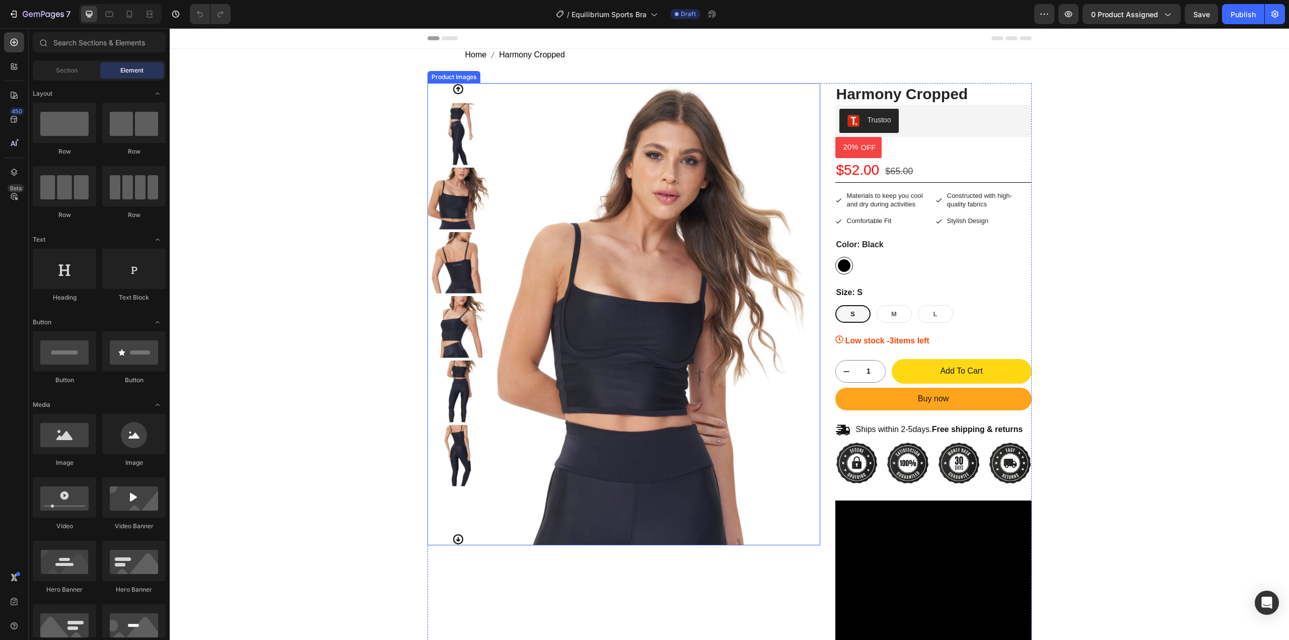
click at [526, 184] on img at bounding box center [649, 314] width 309 height 462
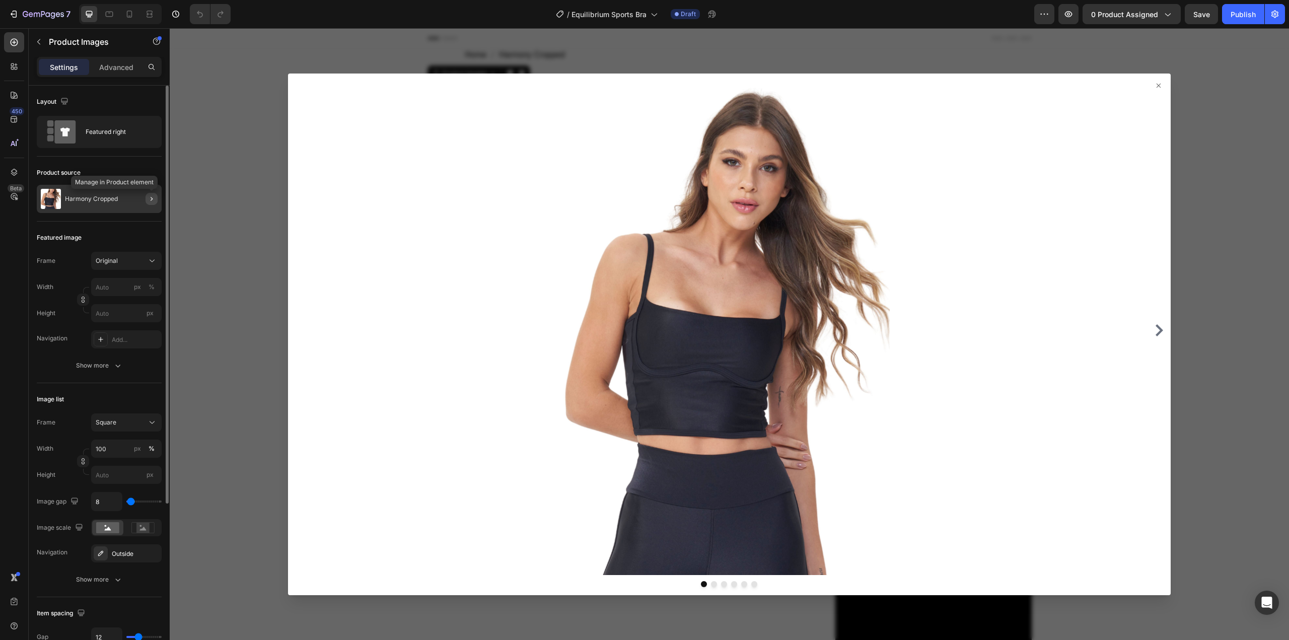
click at [151, 199] on icon "button" at bounding box center [152, 199] width 8 height 8
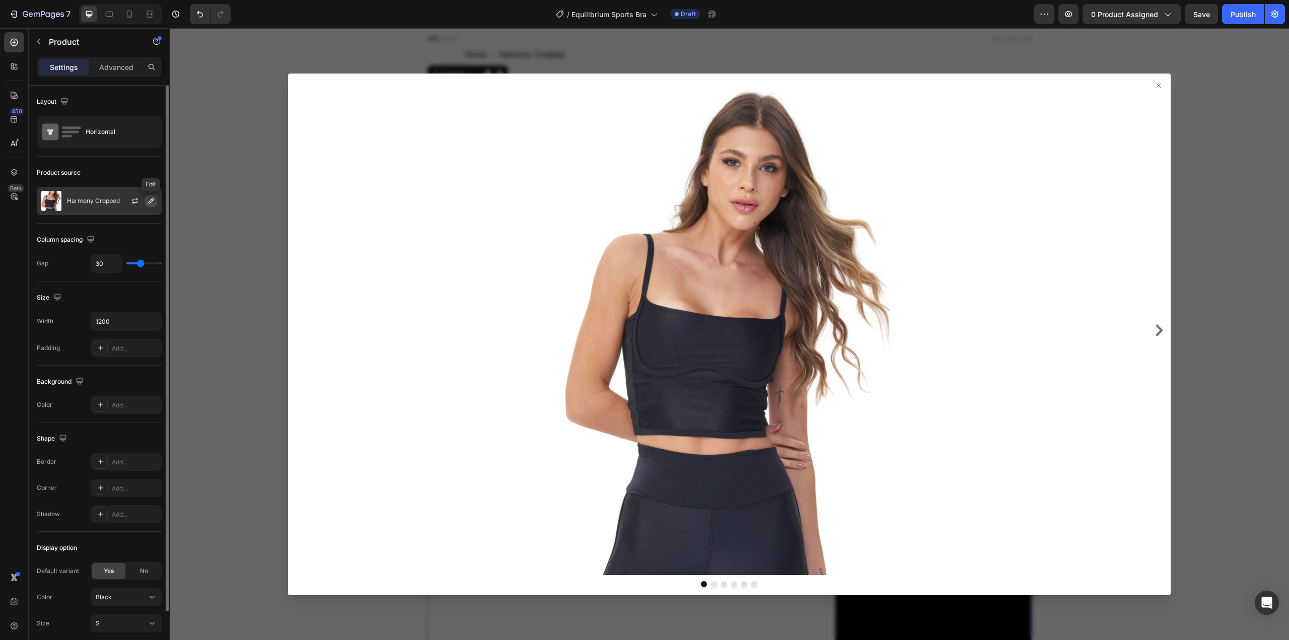
click at [154, 201] on icon "button" at bounding box center [151, 201] width 8 height 8
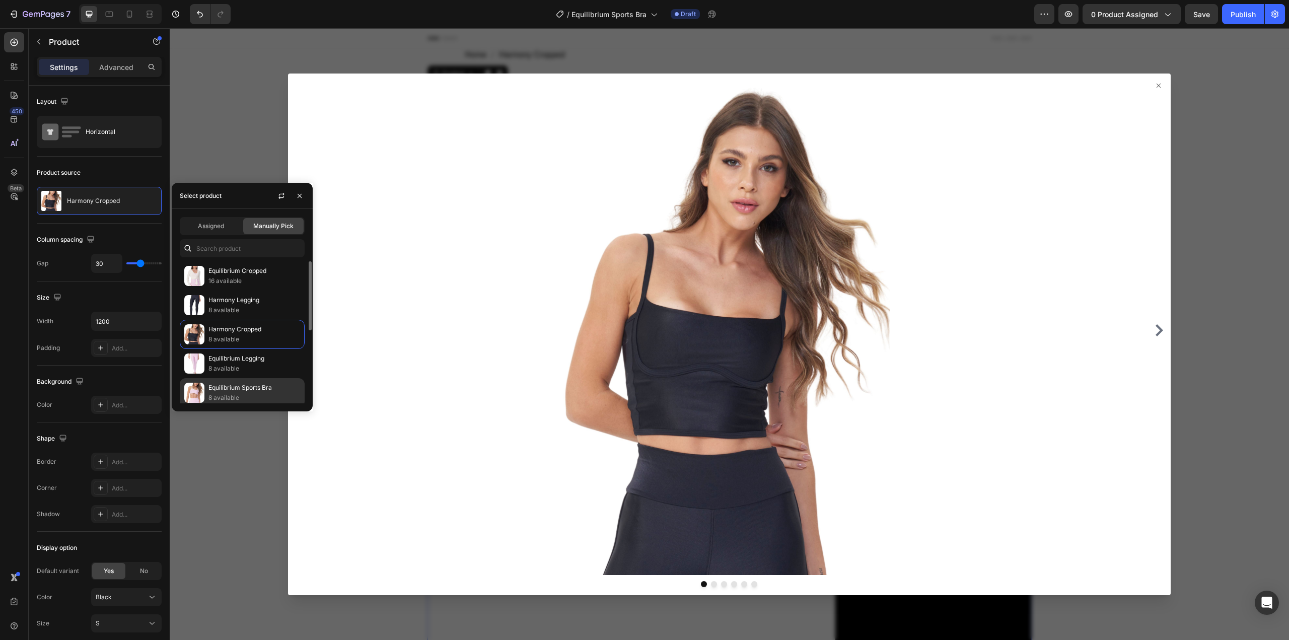
click at [194, 391] on img at bounding box center [194, 393] width 20 height 20
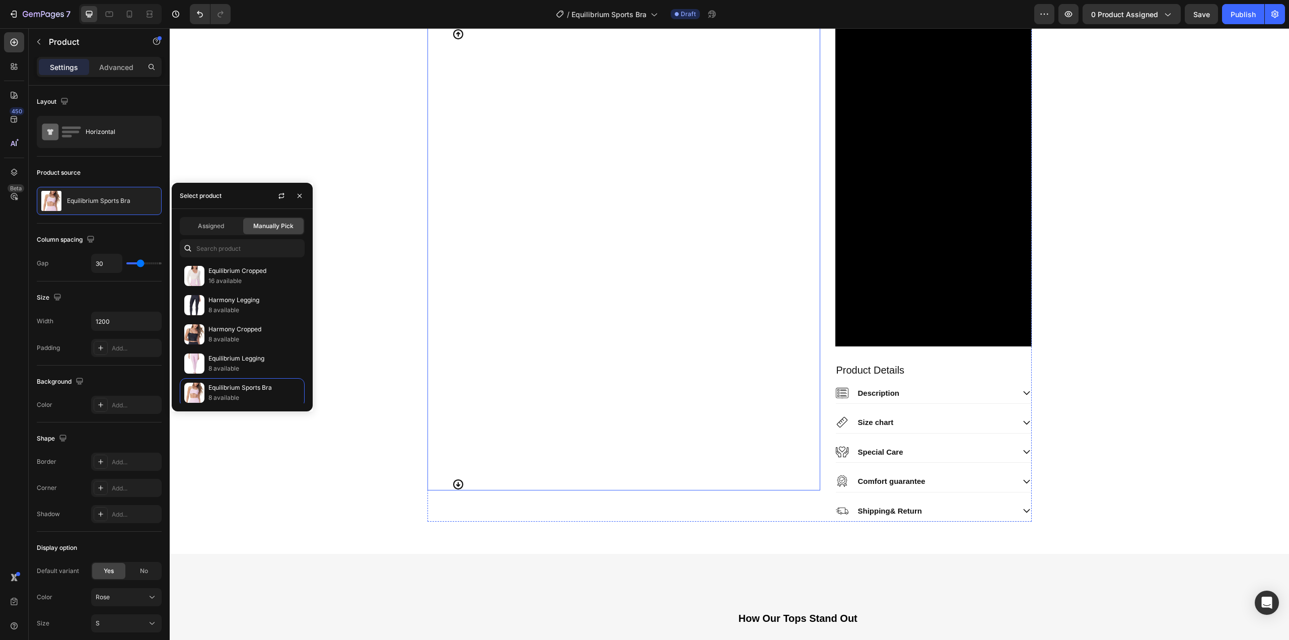
scroll to position [840, 0]
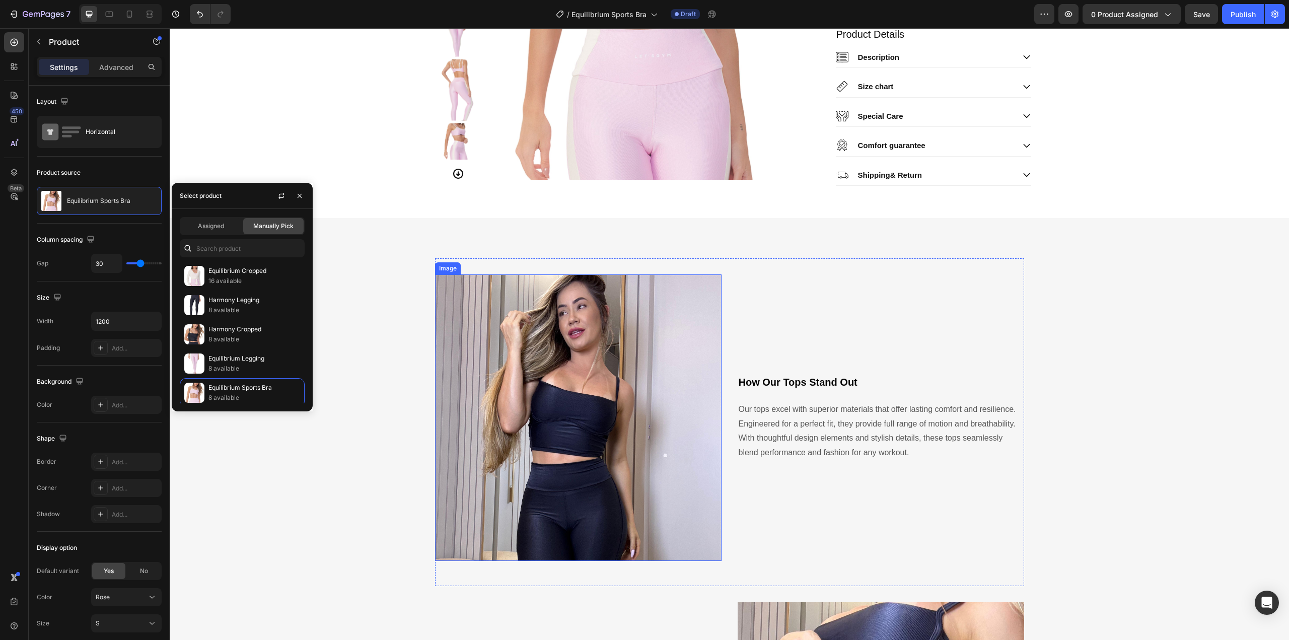
click at [655, 395] on img at bounding box center [578, 418] width 287 height 287
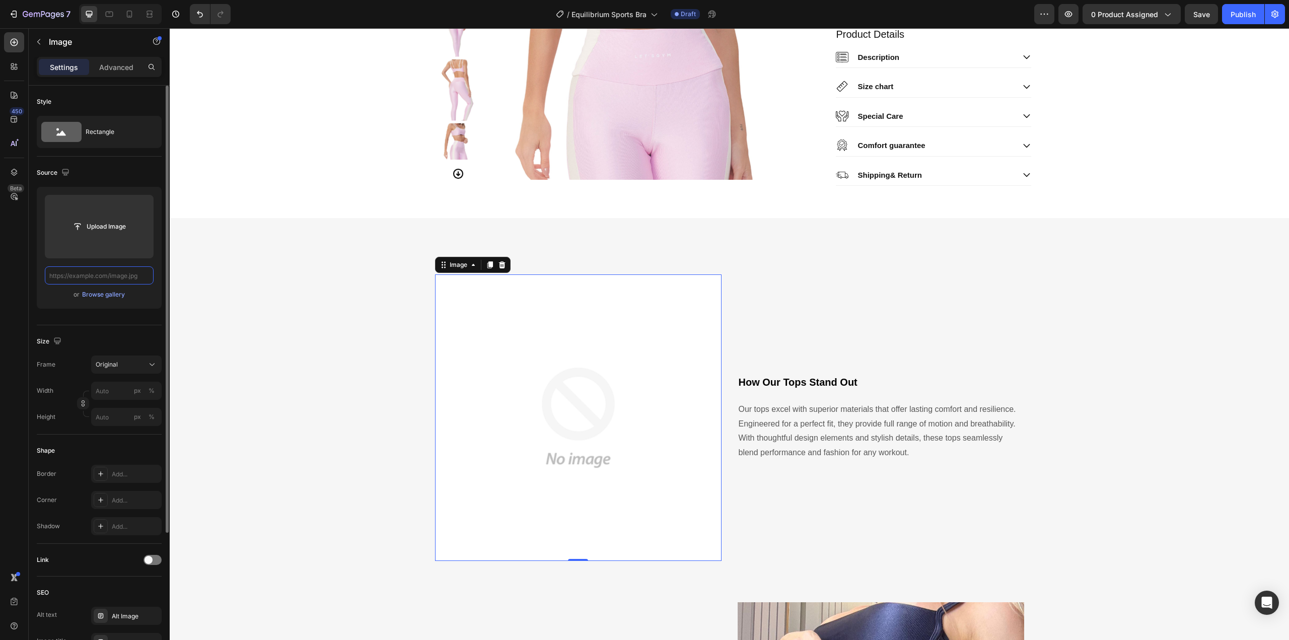
scroll to position [0, 0]
paste input "[URL][DOMAIN_NAME]"
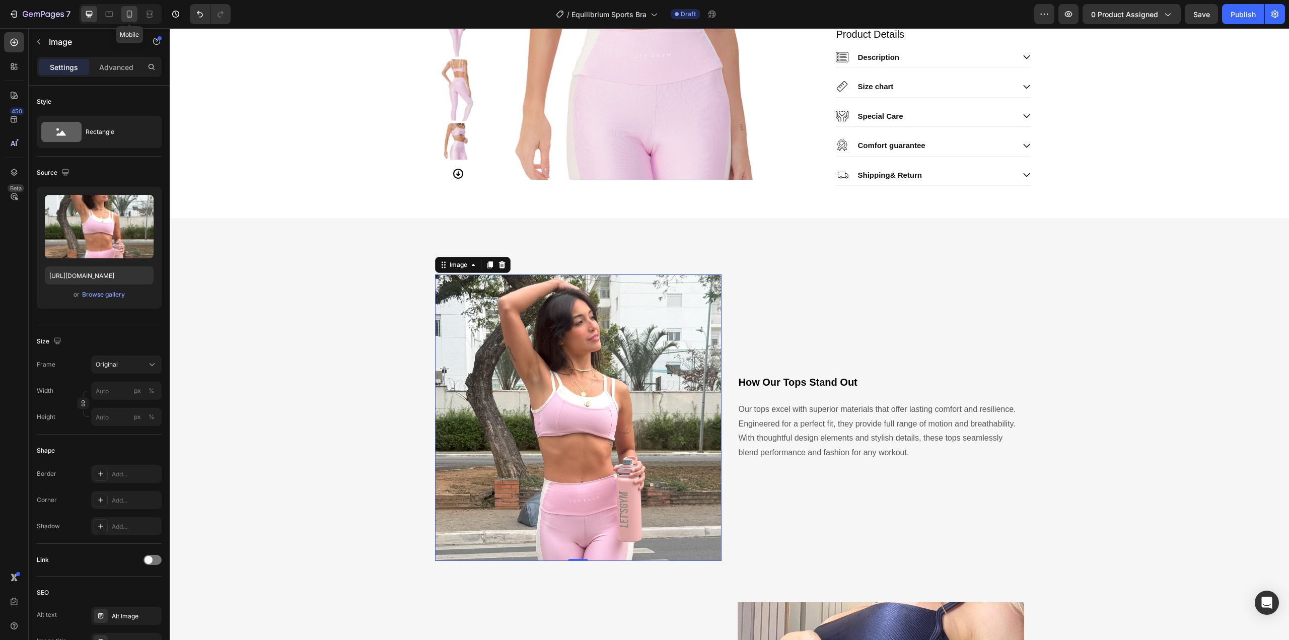
click at [132, 9] on div at bounding box center [129, 14] width 16 height 16
type input "[URL][DOMAIN_NAME]"
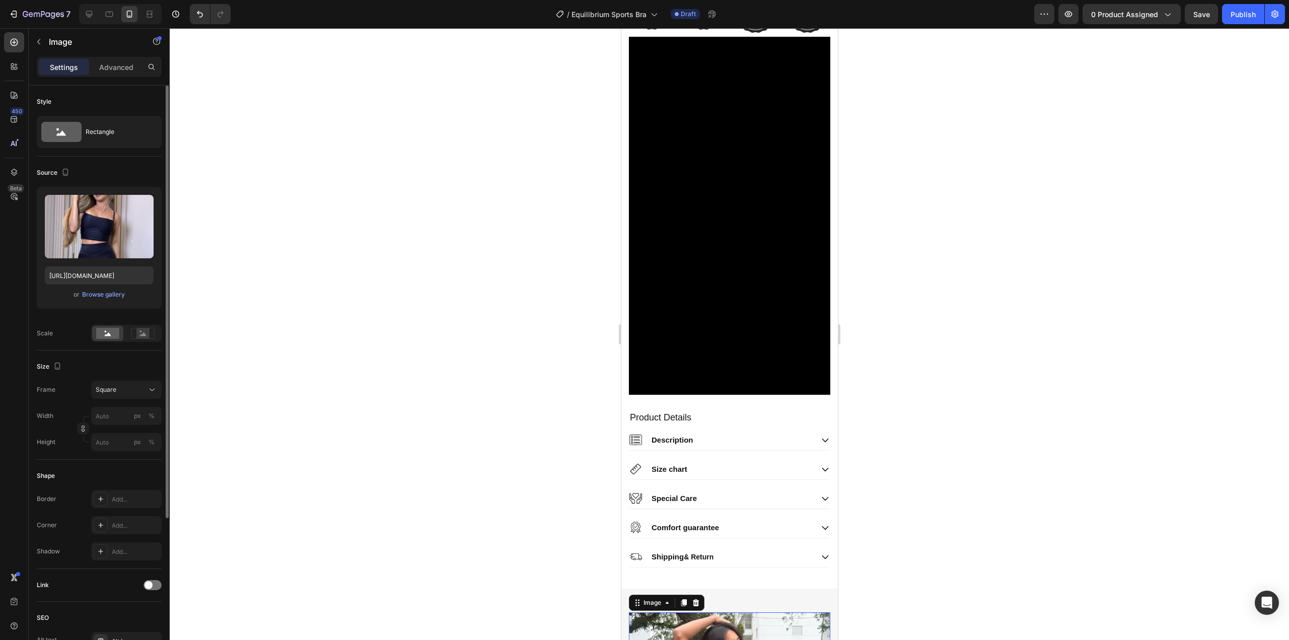
scroll to position [1171, 0]
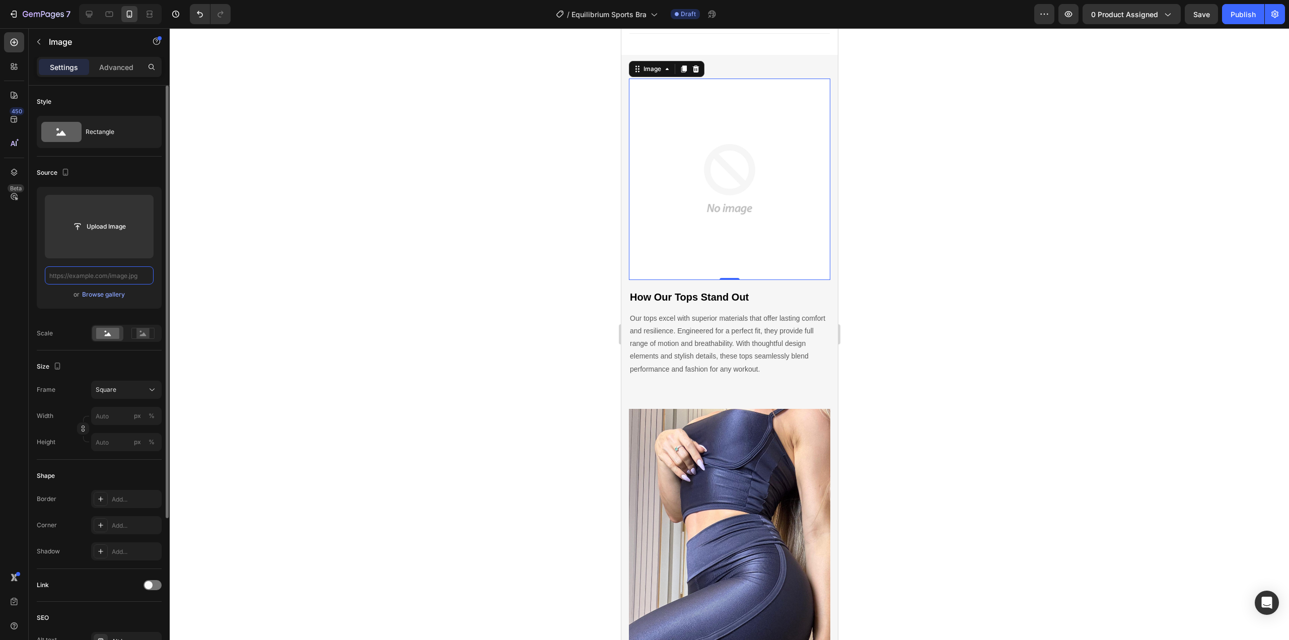
click at [94, 277] on input "text" at bounding box center [99, 275] width 109 height 18
paste input "[URL][DOMAIN_NAME]"
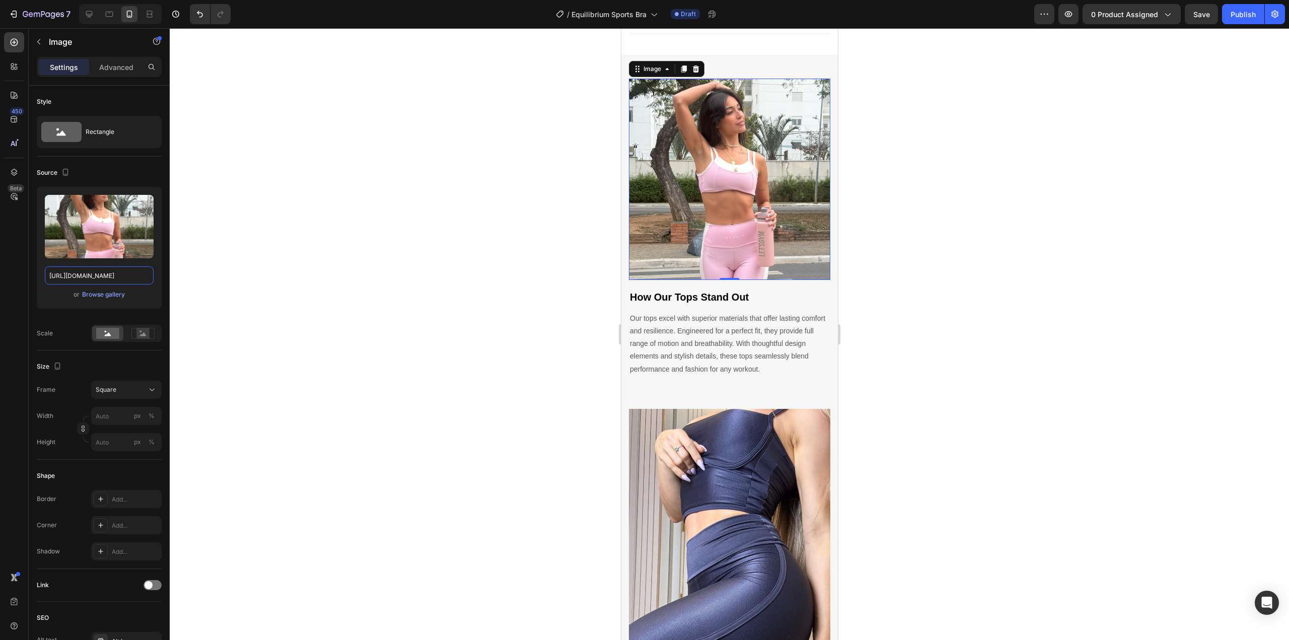
type input "[URL][DOMAIN_NAME]"
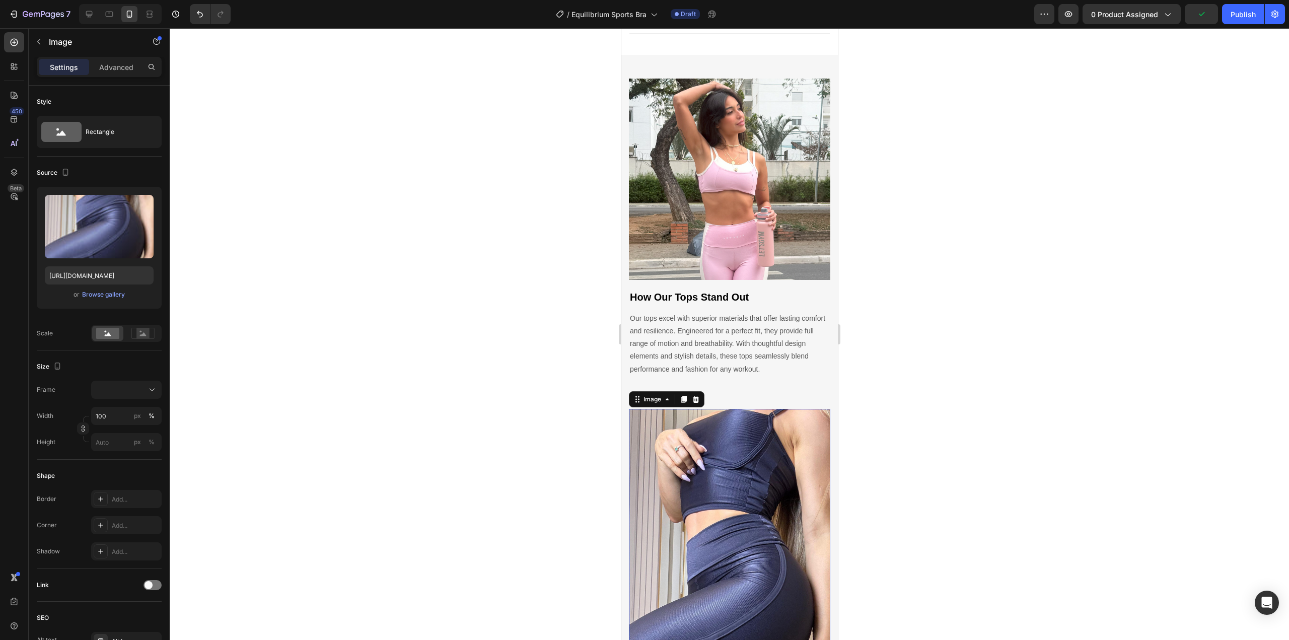
drag, startPoint x: 673, startPoint y: 497, endPoint x: 627, endPoint y: 489, distance: 46.6
click at [673, 496] on img at bounding box center [729, 588] width 201 height 358
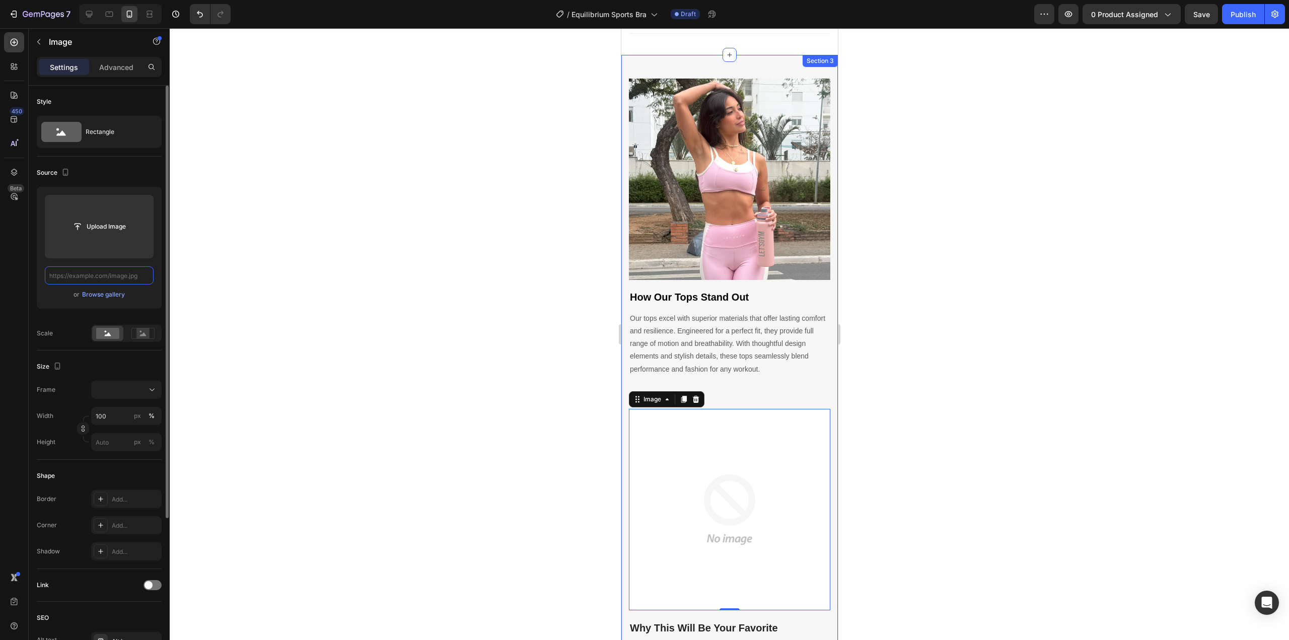
paste input "[URL][DOMAIN_NAME]"
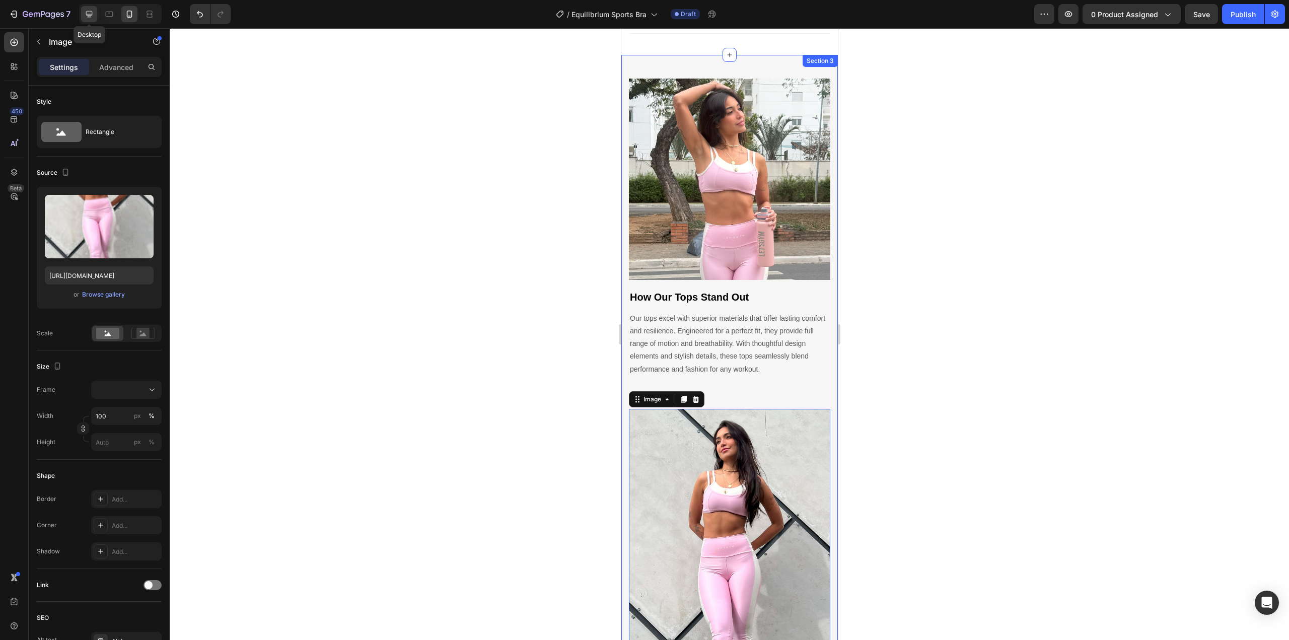
click at [89, 12] on icon at bounding box center [89, 14] width 7 height 7
type input "[URL][DOMAIN_NAME]"
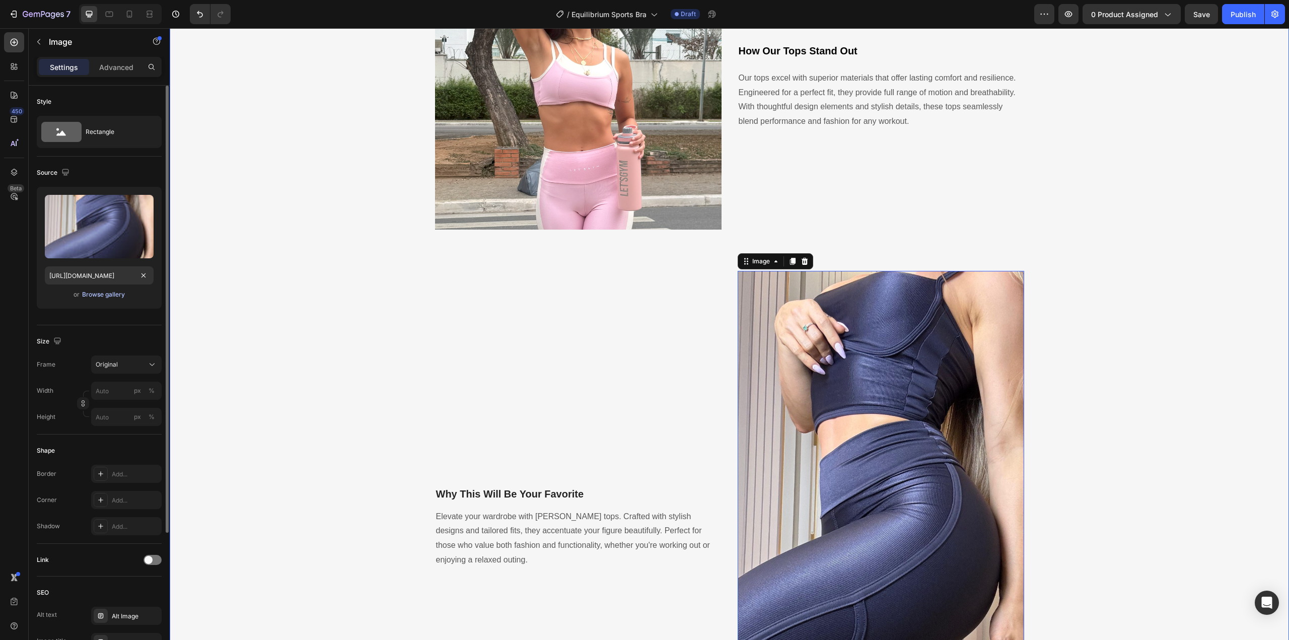
scroll to position [1379, 0]
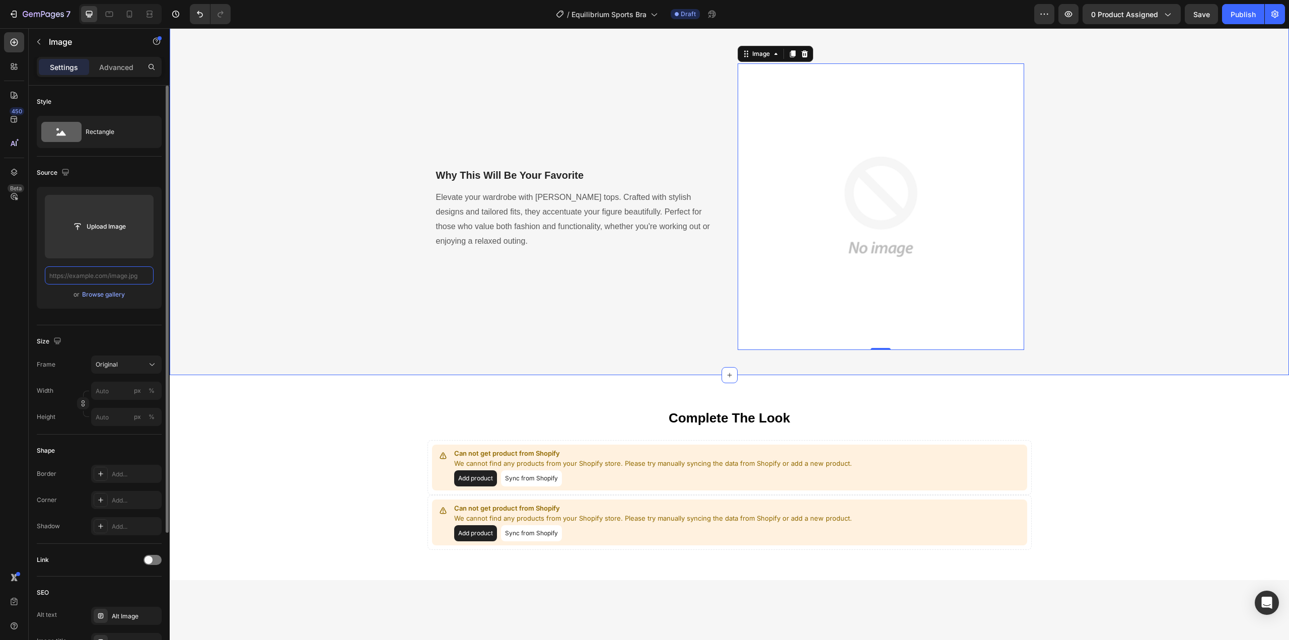
paste input "[URL][DOMAIN_NAME]"
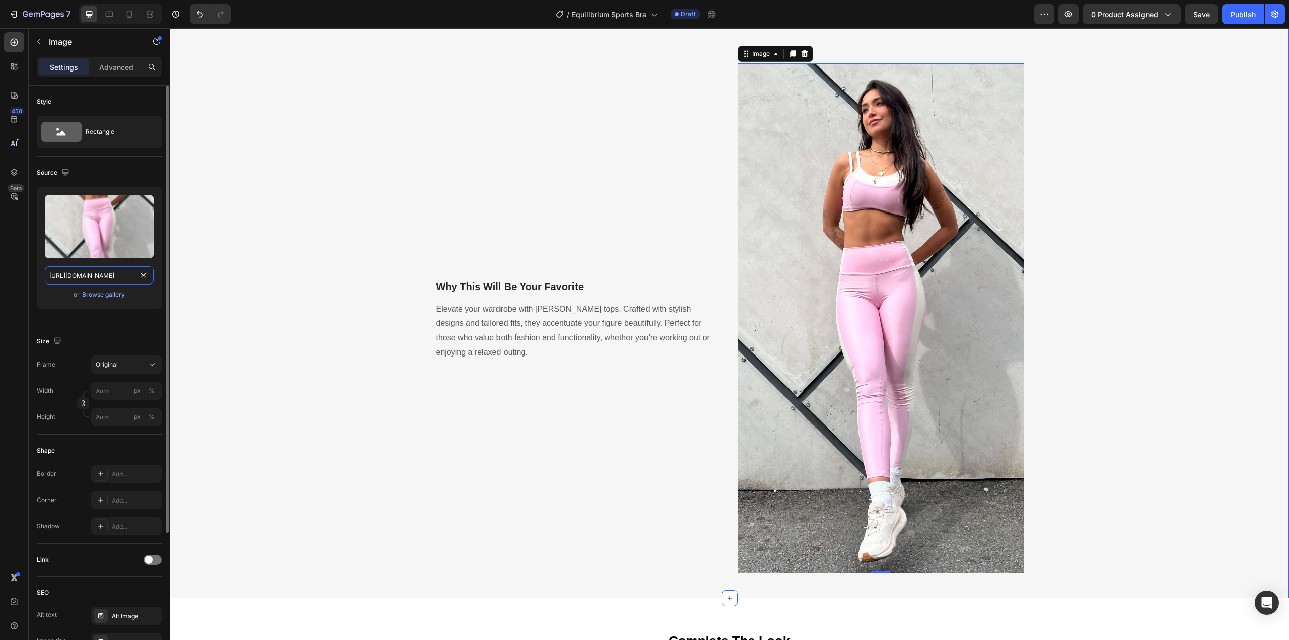
scroll to position [0, 340]
type input "[URL][DOMAIN_NAME]"
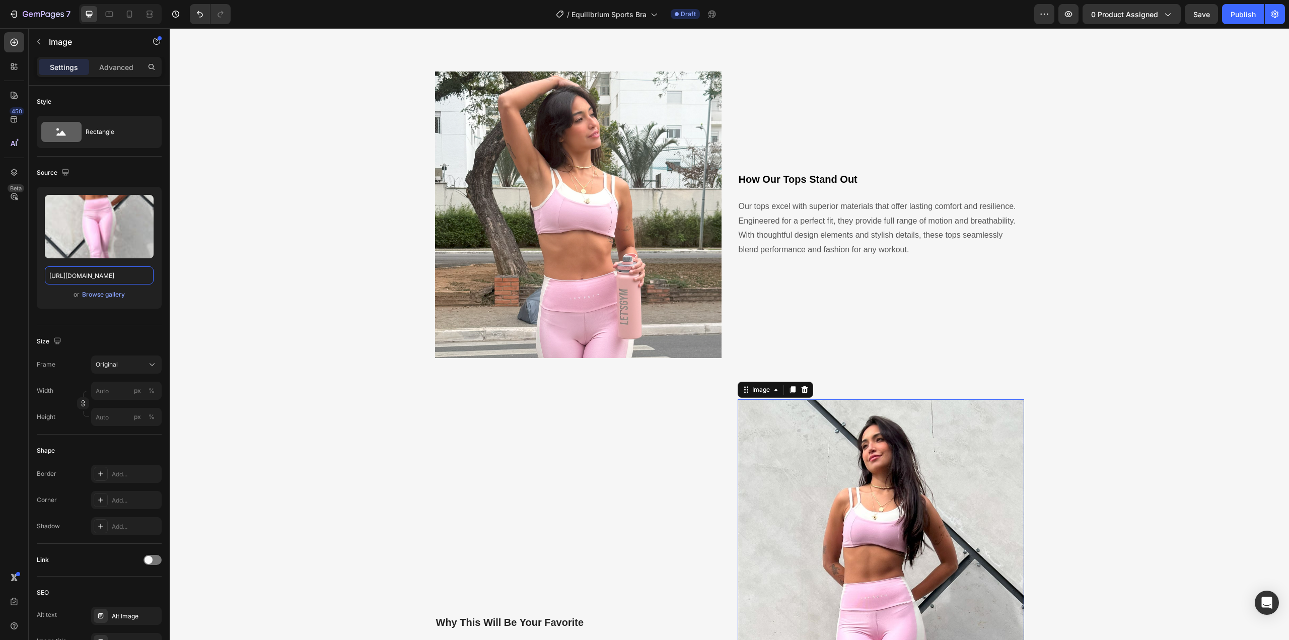
scroll to position [539, 0]
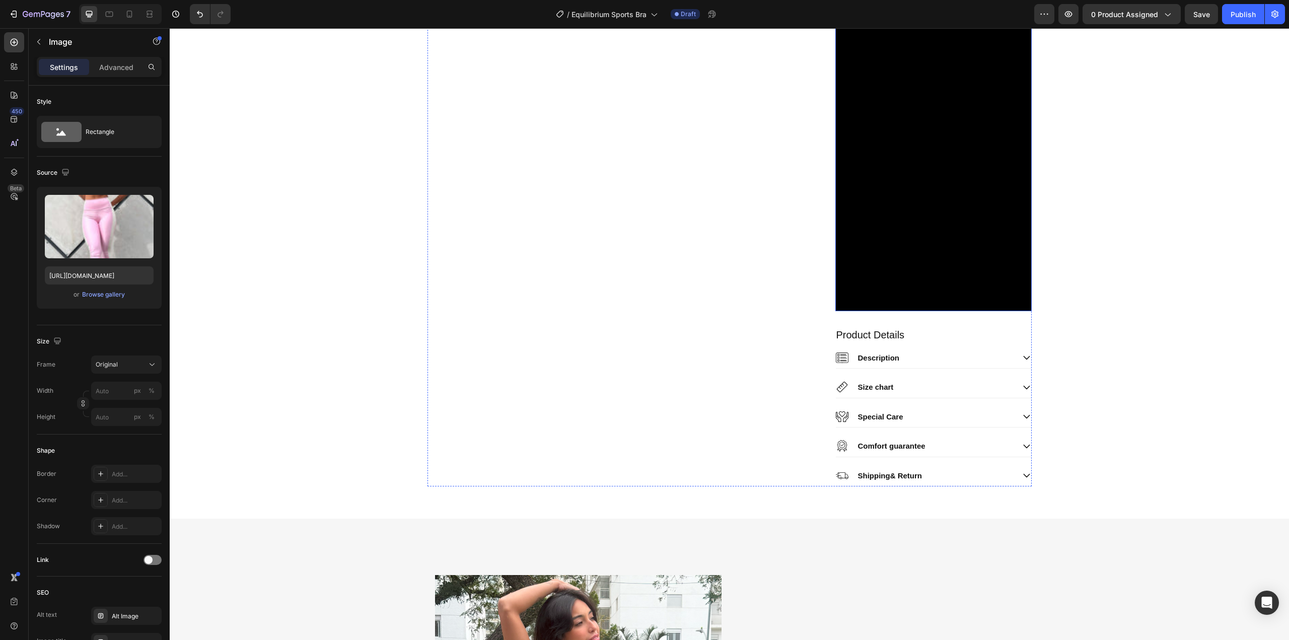
click at [941, 157] on video at bounding box center [934, 136] width 196 height 349
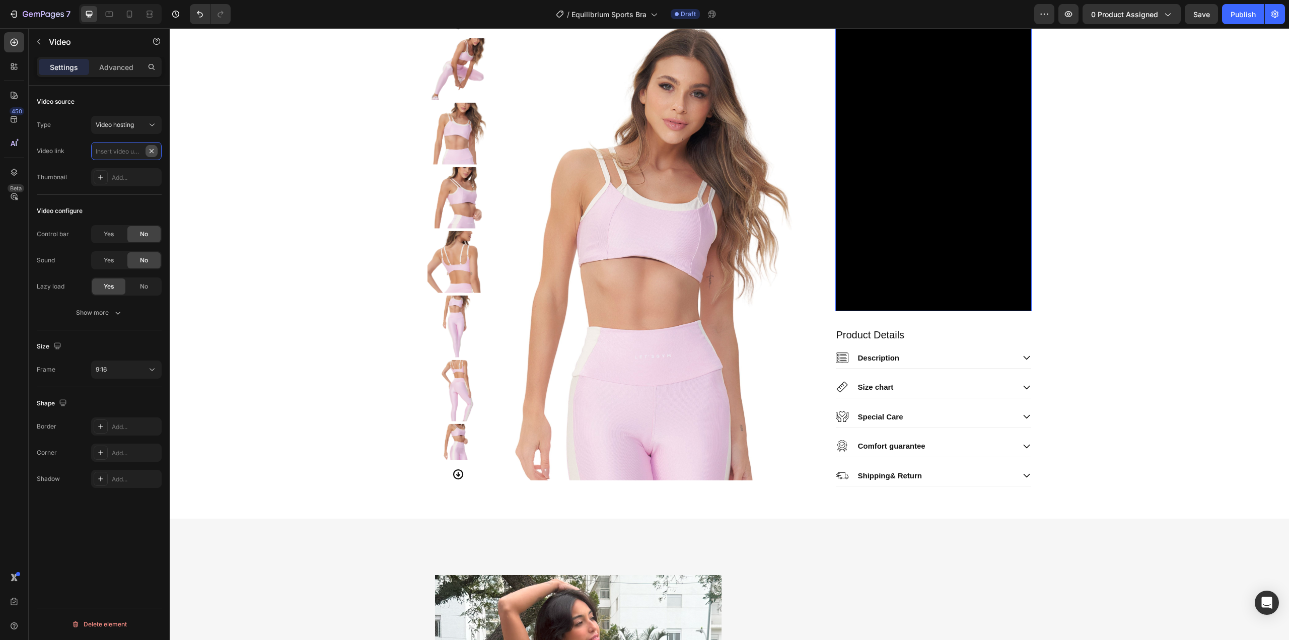
scroll to position [0, 0]
paste input "[URL][DOMAIN_NAME]"
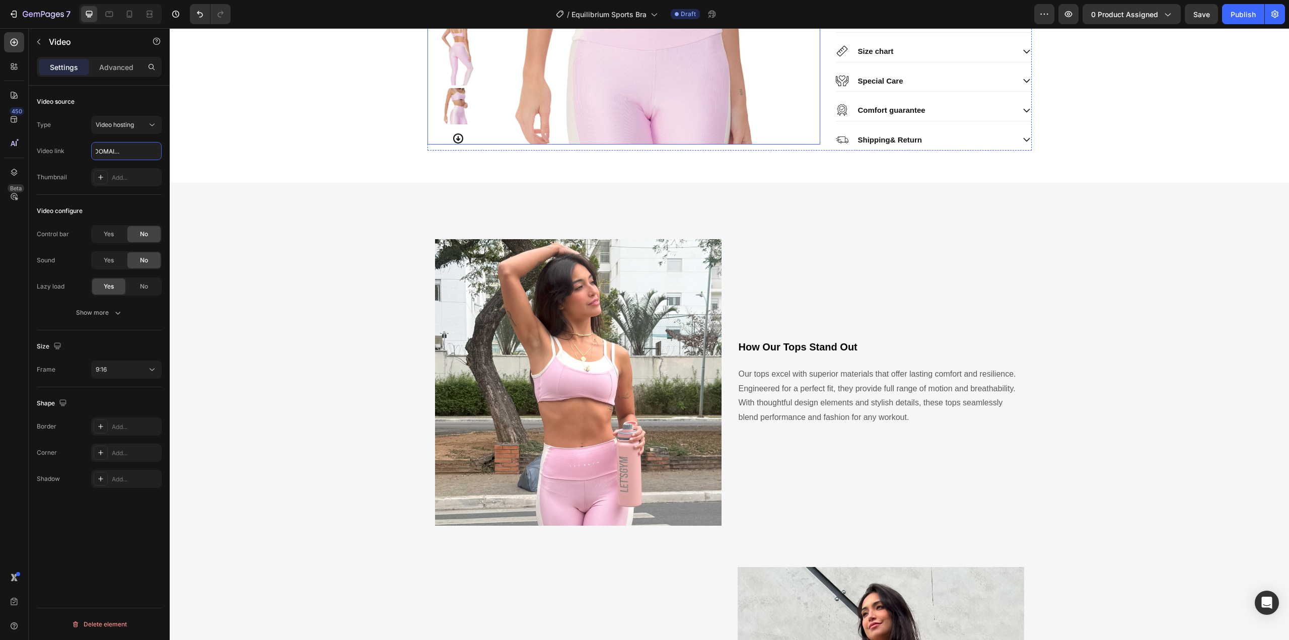
scroll to position [1210, 0]
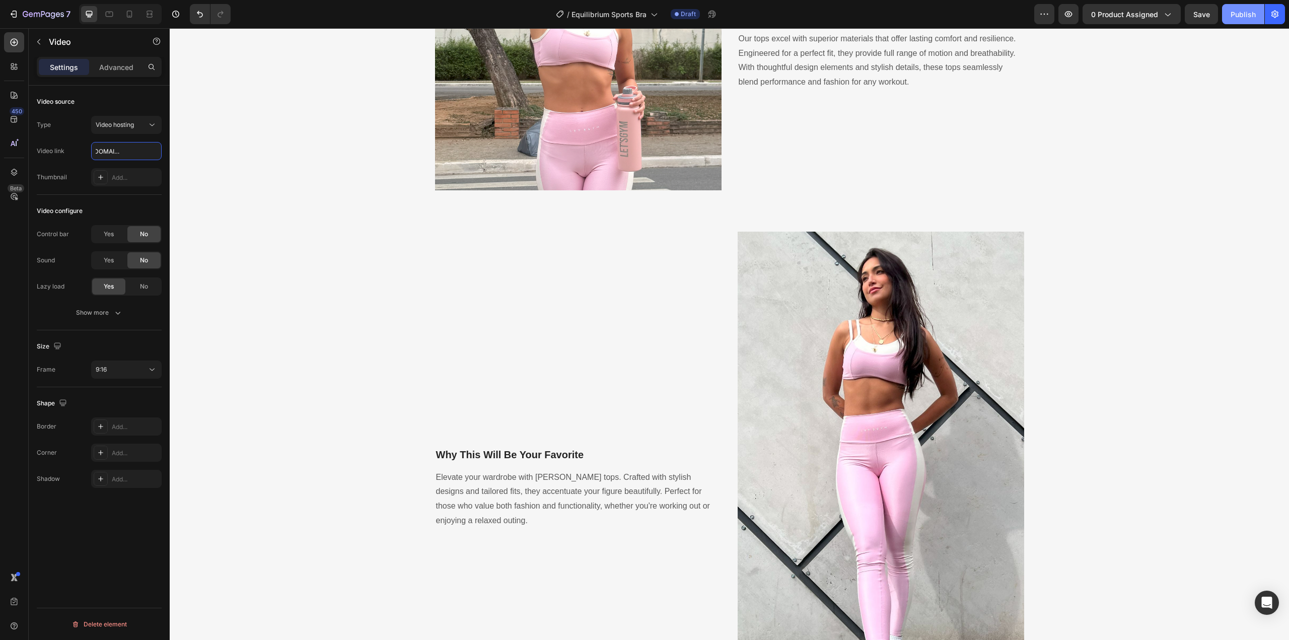
type input "[URL][DOMAIN_NAME]"
click at [1240, 8] on button "Publish" at bounding box center [1243, 14] width 42 height 20
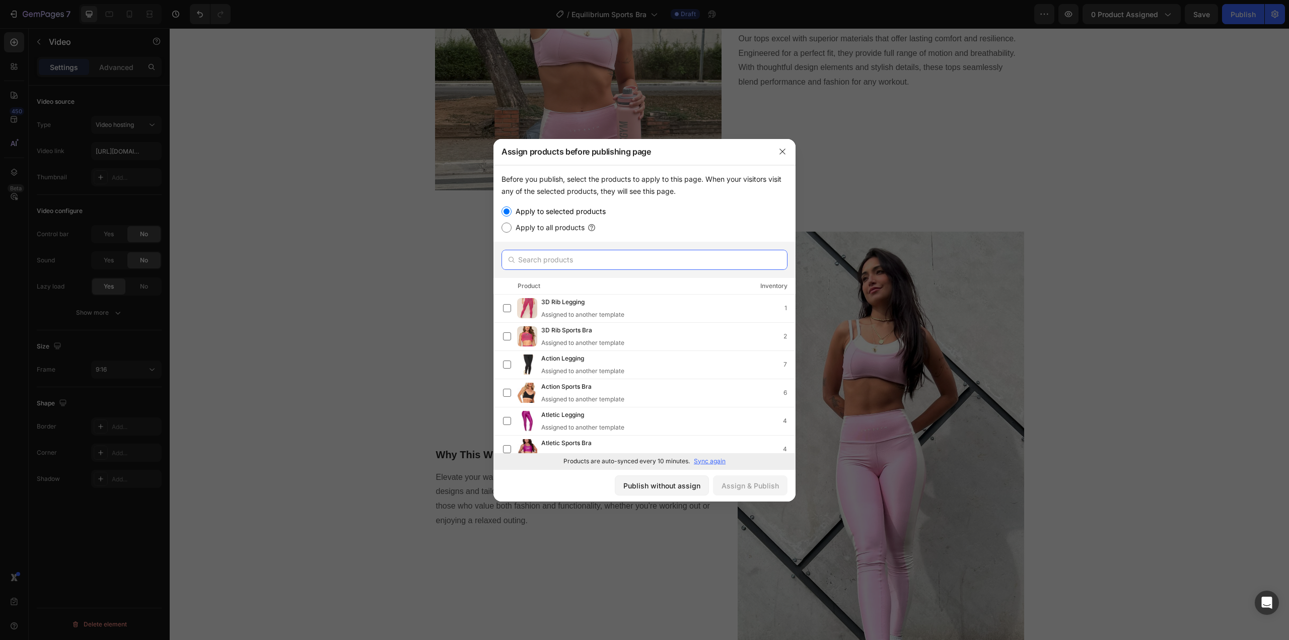
click at [532, 260] on input "text" at bounding box center [645, 260] width 286 height 20
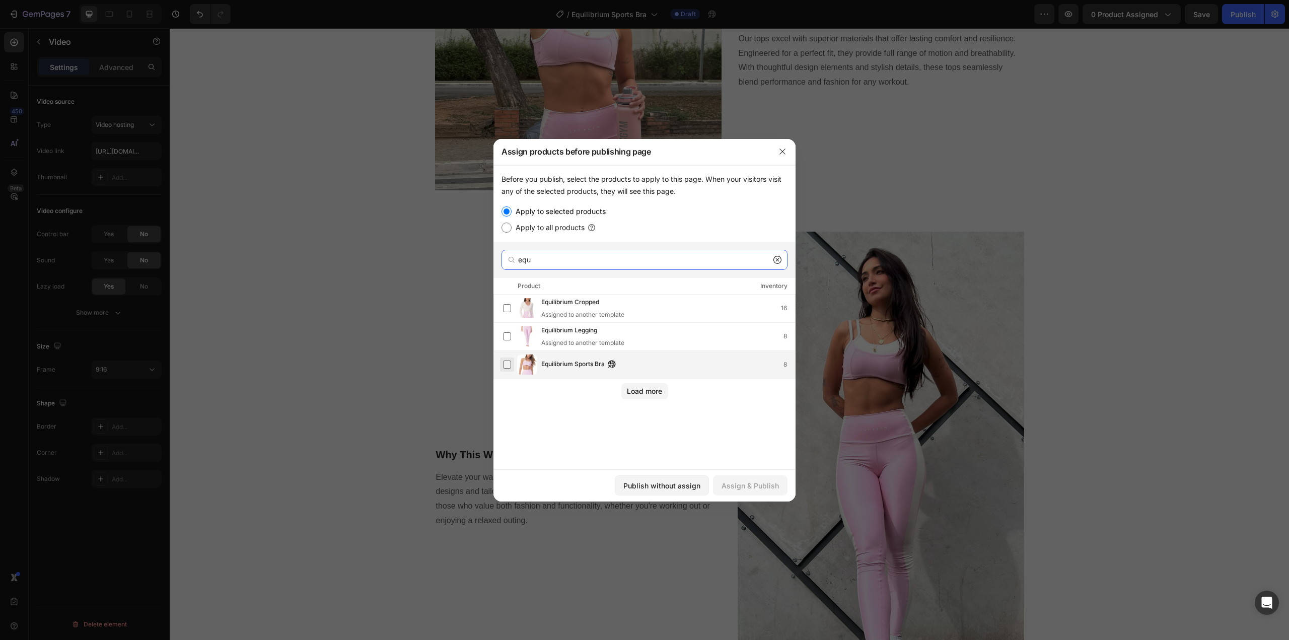
type input "equ"
drag, startPoint x: 506, startPoint y: 364, endPoint x: 532, endPoint y: 378, distance: 30.0
click at [506, 364] on label at bounding box center [507, 365] width 8 height 8
click at [748, 486] on div "Assign & Publish" at bounding box center [750, 486] width 57 height 11
